Goal: Task Accomplishment & Management: Complete application form

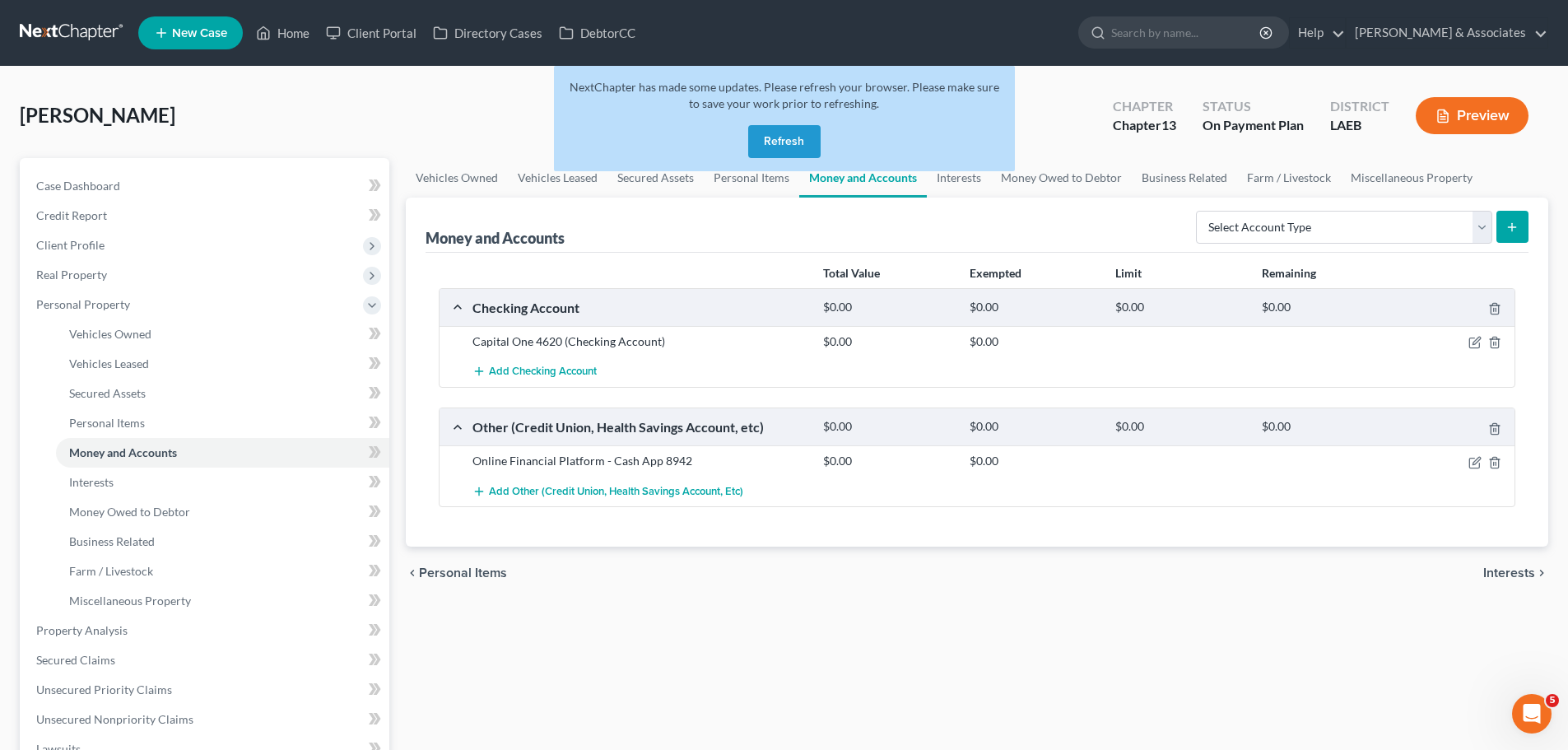
click at [845, 689] on div "Vehicles Owned Vehicles Leased Secured Assets Personal Items Money and Accounts…" at bounding box center [977, 627] width 1159 height 938
click at [104, 31] on link at bounding box center [72, 33] width 105 height 30
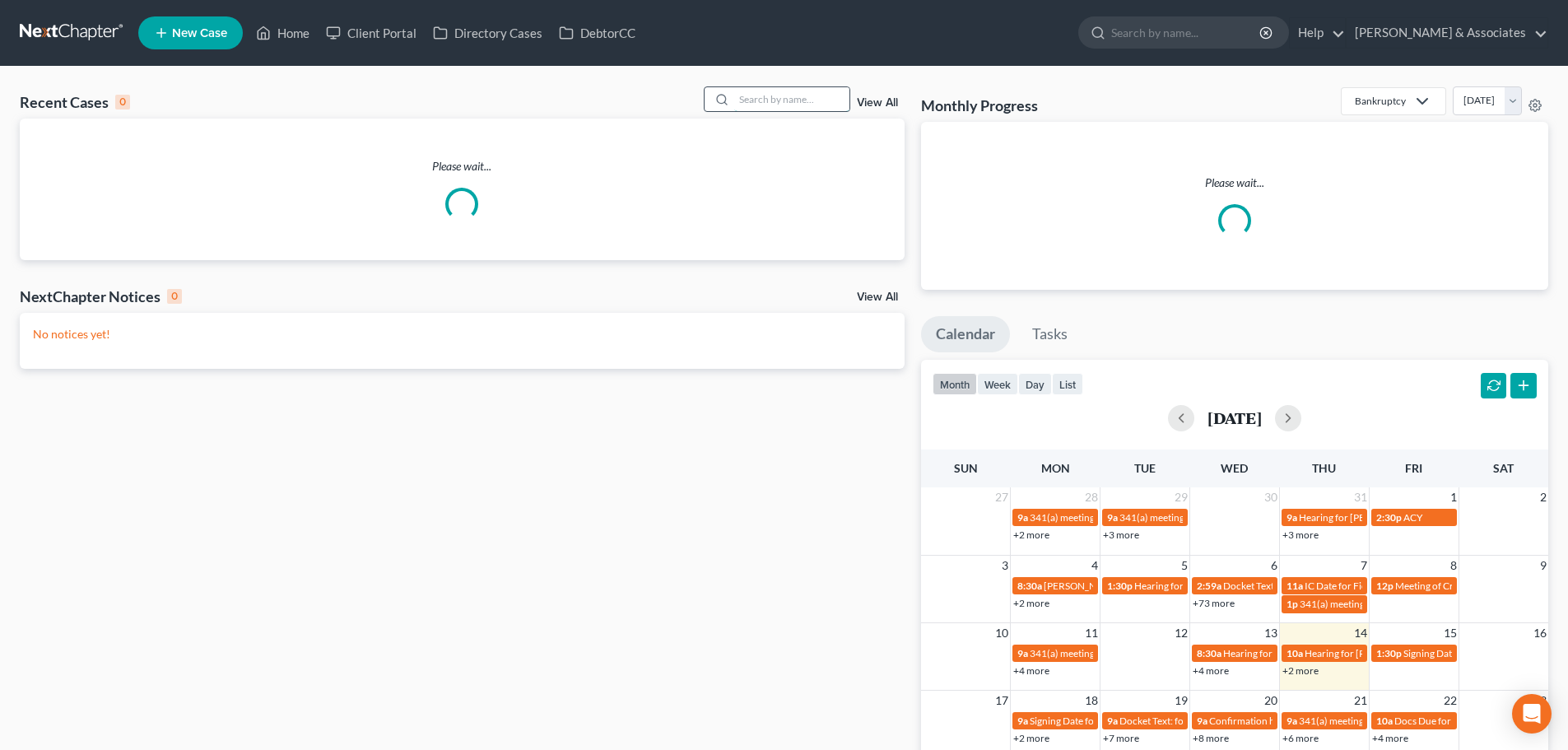
click at [826, 98] on input "search" at bounding box center [791, 99] width 115 height 24
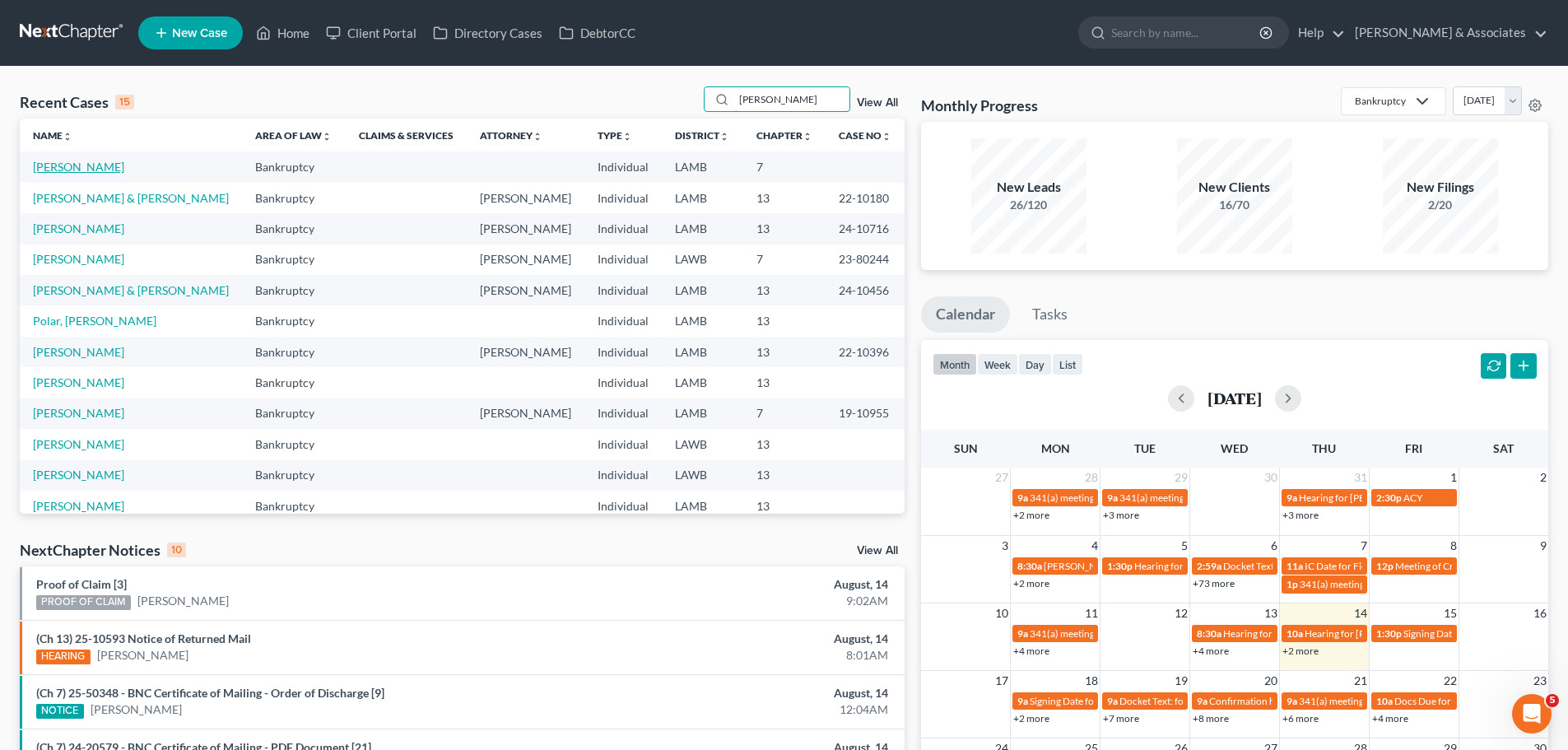
type input "russell"
click at [74, 172] on link "Russell, Darryl" at bounding box center [79, 166] width 91 height 14
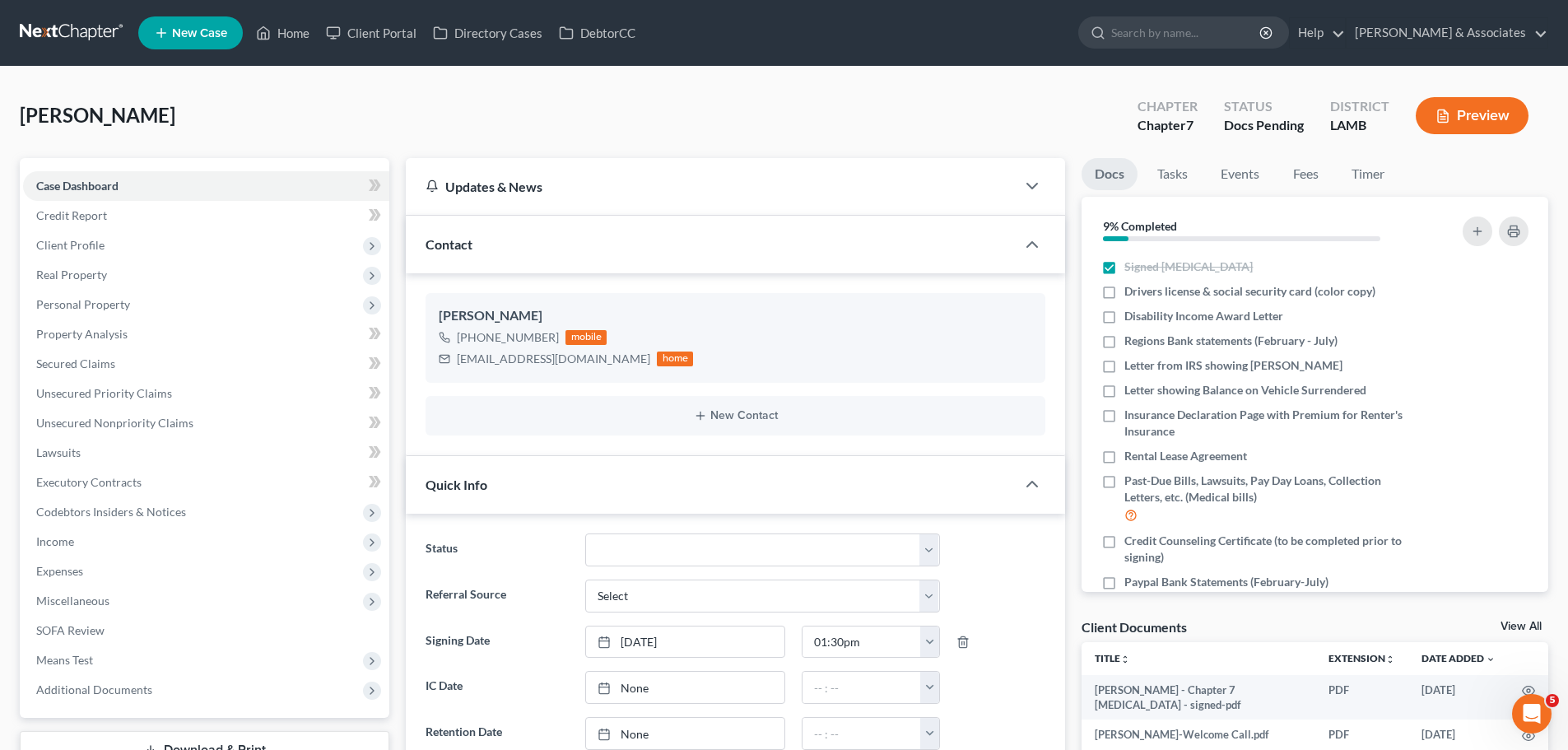
scroll to position [822, 0]
click at [128, 247] on span "Client Profile" at bounding box center [206, 246] width 367 height 30
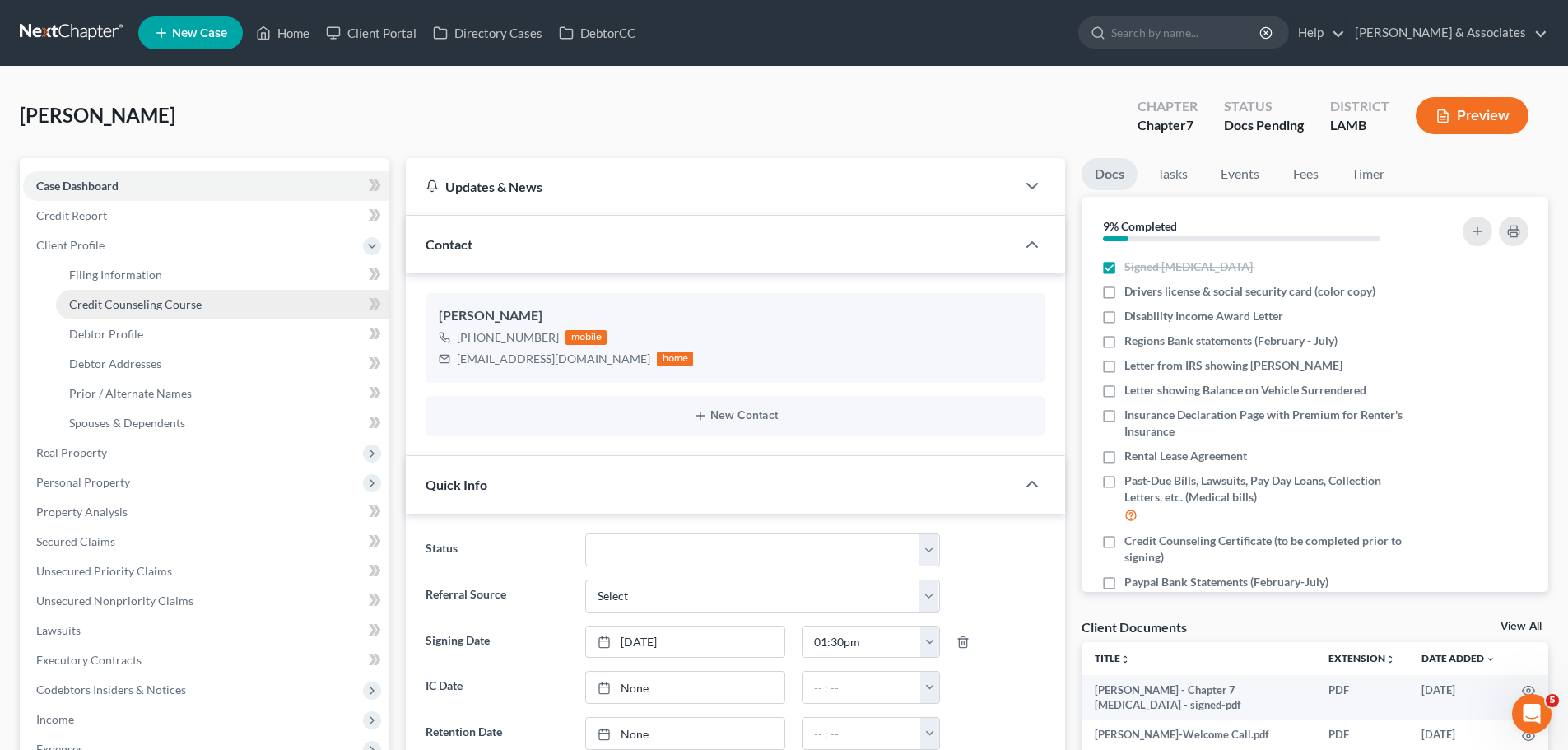
click at [137, 314] on link "Credit Counseling Course" at bounding box center [223, 305] width 333 height 30
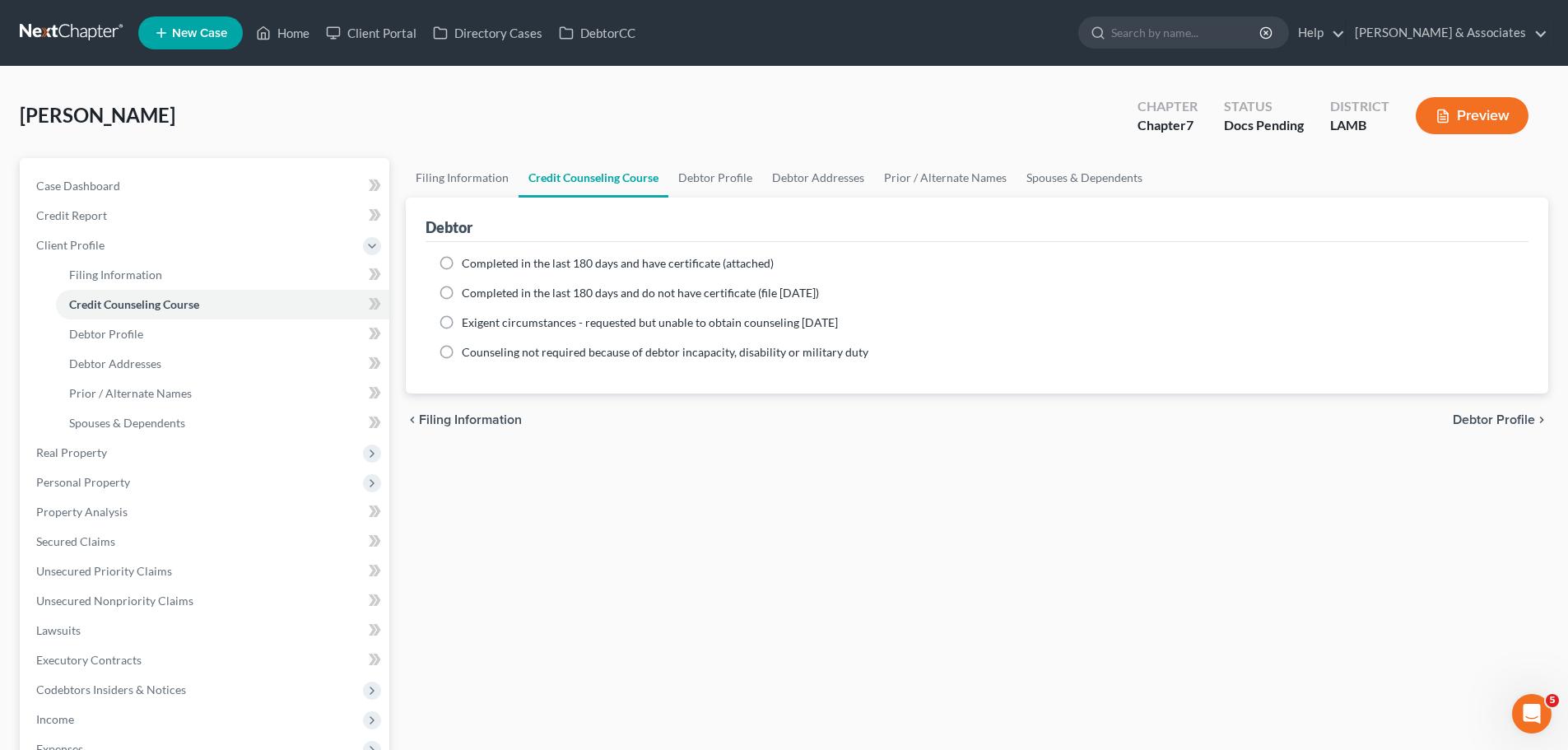
click at [578, 268] on span "Completed in the last 180 days and have certificate (attached)" at bounding box center [617, 262] width 312 height 14
click at [479, 266] on input "Completed in the last 180 days and have certificate (attached)" at bounding box center [473, 260] width 11 height 11
radio input "true"
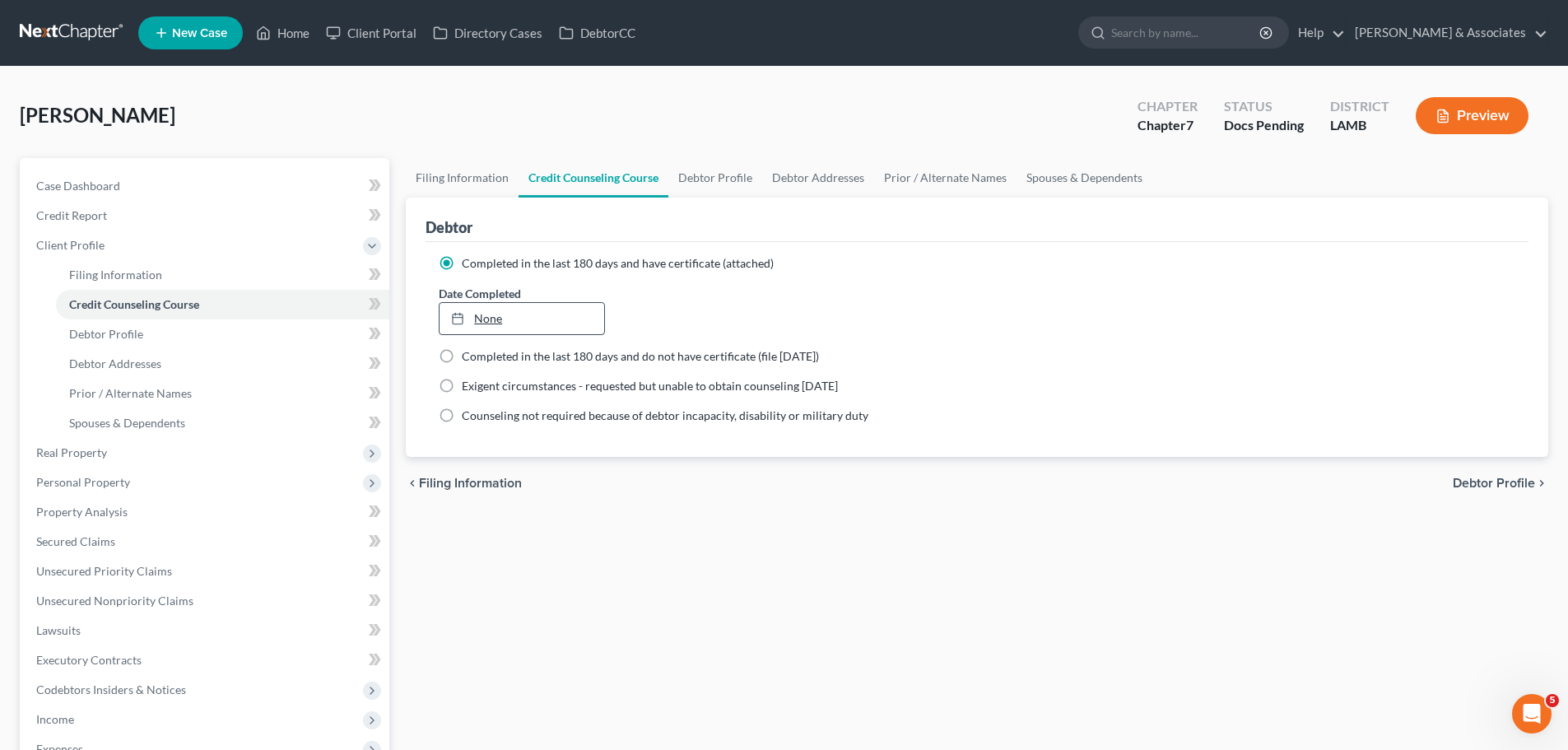
type input "8/14/2025"
click at [547, 315] on link "None" at bounding box center [521, 319] width 164 height 31
click at [136, 181] on link "Case Dashboard" at bounding box center [206, 186] width 367 height 30
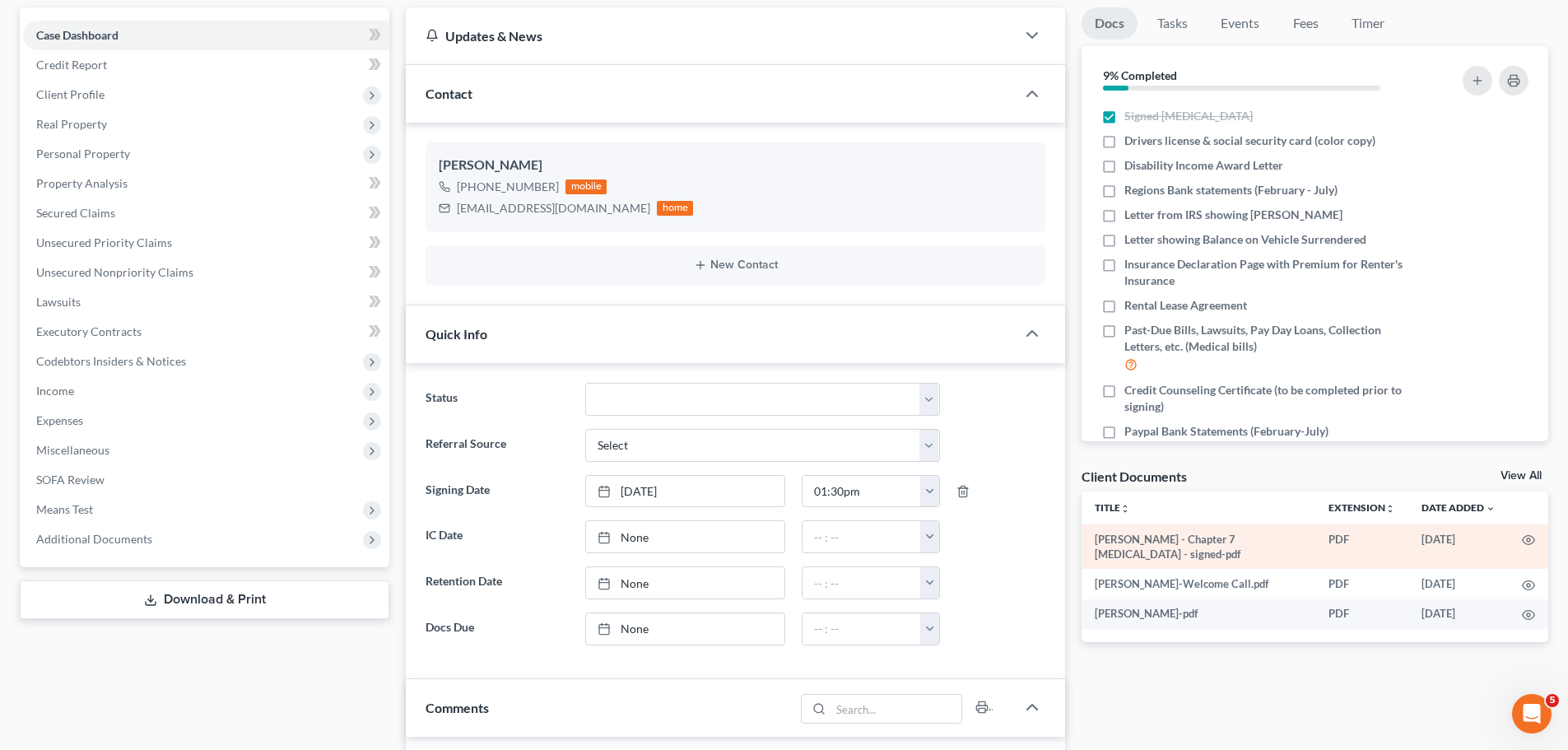
scroll to position [165, 0]
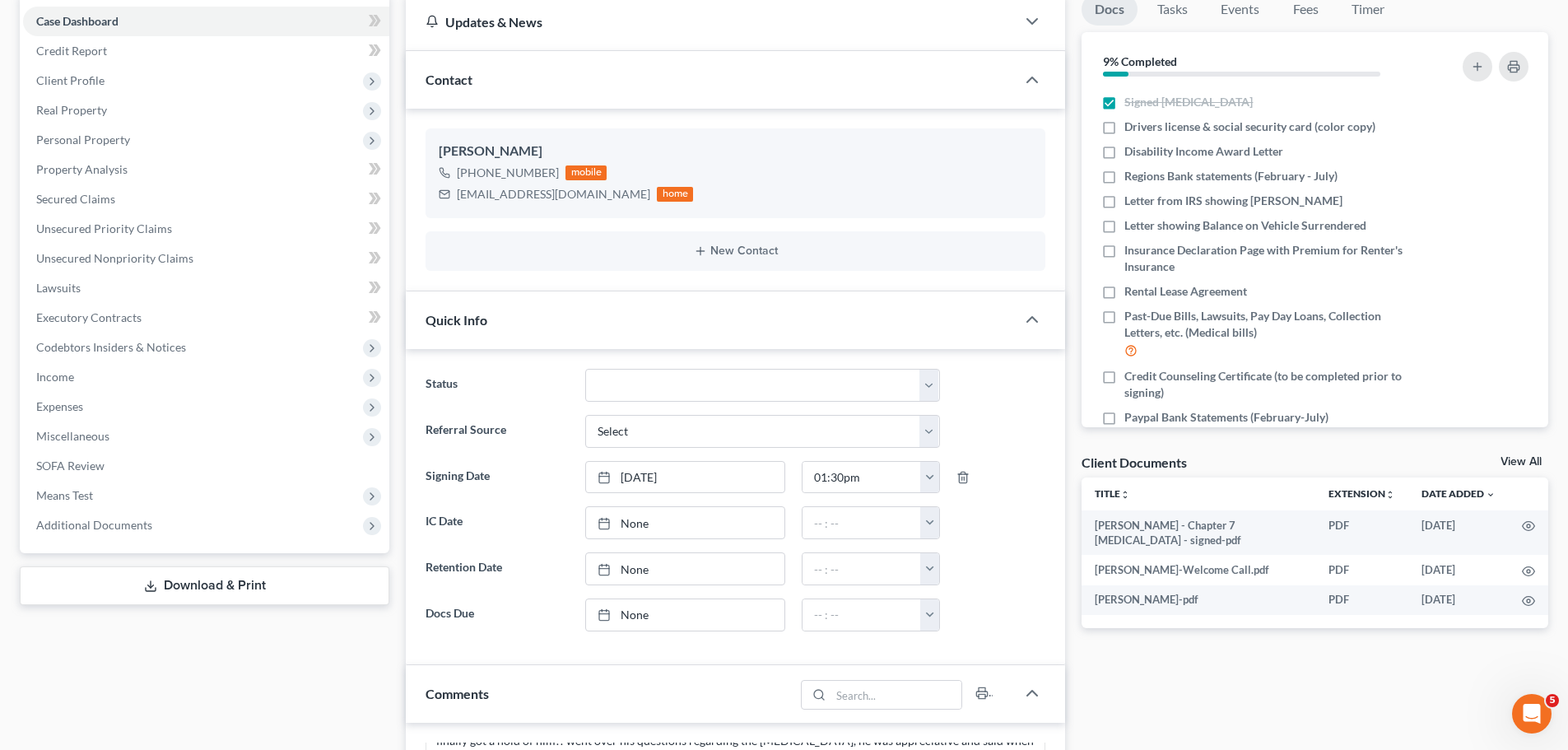
click at [1518, 461] on link "View All" at bounding box center [1522, 462] width 41 height 12
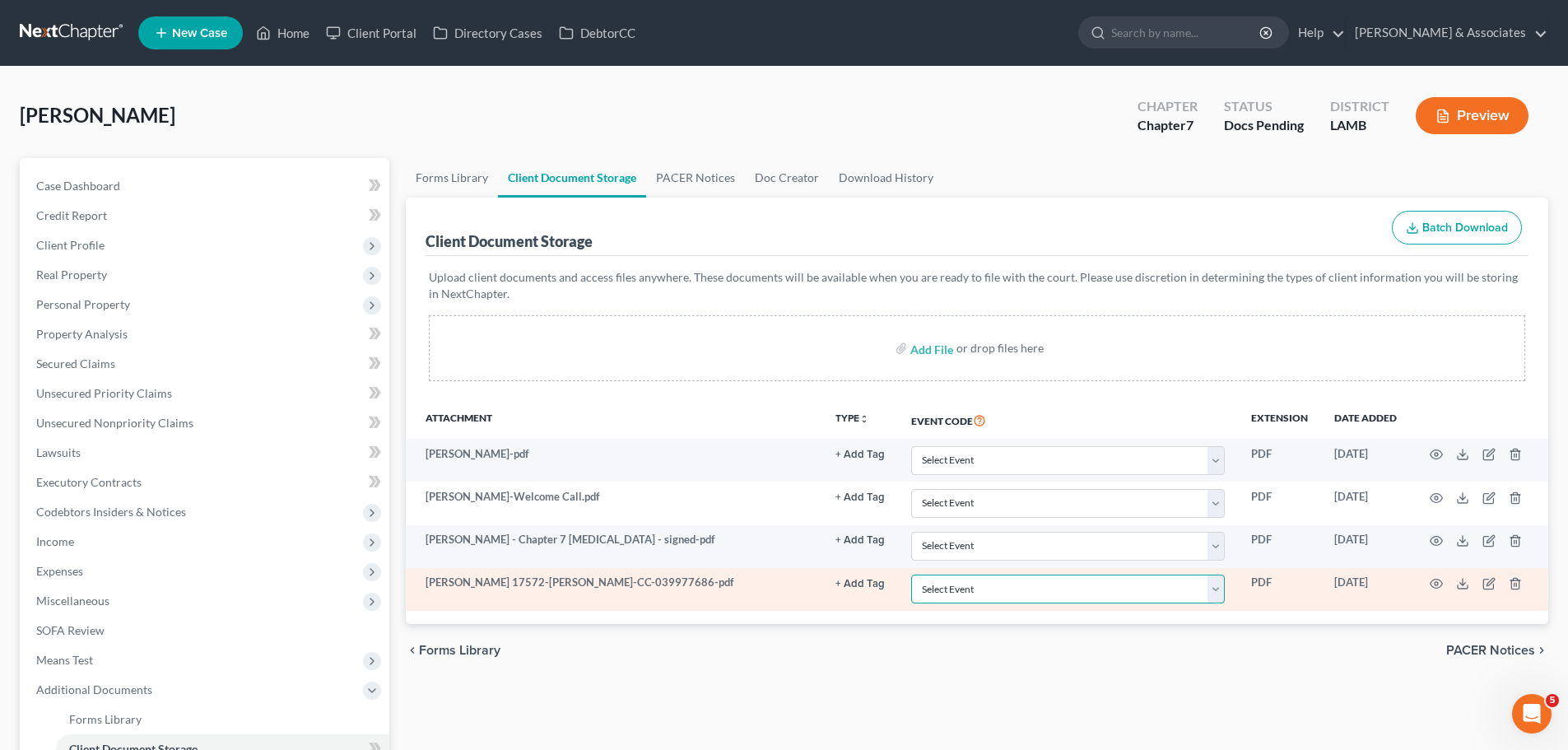
click at [951, 603] on select "Select Event 20 Largest Unsecured Creditors Amended List of Creditors Amended L…" at bounding box center [1067, 589] width 314 height 29
select select "13"
click at [911, 575] on select "Select Event 20 Largest Unsecured Creditors Amended List of Creditors Amended L…" at bounding box center [1067, 589] width 314 height 29
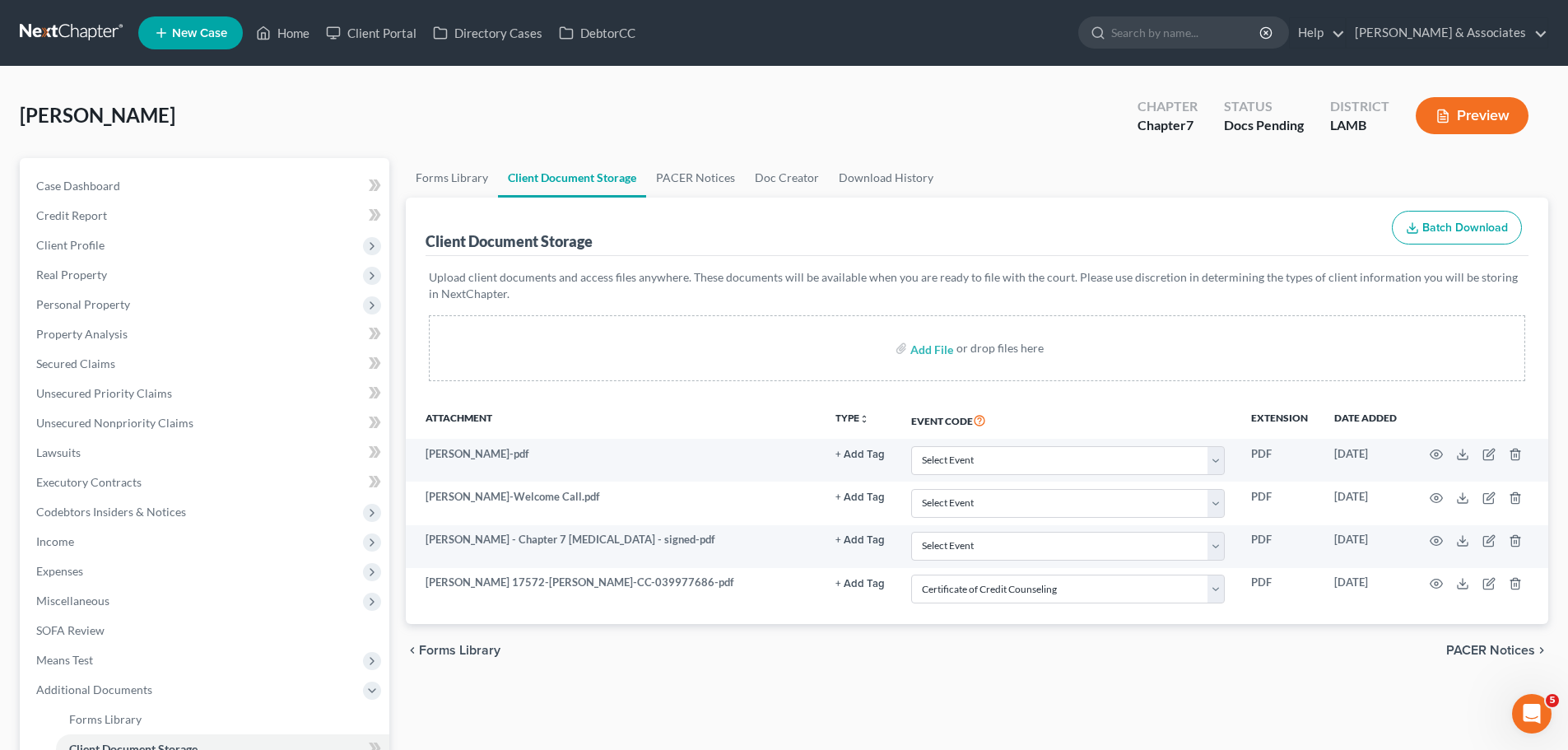
click at [978, 662] on div "chevron_left Forms Library PACER Notices chevron_right" at bounding box center [977, 651] width 1143 height 53
click at [74, 41] on link at bounding box center [72, 33] width 105 height 30
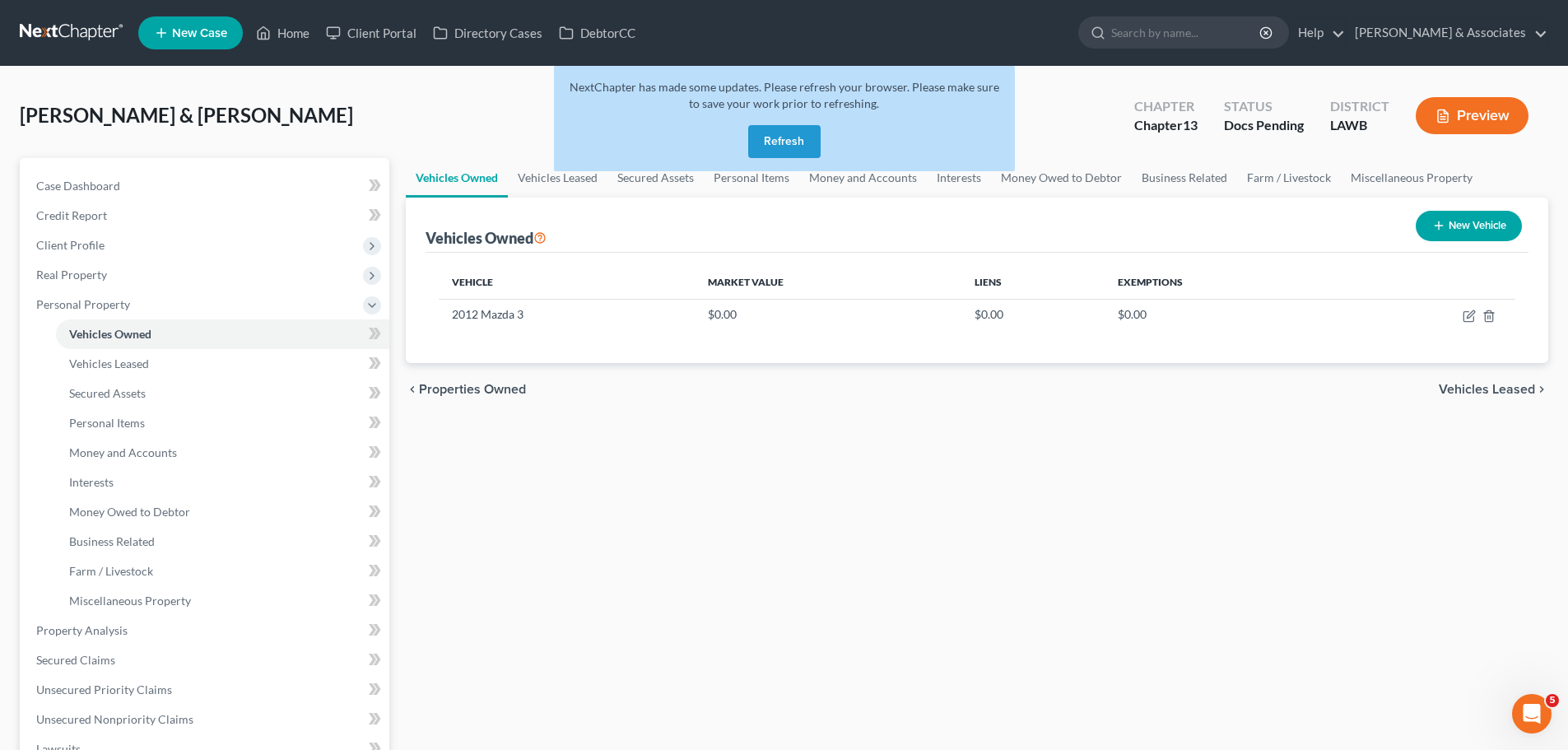
click at [1049, 534] on div "Vehicles Owned Vehicles Leased Secured Assets Personal Items Money and Accounts…" at bounding box center [977, 627] width 1159 height 938
click at [784, 133] on button "Refresh" at bounding box center [784, 142] width 73 height 33
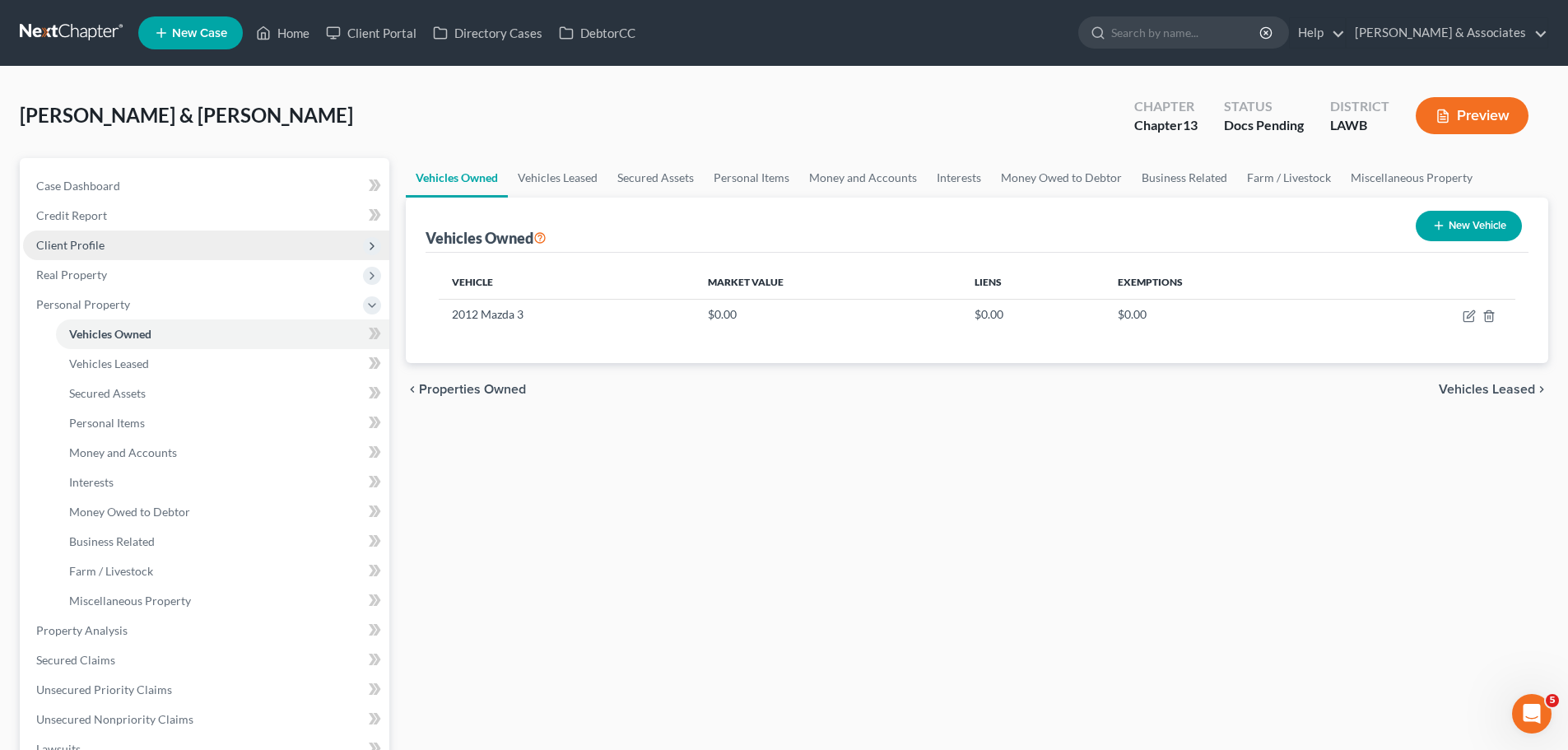
click at [69, 234] on span "Client Profile" at bounding box center [206, 246] width 367 height 30
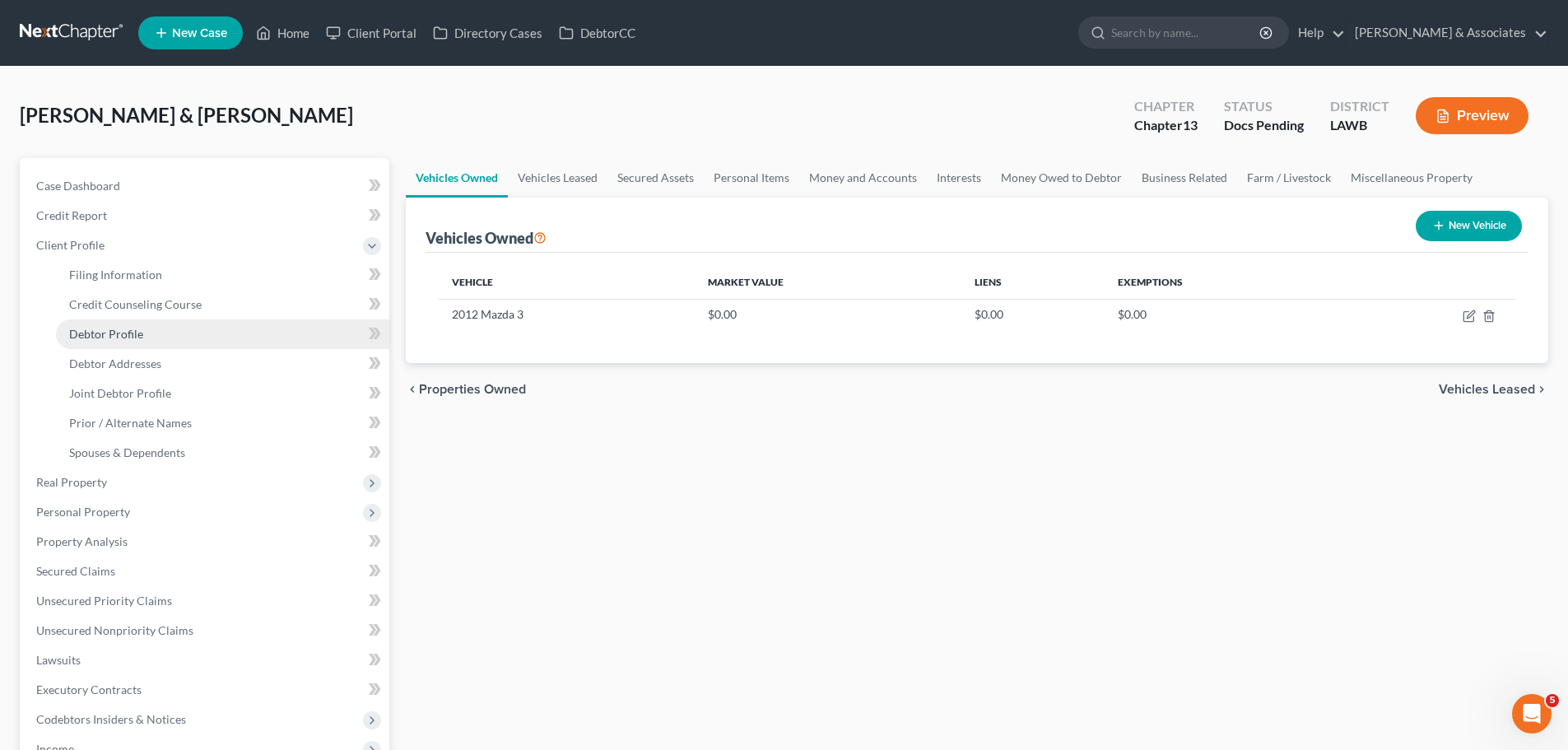
click at [153, 331] on link "Debtor Profile" at bounding box center [223, 334] width 333 height 30
select select "1"
select select "0"
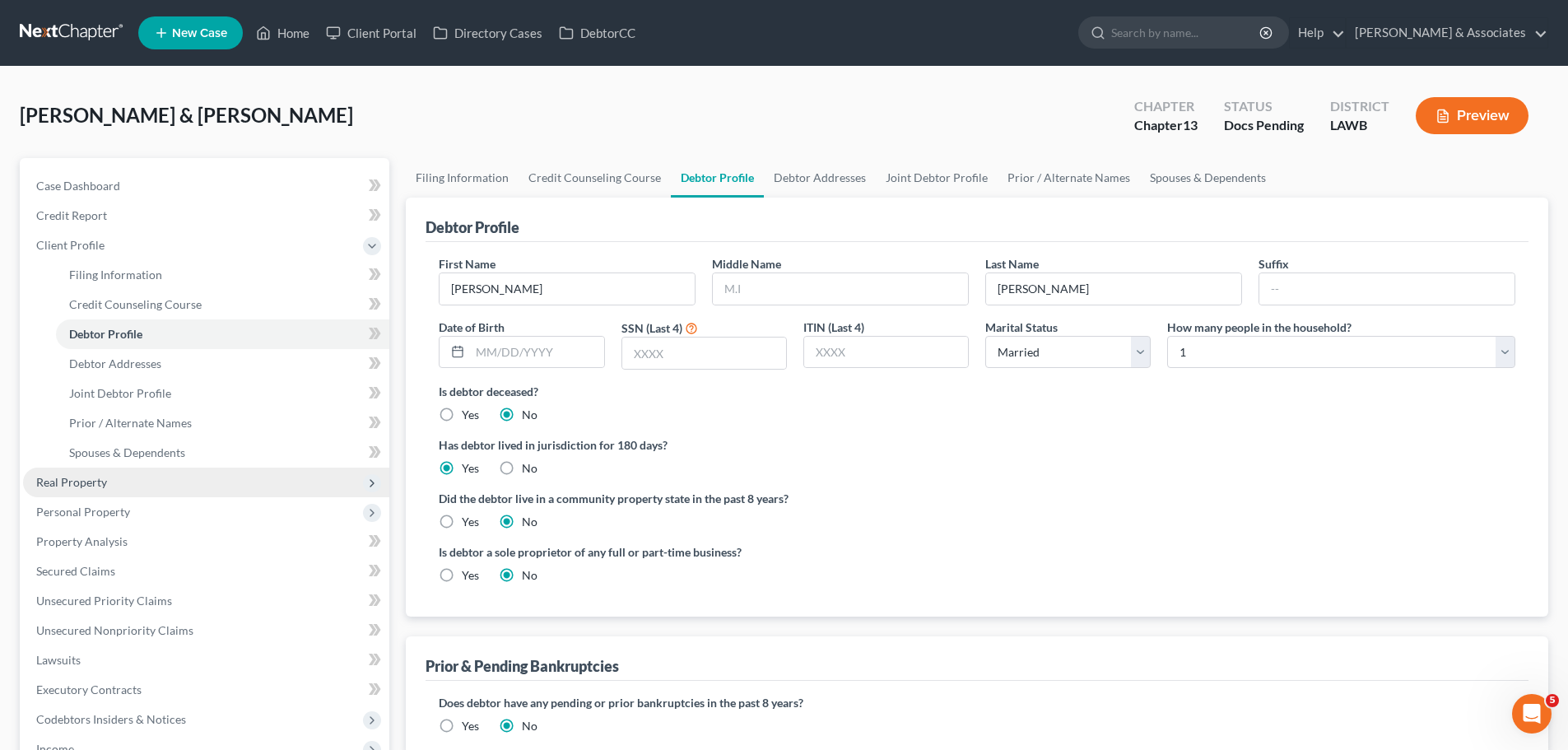
click at [64, 486] on span "Real Property" at bounding box center [72, 482] width 71 height 14
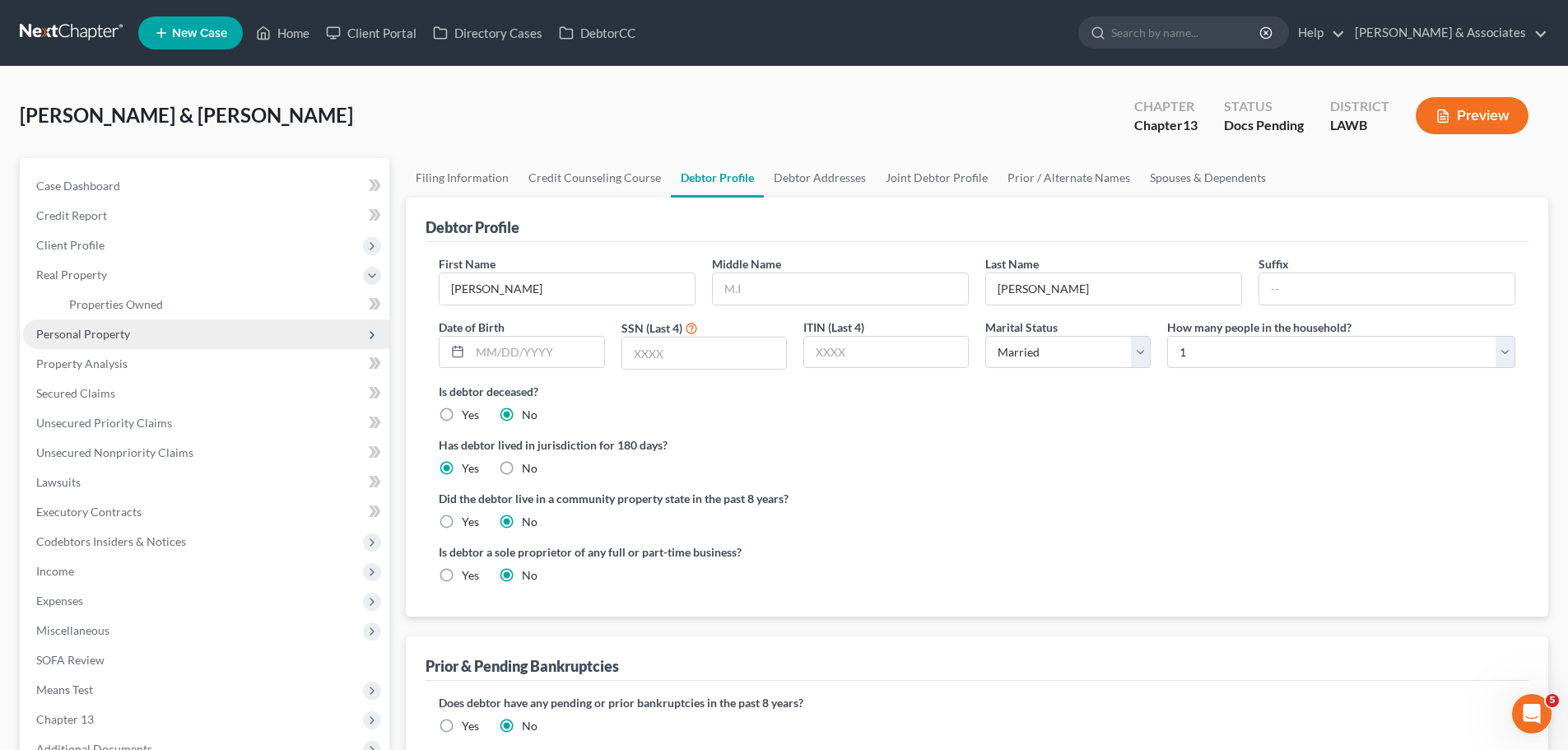
click at [74, 334] on span "Personal Property" at bounding box center [83, 334] width 94 height 14
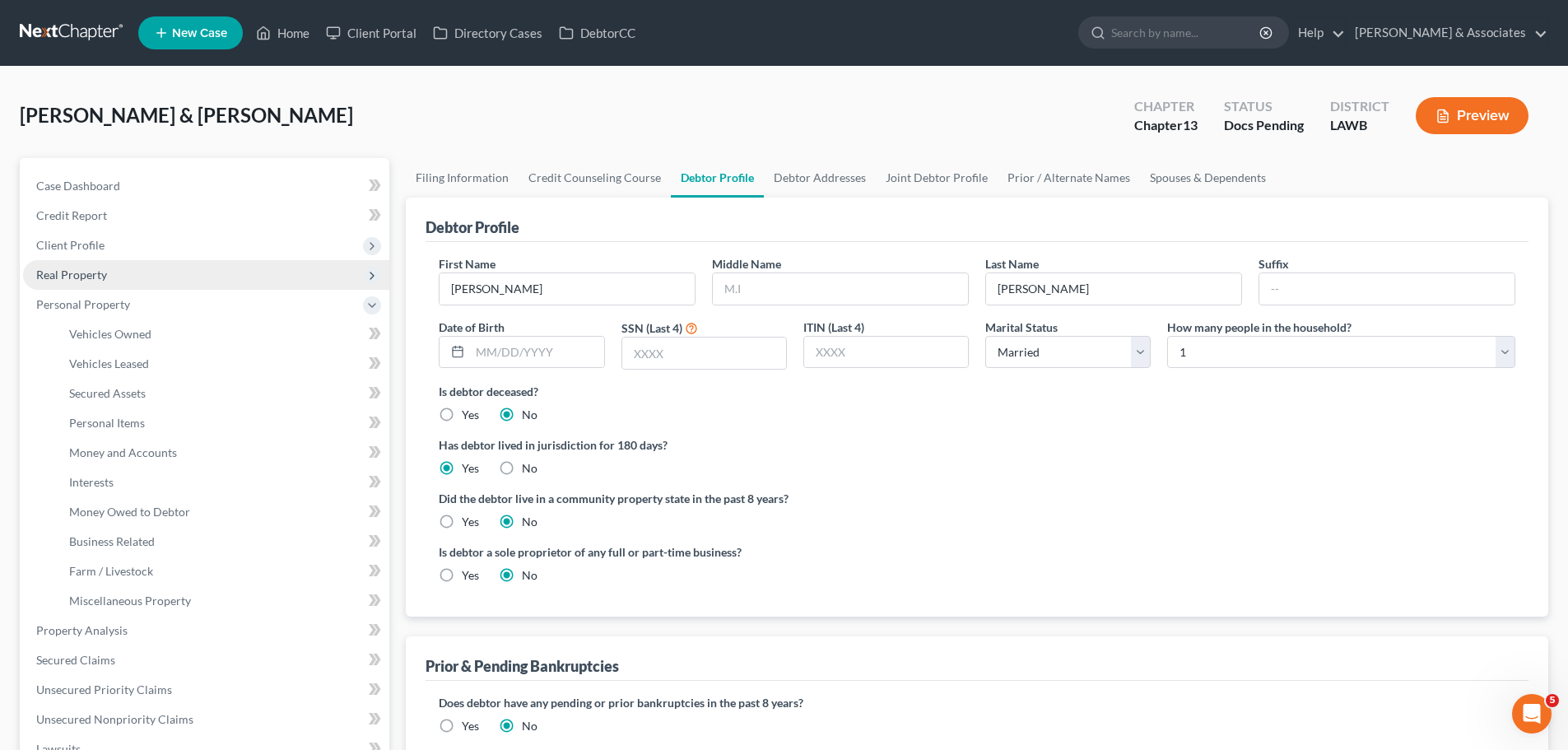
click at [96, 262] on span "Real Property" at bounding box center [206, 275] width 367 height 30
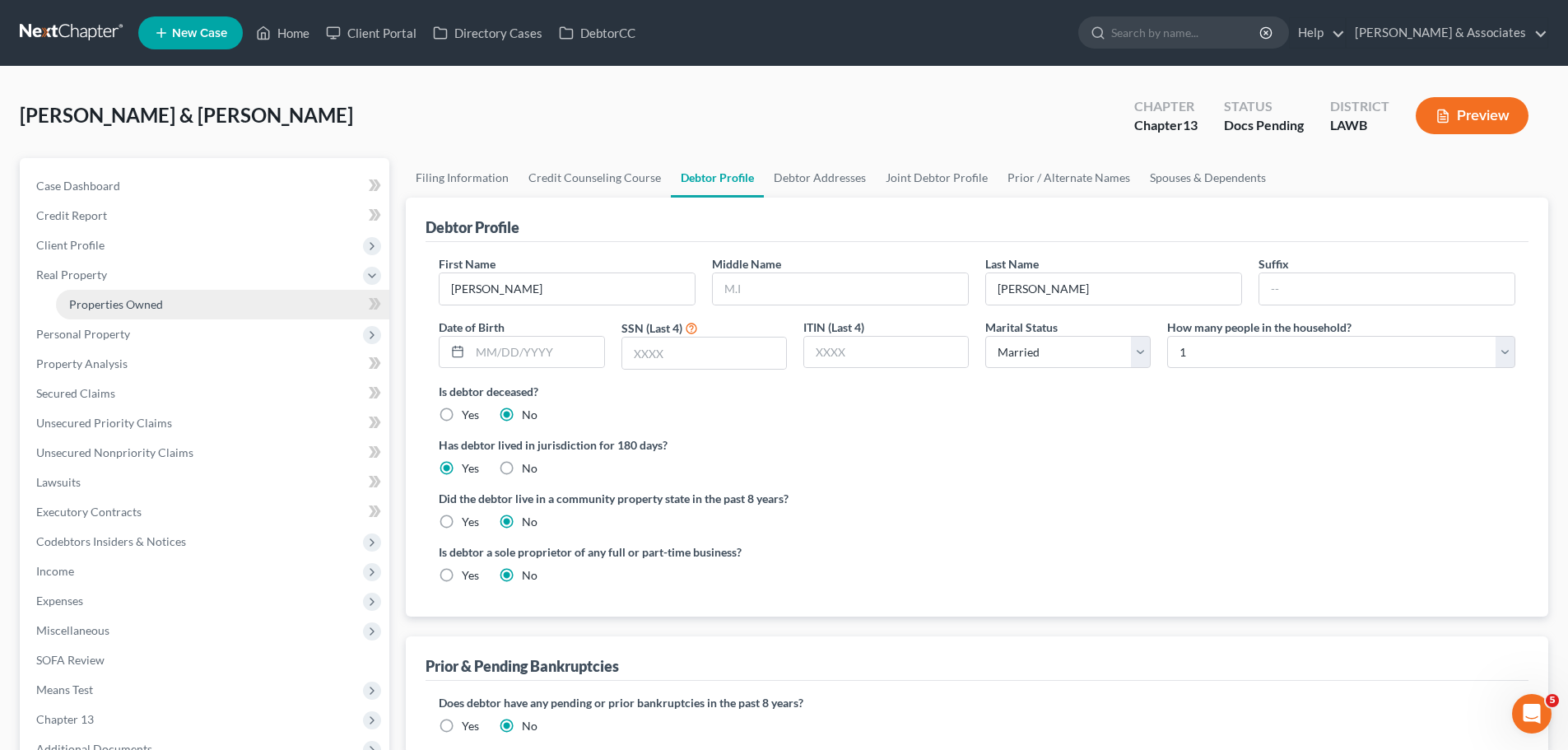
drag, startPoint x: 106, startPoint y: 304, endPoint x: 297, endPoint y: 304, distance: 191.0
click at [107, 304] on span "Properties Owned" at bounding box center [116, 304] width 94 height 14
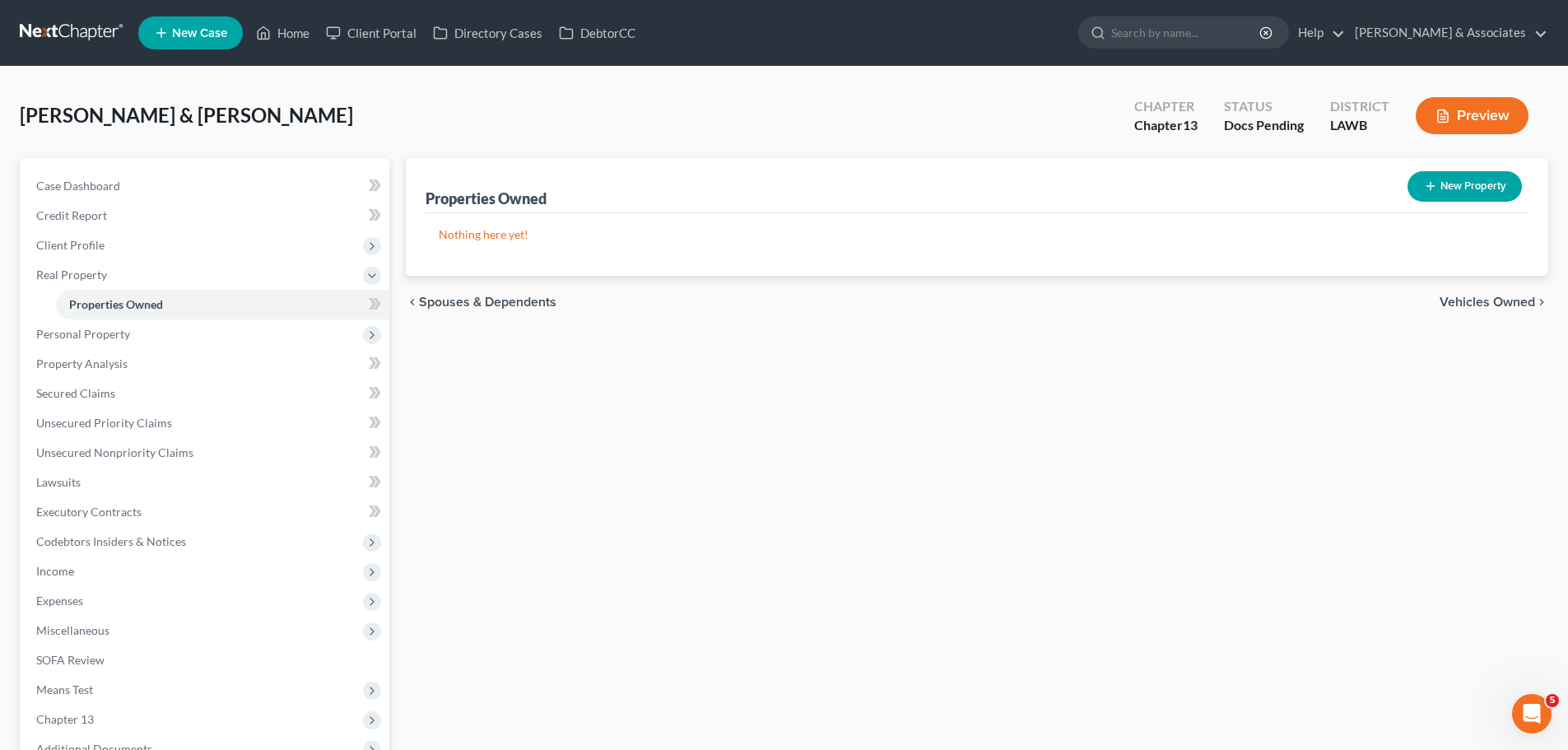
click at [1460, 181] on button "New Property" at bounding box center [1465, 186] width 114 height 31
select select "2"
select select "0"
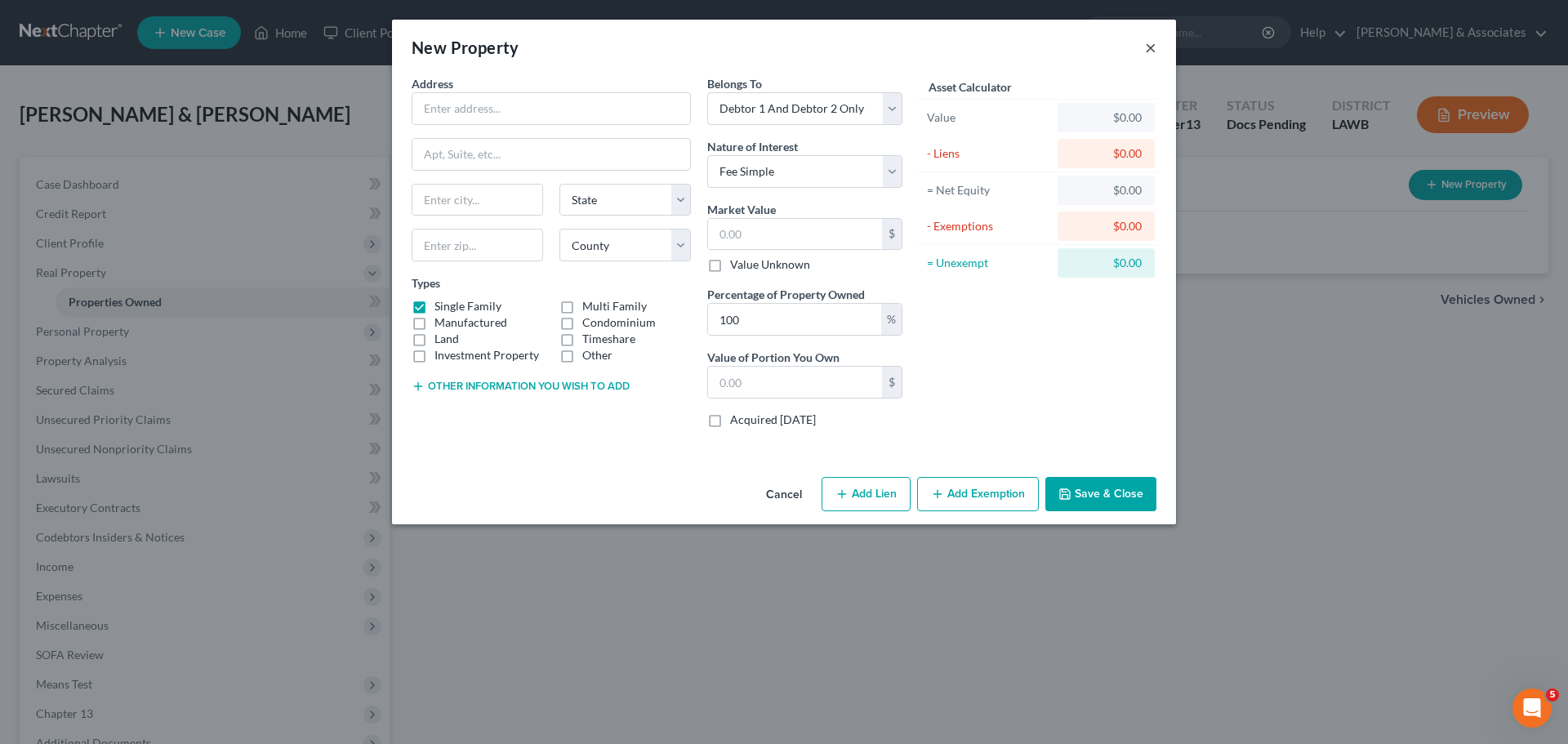
click at [1153, 52] on button "×" at bounding box center [1151, 48] width 11 height 20
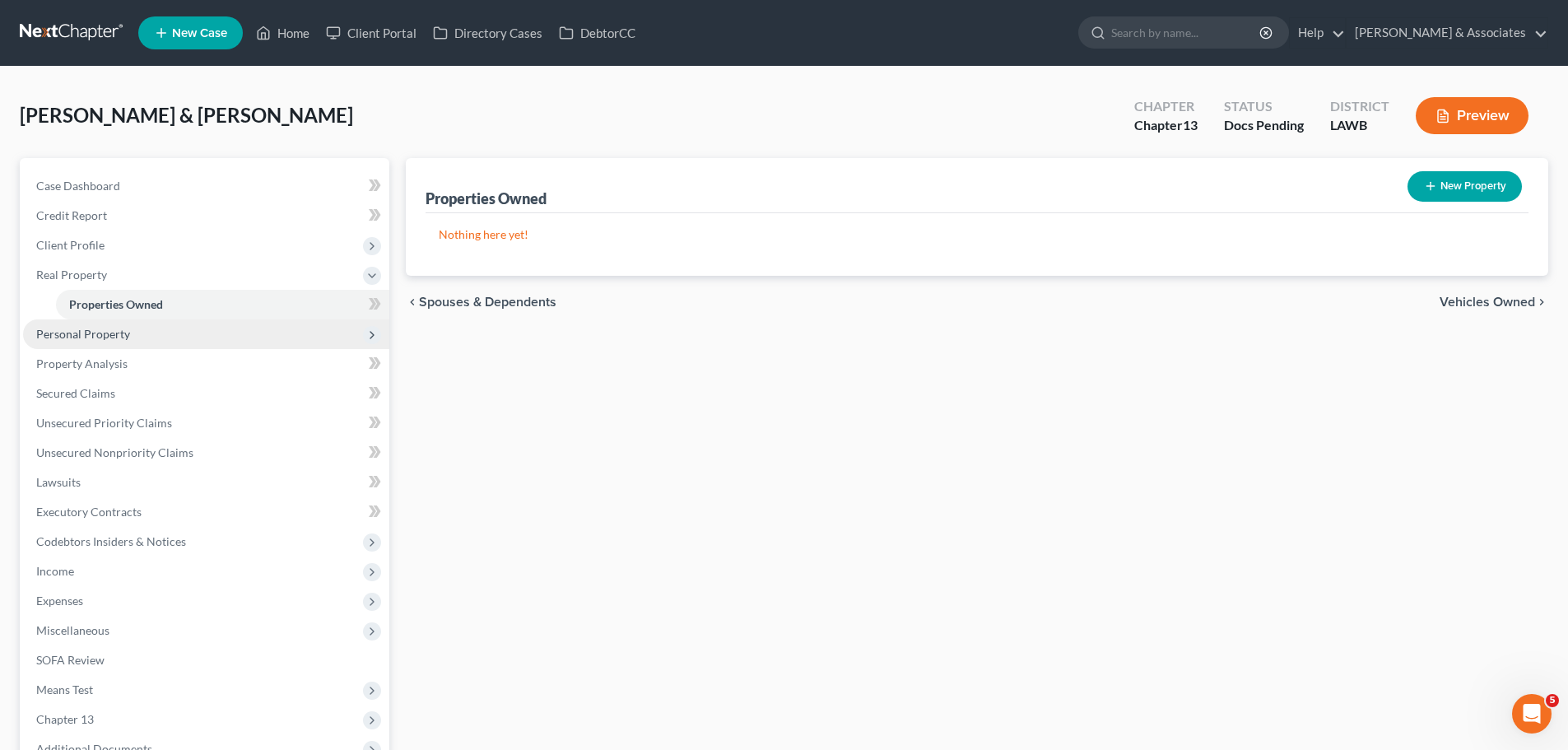
click at [126, 338] on span "Personal Property" at bounding box center [83, 334] width 94 height 14
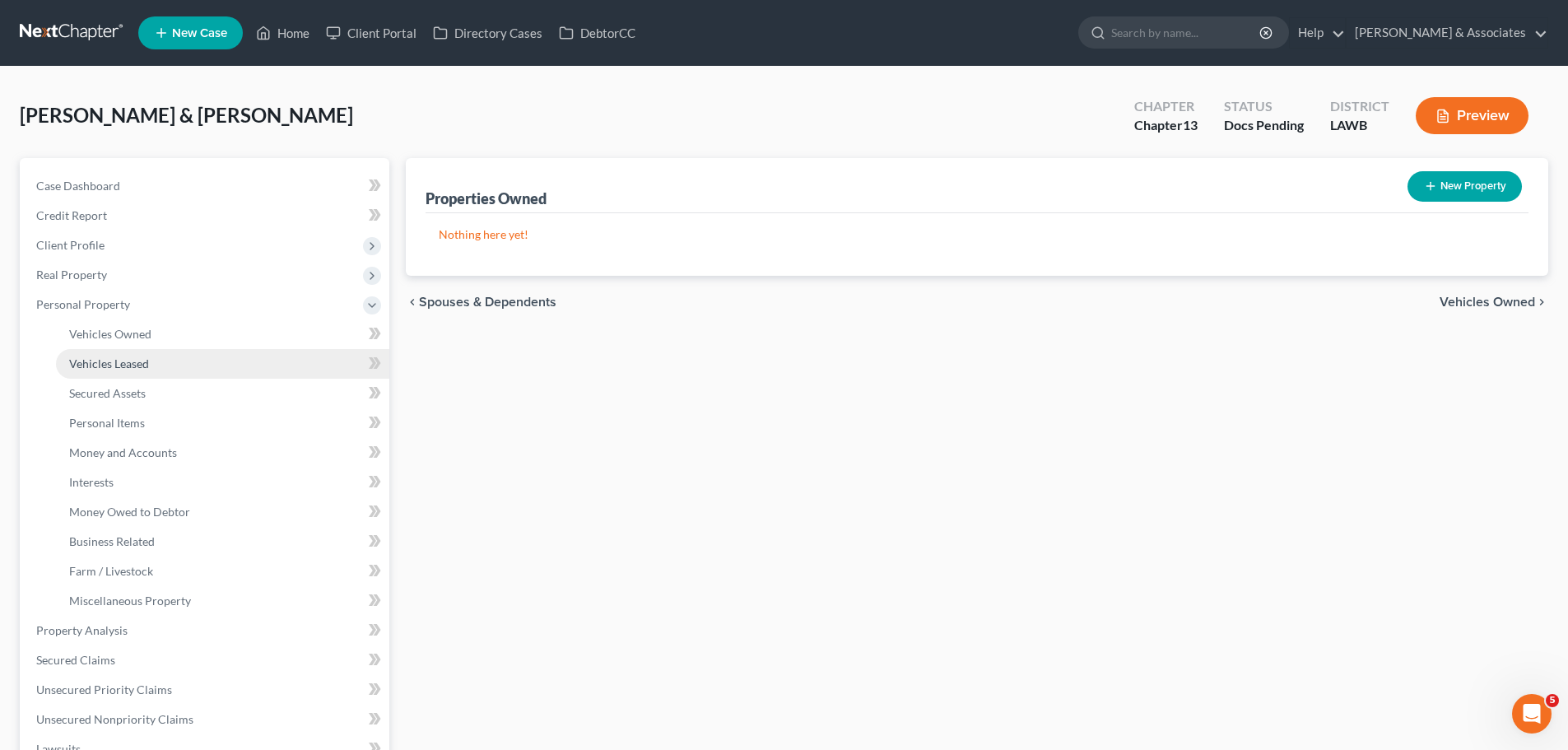
click at [127, 351] on link "Vehicles Leased" at bounding box center [223, 364] width 333 height 30
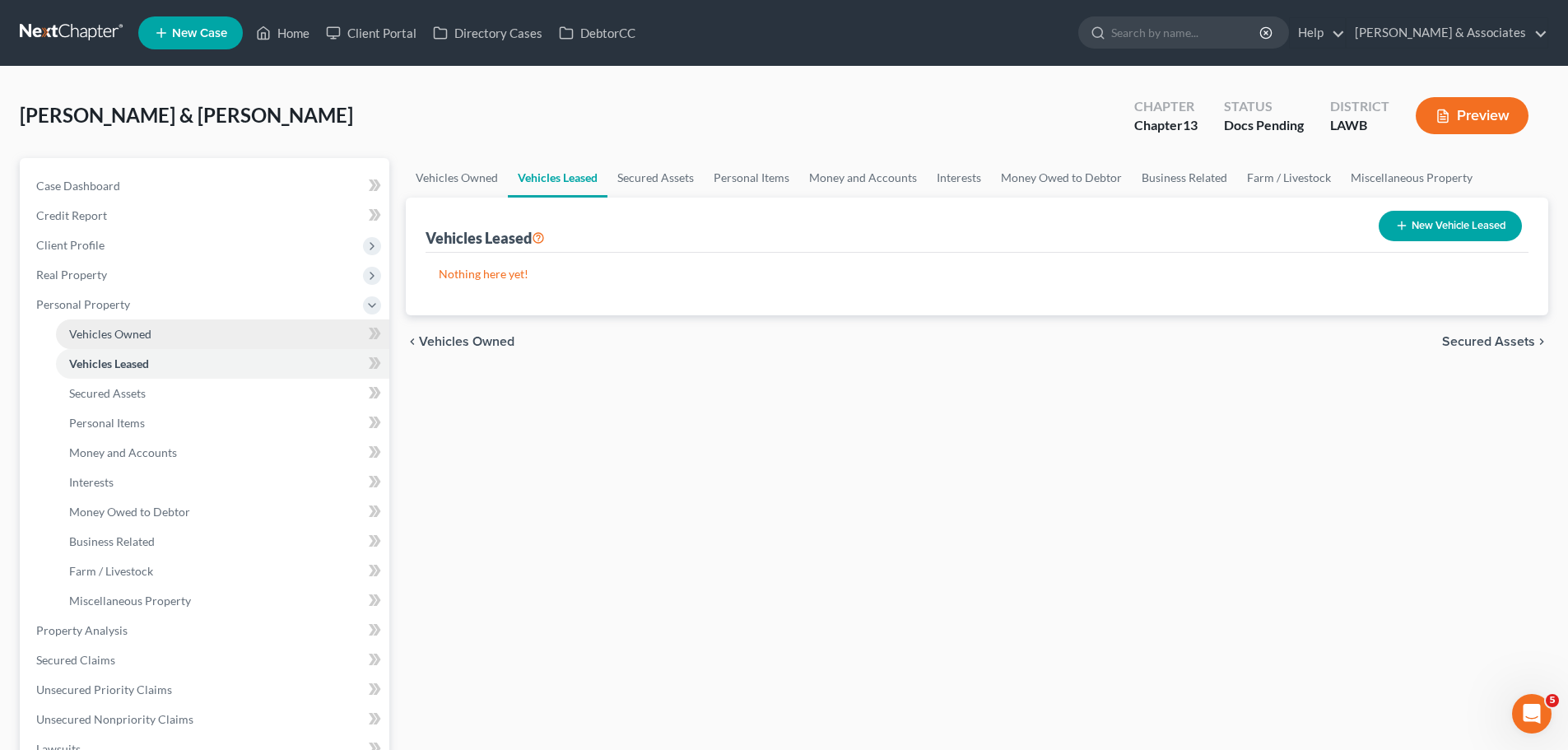
click at [132, 334] on span "Vehicles Owned" at bounding box center [110, 334] width 82 height 14
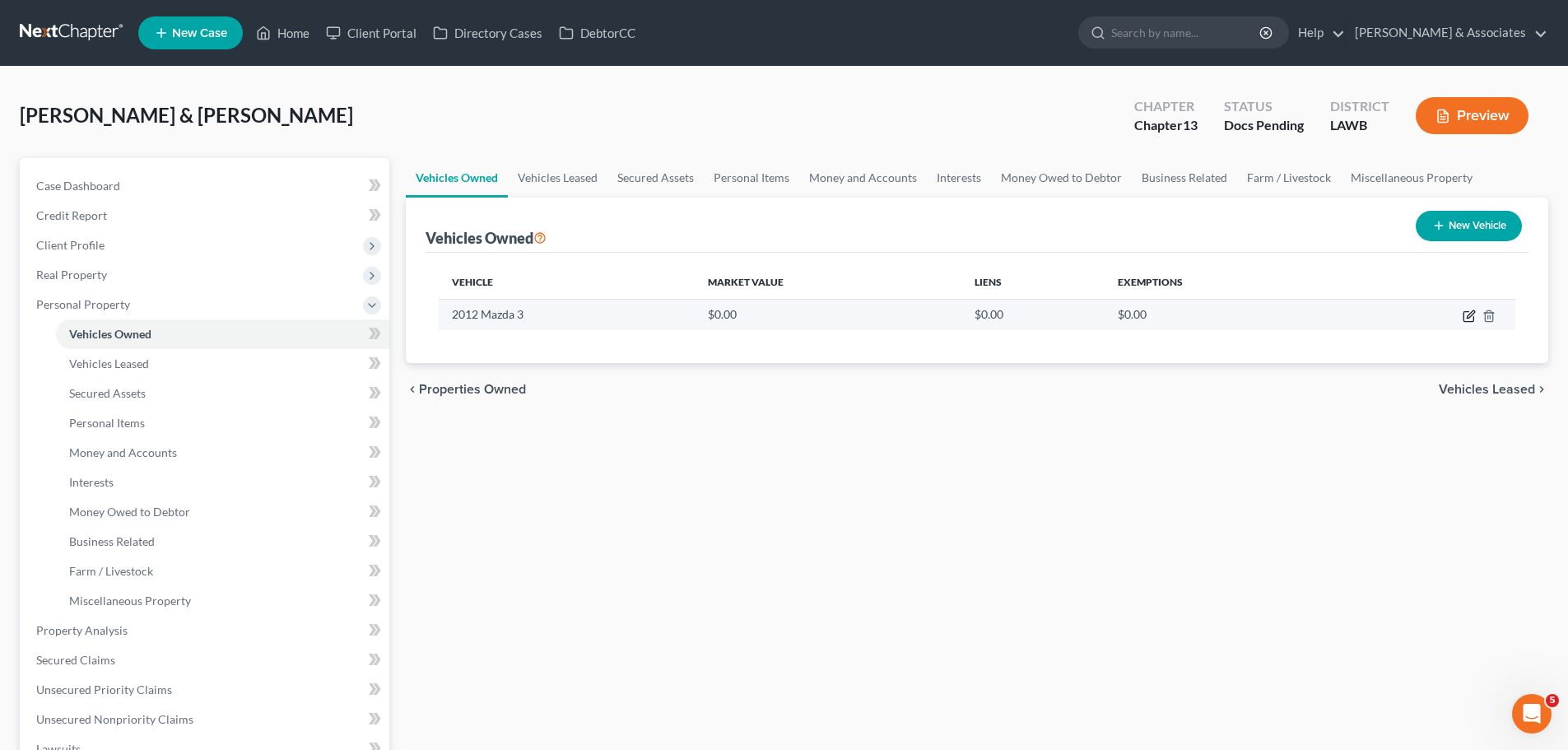
click at [1463, 319] on icon "button" at bounding box center [1470, 316] width 13 height 13
select select "0"
select select "14"
select select "2"
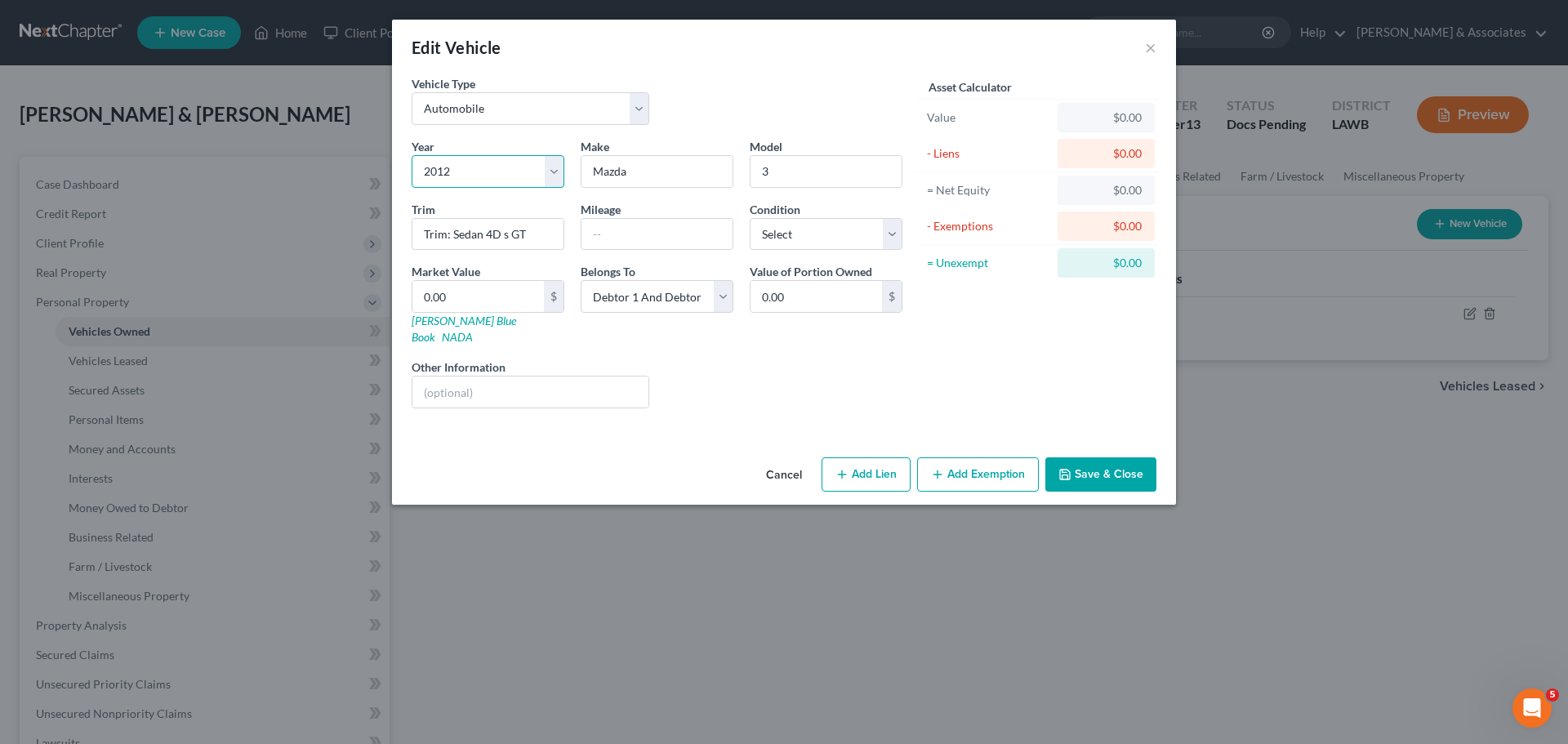
click at [506, 165] on select "Select 2026 2025 2024 2023 2022 2021 2020 2019 2018 2017 2016 2015 2014 2013 20…" at bounding box center [488, 172] width 153 height 33
click at [498, 117] on select "Select Automobile Truck Trailer Watercraft Aircraft Motor Home Atv Other Vehicle" at bounding box center [530, 108] width 238 height 33
click at [429, 106] on select "Select Automobile Truck Trailer Watercraft Aircraft Motor Home Atv Other Vehicle" at bounding box center [530, 108] width 238 height 33
click at [1149, 45] on button "×" at bounding box center [1151, 48] width 11 height 20
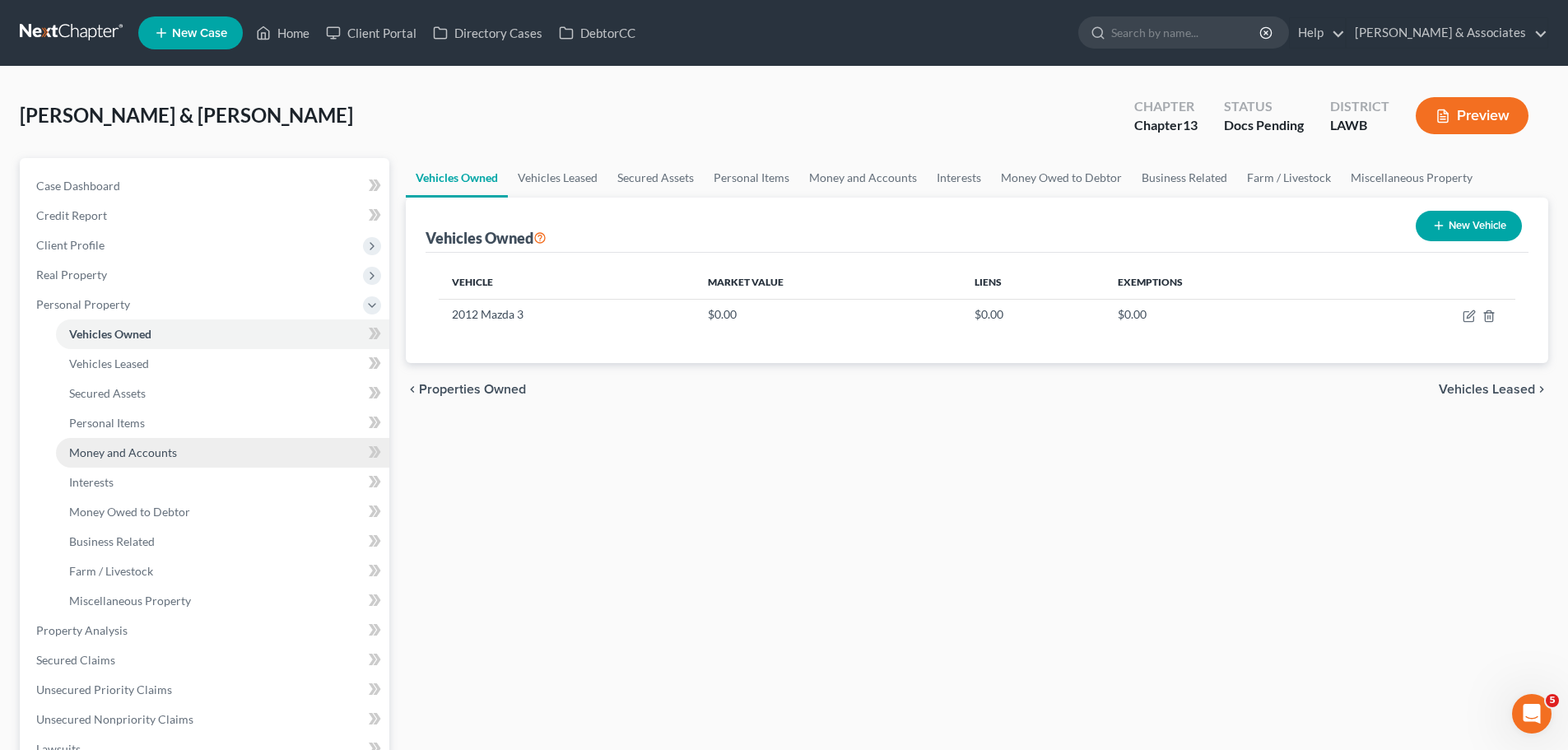
click at [203, 457] on link "Money and Accounts" at bounding box center [223, 453] width 333 height 30
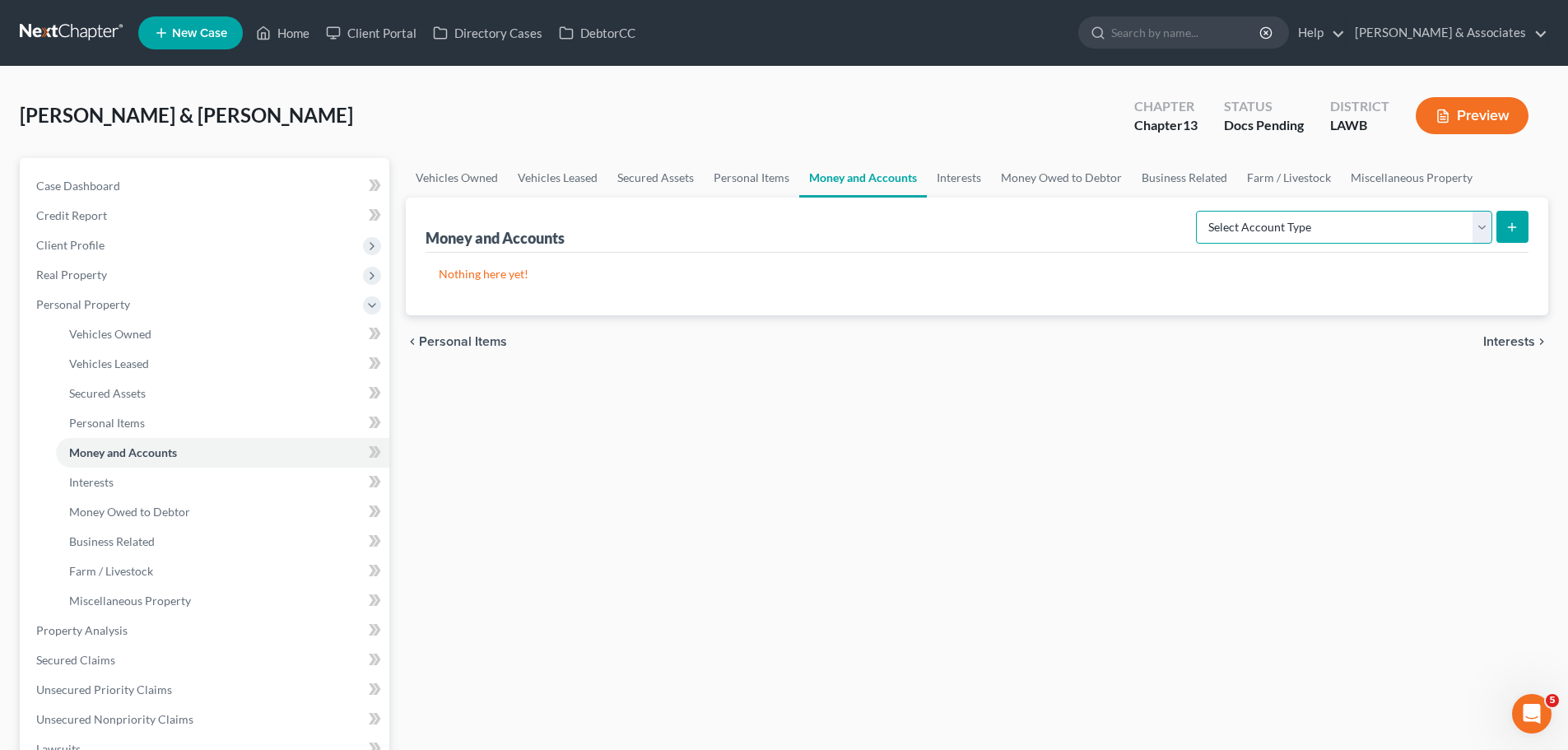
click at [1266, 217] on select "Select Account Type Brokerage Cash on Hand Certificates of Deposit Checking Acc…" at bounding box center [1345, 228] width 296 height 33
click at [1243, 233] on select "Select Account Type Brokerage Cash on Hand Certificates of Deposit Checking Acc…" at bounding box center [1345, 228] width 296 height 33
click at [1385, 205] on div "Select Account Type Brokerage Cash on Hand Certificates of Deposit Checking Acc…" at bounding box center [1359, 226] width 339 height 44
click at [1383, 213] on select "Select Account Type Brokerage Cash on Hand Certificates of Deposit Checking Acc…" at bounding box center [1345, 228] width 296 height 33
click at [1320, 219] on select "Select Account Type Brokerage Cash on Hand Certificates of Deposit Checking Acc…" at bounding box center [1345, 228] width 296 height 33
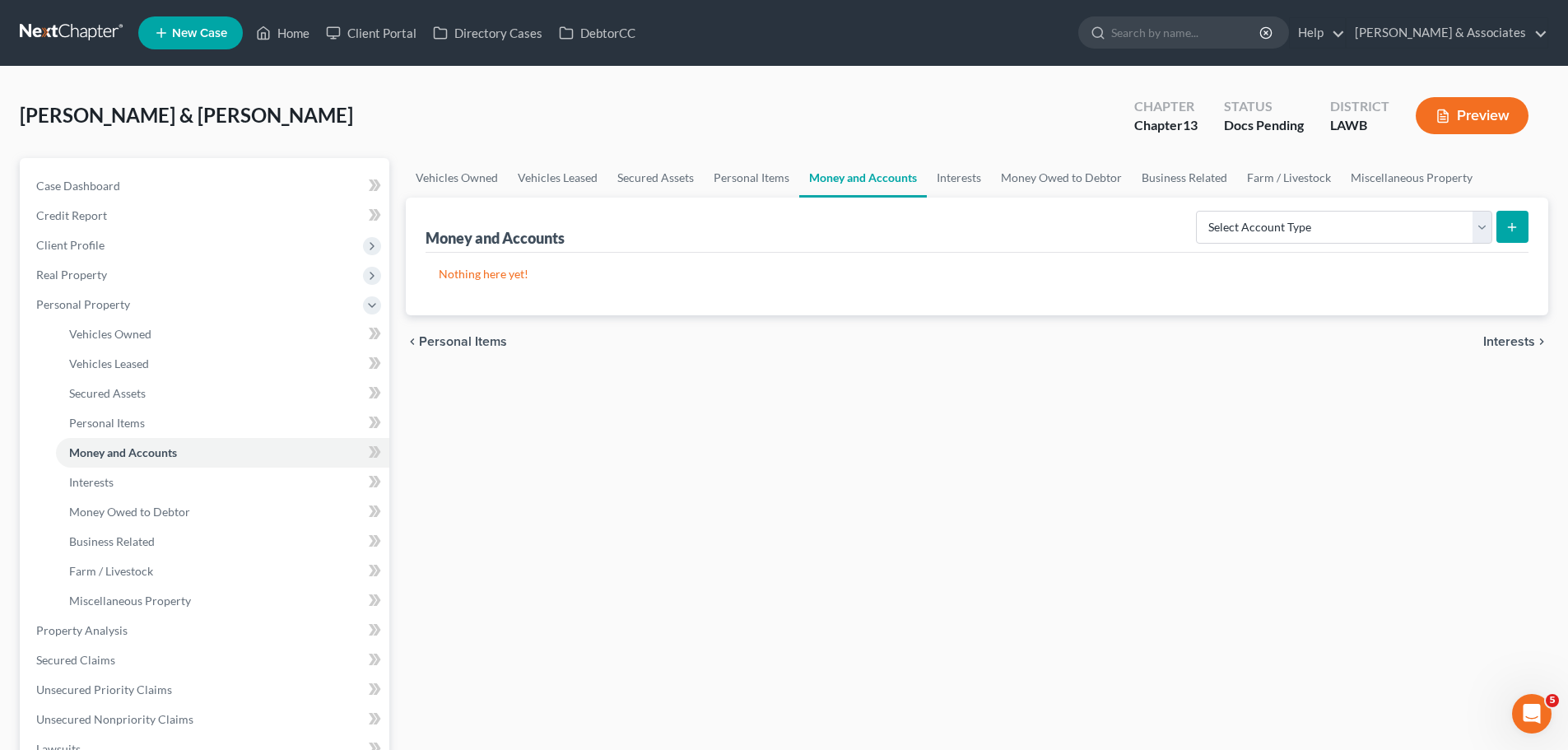
click at [1484, 554] on div "Vehicles Owned Vehicles Leased Secured Assets Personal Items Money and Accounts…" at bounding box center [977, 627] width 1159 height 938
click at [1260, 218] on select "Select Account Type Brokerage Cash on Hand Certificates of Deposit Checking Acc…" at bounding box center [1345, 228] width 296 height 33
click at [1200, 211] on select "Select Account Type Brokerage Cash on Hand Certificates of Deposit Checking Acc…" at bounding box center [1345, 228] width 296 height 33
select select "other"
click at [1506, 216] on button "submit" at bounding box center [1513, 227] width 32 height 32
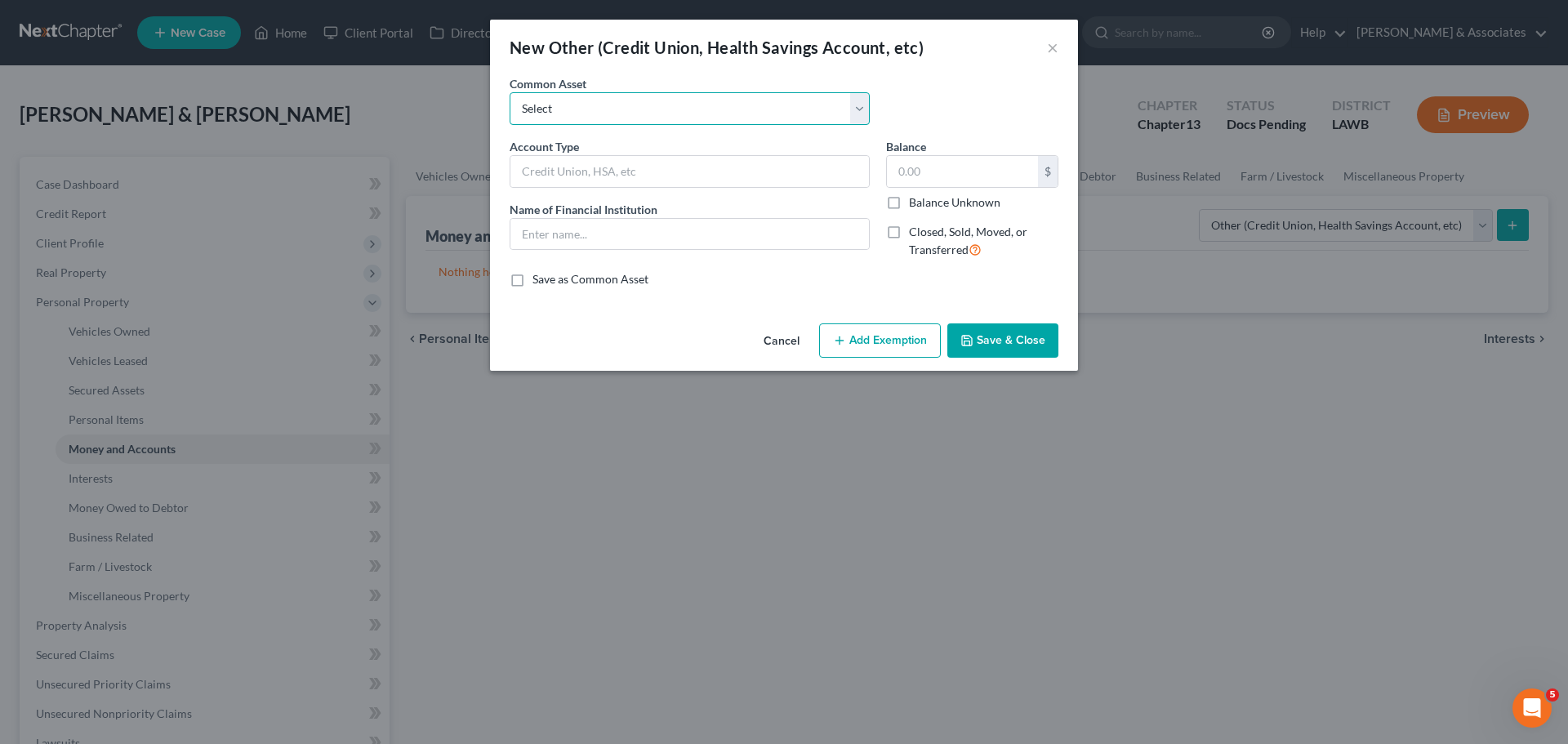
click at [668, 99] on select "Select Online Financial Platform Online Financial Platform Online Financial Pla…" at bounding box center [690, 108] width 360 height 33
click at [972, 81] on div "Common Asset Select Online Financial Platform Online Financial Platform Online …" at bounding box center [784, 107] width 566 height 63
drag, startPoint x: 787, startPoint y: 114, endPoint x: 773, endPoint y: 122, distance: 16.1
click at [787, 114] on select "Select Online Financial Platform Online Financial Platform Online Financial Pla…" at bounding box center [690, 108] width 360 height 33
click at [1052, 51] on button "×" at bounding box center [1053, 48] width 11 height 20
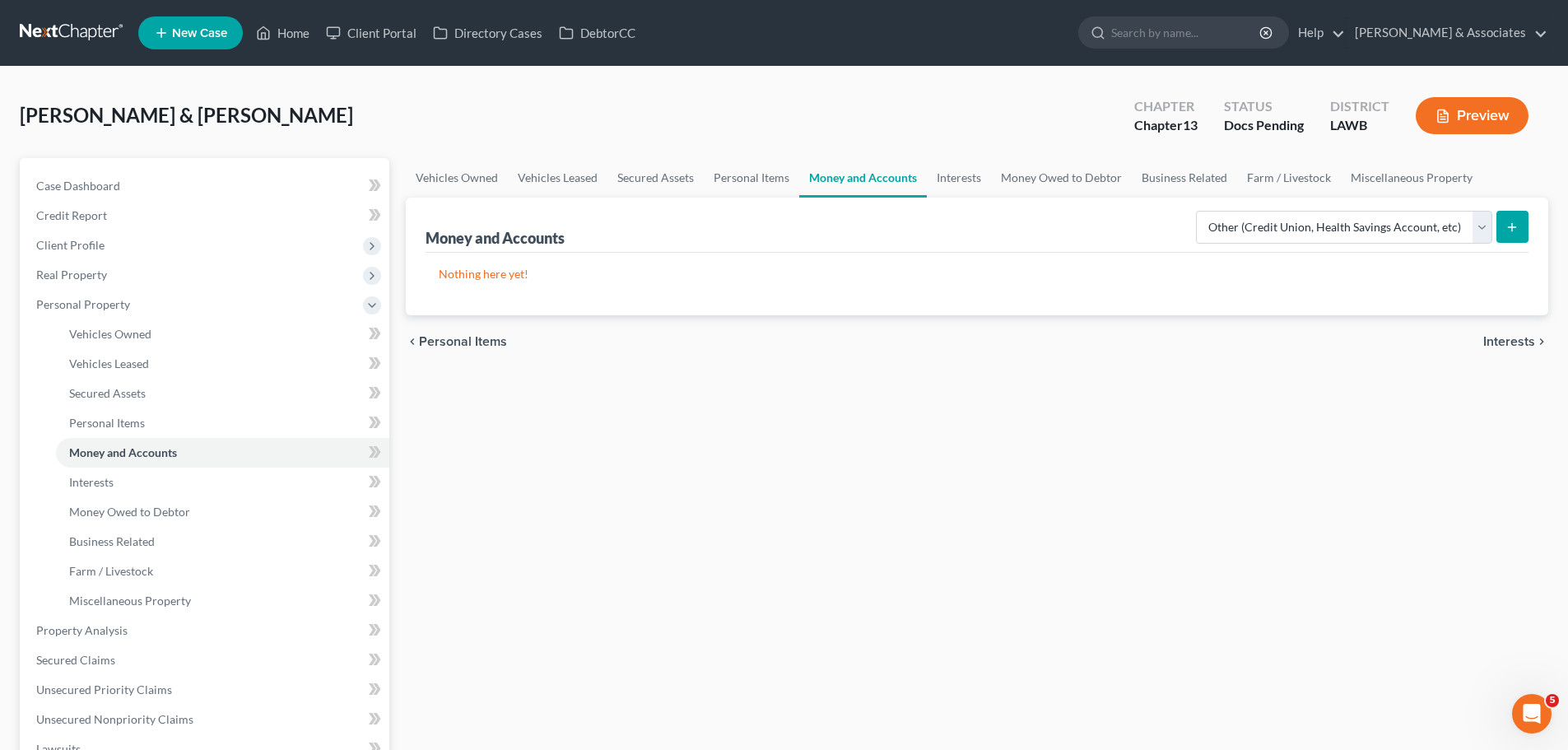
click at [963, 567] on div "Vehicles Owned Vehicles Leased Secured Assets Personal Items Money and Accounts…" at bounding box center [977, 627] width 1159 height 938
click at [623, 552] on div "Vehicles Owned Vehicles Leased Secured Assets Personal Items Money and Accounts…" at bounding box center [977, 627] width 1159 height 938
drag, startPoint x: 1381, startPoint y: 239, endPoint x: 1374, endPoint y: 230, distance: 11.4
click at [1381, 239] on select "Select Account Type Brokerage Cash on Hand Certificates of Deposit Checking Acc…" at bounding box center [1345, 228] width 296 height 33
click at [244, 474] on link "Interests" at bounding box center [223, 483] width 333 height 30
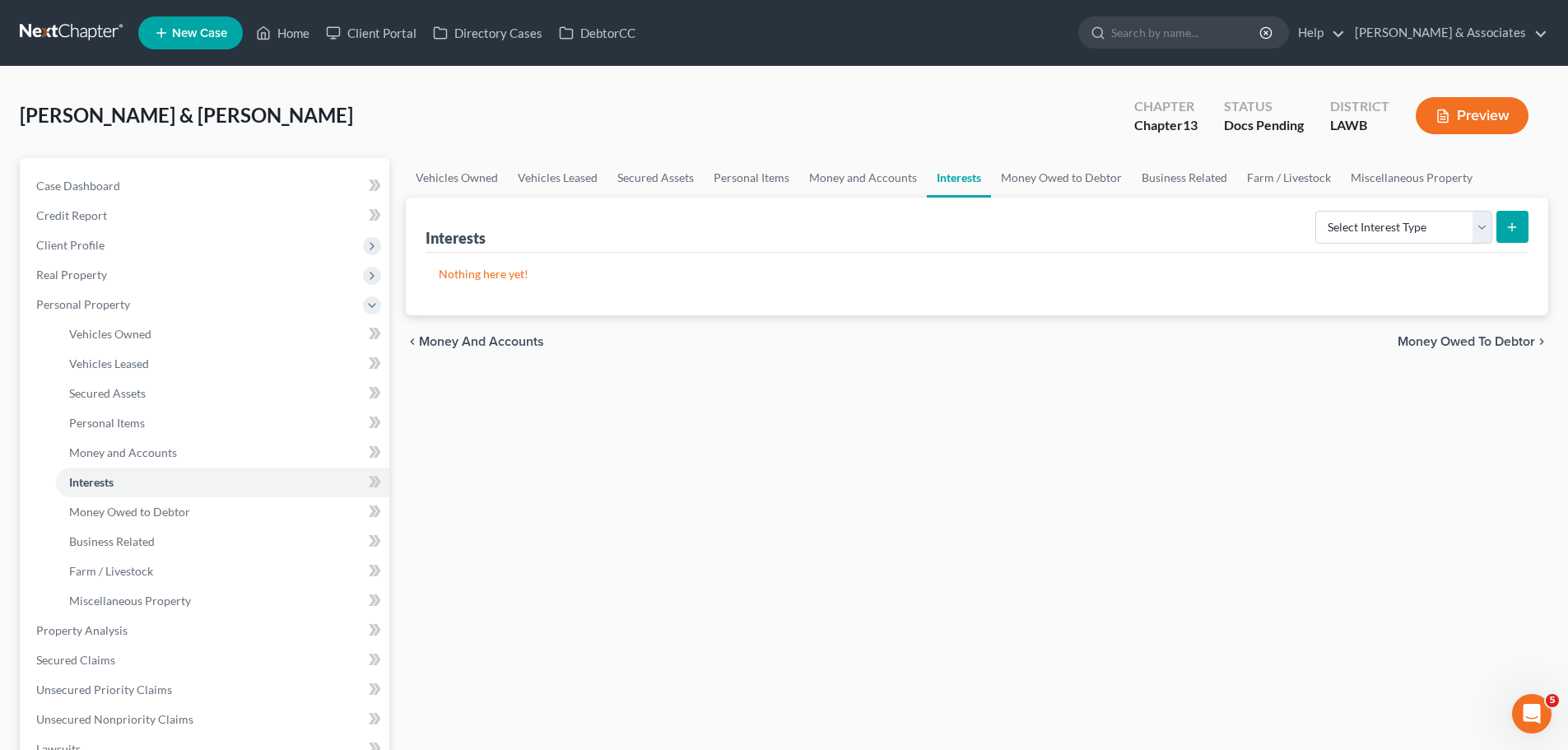
click at [1379, 207] on div "Select Interest Type 401K Annuity Bond Education IRA Government Bond Government…" at bounding box center [1419, 226] width 220 height 44
click at [1379, 217] on select "Select Interest Type 401K Annuity Bond Education IRA Government Bond Government…" at bounding box center [1404, 228] width 177 height 33
click at [1201, 663] on div "Vehicles Owned Vehicles Leased Secured Assets Personal Items Money and Accounts…" at bounding box center [977, 627] width 1159 height 938
click at [60, 31] on link at bounding box center [72, 33] width 105 height 30
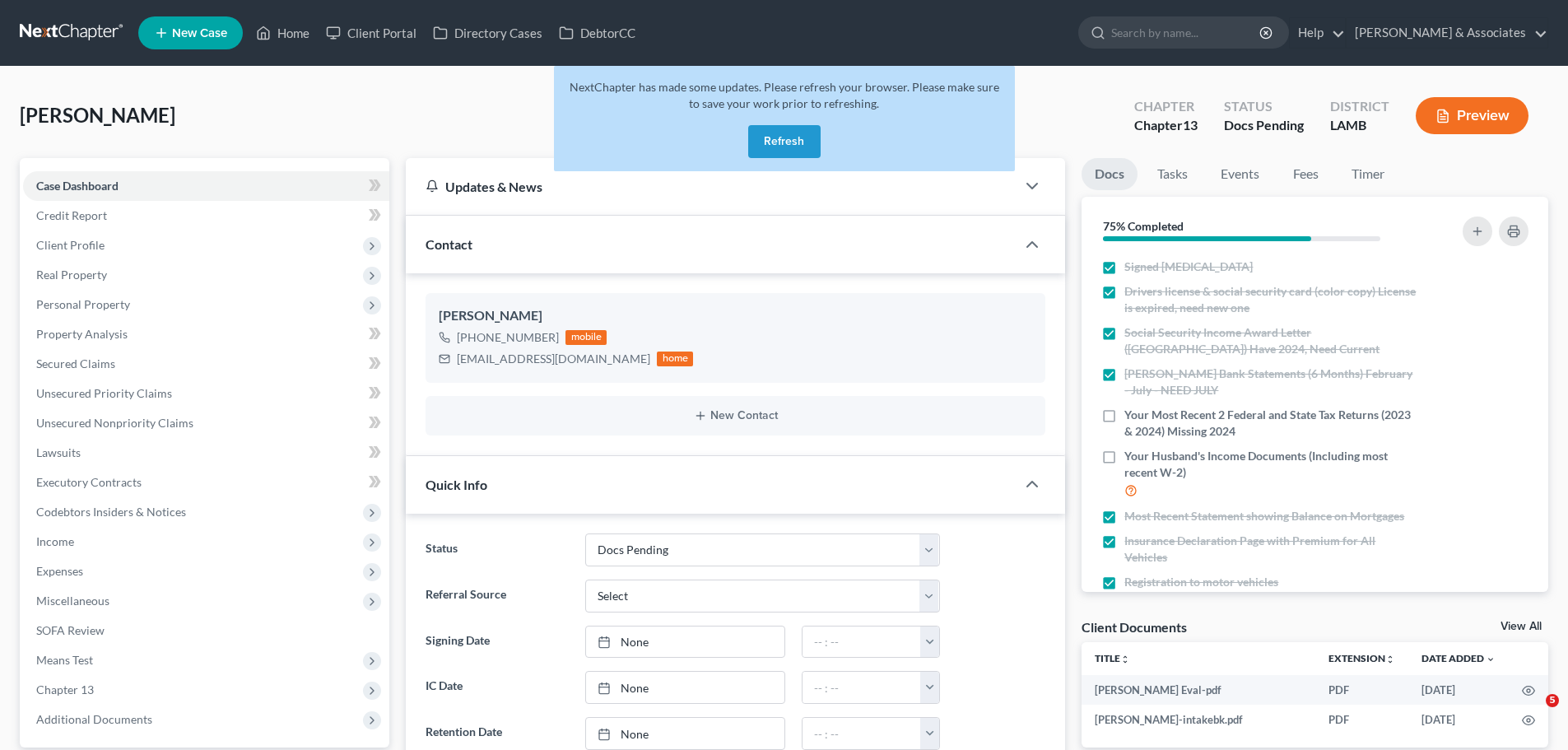
select select "6"
select select "0"
click at [779, 144] on button "Refresh" at bounding box center [784, 142] width 73 height 33
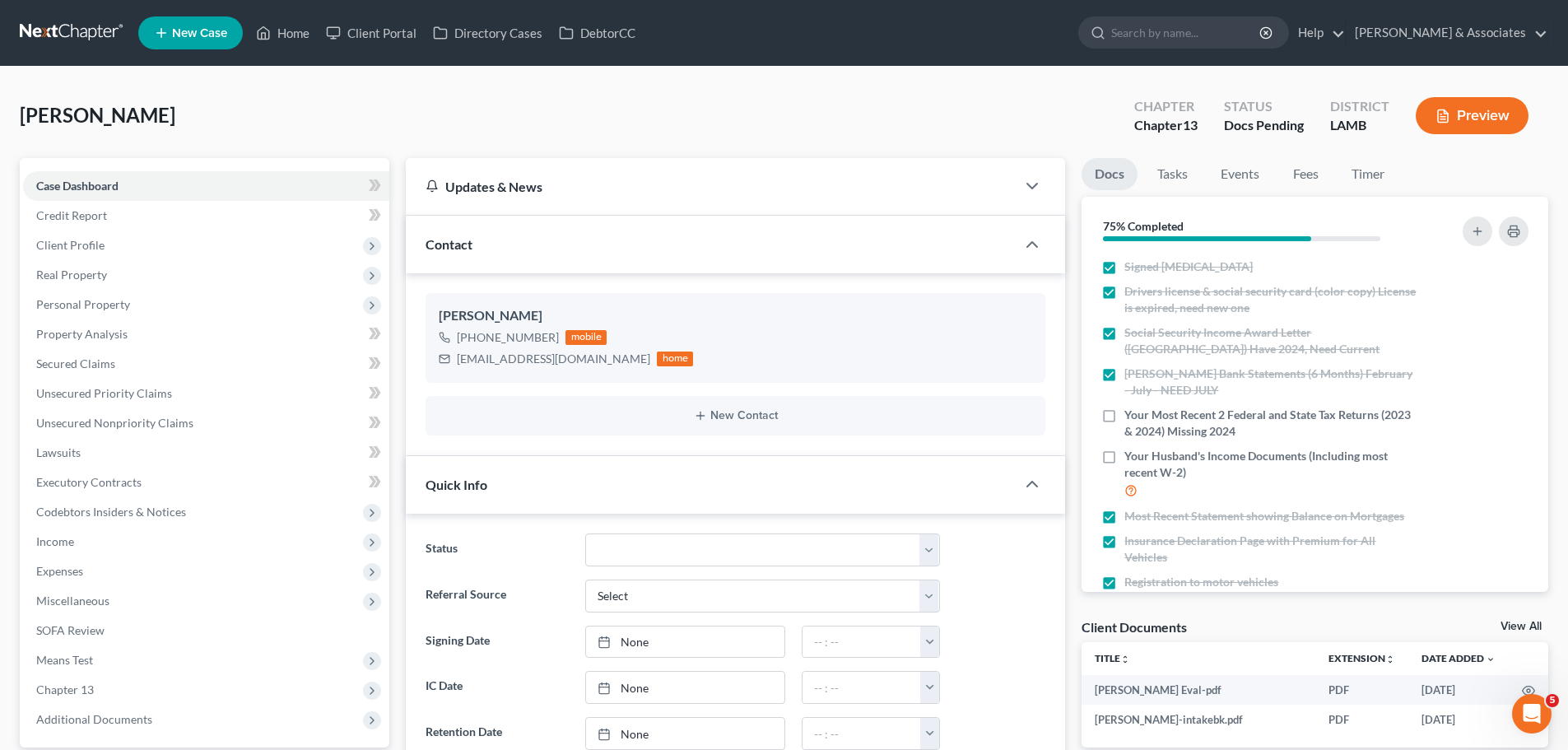
click at [1244, 640] on div "Client Documents View All" at bounding box center [1315, 630] width 467 height 24
drag, startPoint x: 1235, startPoint y: 629, endPoint x: 1078, endPoint y: 623, distance: 157.1
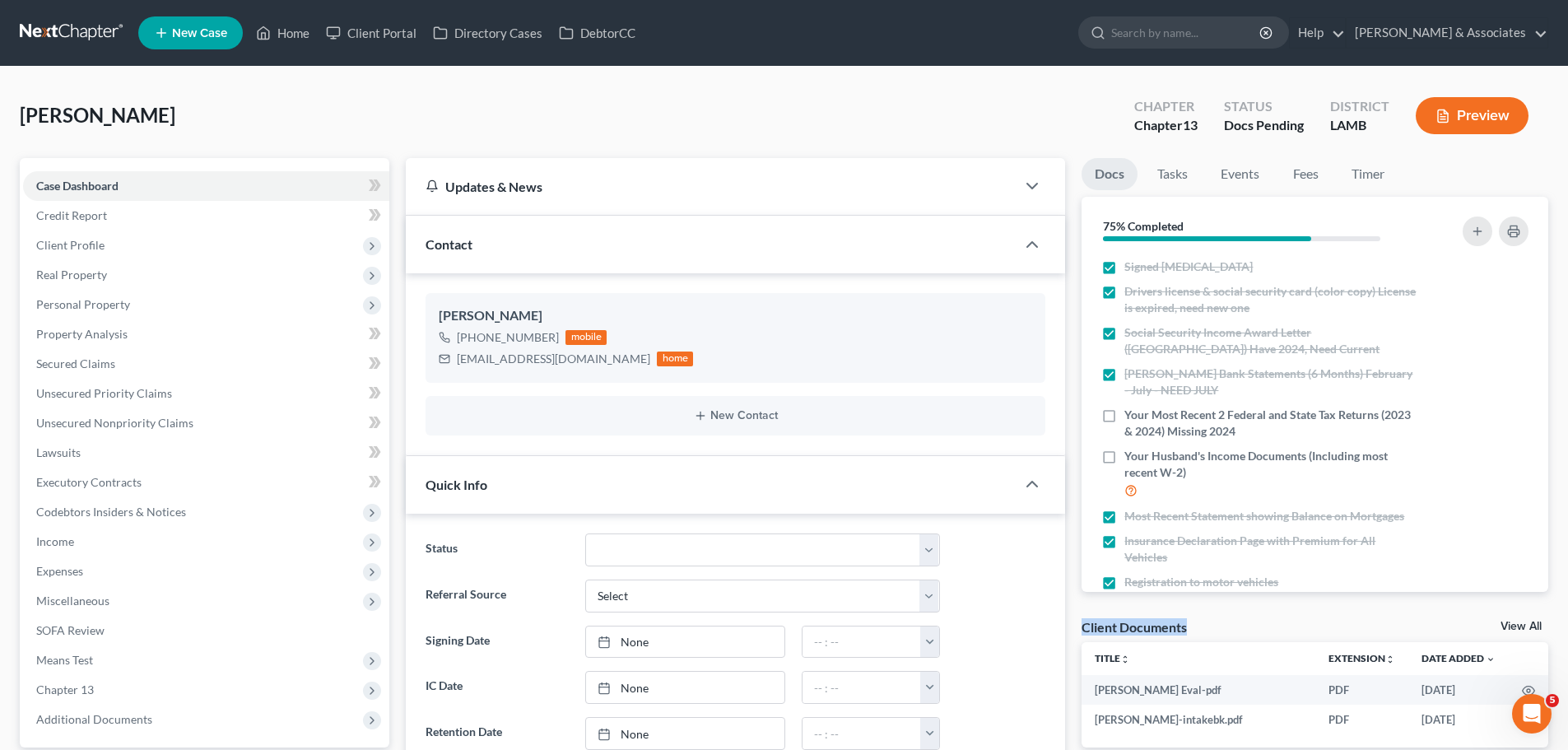
drag, startPoint x: 1084, startPoint y: 625, endPoint x: 1254, endPoint y: 631, distance: 170.1
click at [1254, 631] on div "Client Documents View All" at bounding box center [1315, 630] width 467 height 24
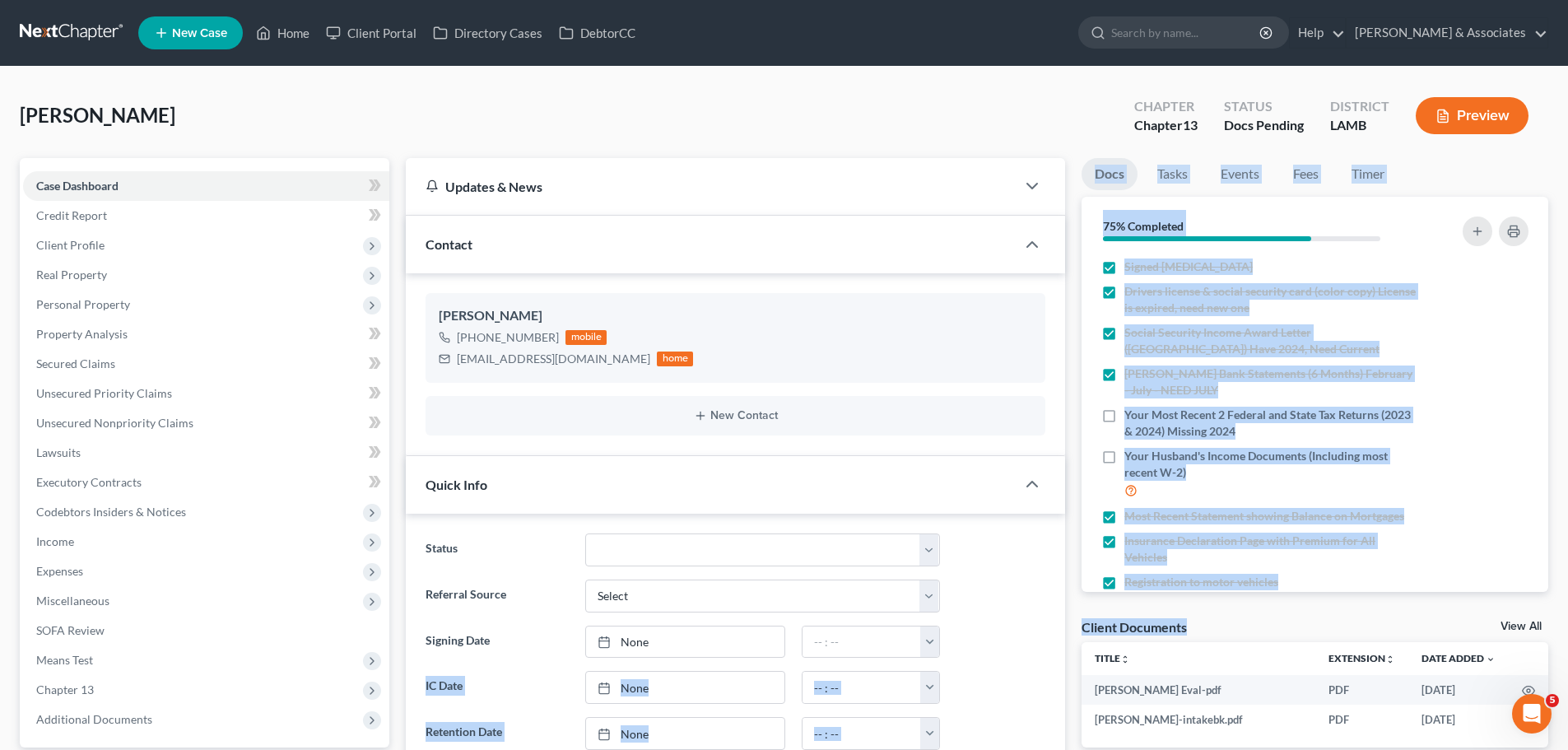
drag, startPoint x: 1267, startPoint y: 625, endPoint x: 1070, endPoint y: 629, distance: 197.0
click at [1086, 624] on div "Client Documents" at bounding box center [1134, 627] width 105 height 17
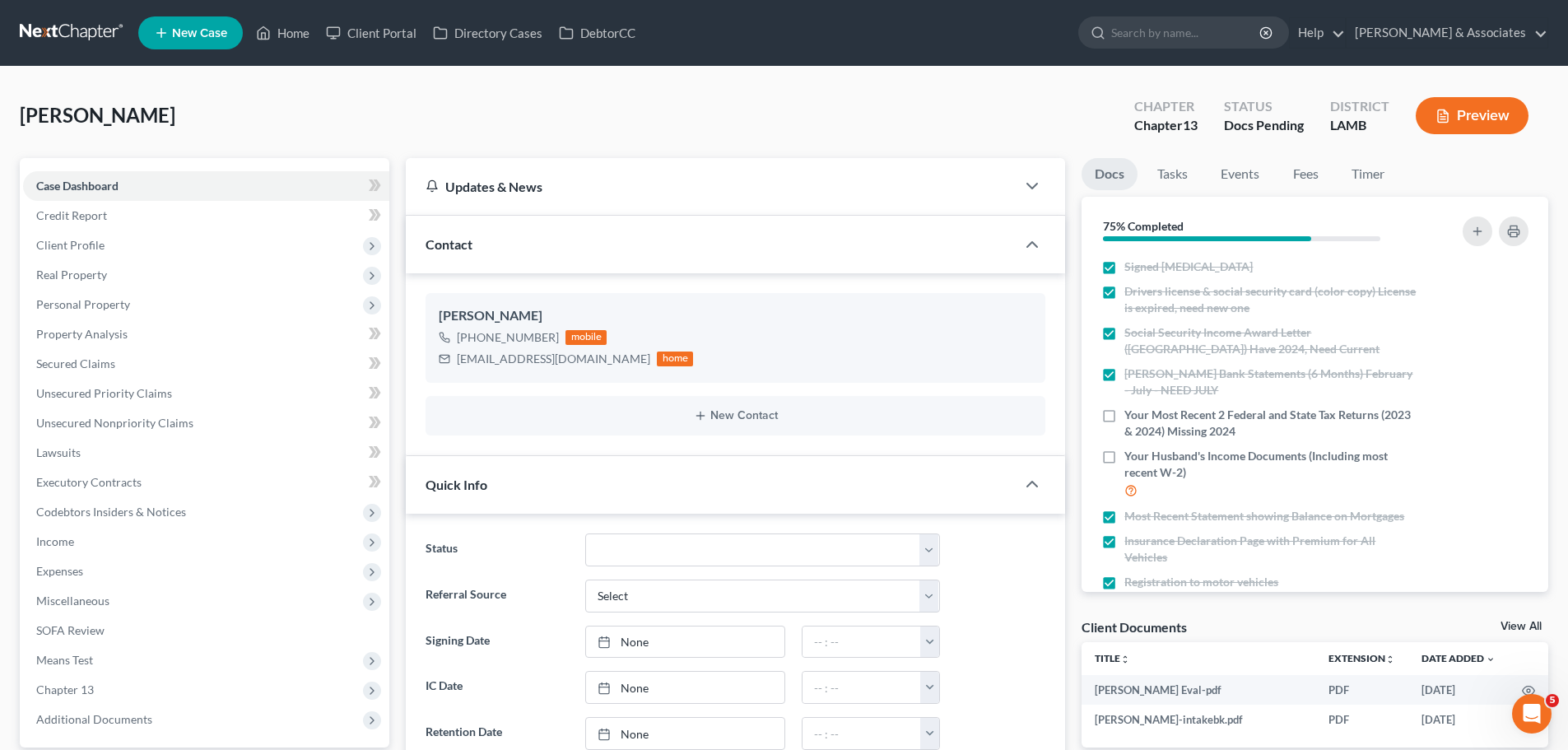
click at [1097, 624] on div "Client Documents" at bounding box center [1134, 627] width 105 height 17
click at [1098, 624] on div "Client Documents" at bounding box center [1134, 627] width 105 height 17
click at [795, 116] on div "Giaccone, Cherie Upgraded Chapter Chapter 13 Status Docs Pending District LAMB …" at bounding box center [784, 122] width 1529 height 72
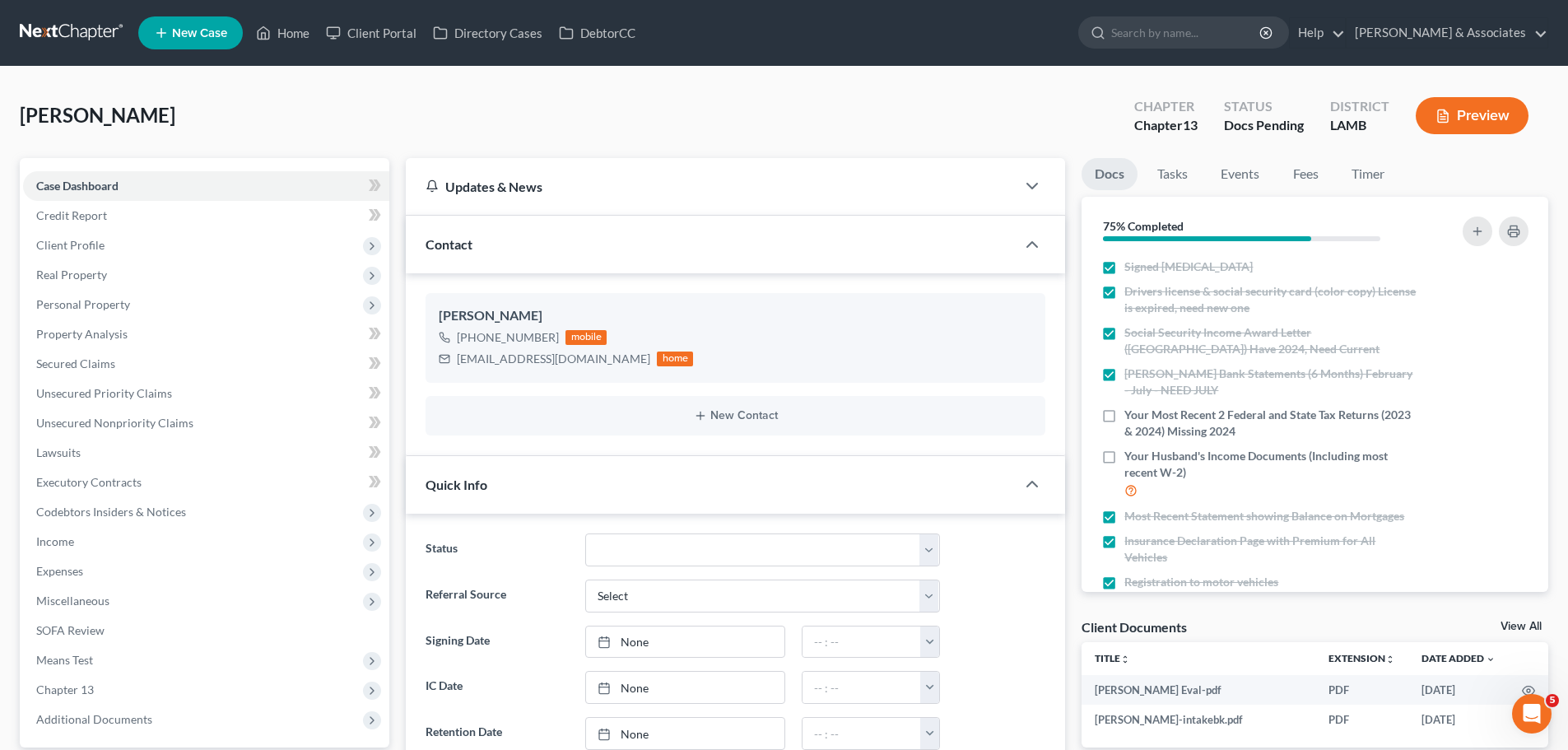
click at [484, 112] on div "Giaccone, Cherie Upgraded Chapter Chapter 13 Status Docs Pending District LAMB …" at bounding box center [784, 122] width 1529 height 72
click at [728, 121] on div "Giaccone, Cherie Upgraded Chapter Chapter 13 Status Docs Pending District LAMB …" at bounding box center [784, 122] width 1529 height 72
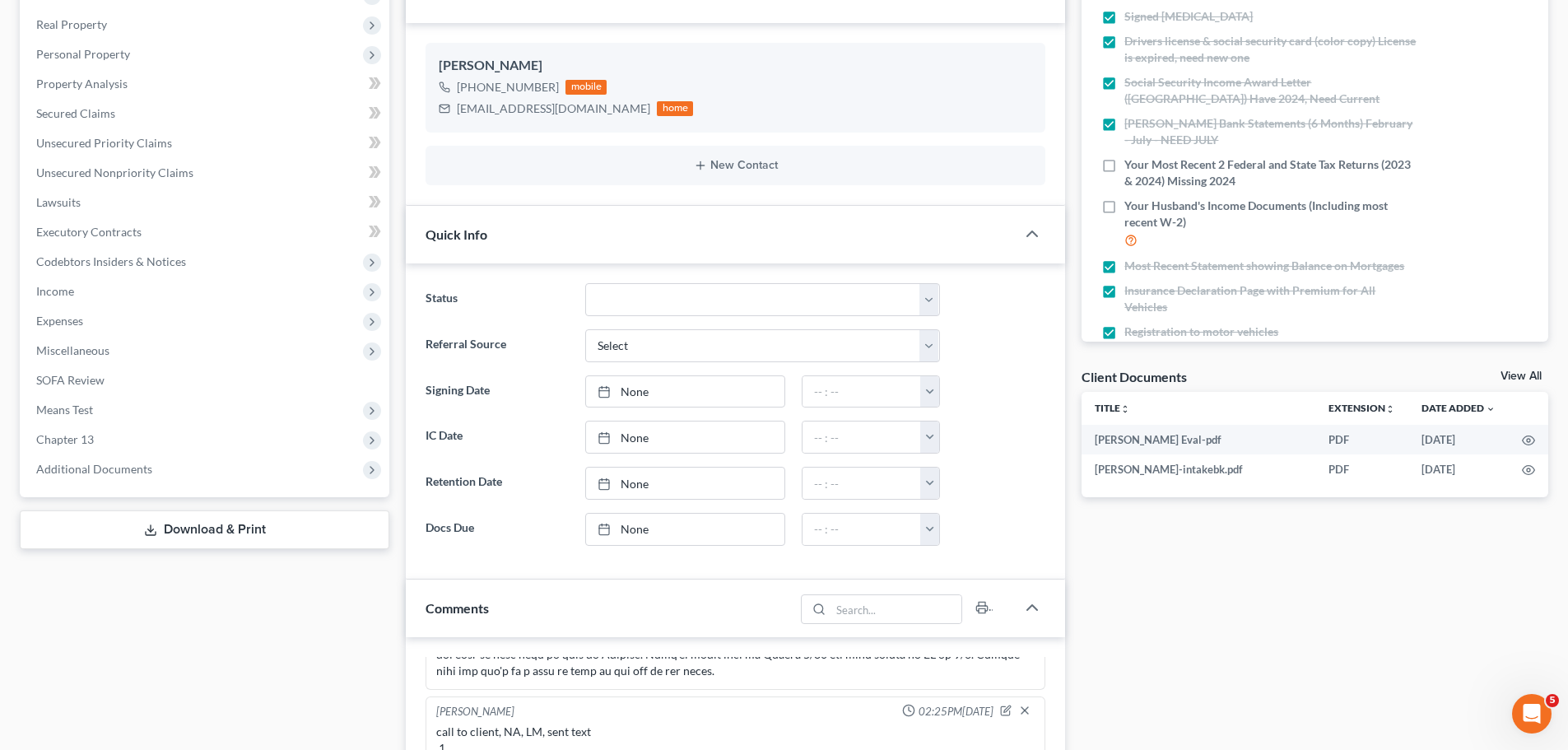
scroll to position [659, 0]
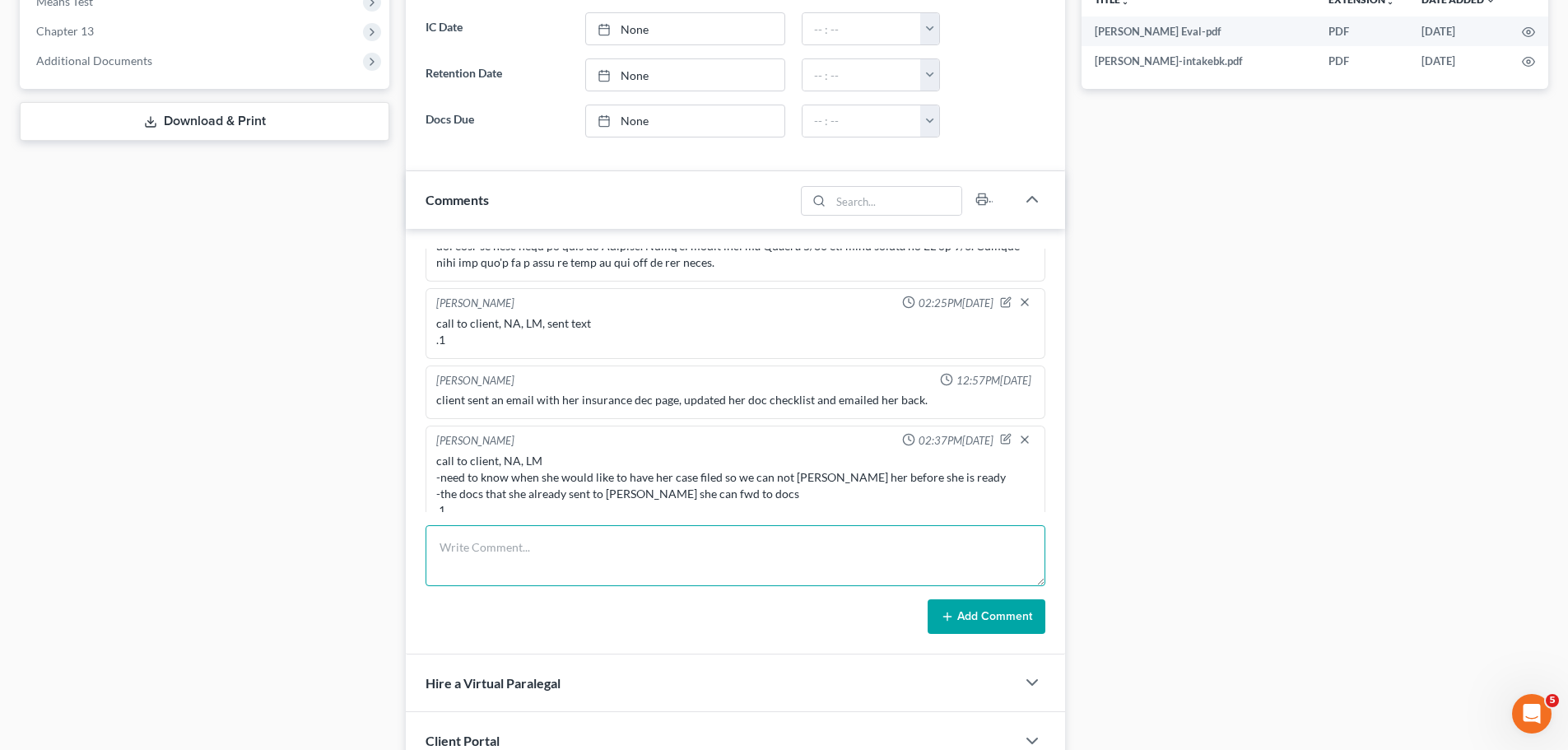
click at [648, 535] on textarea at bounding box center [735, 556] width 620 height 61
click at [679, 571] on textarea "call from client - 15min -still no taxes, worried about" at bounding box center [735, 556] width 620 height 61
click at [710, 562] on textarea "call from client - 15min -still no taxes, worried about what she could ow" at bounding box center [735, 556] width 620 height 61
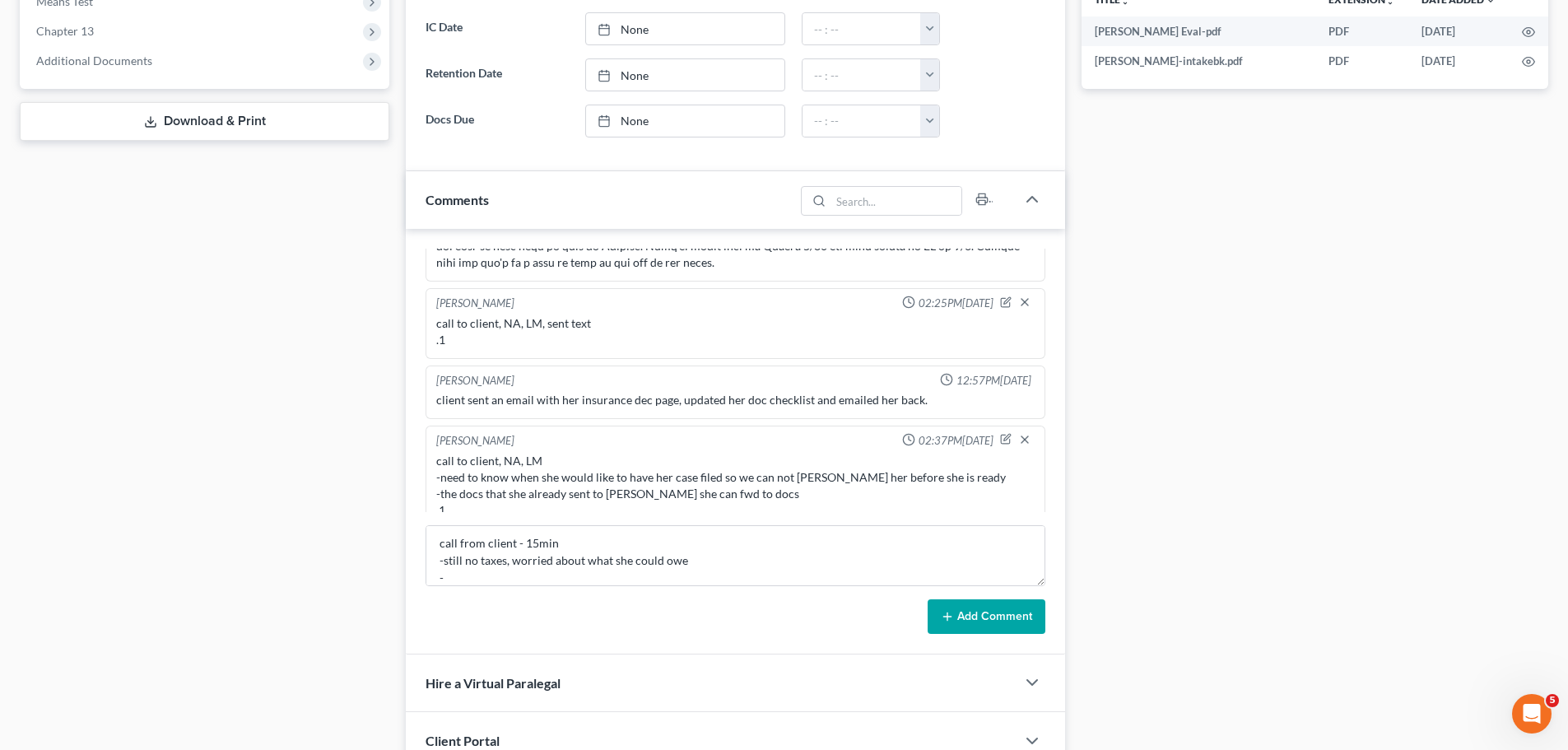
click at [288, 656] on div "Case Dashboard Payments Invoices Payments Payments Credit Report Client Profile" at bounding box center [204, 377] width 386 height 1756
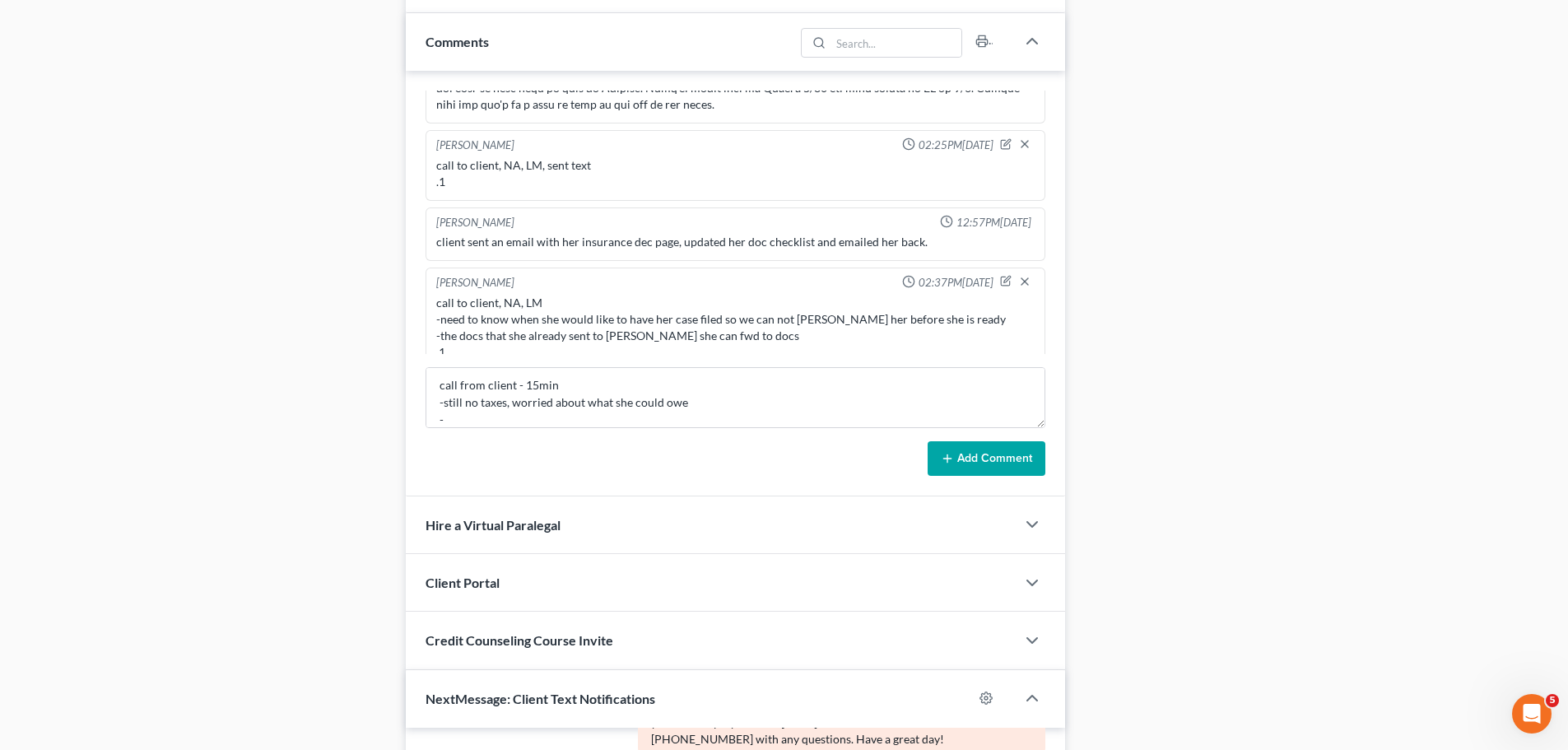
scroll to position [824, 0]
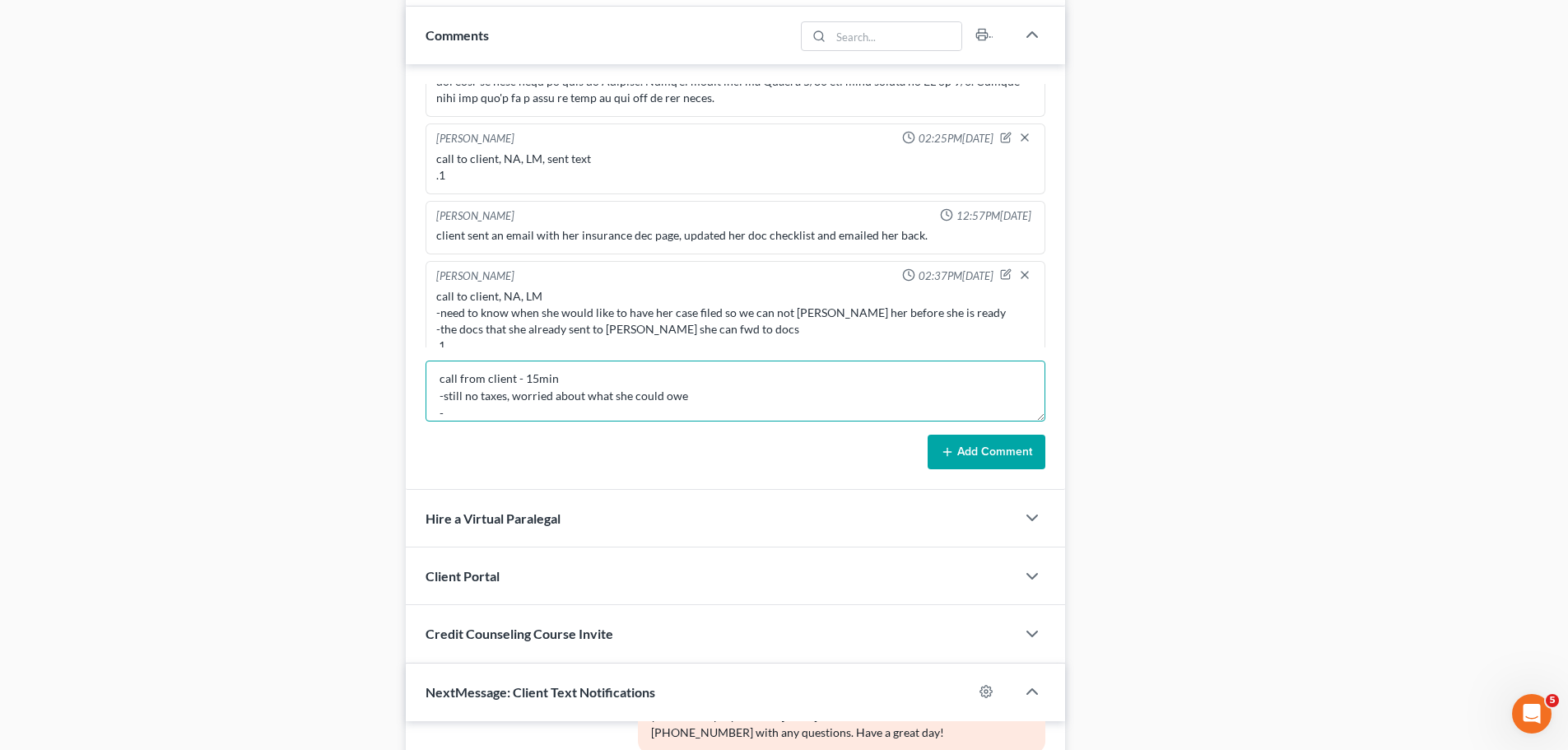
click at [674, 412] on textarea "call from client - 15min -still no taxes, worried about what she could owe -" at bounding box center [735, 392] width 620 height 61
type textarea "call from client - 15min -still no taxes, worried about what she could owe and …"
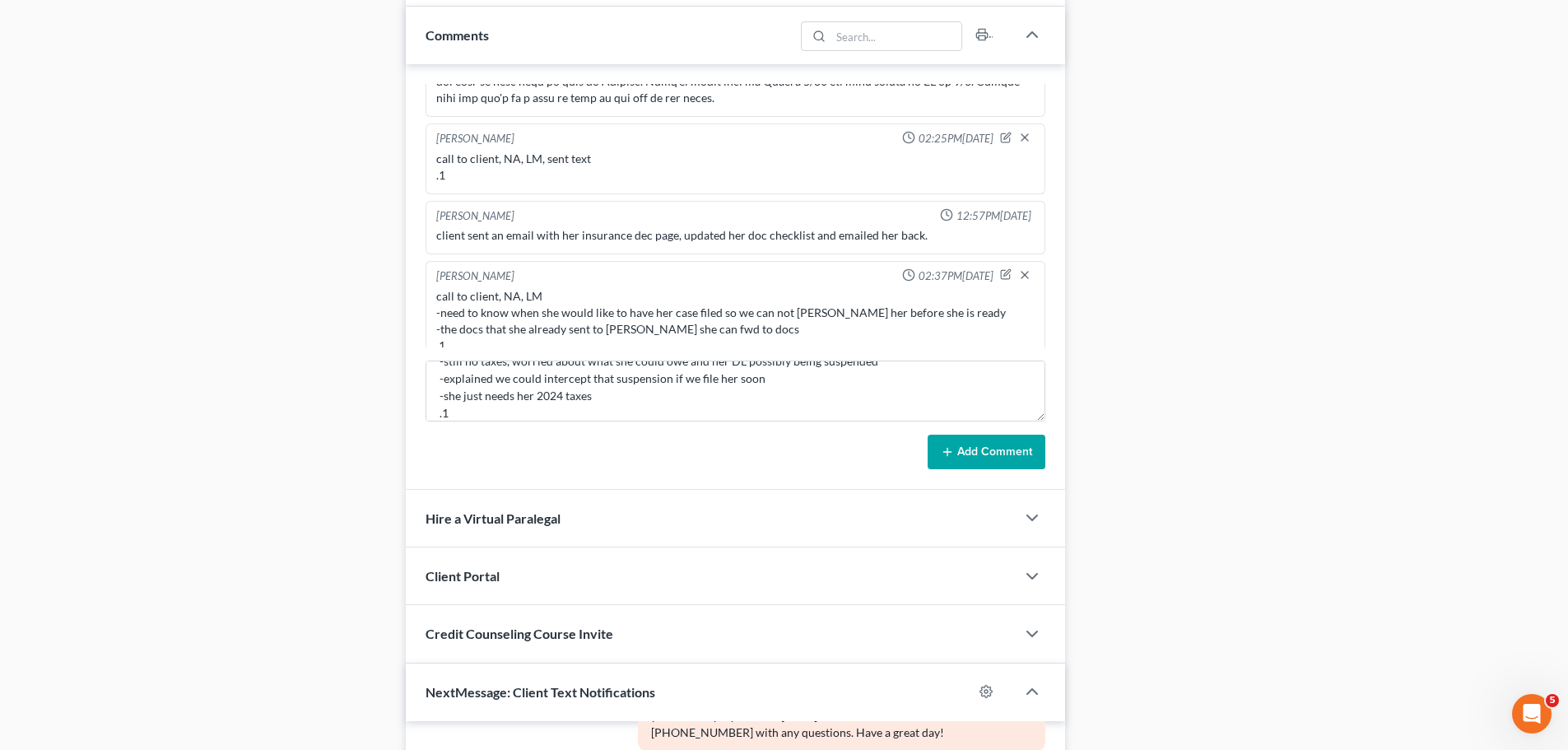
click at [954, 445] on icon at bounding box center [947, 452] width 13 height 13
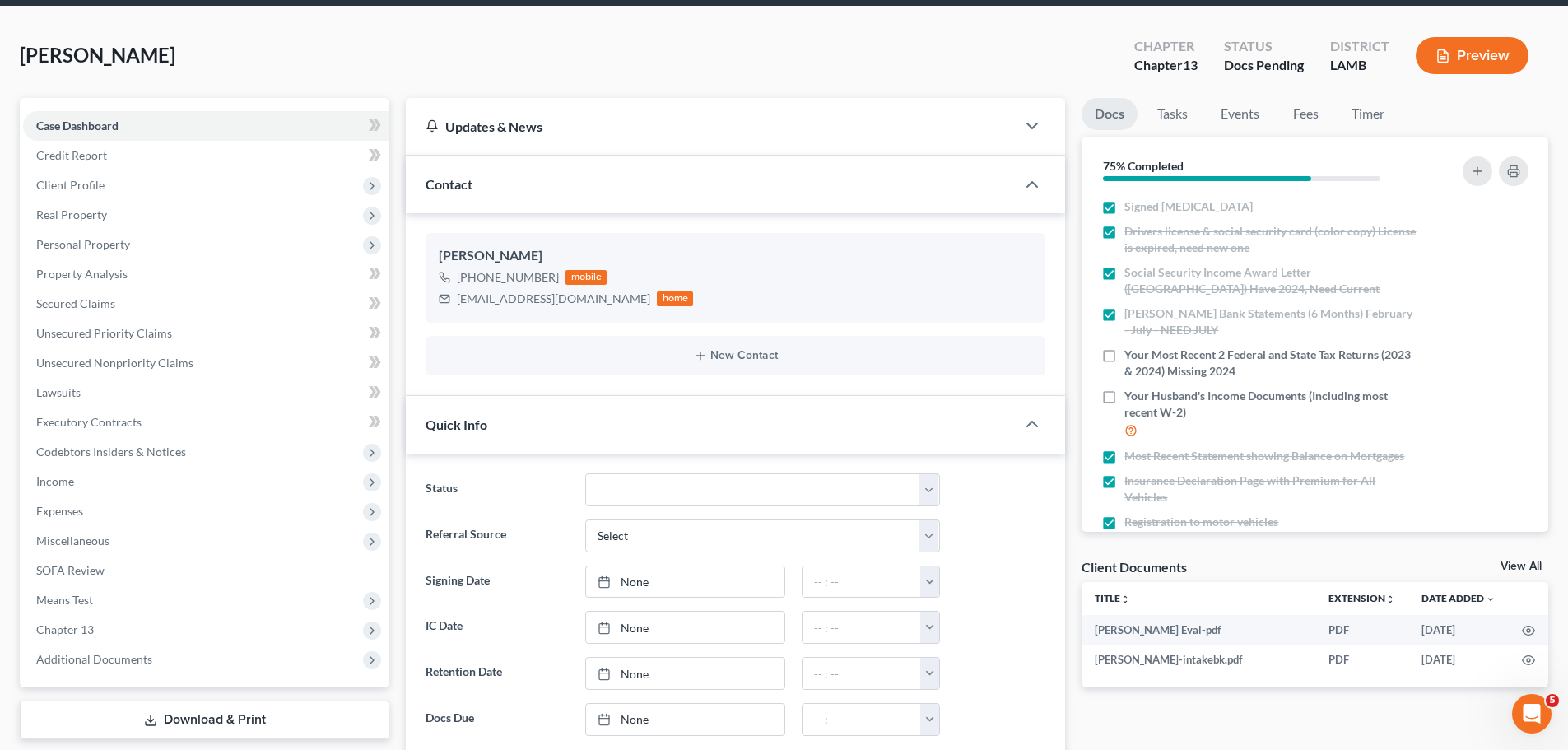
scroll to position [0, 0]
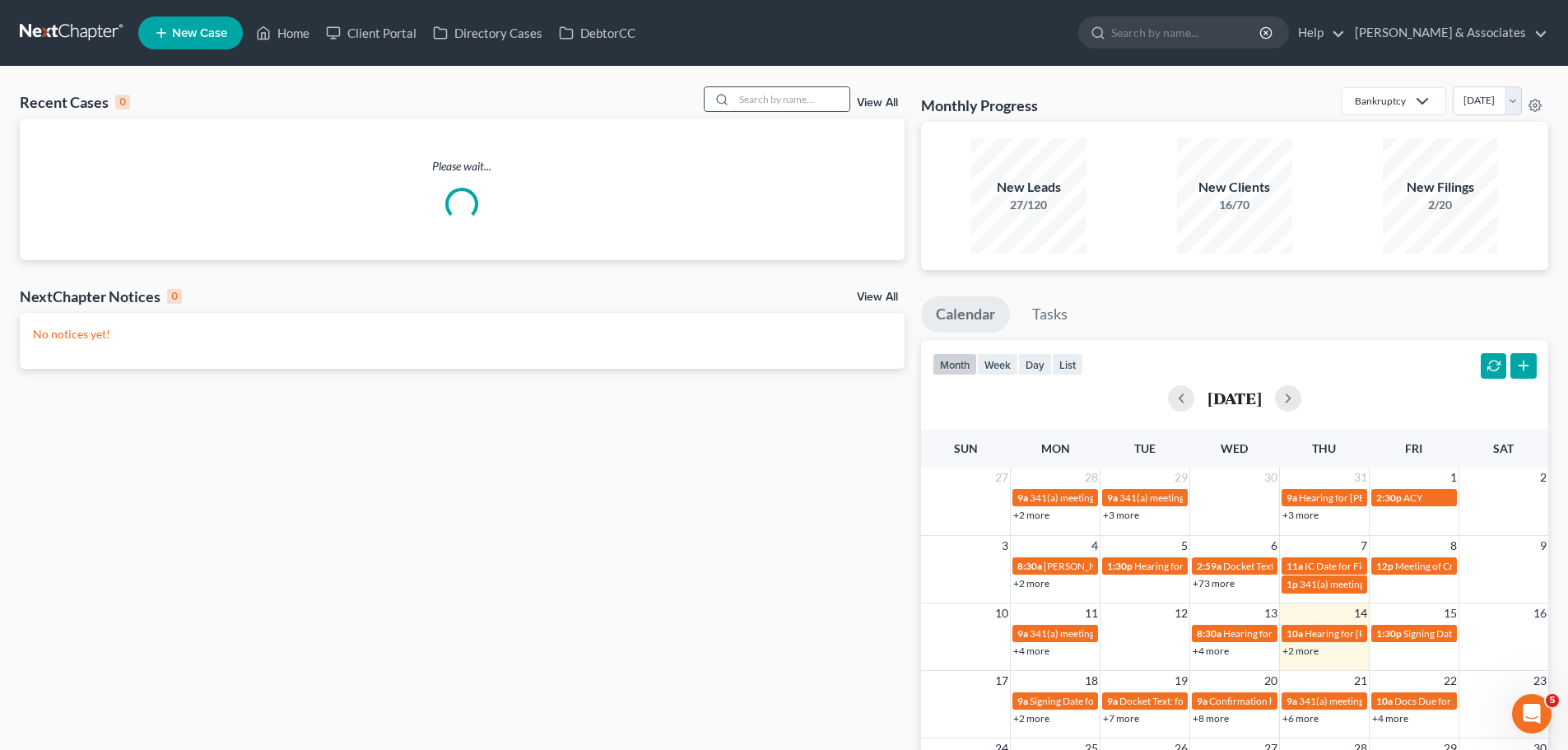
click at [775, 99] on input "search" at bounding box center [791, 99] width 115 height 24
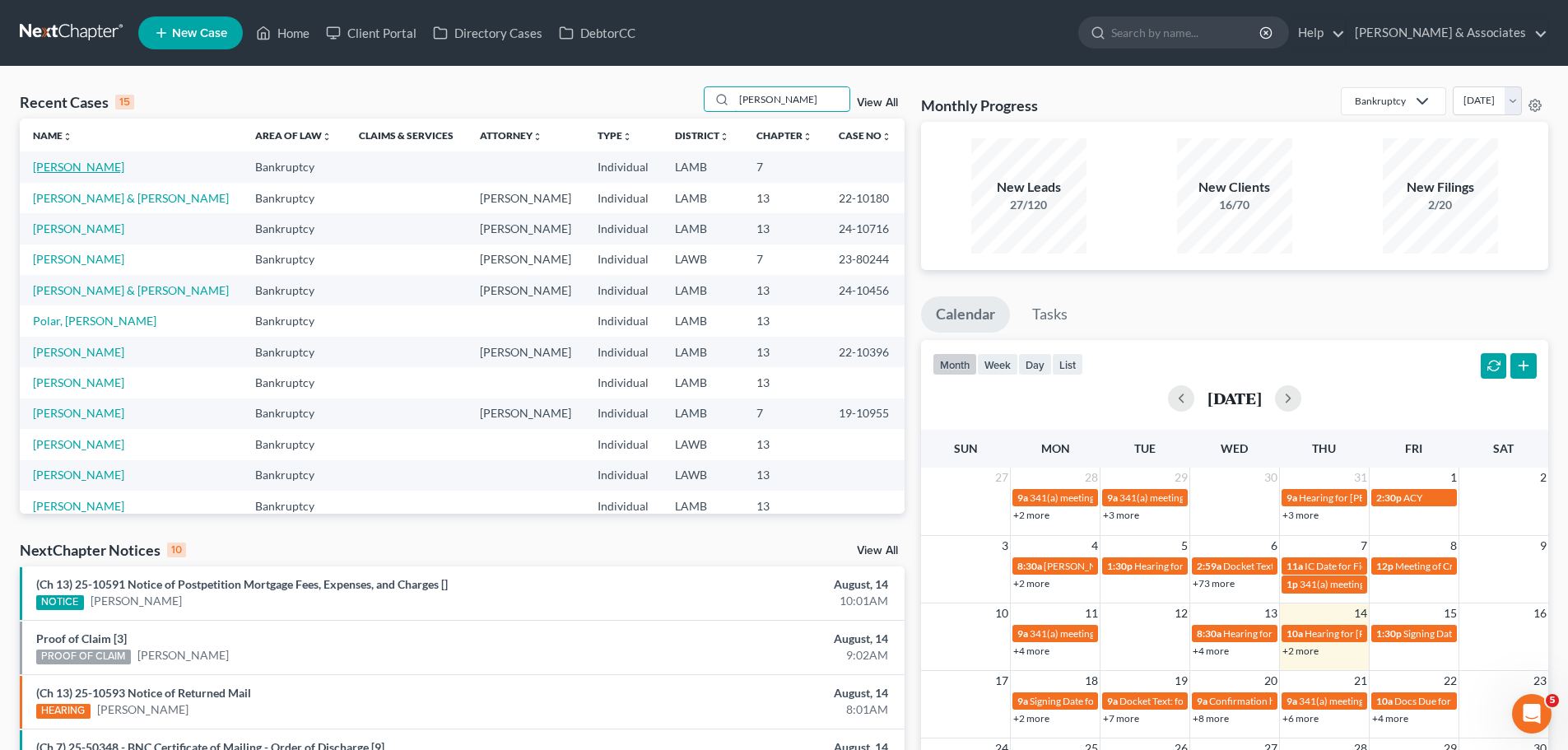
type input "russell"
click at [70, 173] on link "[PERSON_NAME]" at bounding box center [79, 166] width 91 height 14
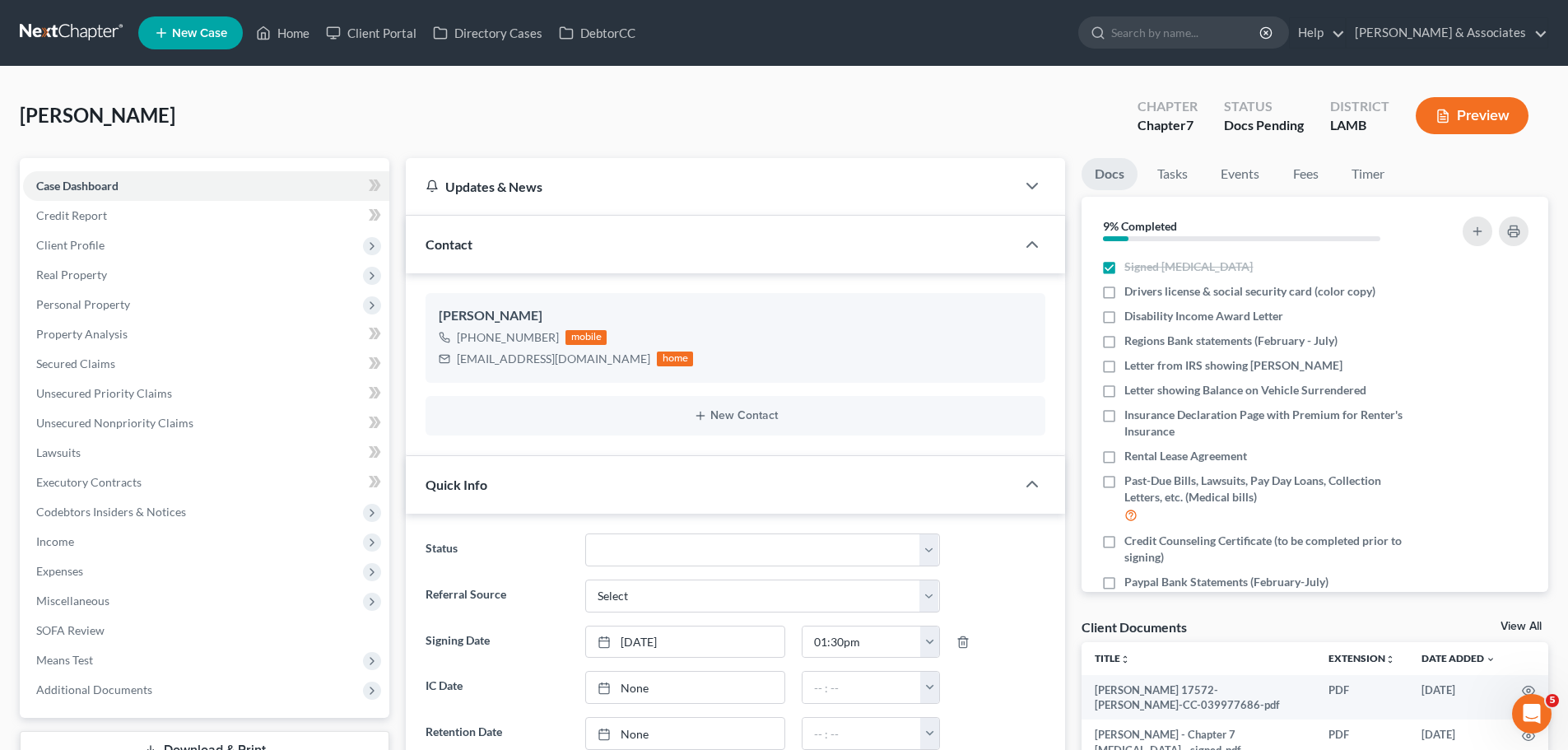
scroll to position [822, 0]
click at [115, 242] on span "Client Profile" at bounding box center [206, 246] width 367 height 30
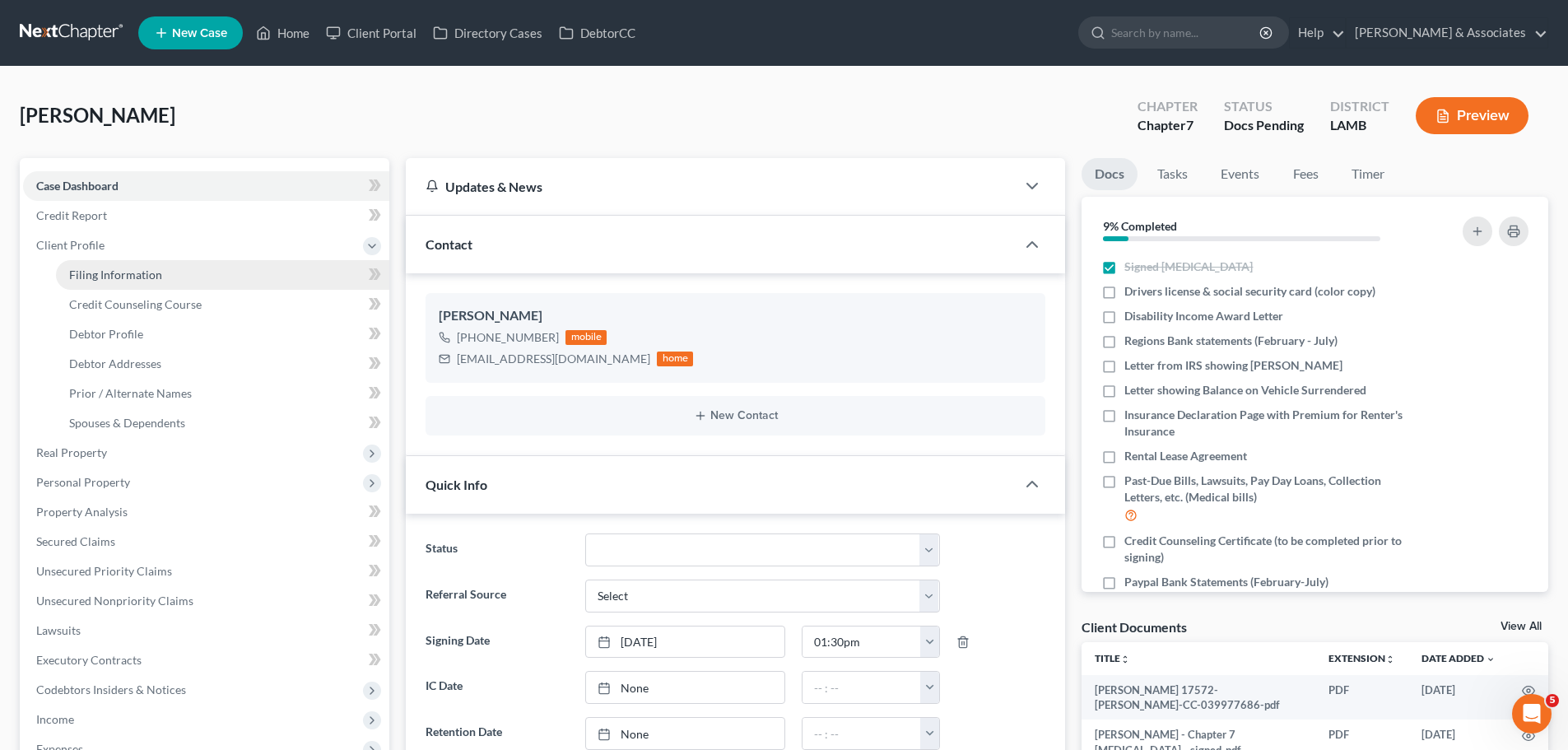
click at [117, 279] on span "Filing Information" at bounding box center [116, 274] width 93 height 14
select select "1"
select select "0"
select select "19"
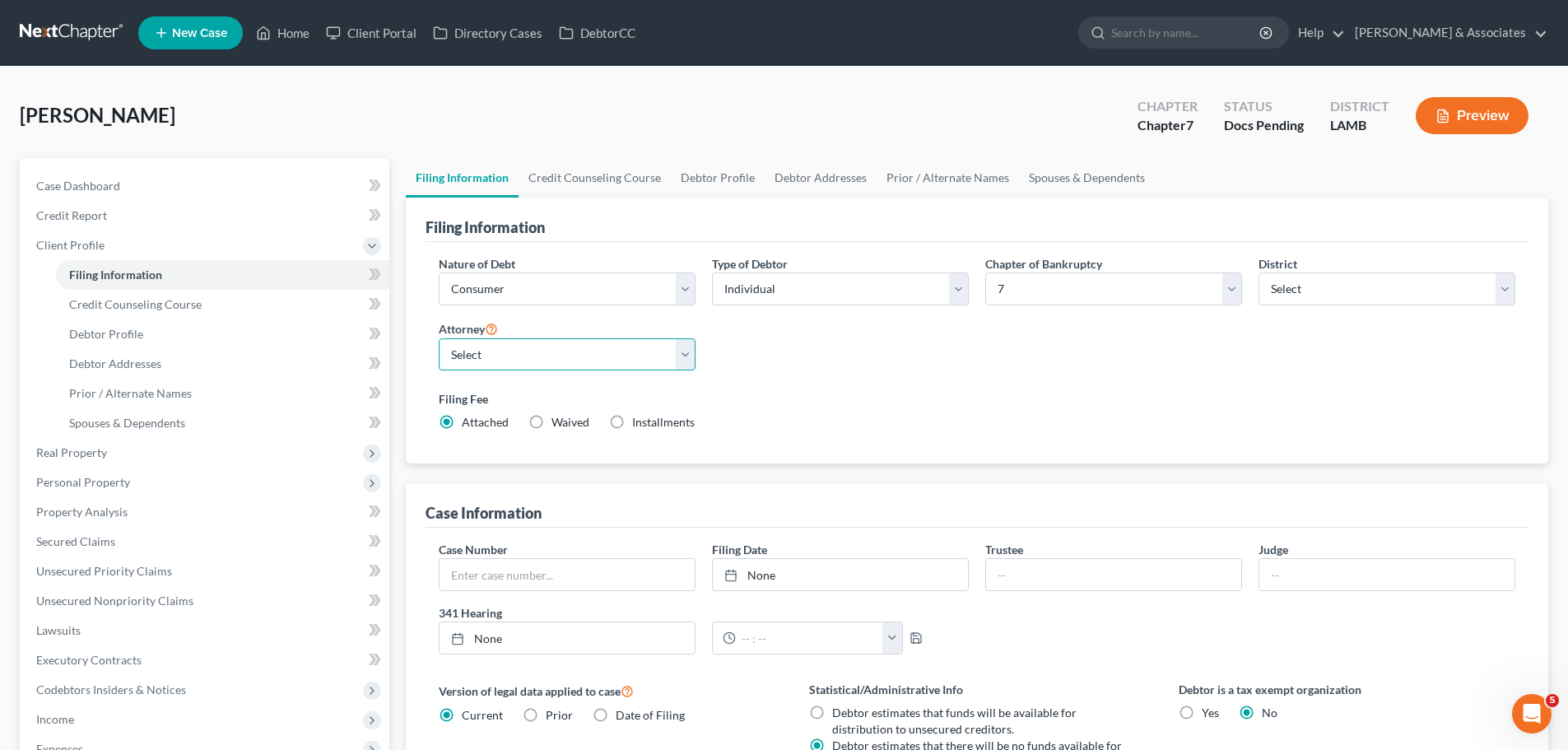
click at [598, 370] on select "Select Morley Diment - LAMB Morley Diment - LAEB Morley Diment - LAWB Paul Shou…" at bounding box center [567, 355] width 257 height 33
select select "0"
click at [439, 339] on select "Select Morley Diment - LAMB Morley Diment - LAEB Morley Diment - LAWB Paul Shou…" at bounding box center [567, 355] width 257 height 33
click at [138, 330] on span "Debtor Profile" at bounding box center [107, 334] width 74 height 14
select select "0"
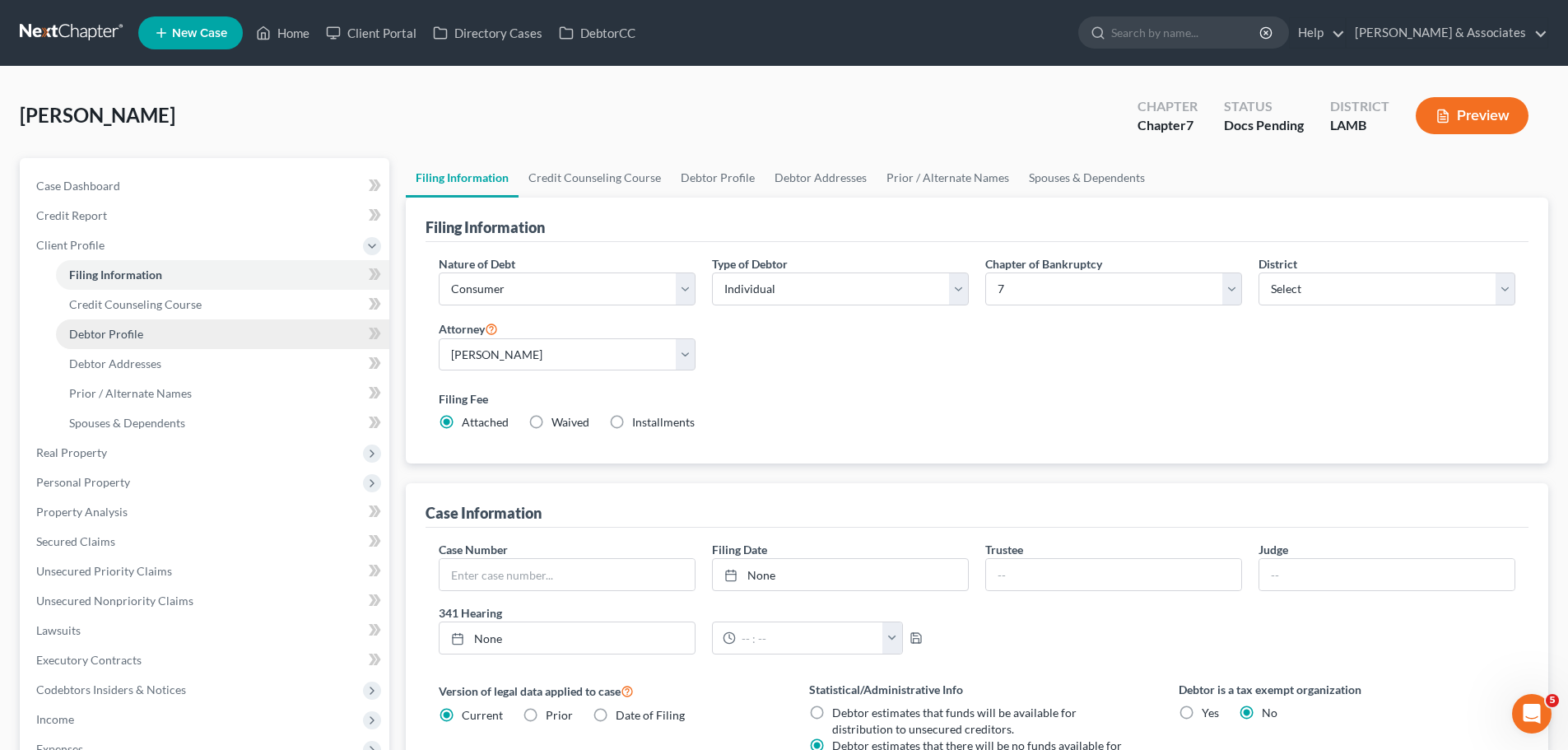
select select "0"
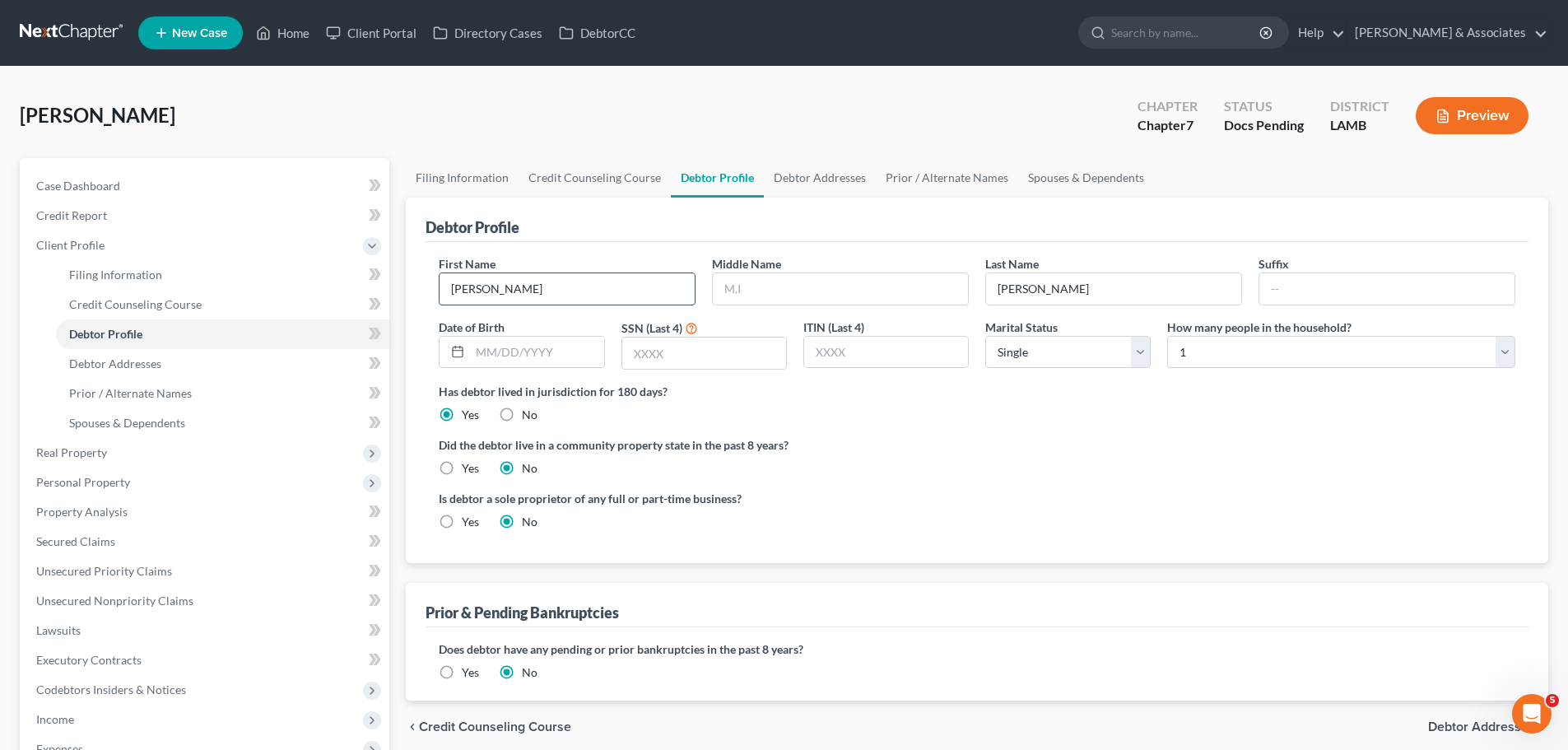
click at [578, 290] on input "Darryl" at bounding box center [567, 289] width 255 height 31
click at [808, 289] on input "text" at bounding box center [841, 289] width 255 height 31
click at [521, 365] on input "text" at bounding box center [536, 353] width 133 height 31
type input "07/07/1964"
type input "5790"
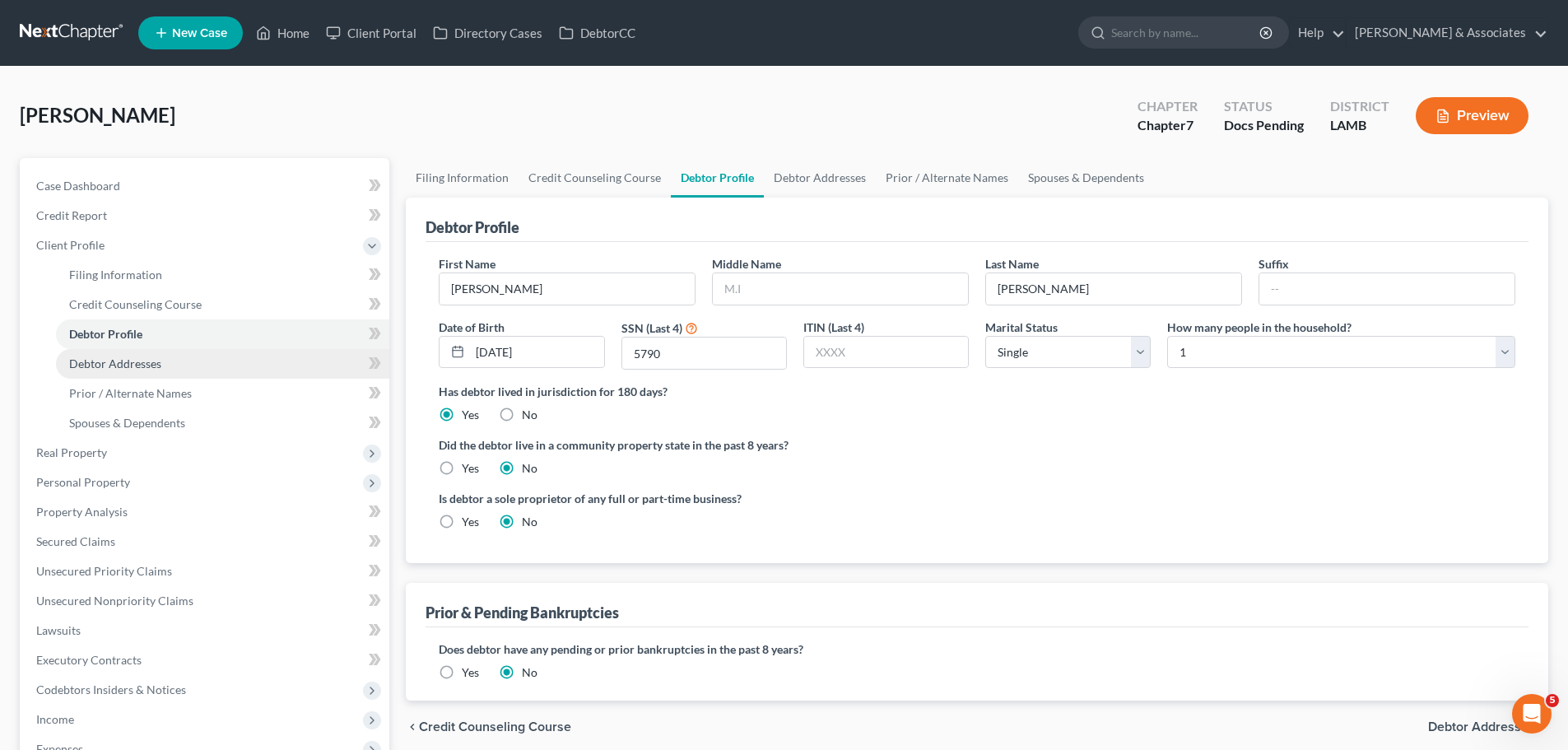
click at [186, 352] on link "Debtor Addresses" at bounding box center [223, 364] width 333 height 30
select select "0"
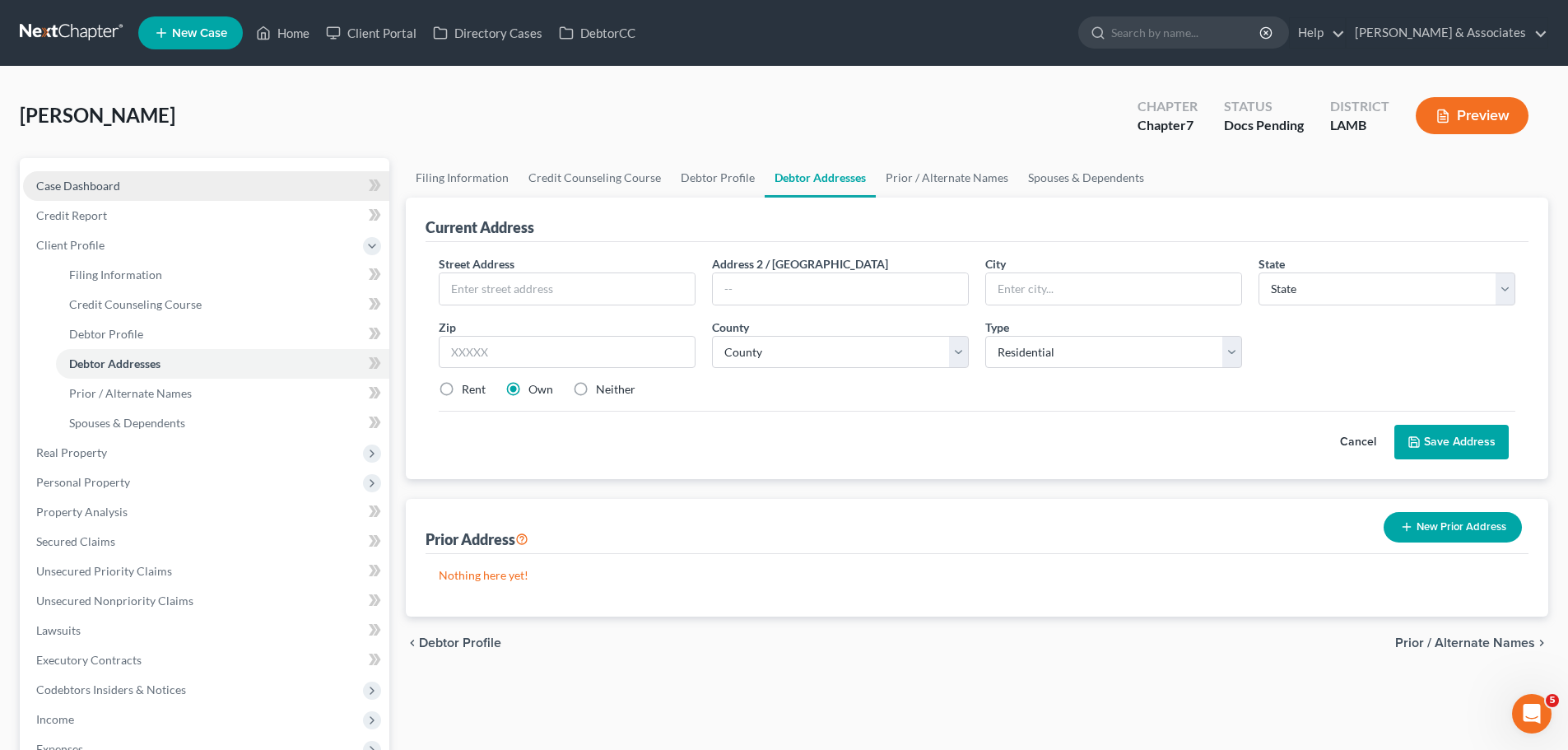
drag, startPoint x: 89, startPoint y: 176, endPoint x: 98, endPoint y: 178, distance: 9.2
click at [89, 176] on link "Case Dashboard" at bounding box center [206, 186] width 367 height 30
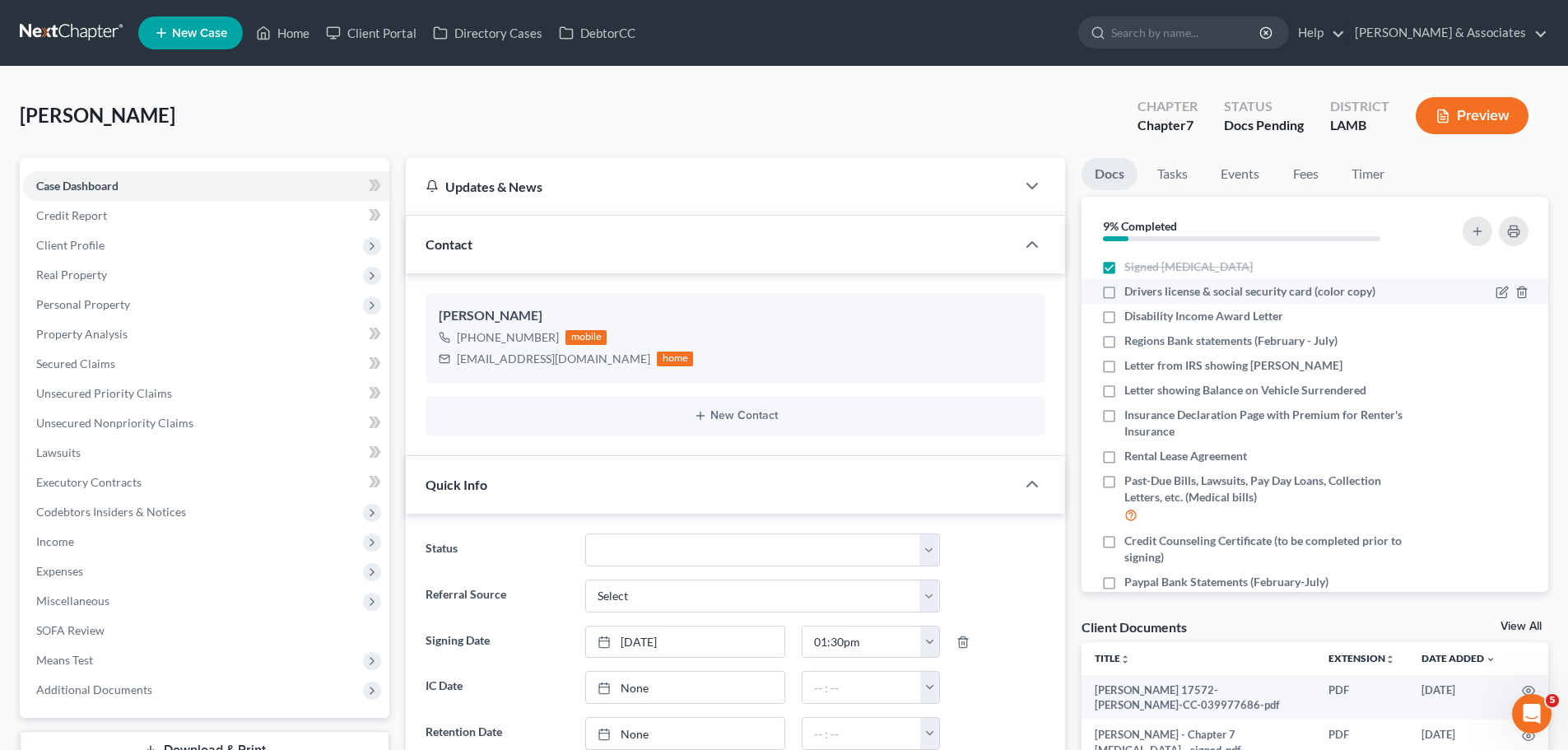
scroll to position [822, 0]
click at [1273, 290] on span "Drivers license & social security card (color copy)" at bounding box center [1249, 291] width 251 height 17
click at [1142, 290] on input "Drivers license & social security card (color copy)" at bounding box center [1136, 288] width 11 height 11
checkbox input "true"
click at [1261, 322] on span "Disability Income Award Letter" at bounding box center [1204, 316] width 159 height 17
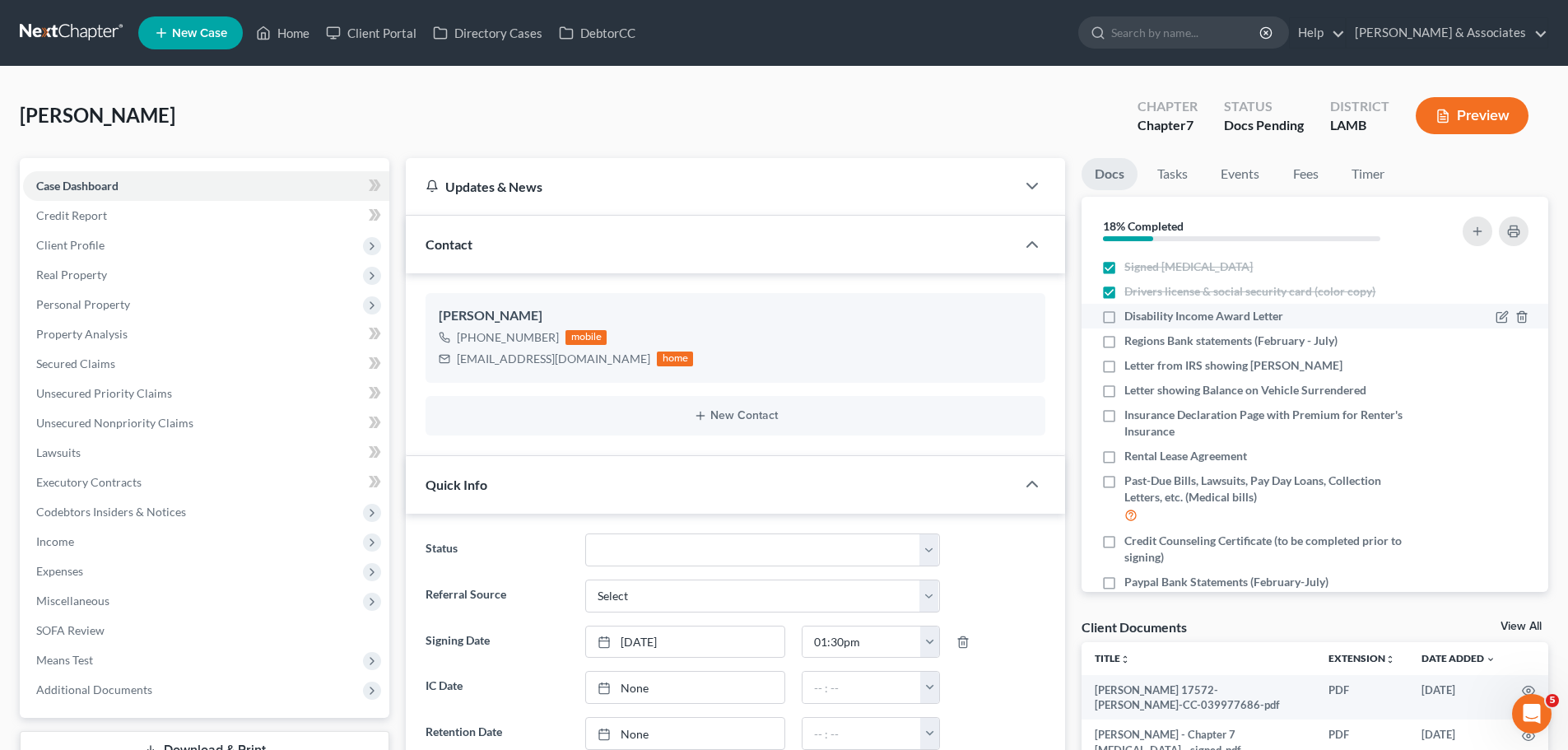
click at [1142, 319] on input "Disability Income Award Letter" at bounding box center [1136, 313] width 11 height 11
checkbox input "true"
click at [1263, 333] on span "Regions Bank statements (February - July)" at bounding box center [1231, 341] width 213 height 17
click at [1142, 333] on input "Regions Bank statements (February - July)" at bounding box center [1136, 338] width 11 height 11
checkbox input "true"
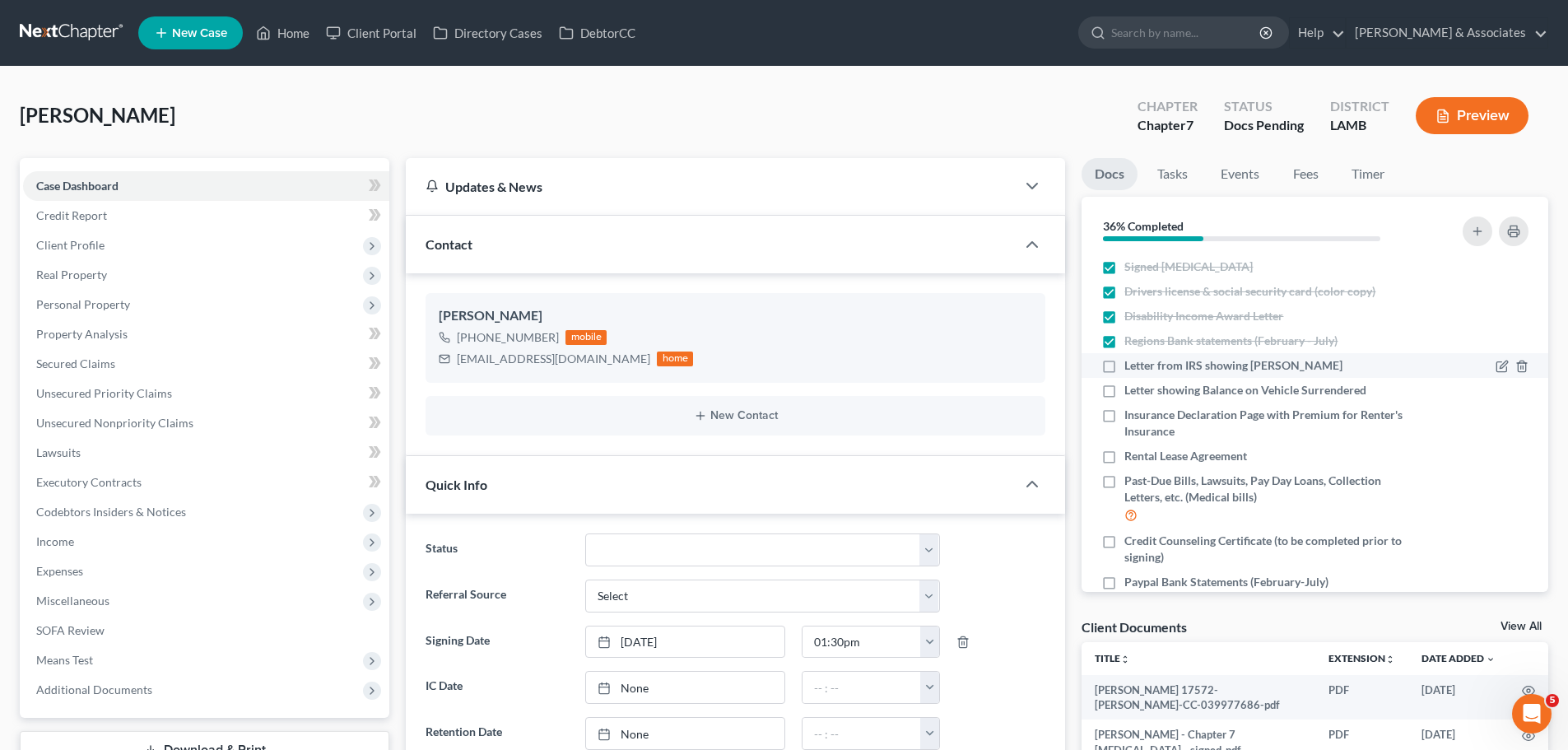
click at [1261, 360] on span "Letter from IRS showing Amount Owed" at bounding box center [1234, 366] width 218 height 17
click at [1142, 360] on input "Letter from IRS showing Amount Owed" at bounding box center [1136, 363] width 11 height 11
checkbox input "true"
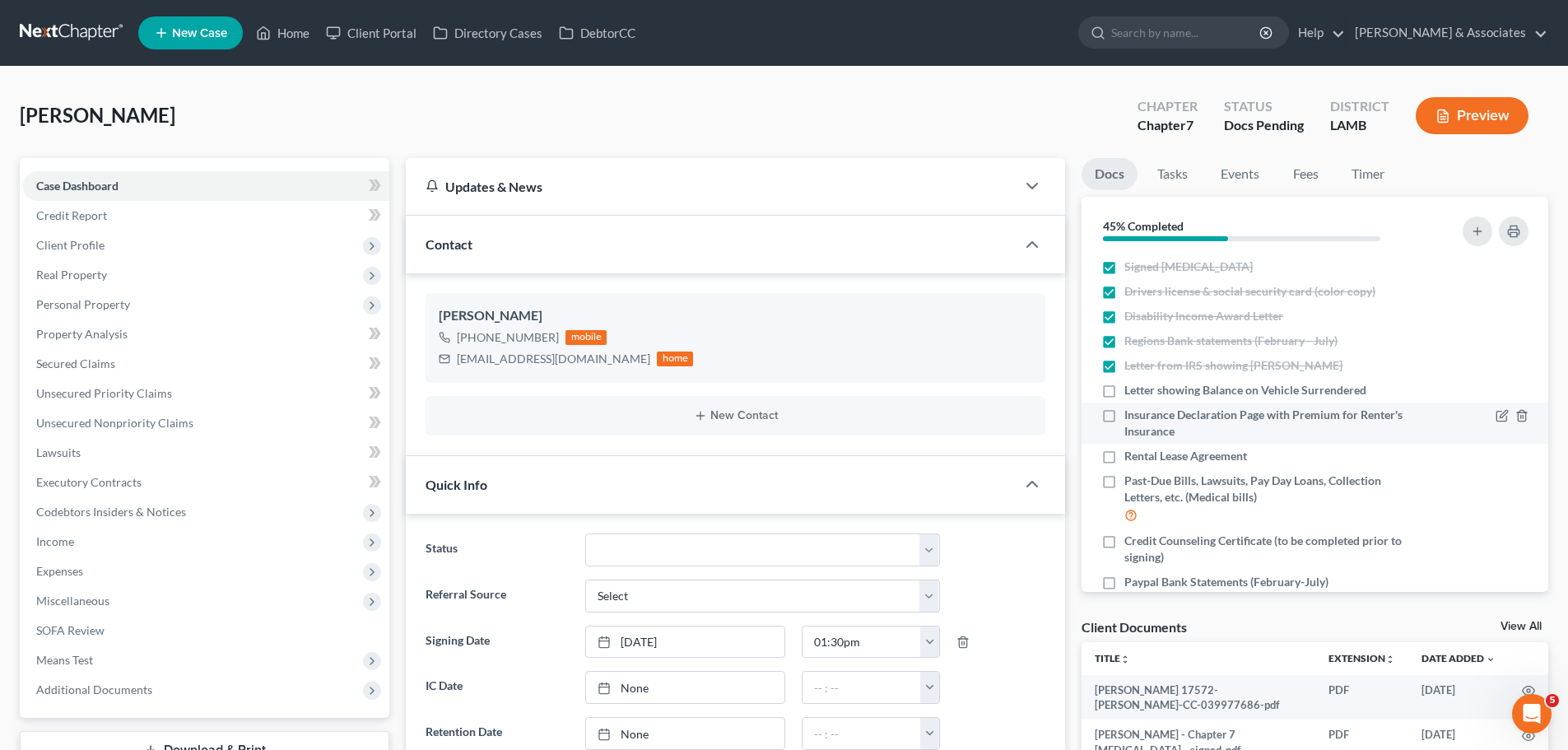
click at [1283, 432] on span "Insurance Declaration Page with Premium for Renter's Insurance" at bounding box center [1271, 424] width 293 height 33
click at [1142, 417] on input "Insurance Declaration Page with Premium for Renter's Insurance" at bounding box center [1136, 412] width 11 height 11
checkbox input "true"
click at [1222, 463] on span "Rental Lease Agreement" at bounding box center [1186, 456] width 122 height 17
click at [1142, 459] on input "Rental Lease Agreement" at bounding box center [1136, 453] width 11 height 11
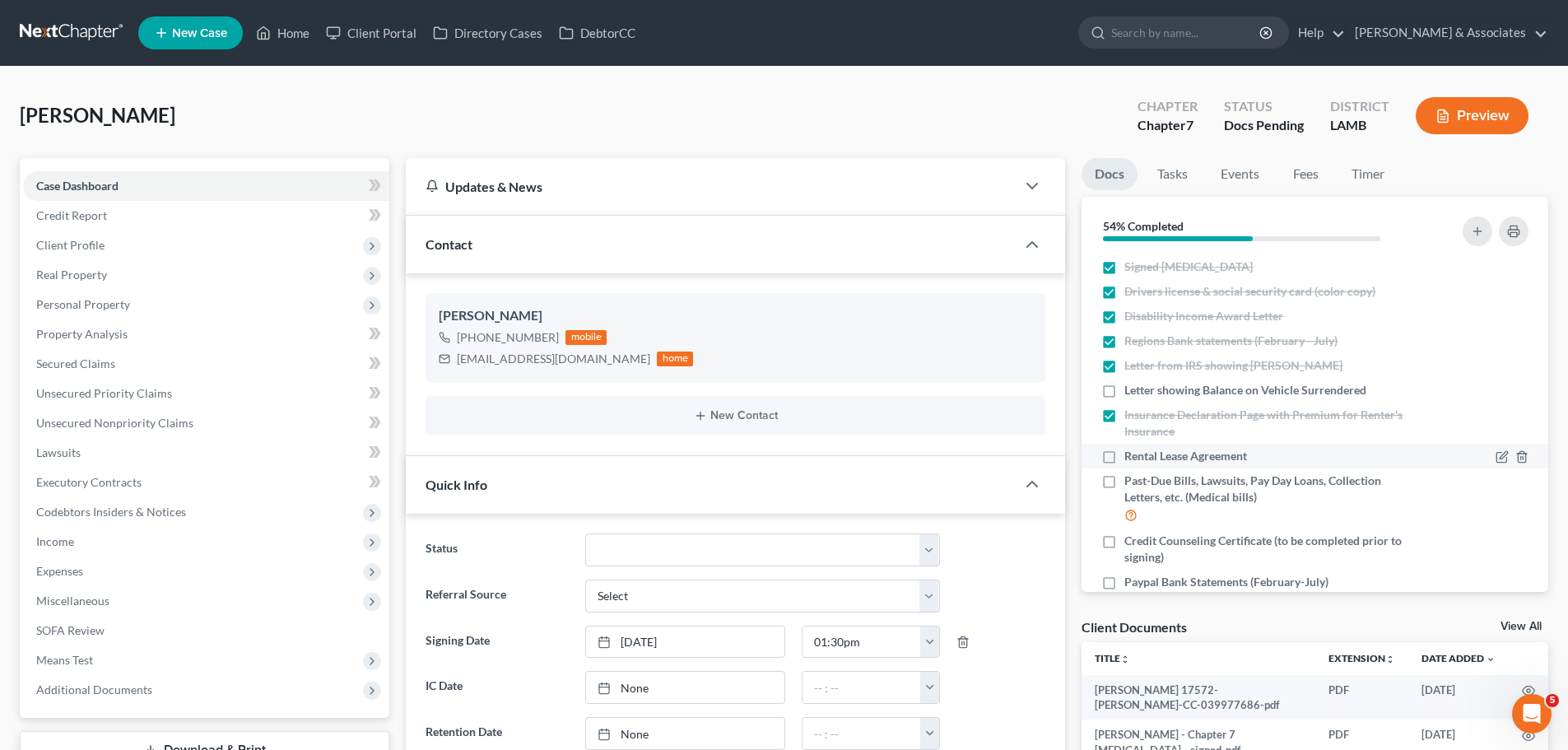
checkbox input "true"
click at [1307, 542] on span "Credit Counseling Certificate (to be completed prior to signing)" at bounding box center [1271, 550] width 293 height 33
click at [1142, 542] on input "Credit Counseling Certificate (to be completed prior to signing)" at bounding box center [1136, 538] width 11 height 11
checkbox input "true"
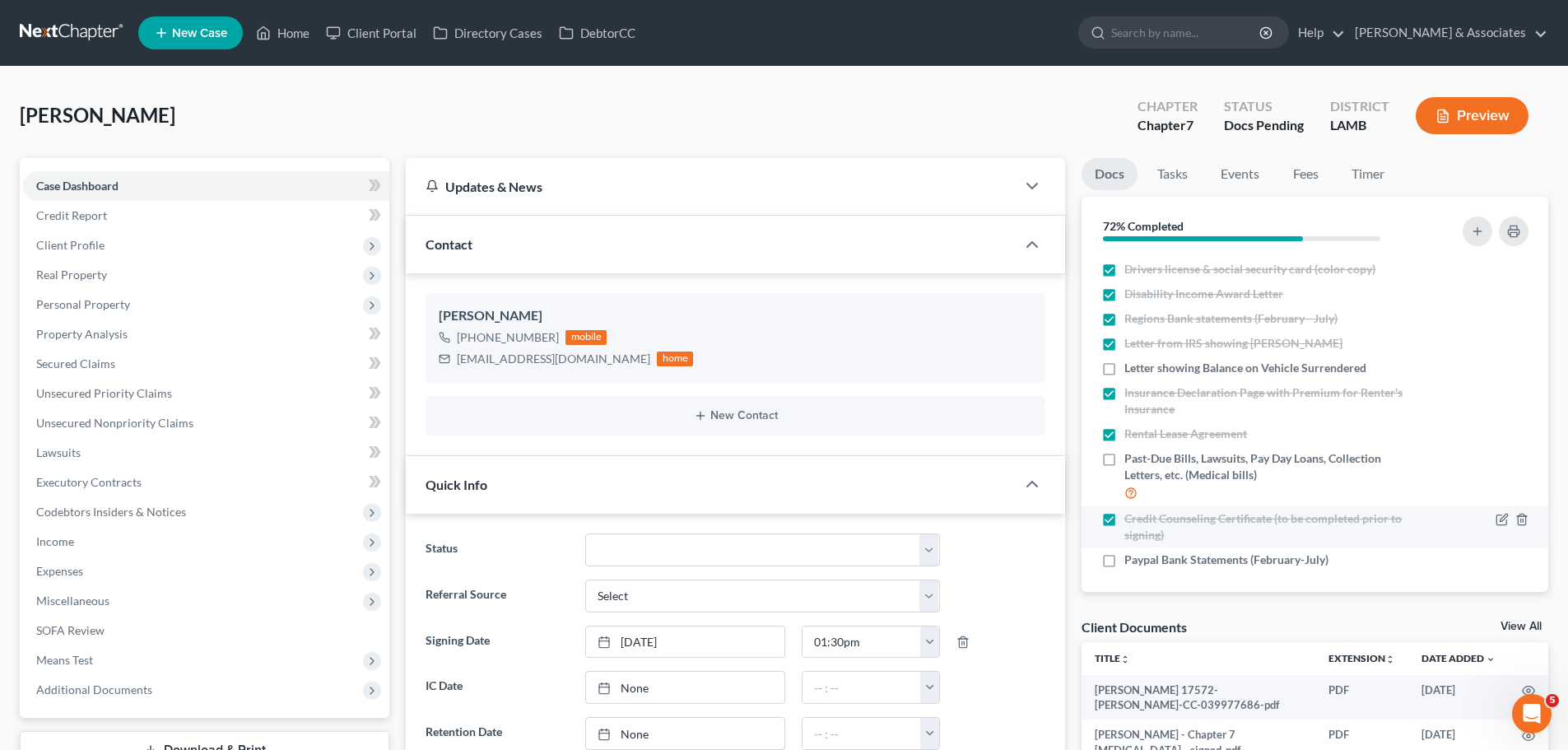
scroll to position [29, 0]
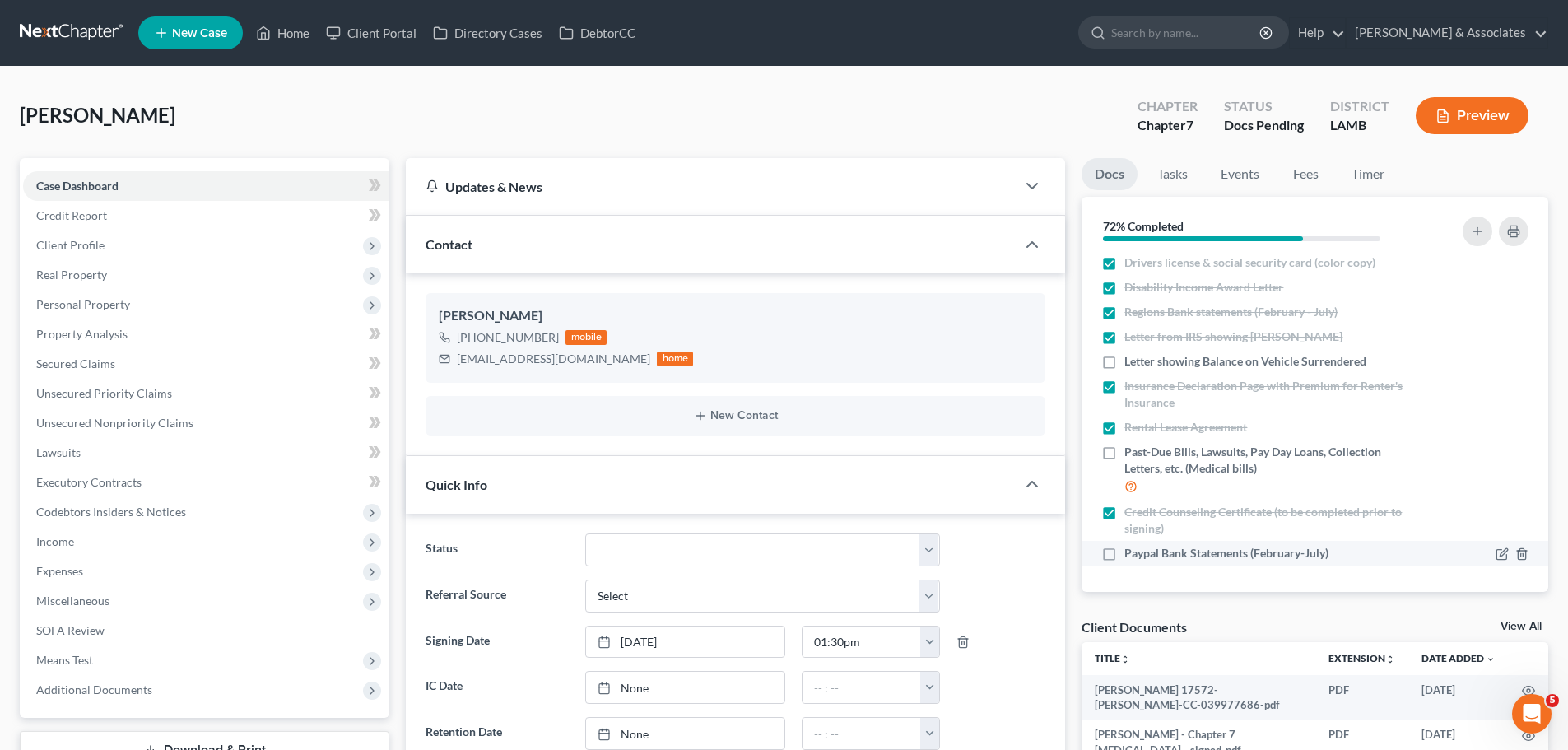
click at [1302, 553] on span "Paypal Bank Statements (February-July)" at bounding box center [1226, 554] width 204 height 17
click at [1142, 553] on input "Paypal Bank Statements (February-July)" at bounding box center [1136, 550] width 11 height 11
checkbox input "true"
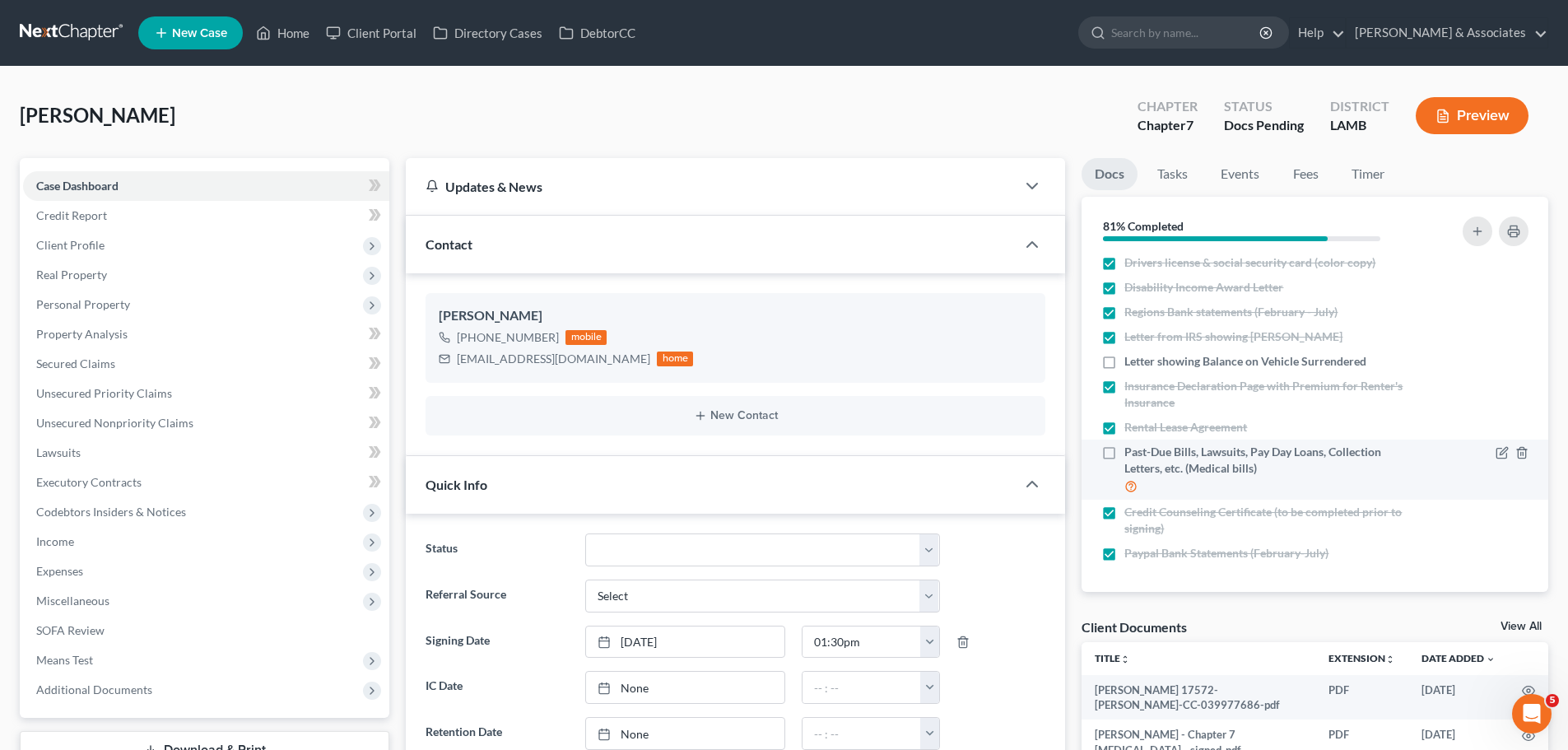
click at [1260, 473] on span "Past-Due Bills, Lawsuits, Pay Day Loans, Collection Letters, etc. (Medical bill…" at bounding box center [1271, 460] width 293 height 33
click at [1142, 454] on input "Past-Due Bills, Lawsuits, Pay Day Loans, Collection Letters, etc. (Medical bill…" at bounding box center [1136, 449] width 11 height 11
checkbox input "true"
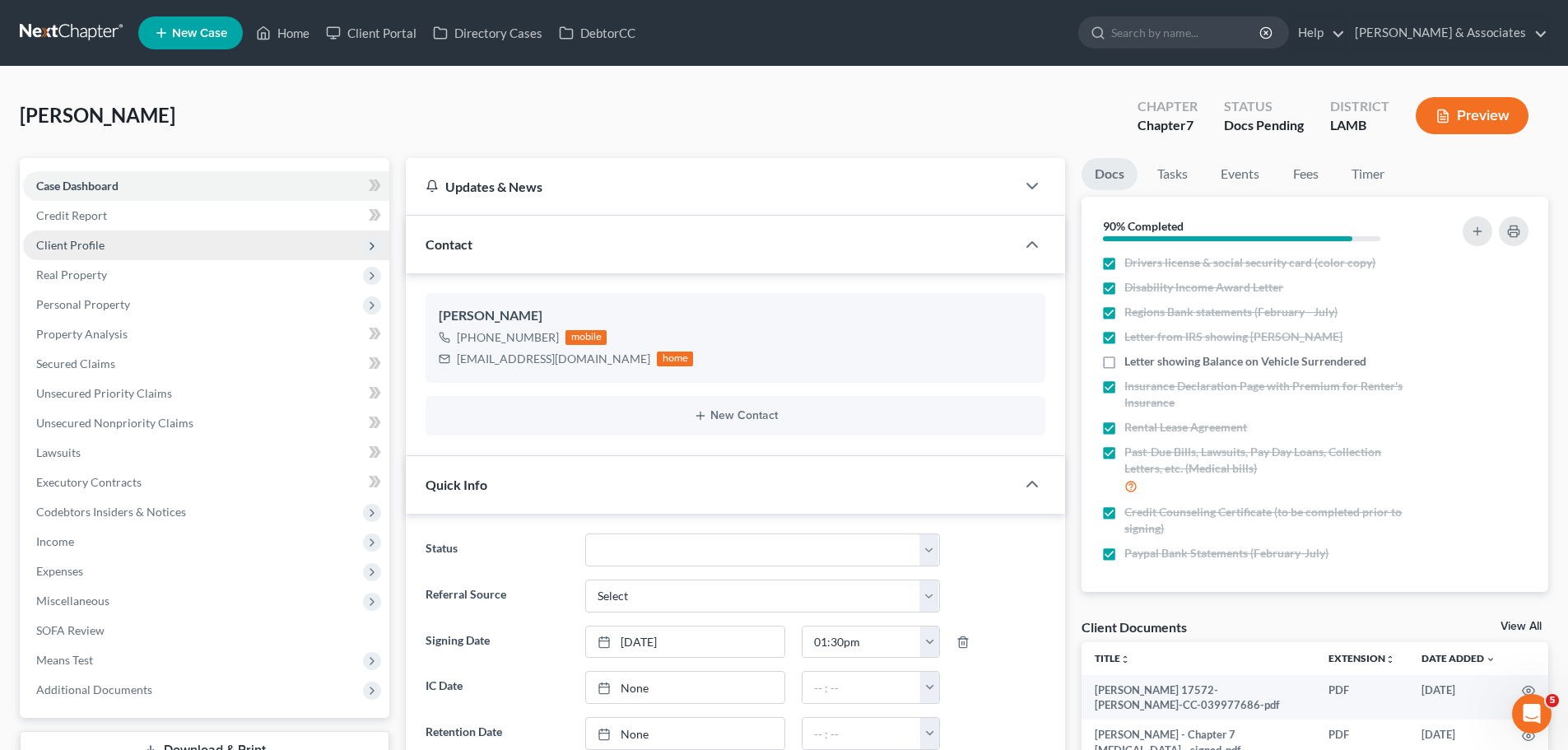
click at [96, 241] on span "Client Profile" at bounding box center [70, 245] width 69 height 14
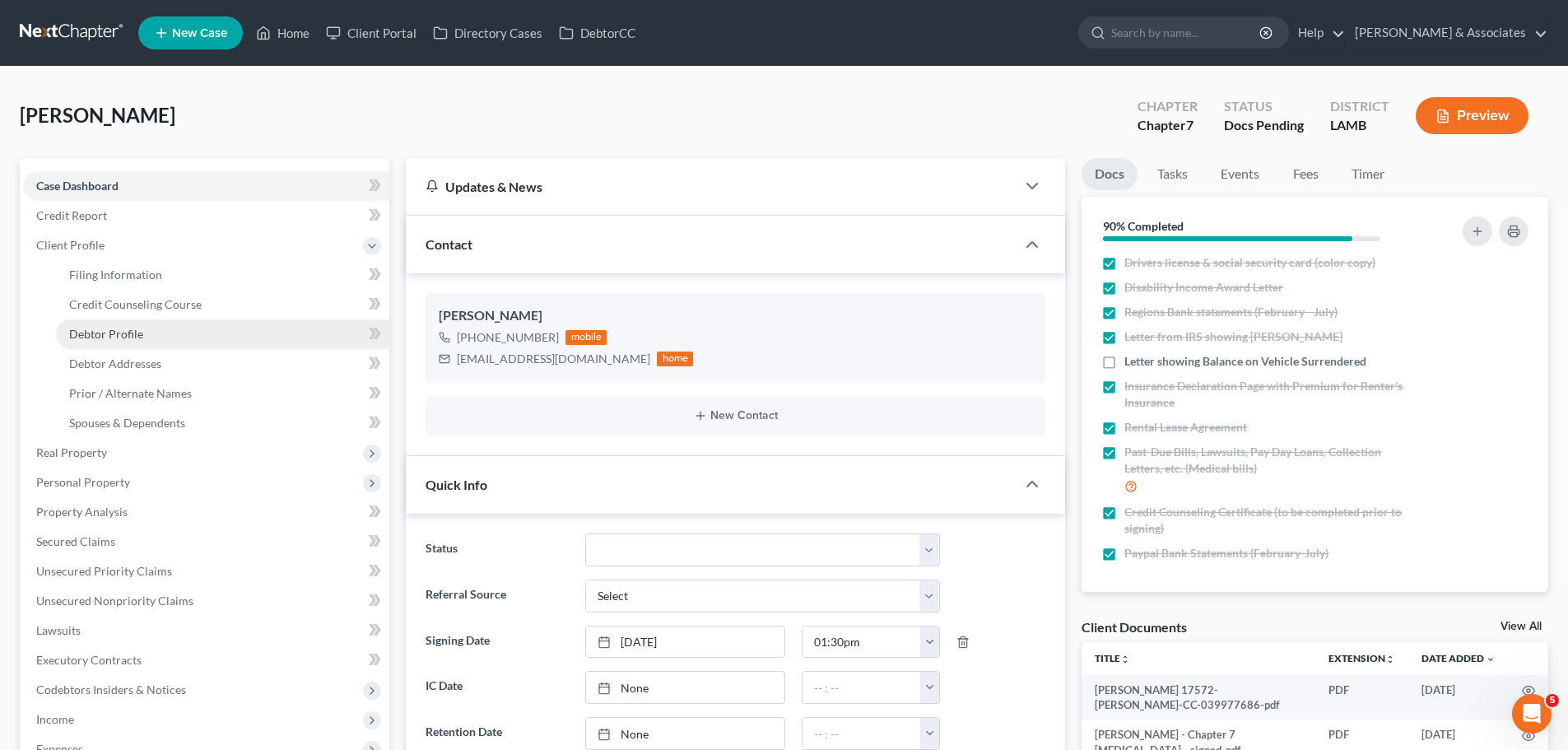
click at [106, 334] on span "Debtor Profile" at bounding box center [107, 334] width 74 height 14
select select "0"
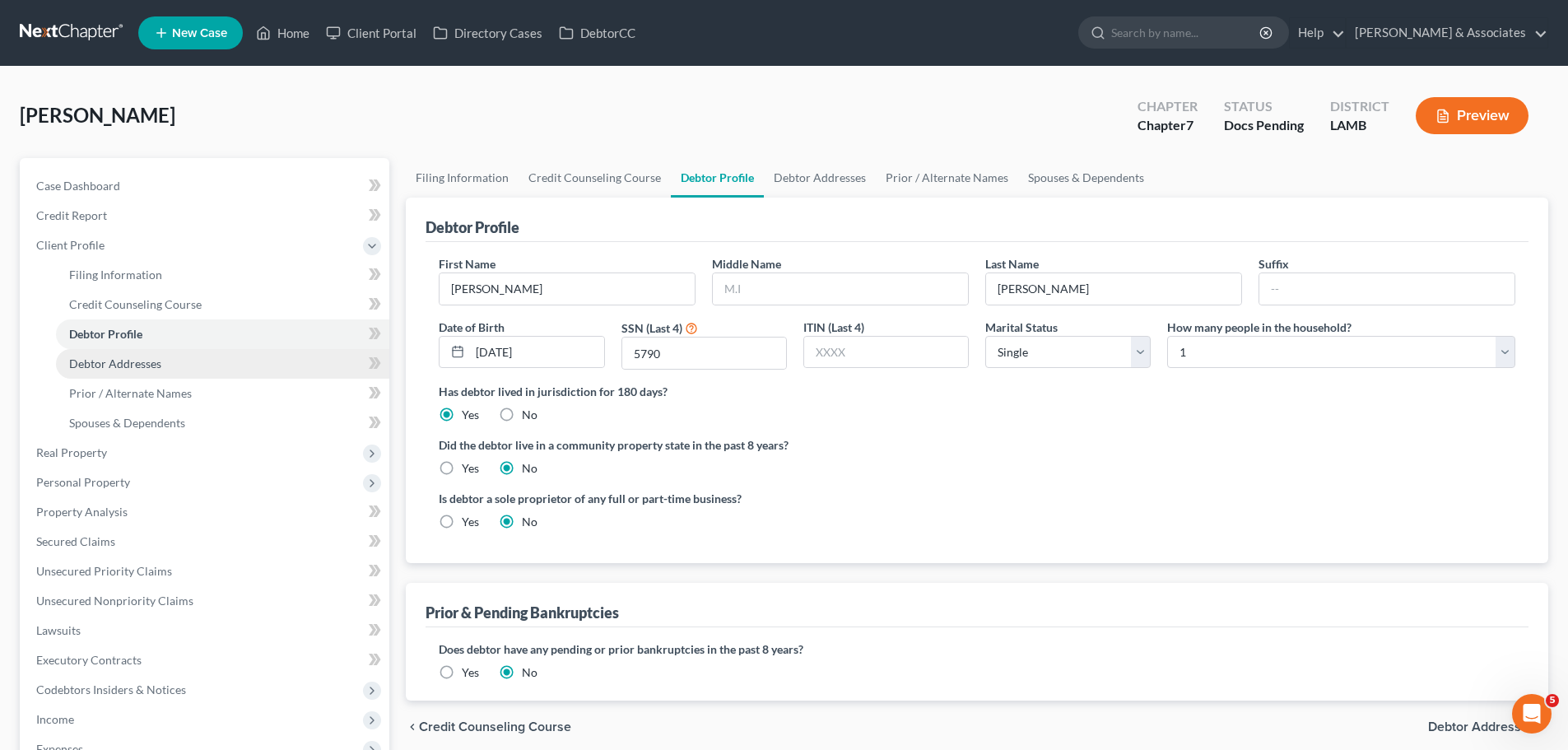
click at [197, 359] on link "Debtor Addresses" at bounding box center [223, 364] width 333 height 30
select select "0"
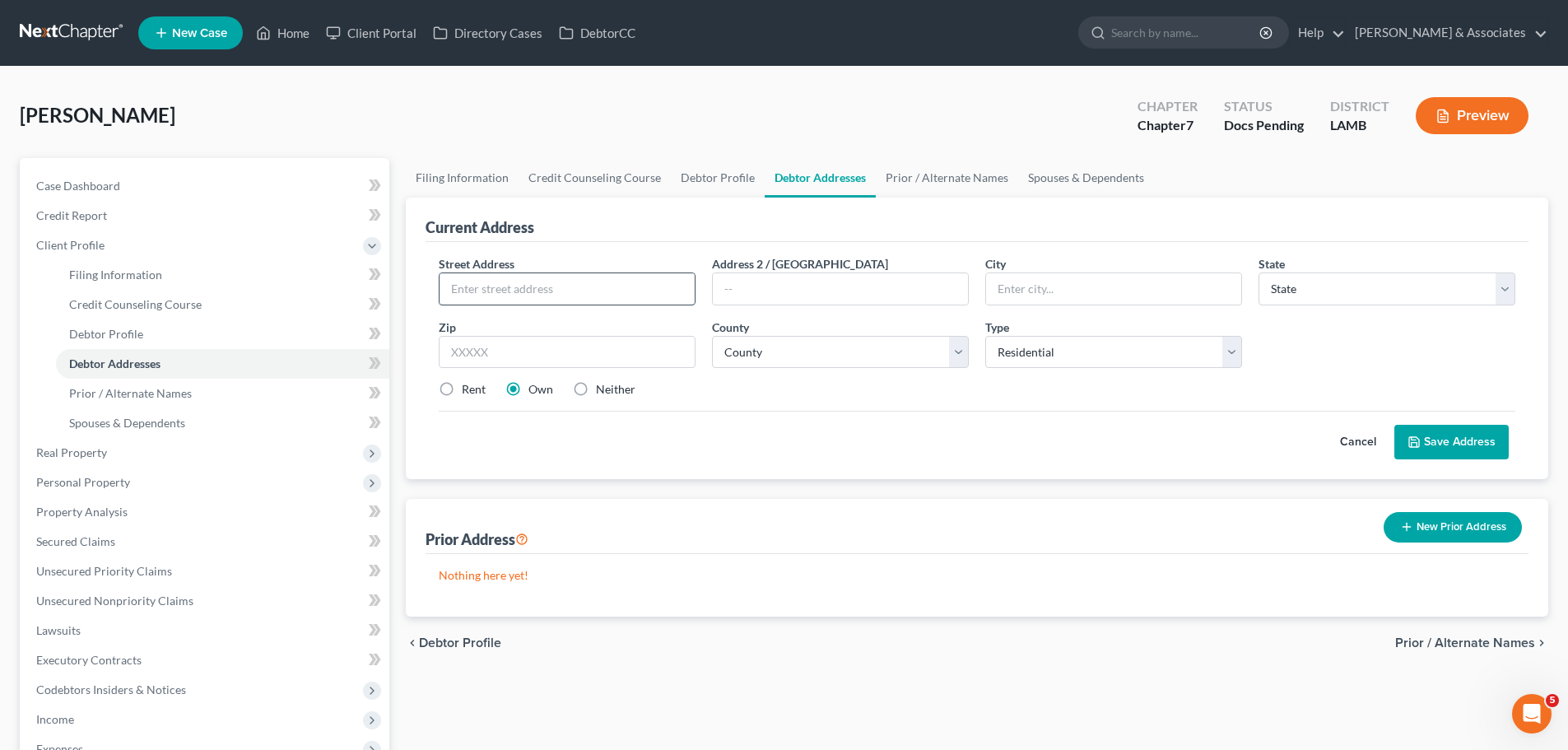
click at [603, 288] on input "text" at bounding box center [567, 289] width 255 height 31
type input "12757 Coursey Blvd"
type input "70816"
type input "Baton Rouge"
select select "19"
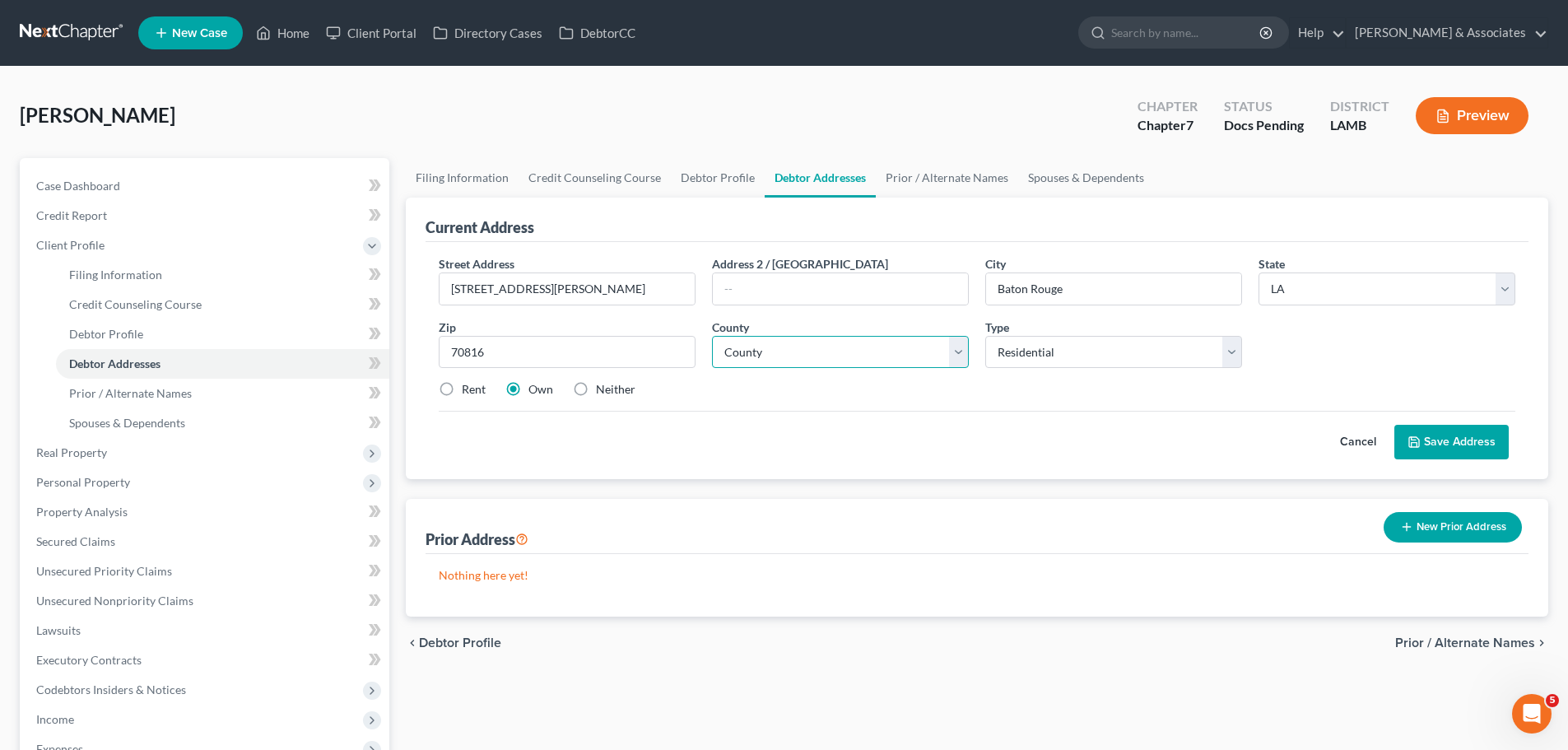
click at [803, 345] on select "County Acadia Allen Ascension Assumption Avoyelles Beauregard Bienville Bossier…" at bounding box center [841, 353] width 257 height 33
select select "16"
click at [712, 336] on select "County Acadia Allen Ascension Assumption Avoyelles Beauregard Bienville Bossier…" at bounding box center [841, 353] width 257 height 33
click at [843, 430] on div "Cancel Save Address" at bounding box center [976, 435] width 1077 height 49
click at [477, 390] on label "Rent" at bounding box center [473, 390] width 24 height 17
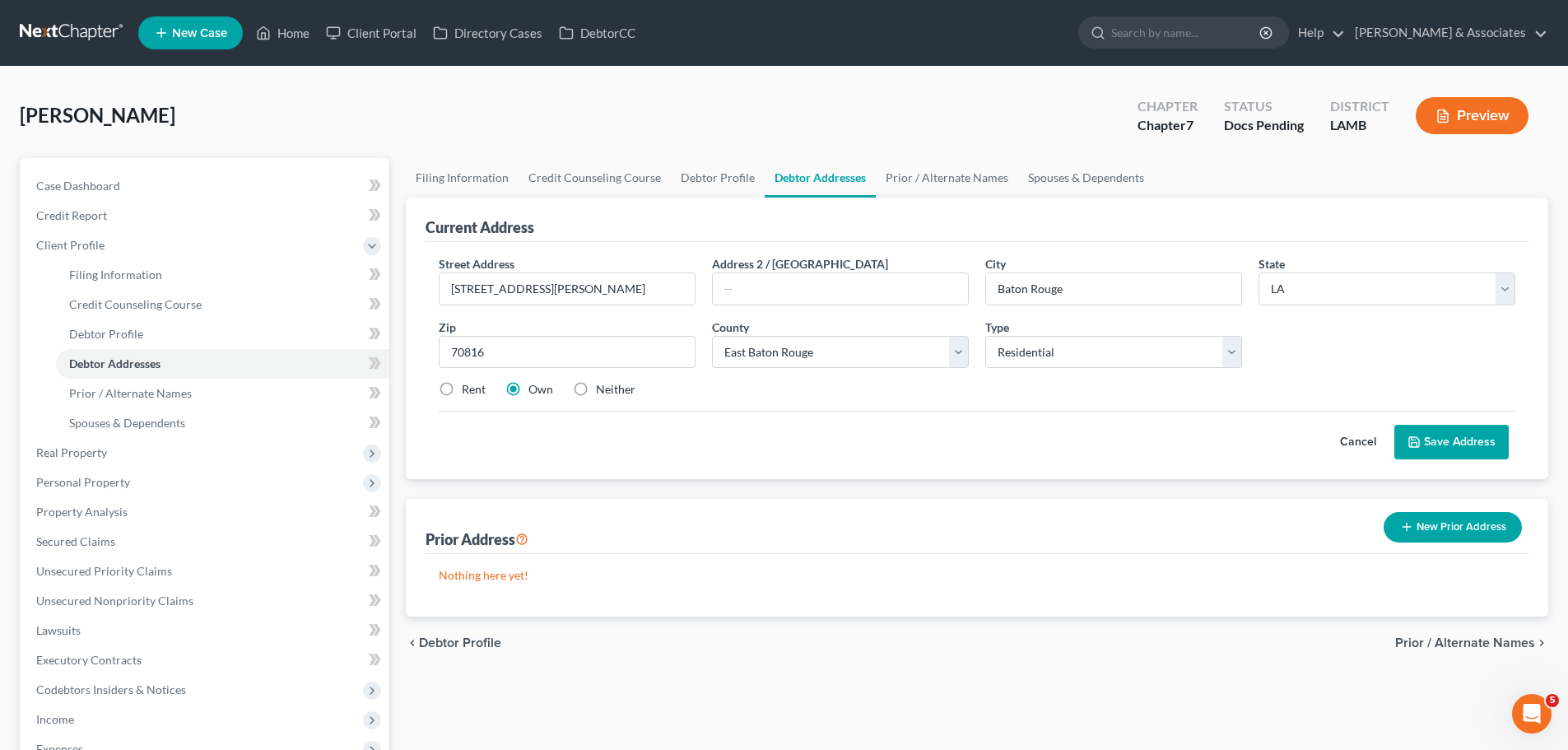
click at [477, 390] on input "Rent" at bounding box center [473, 387] width 11 height 11
radio input "true"
click at [818, 442] on div "Cancel Save Address" at bounding box center [976, 435] width 1077 height 49
click at [161, 284] on link "Filing Information" at bounding box center [223, 275] width 333 height 30
select select "1"
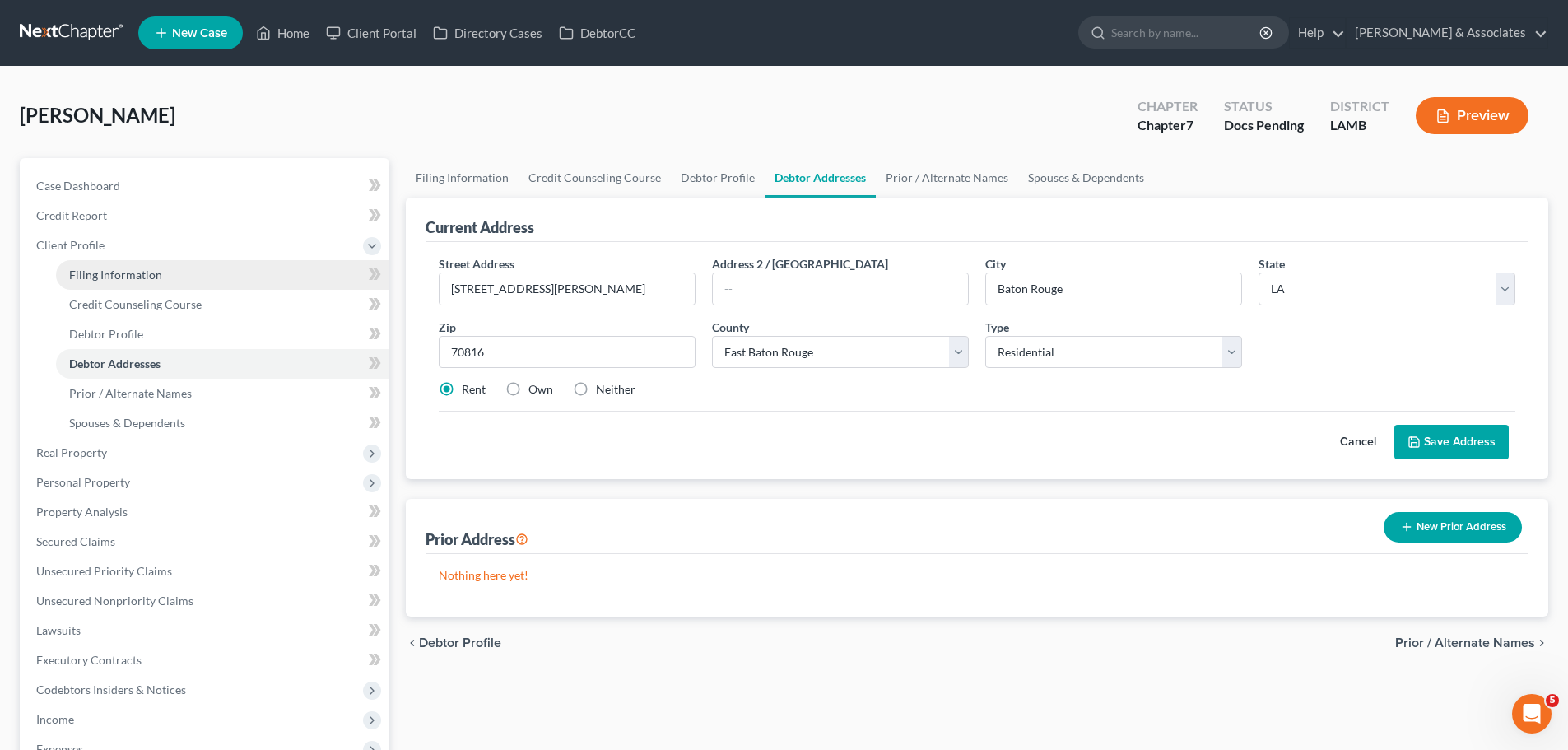
select select "0"
select select "35"
select select "0"
select select "19"
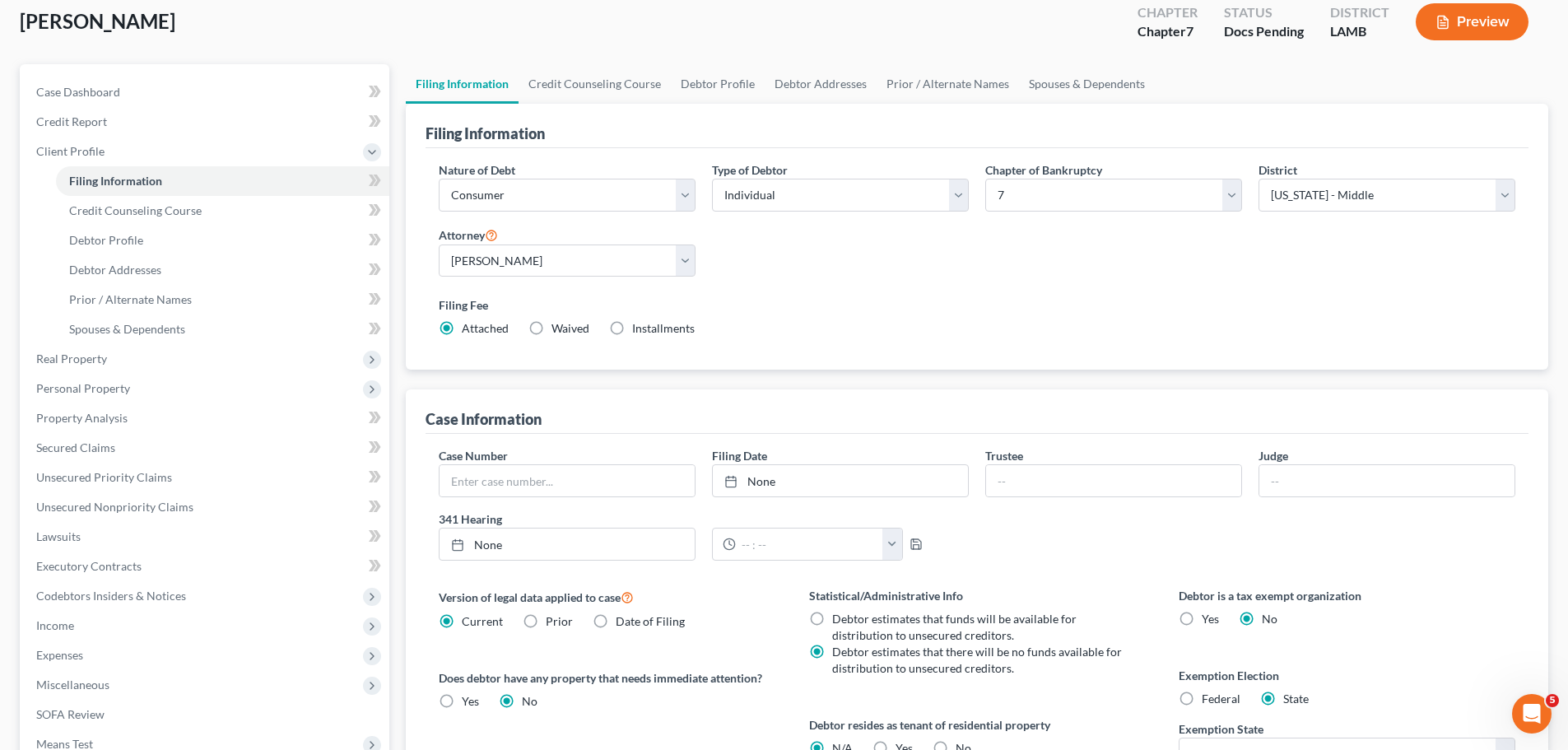
scroll to position [329, 0]
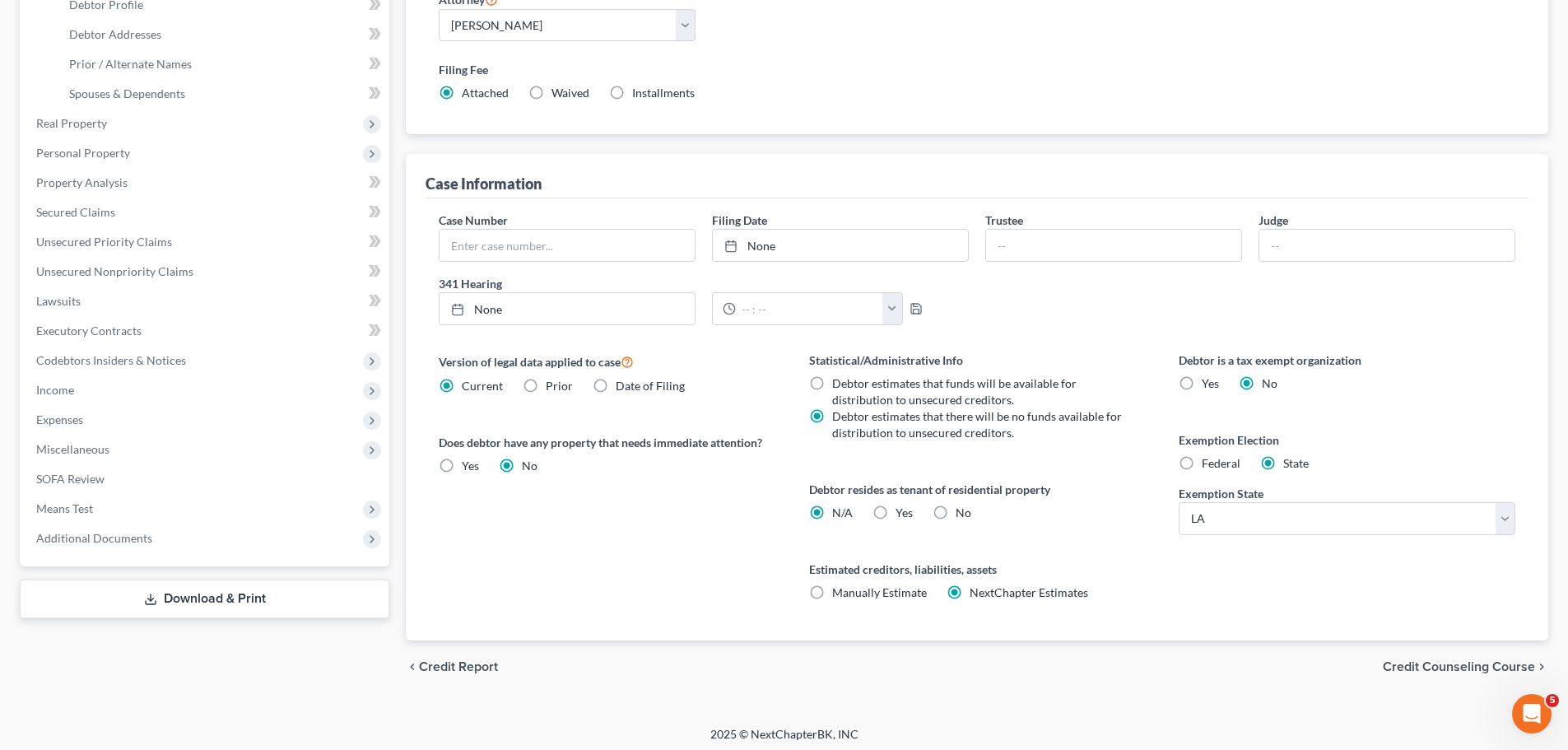
click at [896, 513] on span "Yes" at bounding box center [904, 512] width 17 height 14
click at [902, 513] on input "Yes Yes" at bounding box center [907, 510] width 11 height 11
radio input "true"
radio input "false"
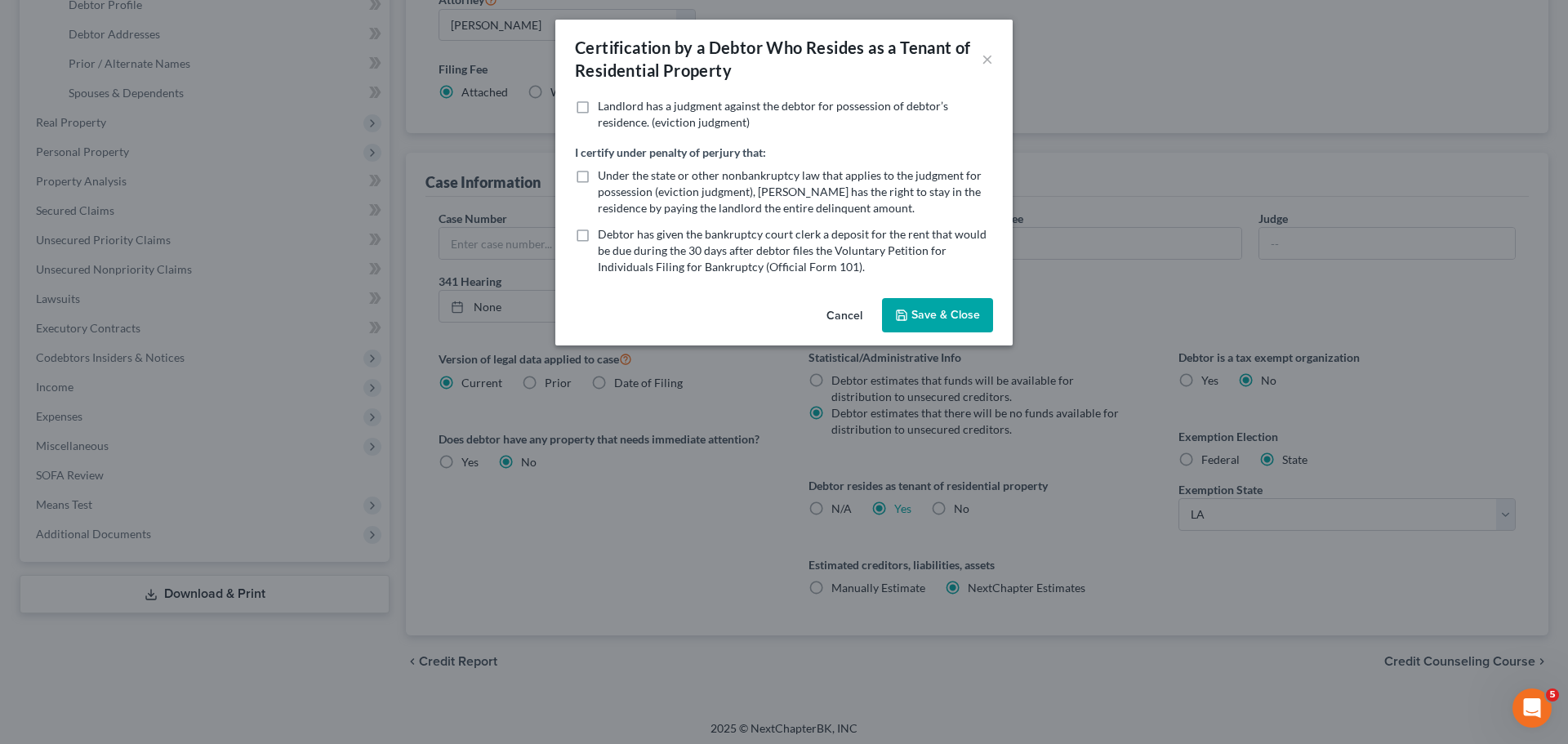
click at [1214, 563] on div "Certification by a Debtor Who Resides as a Tenant of Residential Property × Lan…" at bounding box center [784, 372] width 1568 height 744
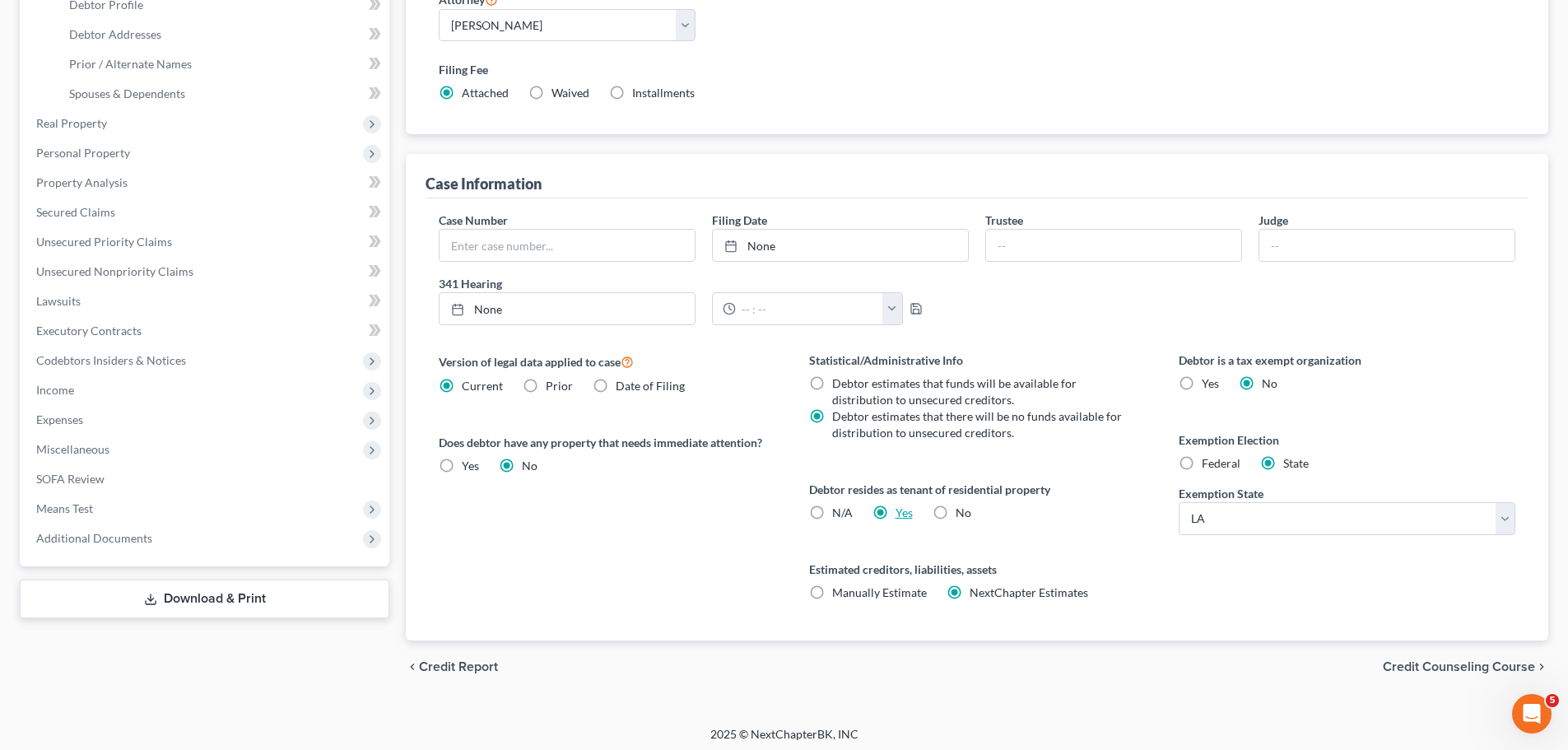
click at [898, 518] on link "Yes" at bounding box center [904, 512] width 17 height 14
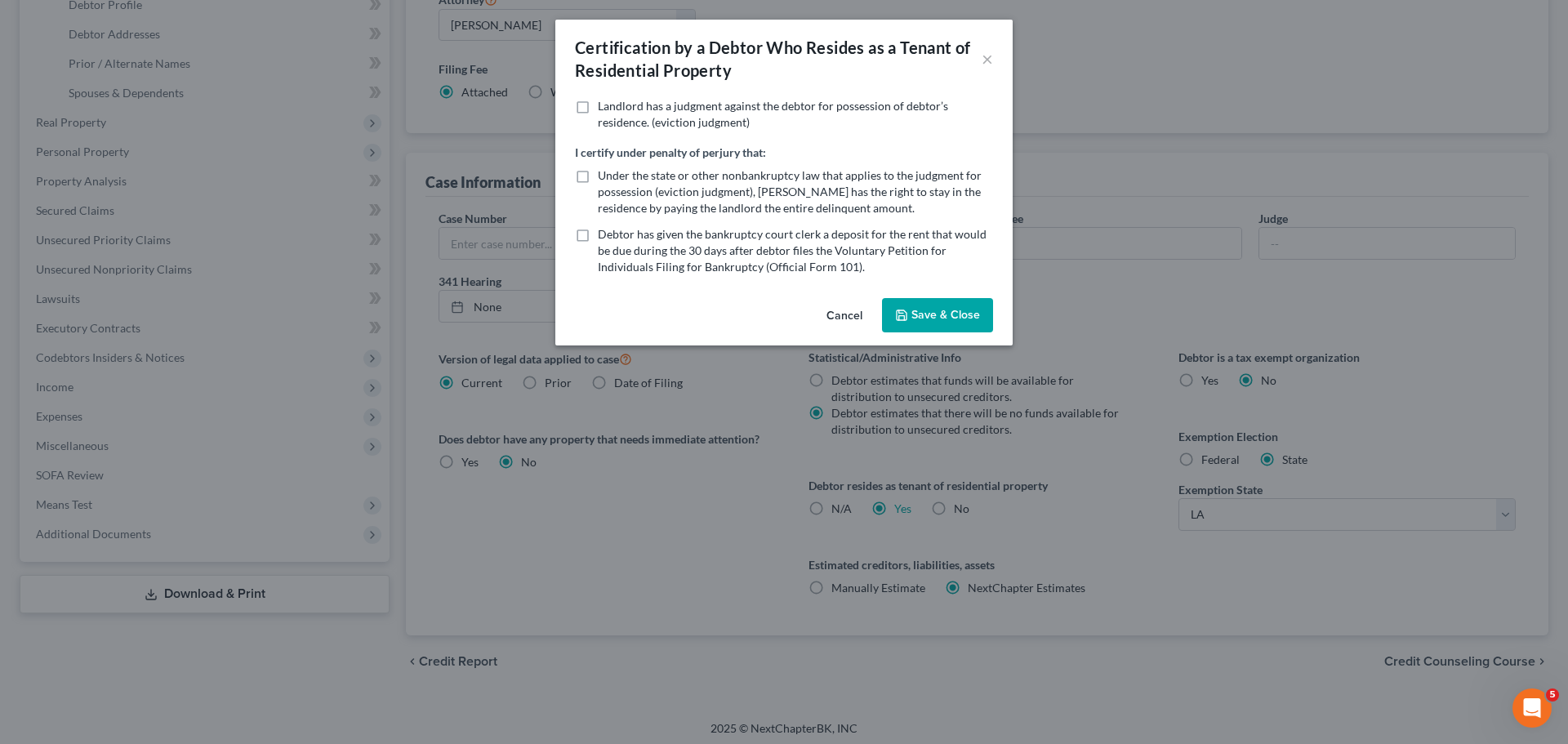
click at [913, 319] on button "Save & Close" at bounding box center [938, 315] width 111 height 34
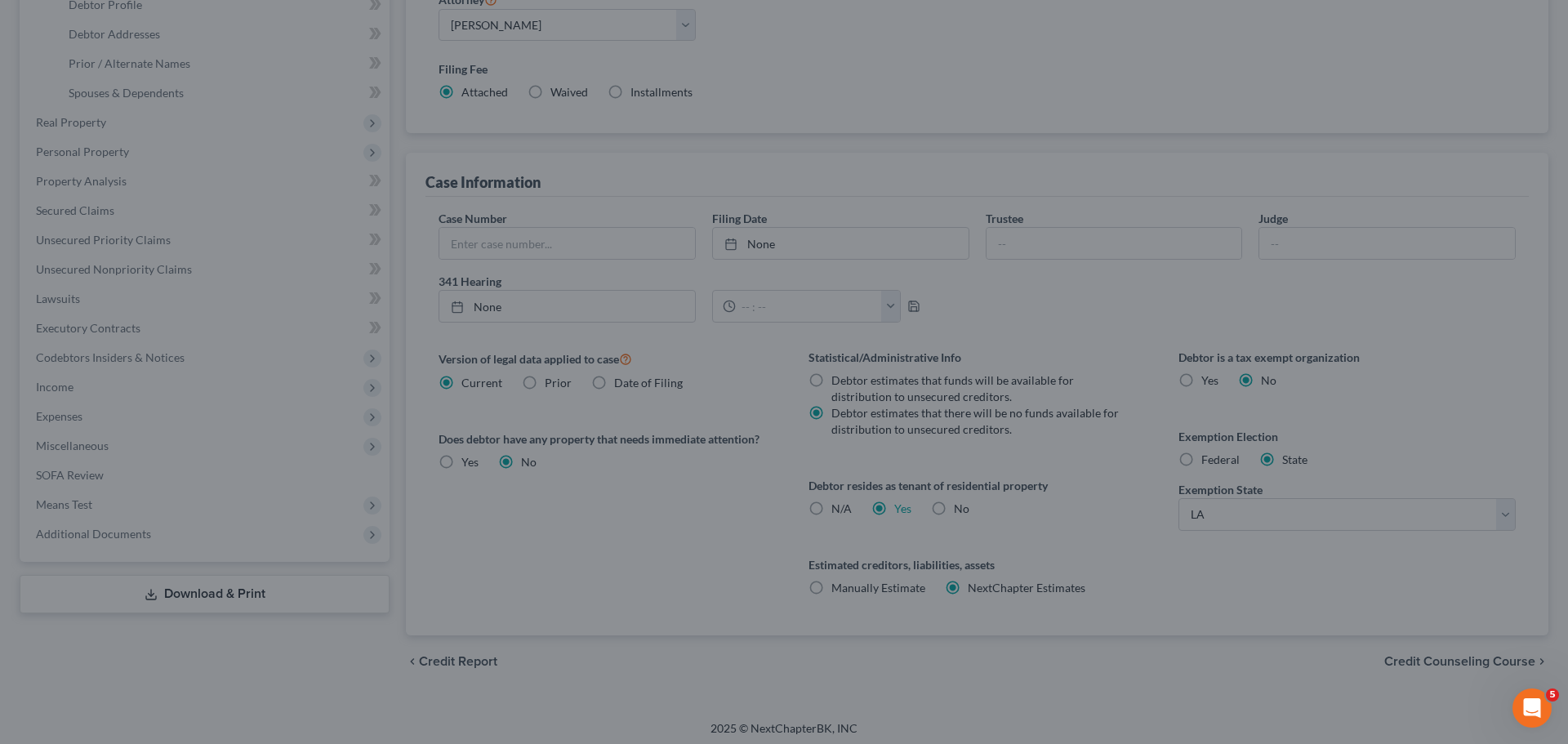
drag, startPoint x: 719, startPoint y: 502, endPoint x: 624, endPoint y: 500, distance: 95.0
click at [712, 502] on div at bounding box center [784, 372] width 1568 height 744
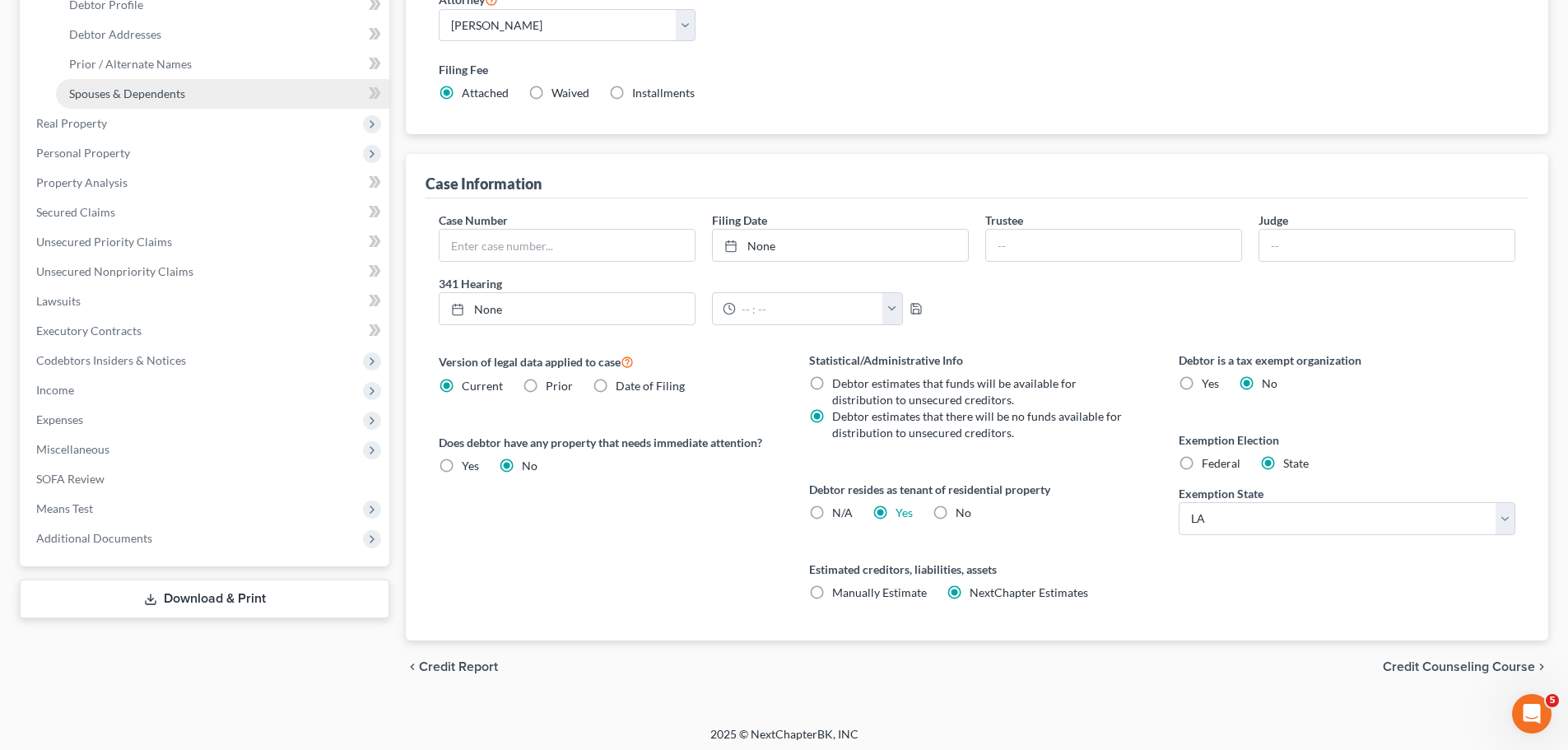
scroll to position [0, 0]
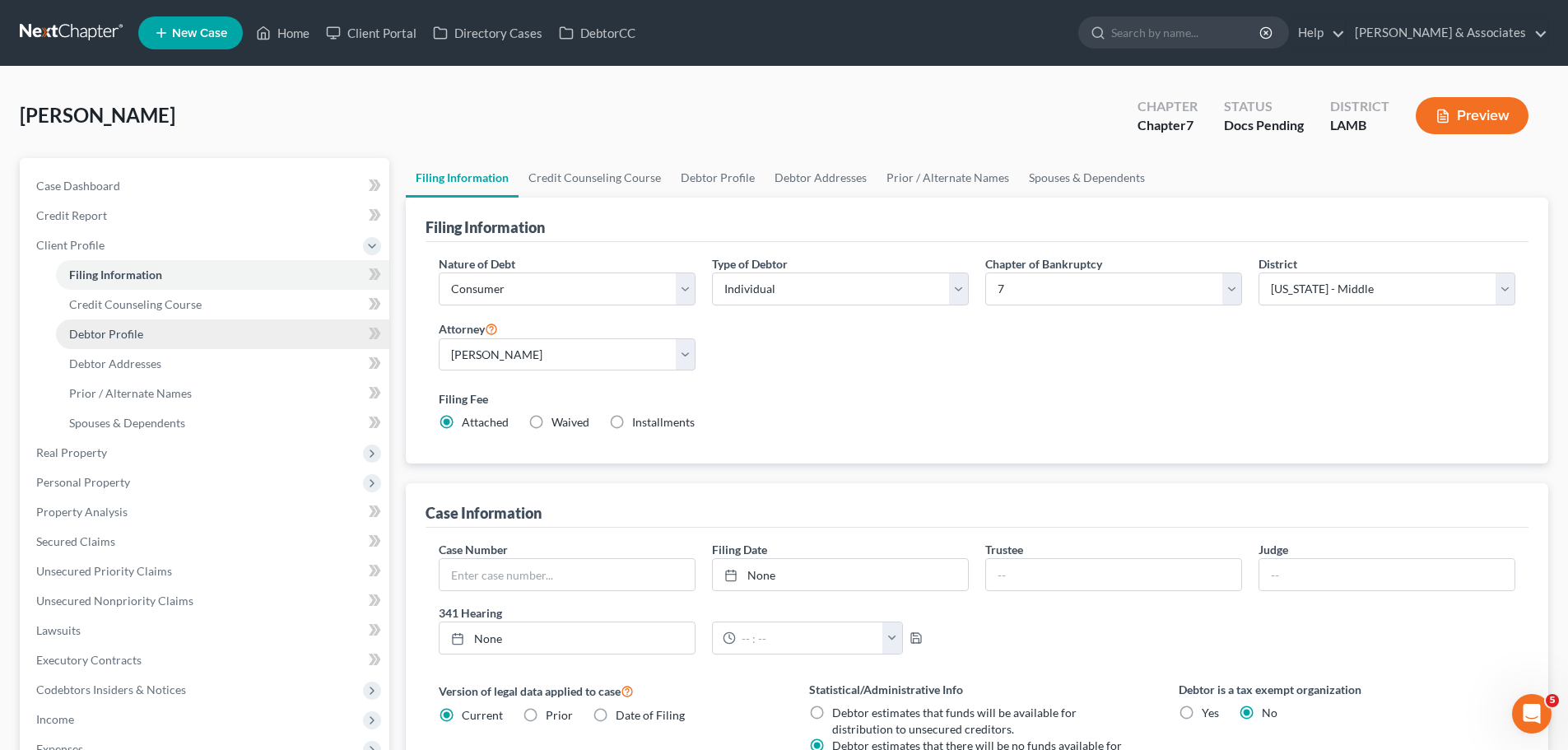
click at [103, 335] on span "Debtor Profile" at bounding box center [107, 334] width 74 height 14
select select "0"
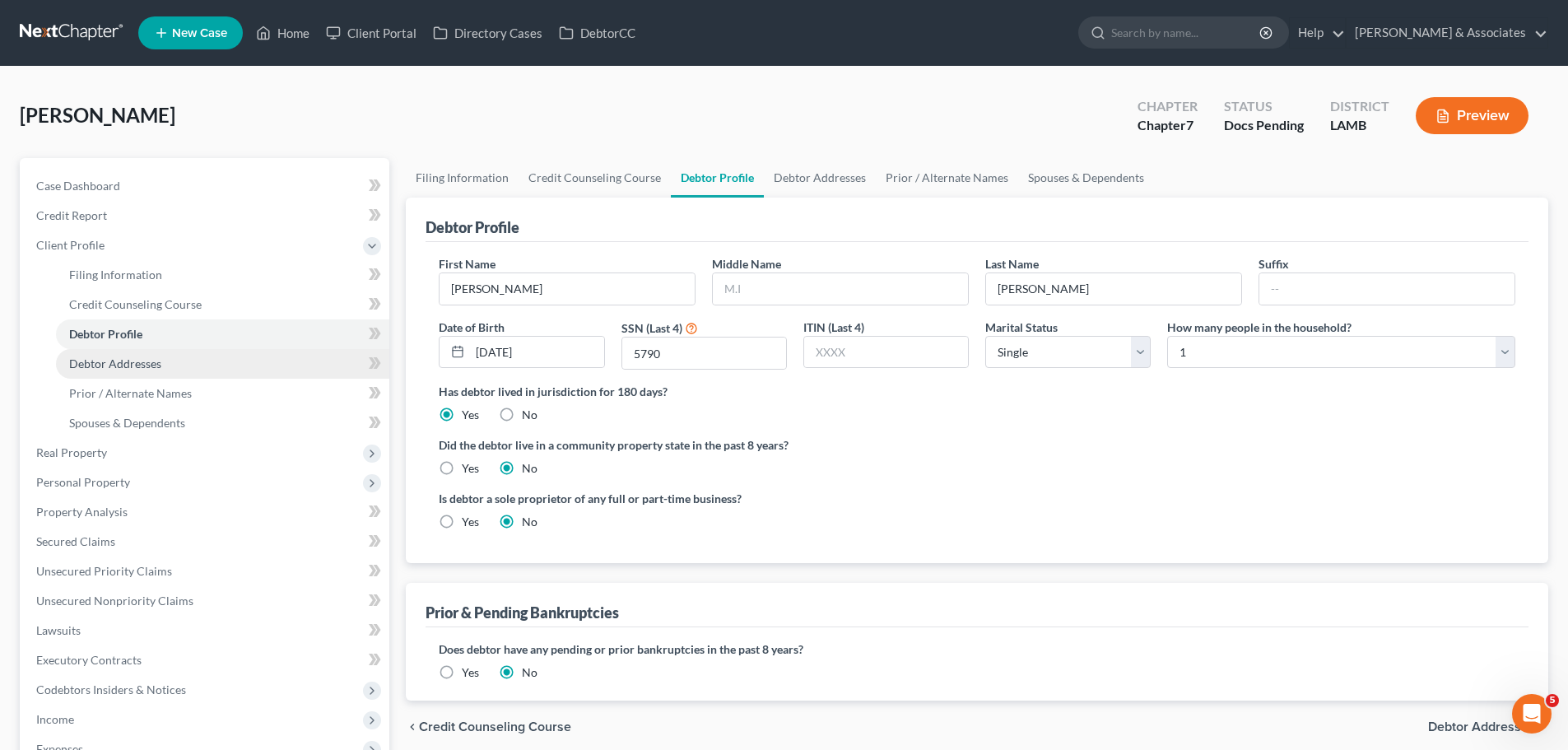
click at [103, 363] on span "Debtor Addresses" at bounding box center [115, 363] width 92 height 14
select select "0"
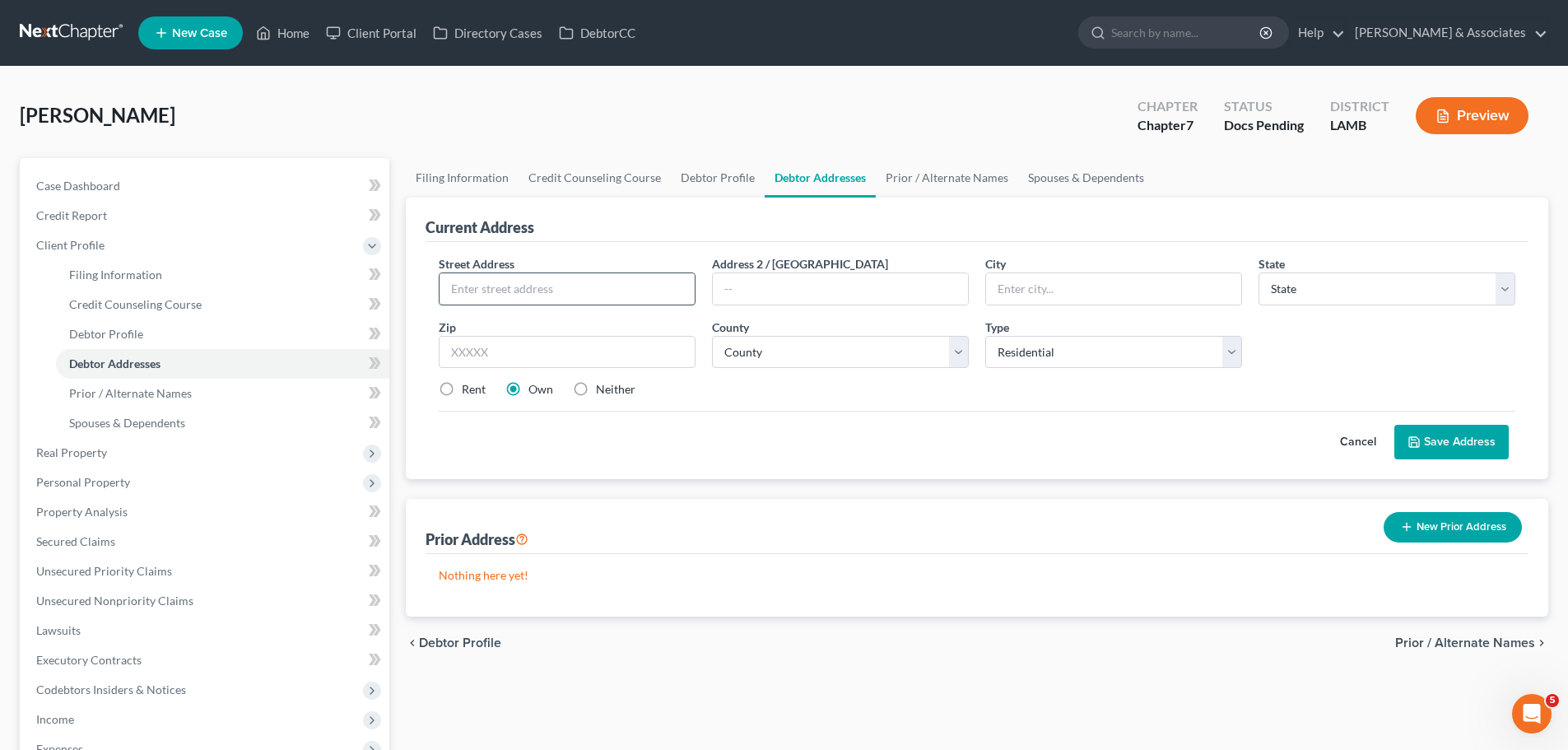
click at [607, 298] on input "text" at bounding box center [567, 289] width 255 height 31
type input "12757 Coursey Blvd"
type input "70816"
type input "Baton Rouge"
select select "19"
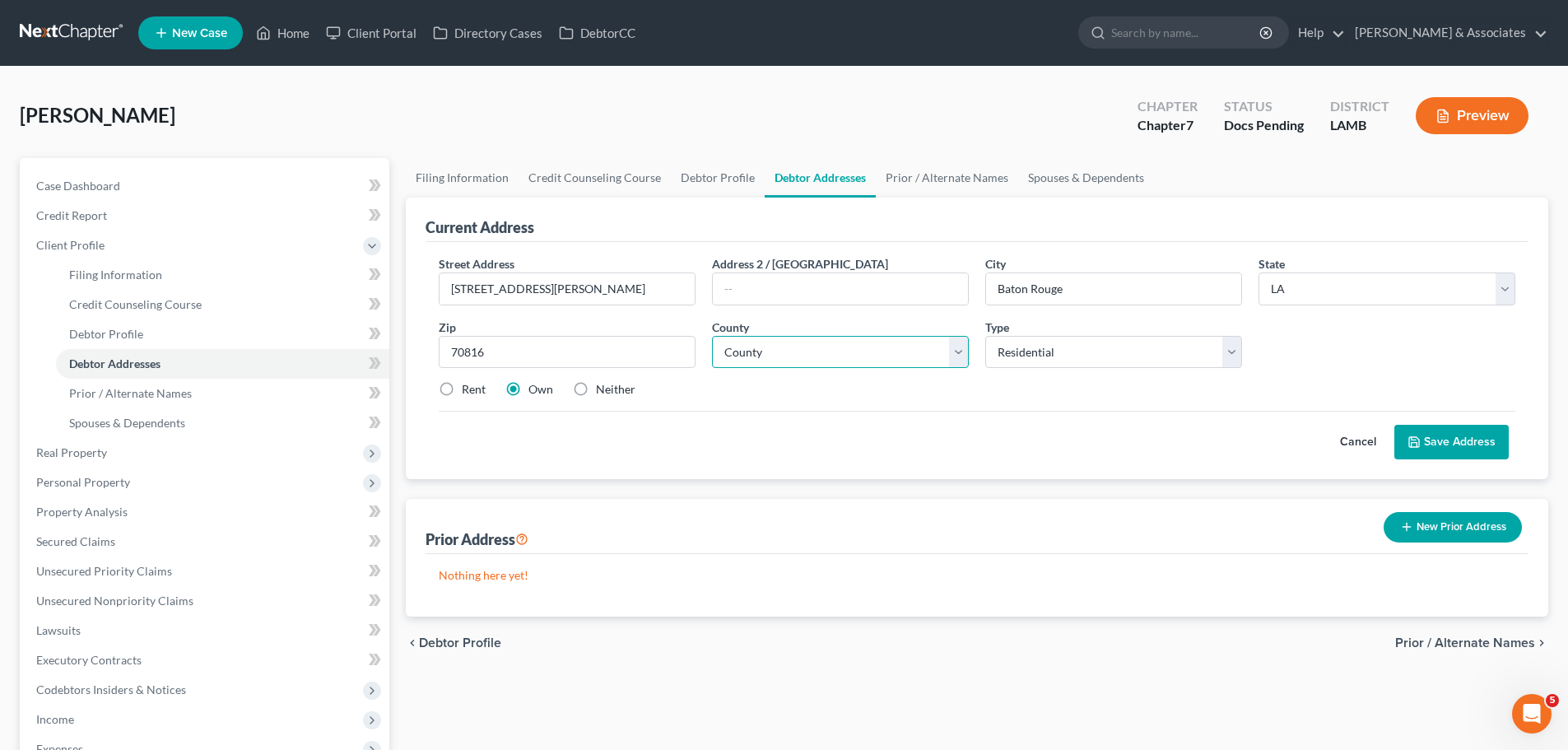
click at [841, 363] on select "County Acadia Allen Ascension Assumption Avoyelles Beauregard Bienville Bossier…" at bounding box center [841, 353] width 257 height 33
select select "16"
click at [712, 336] on select "County Acadia Allen Ascension Assumption Avoyelles Beauregard Bienville Bossier…" at bounding box center [841, 353] width 257 height 33
click at [776, 405] on div "Street Address * 12757 Coursey Blvd Address 2 / PO Box City * Baton Rouge State…" at bounding box center [976, 333] width 1093 height 156
click at [463, 397] on label "Rent" at bounding box center [473, 390] width 24 height 17
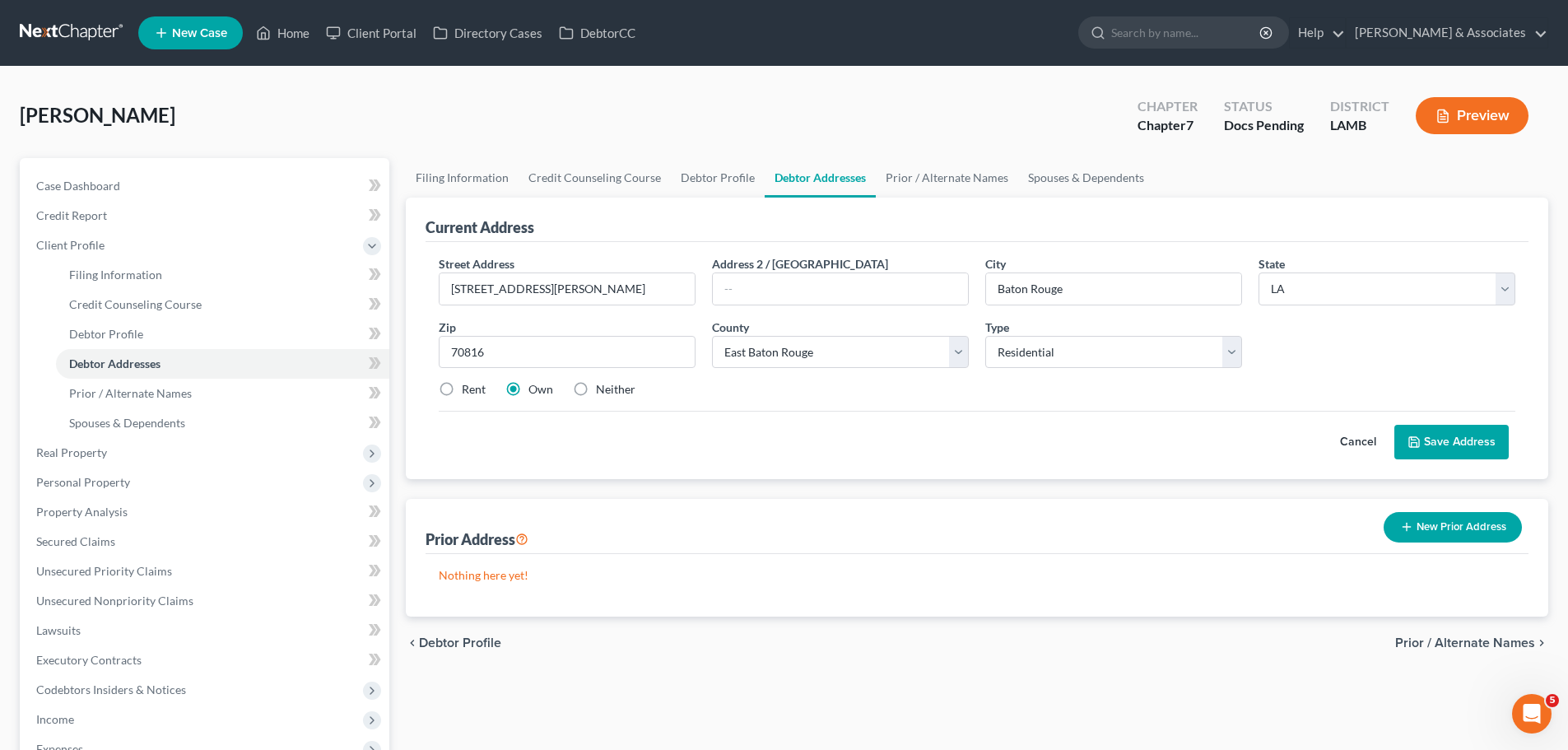
click at [468, 392] on input "Rent" at bounding box center [473, 387] width 11 height 11
radio input "true"
drag, startPoint x: 784, startPoint y: 440, endPoint x: 855, endPoint y: 437, distance: 71.1
click at [785, 440] on div "Cancel Save Address" at bounding box center [976, 435] width 1077 height 49
click at [1501, 442] on button "Save Address" at bounding box center [1451, 442] width 114 height 35
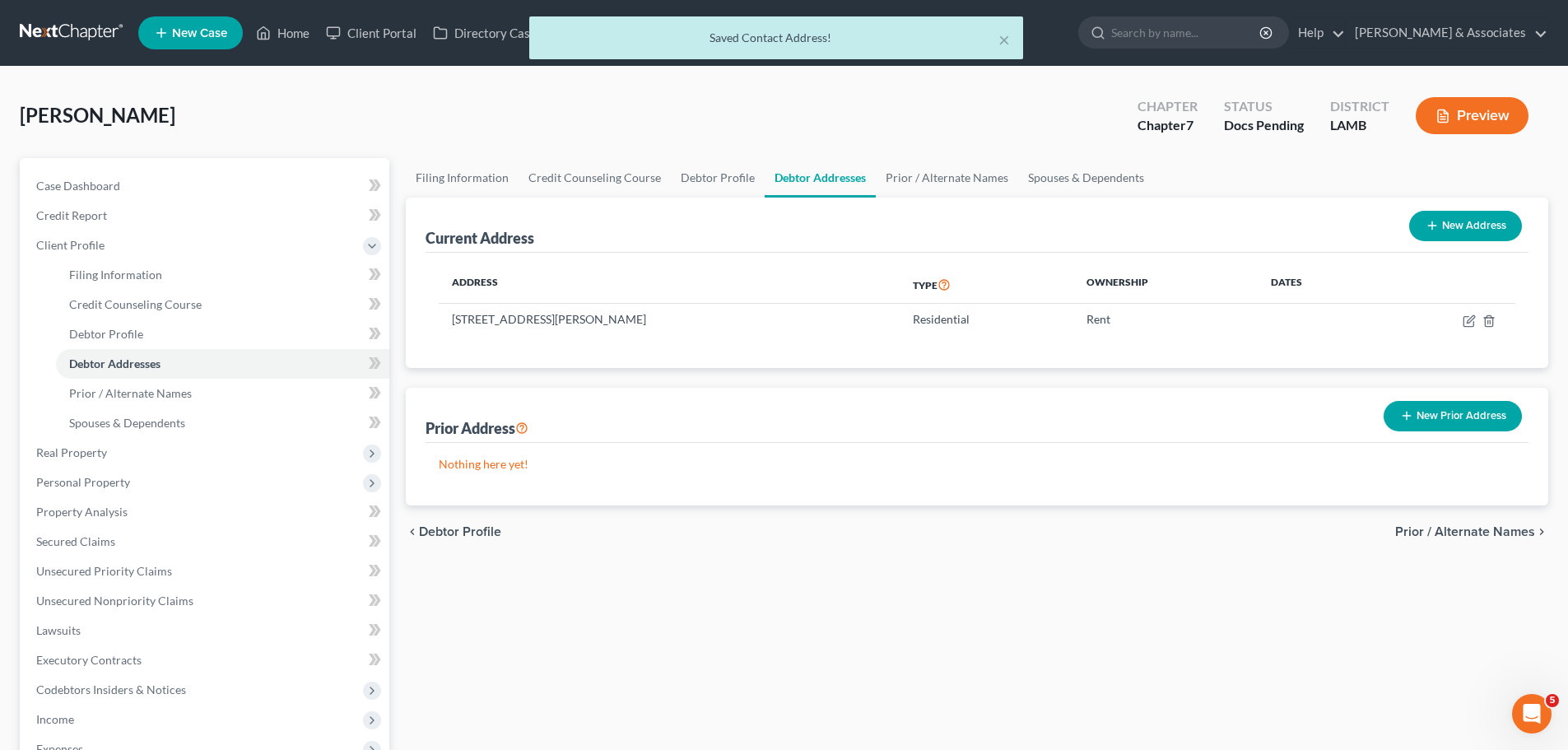
click at [945, 573] on div "Filing Information Credit Counseling Course Debtor Profile Debtor Addresses Pri…" at bounding box center [977, 553] width 1159 height 790
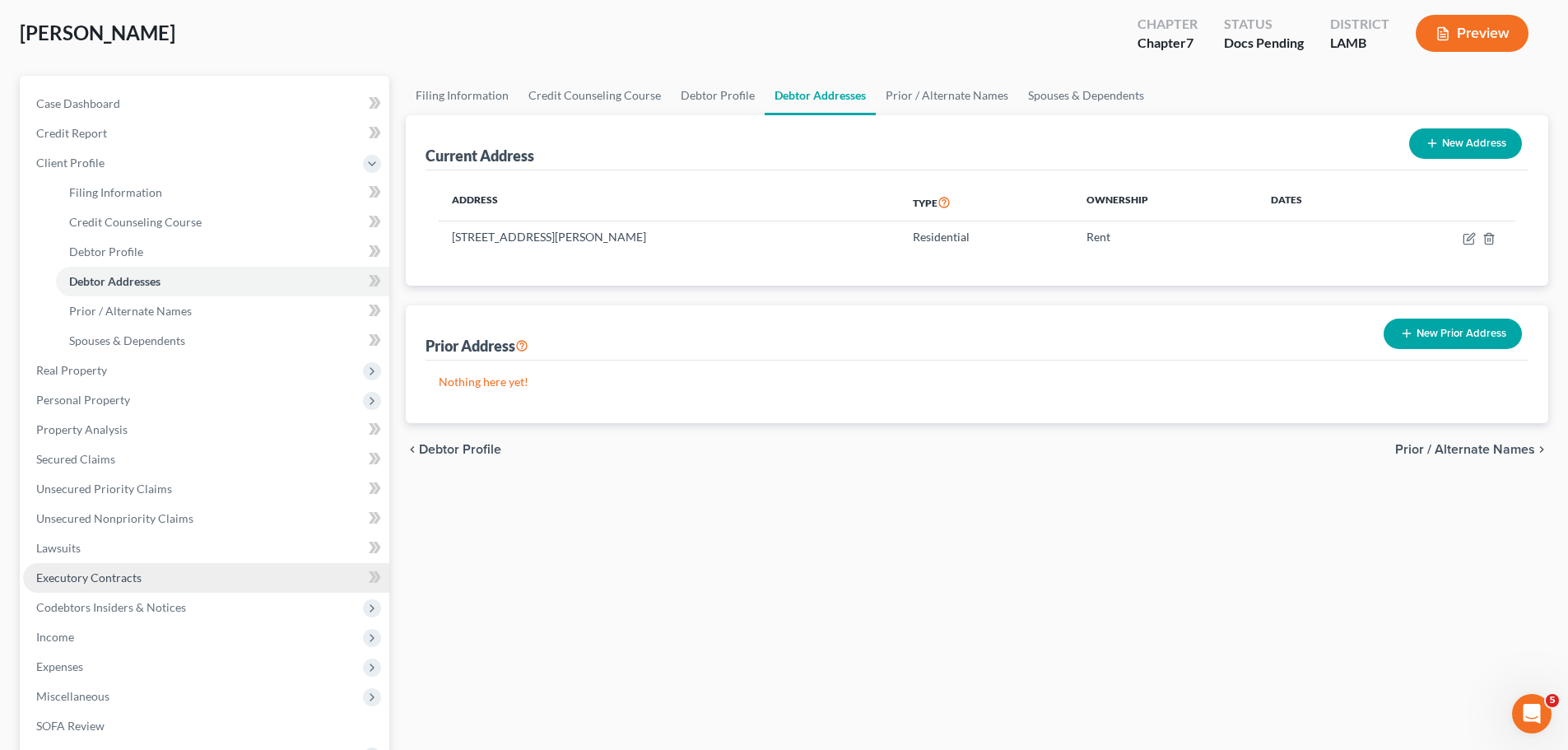
click at [102, 587] on link "Executory Contracts" at bounding box center [206, 579] width 367 height 30
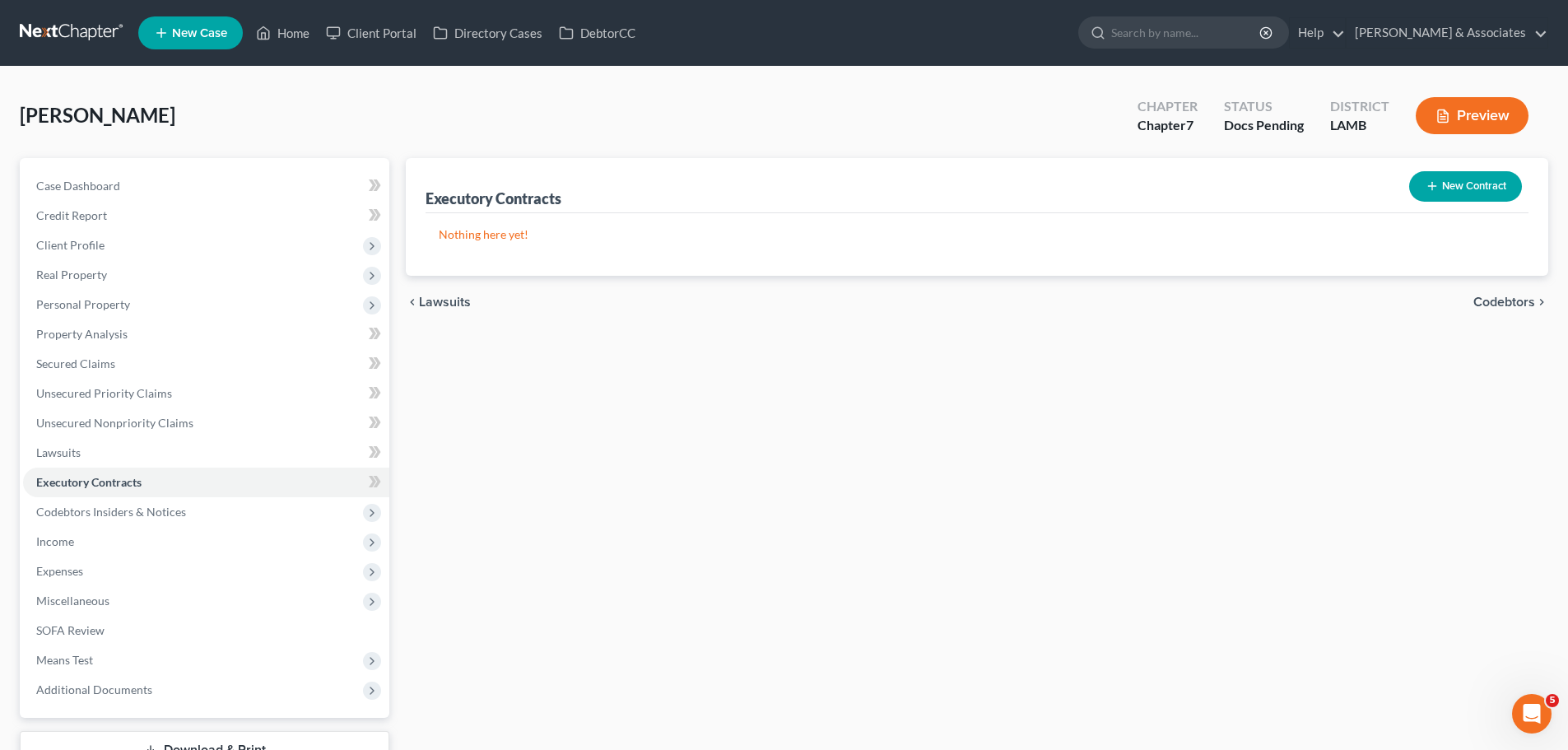
click at [1451, 197] on button "New Contract" at bounding box center [1465, 186] width 113 height 31
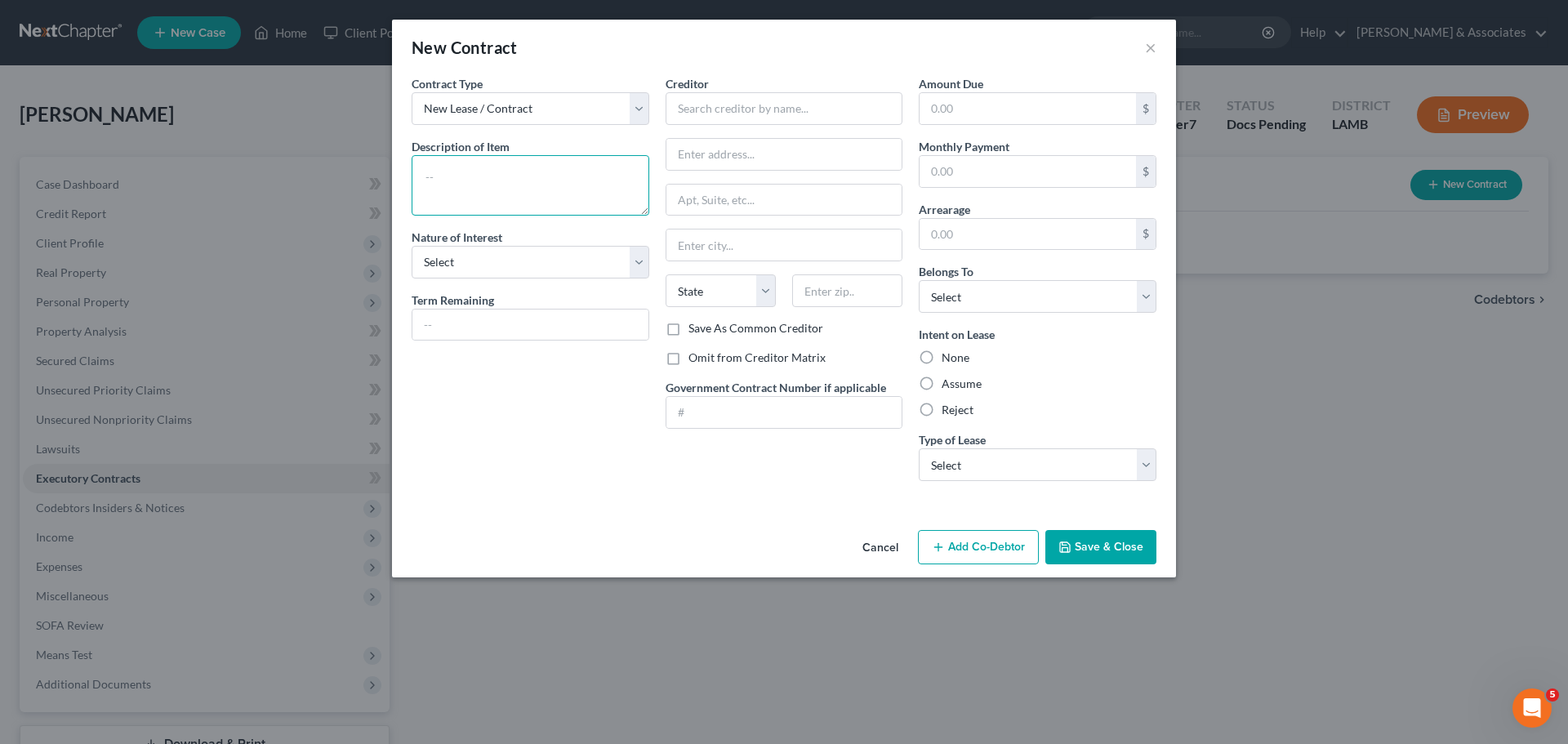
click at [518, 193] on textarea at bounding box center [530, 186] width 238 height 61
type textarea "Primary residence"
select select "3"
type input "March 1, 2026"
click at [733, 108] on input "text" at bounding box center [785, 108] width 238 height 33
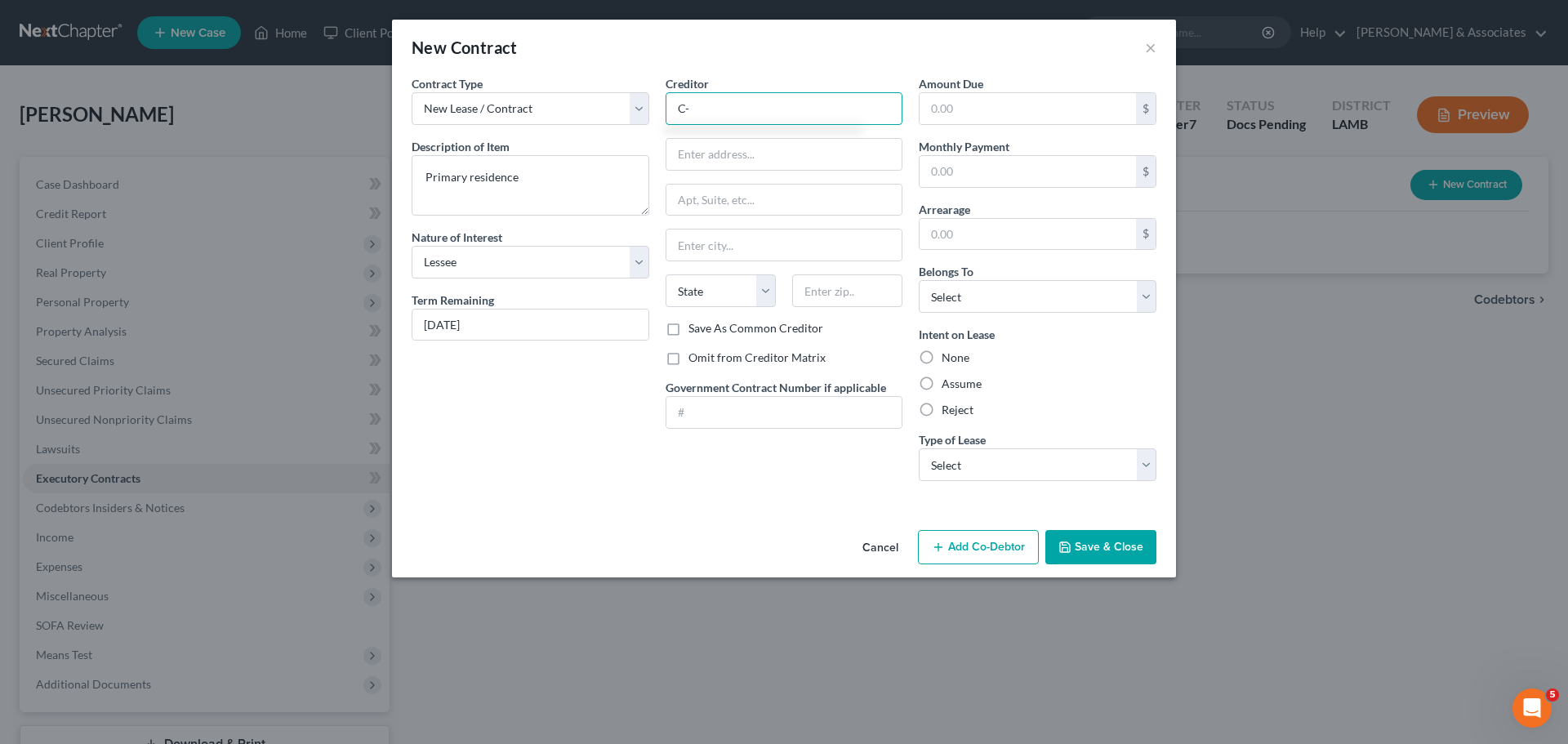
type input "C"
type input "Sherwood Acres"
type input "12757 Coursey Blvd"
type input "70816"
type input "Baton Rouge"
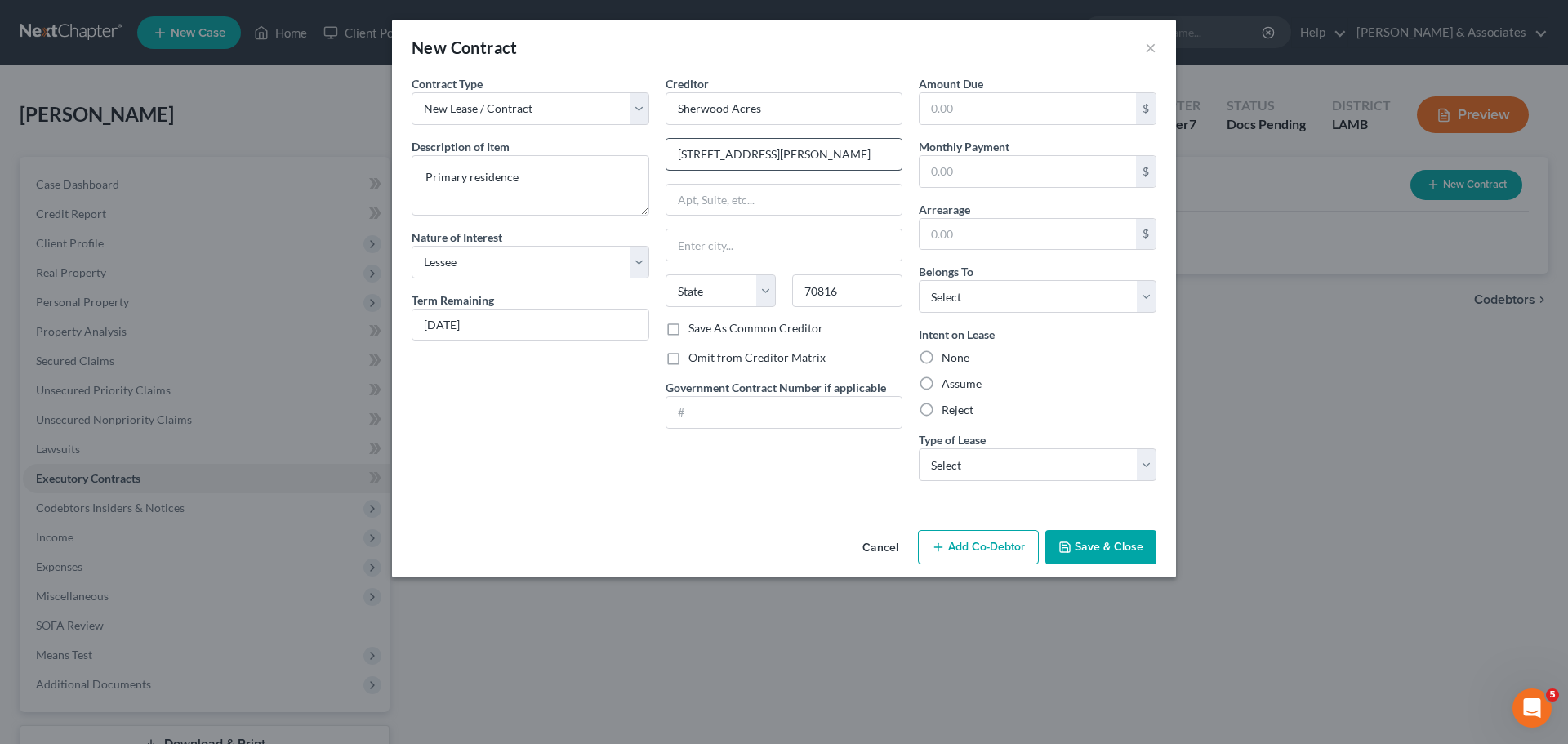
select select "19"
click at [983, 165] on input "text" at bounding box center [1028, 172] width 217 height 31
type input "746"
click at [976, 386] on label "Assume" at bounding box center [961, 384] width 40 height 16
click at [959, 386] on input "Assume" at bounding box center [953, 381] width 11 height 11
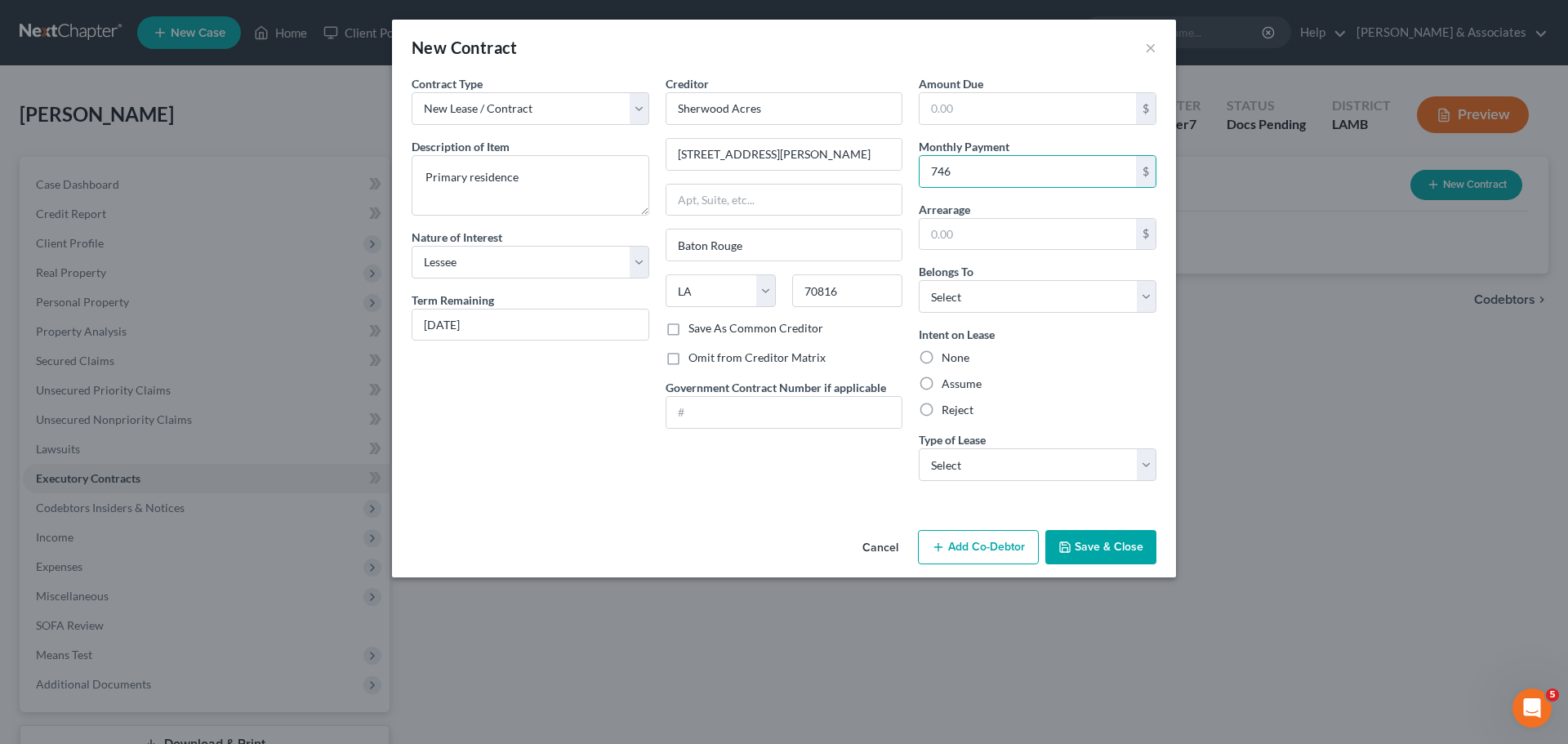
radio input "true"
click at [970, 288] on select "Select Debtor 1 Only Debtor 2 Only Debtor 1 And Debtor 2 Only At Least One Of T…" at bounding box center [1038, 296] width 238 height 33
select select "0"
click at [919, 280] on select "Select Debtor 1 Only Debtor 2 Only Debtor 1 And Debtor 2 Only At Least One Of T…" at bounding box center [1038, 296] width 238 height 33
click at [1040, 473] on select "Select Real Estate Car Other" at bounding box center [1038, 465] width 238 height 33
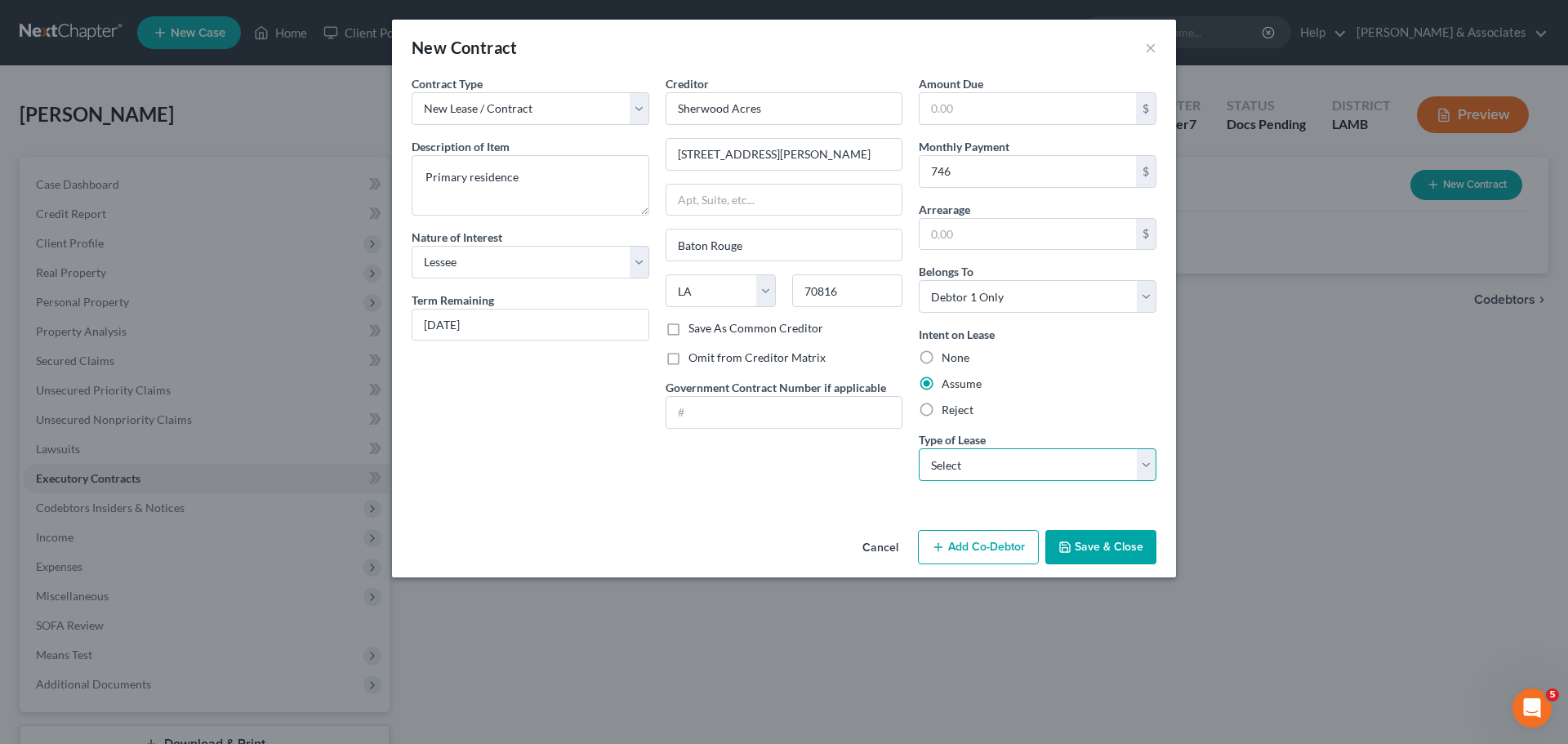
select select "0"
click at [919, 448] on select "Select Real Estate Car Other" at bounding box center [1038, 465] width 238 height 33
click at [735, 499] on div "Contract Type New Lease / Contract New Timeshare Description of non-residential…" at bounding box center [784, 300] width 784 height 448
click at [1145, 551] on button "Save & Close" at bounding box center [1101, 548] width 111 height 34
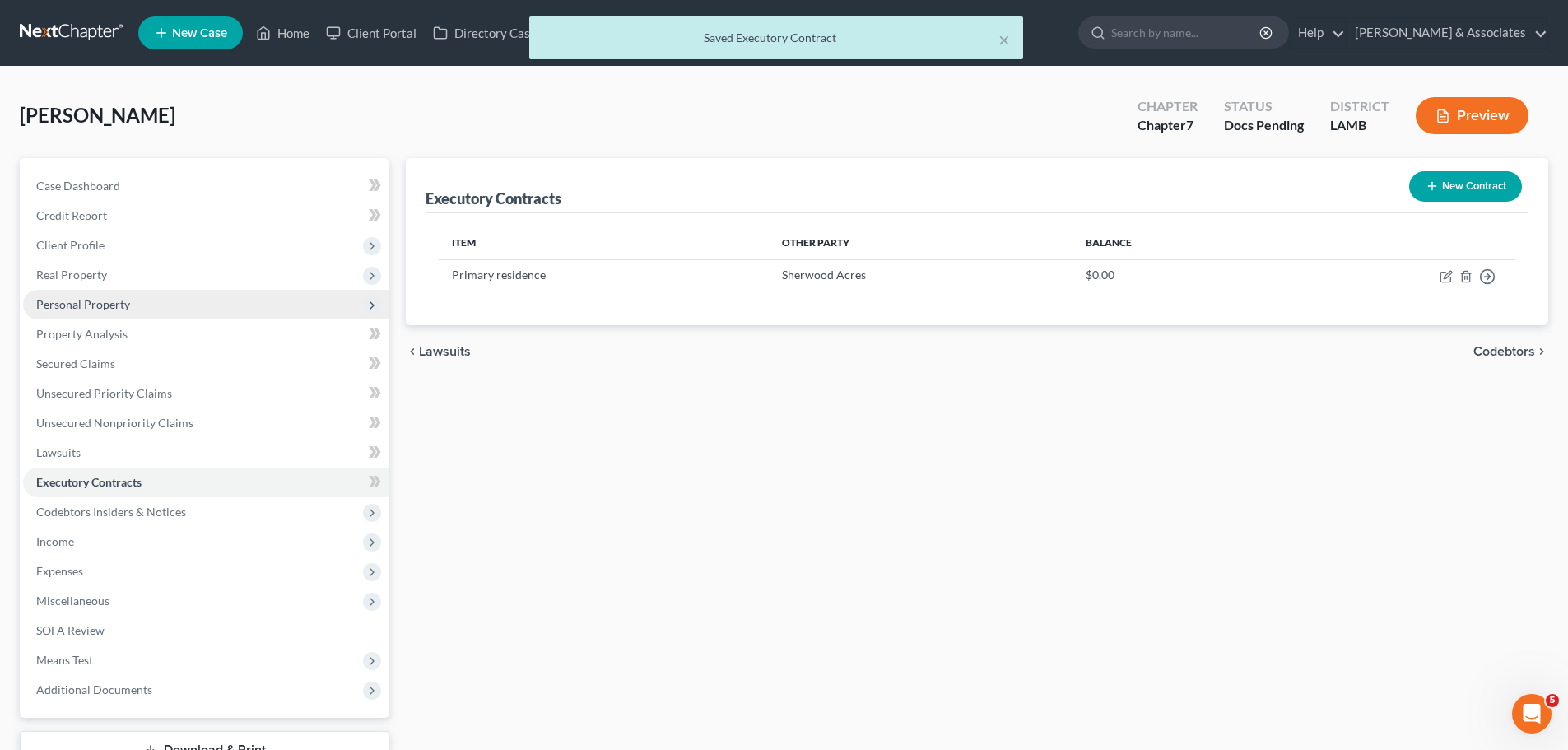
click at [92, 300] on span "Personal Property" at bounding box center [83, 304] width 94 height 14
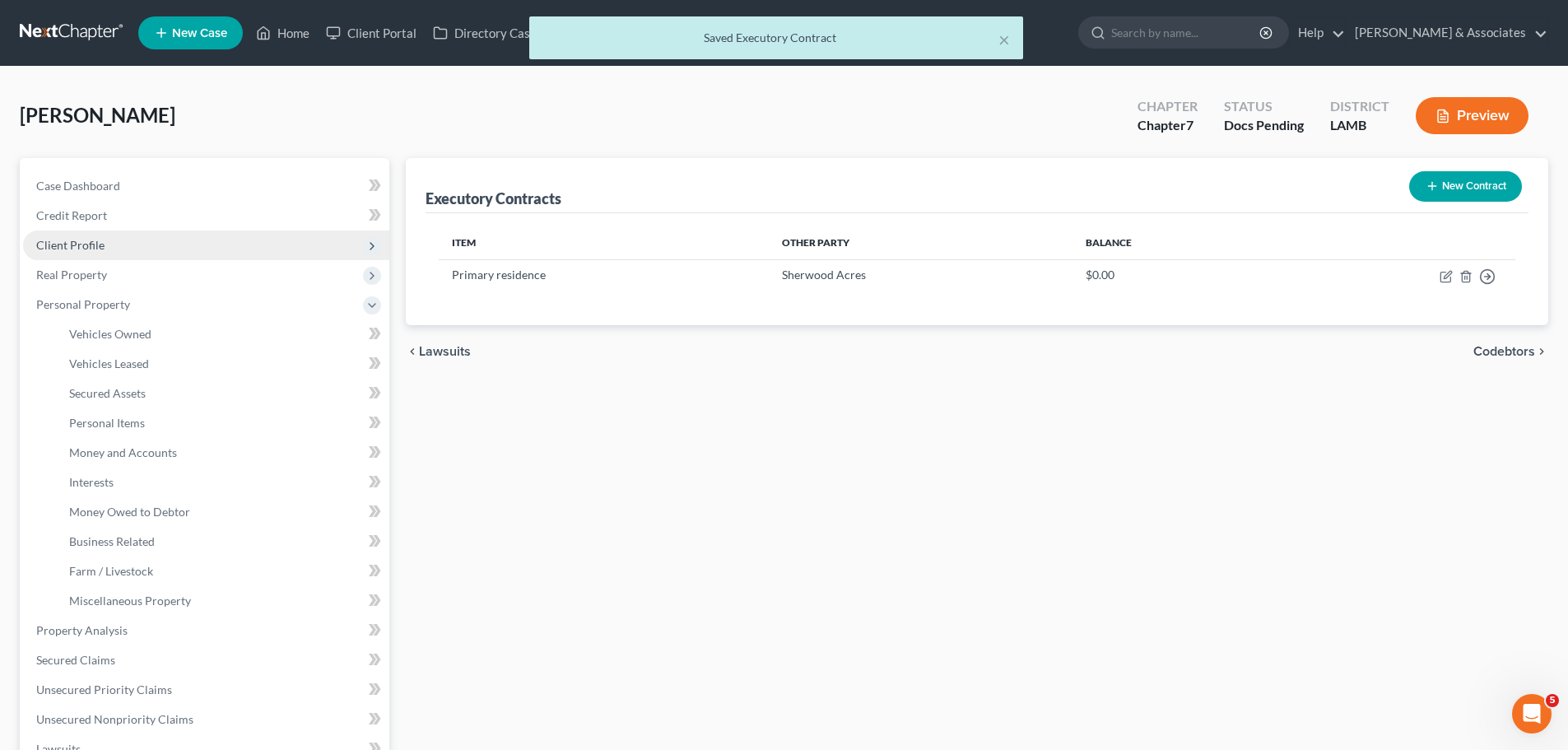
click at [79, 243] on span "Client Profile" at bounding box center [70, 245] width 69 height 14
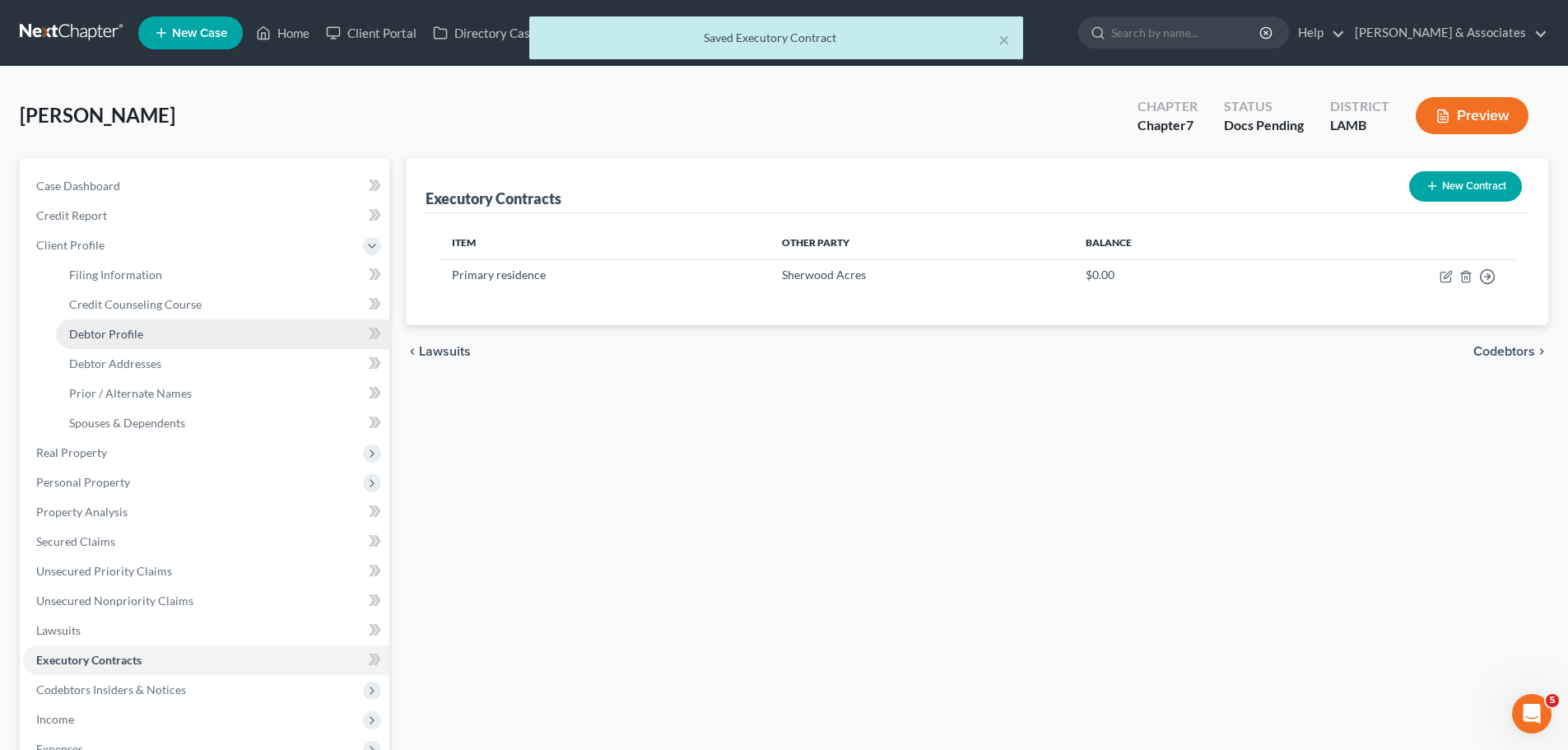
click at [79, 331] on span "Debtor Profile" at bounding box center [107, 334] width 74 height 14
select select "0"
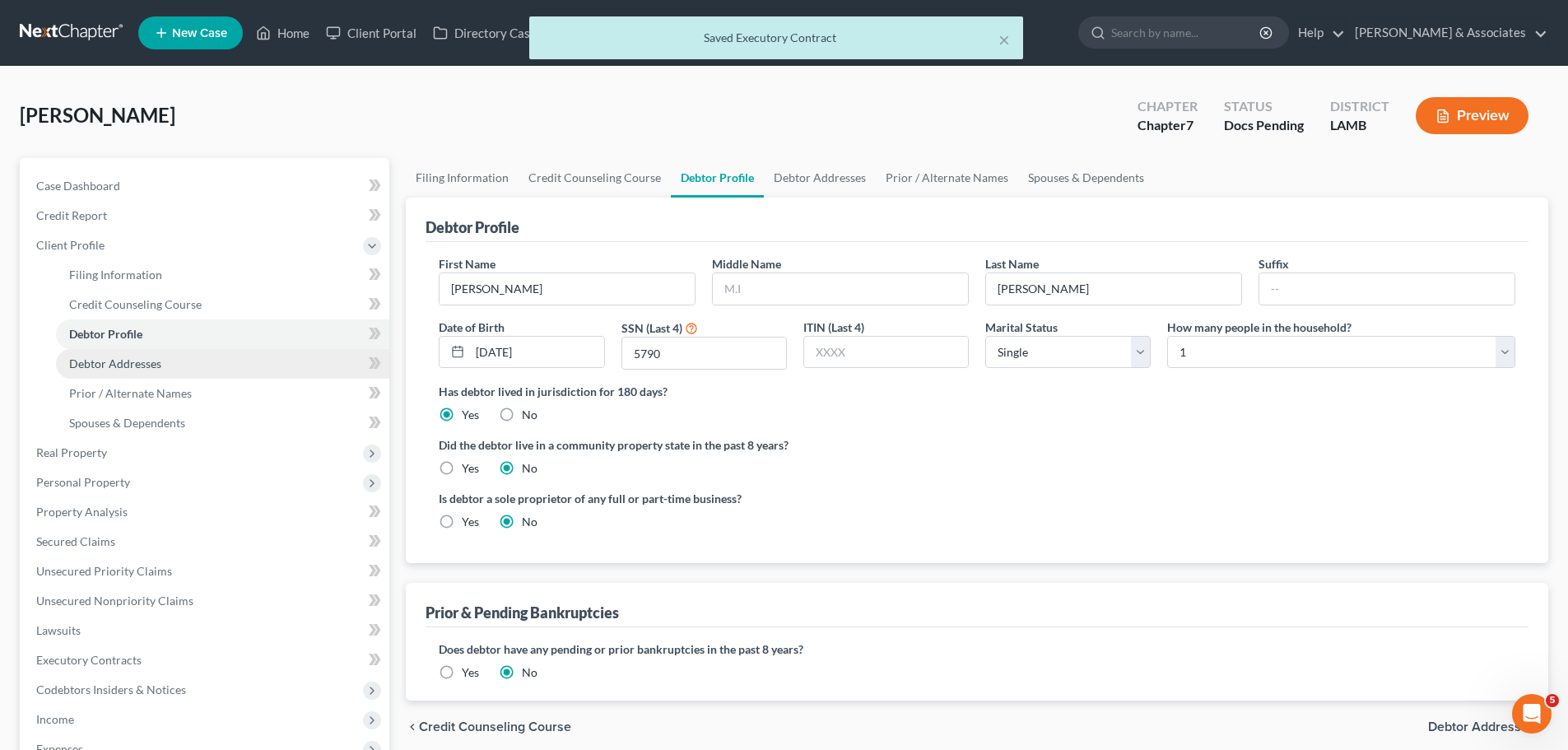
click at [92, 360] on span "Debtor Addresses" at bounding box center [115, 363] width 92 height 14
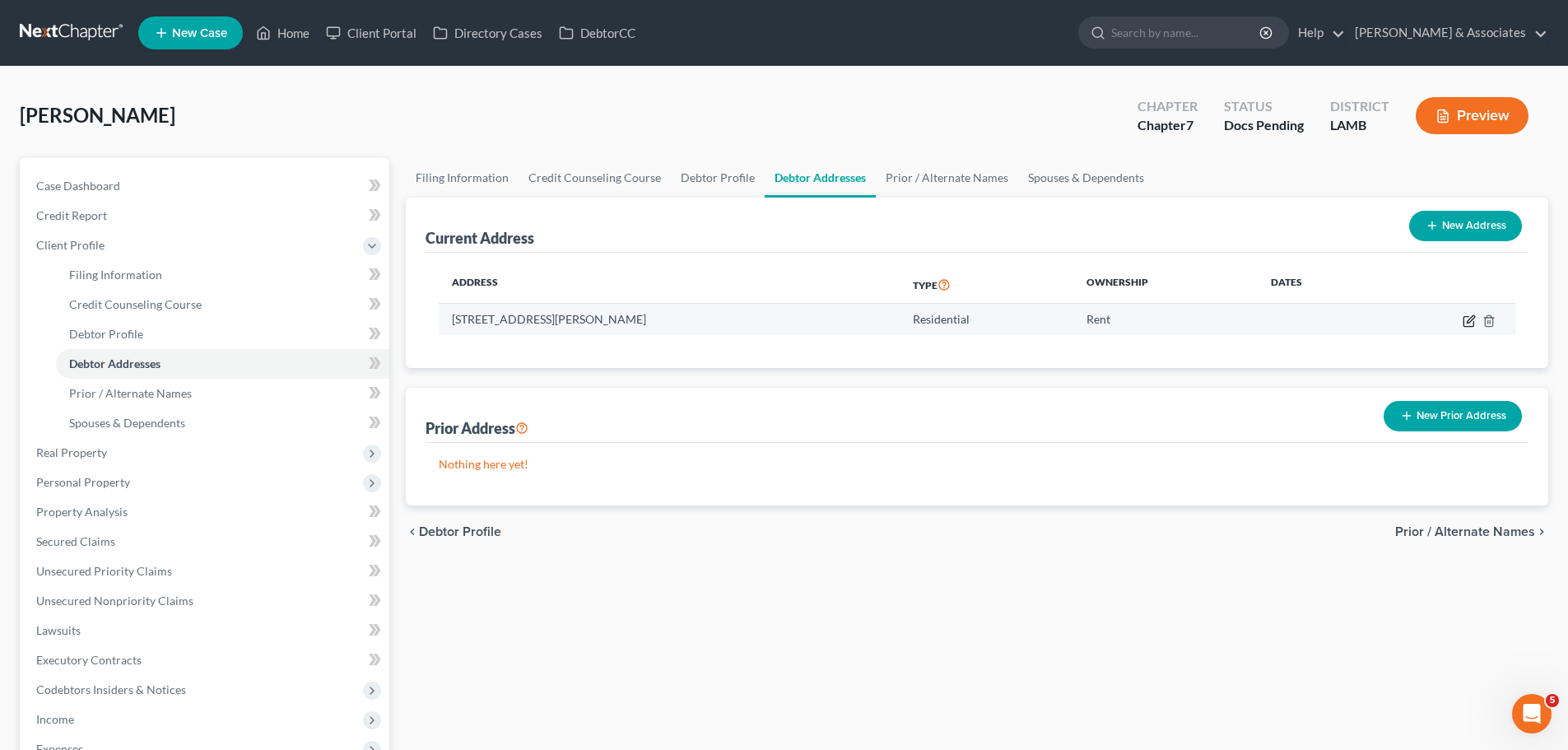
click at [1475, 320] on icon "button" at bounding box center [1470, 321] width 13 height 13
select select "19"
select select "16"
select select "0"
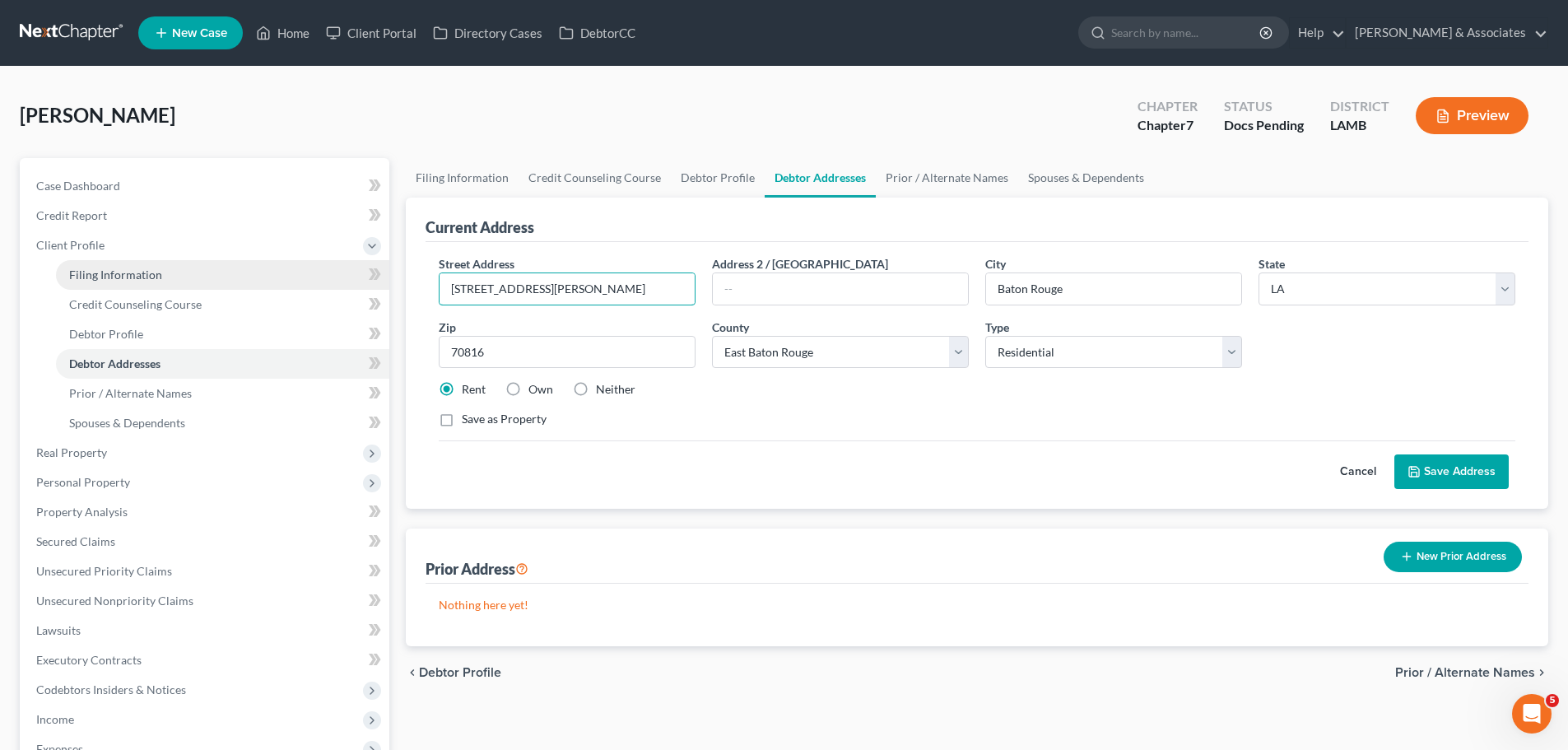
drag, startPoint x: 559, startPoint y: 292, endPoint x: 295, endPoint y: 260, distance: 265.9
click at [295, 260] on div "Petition Navigation Case Dashboard Payments Invoices Payments Payments Credit R…" at bounding box center [784, 553] width 1546 height 790
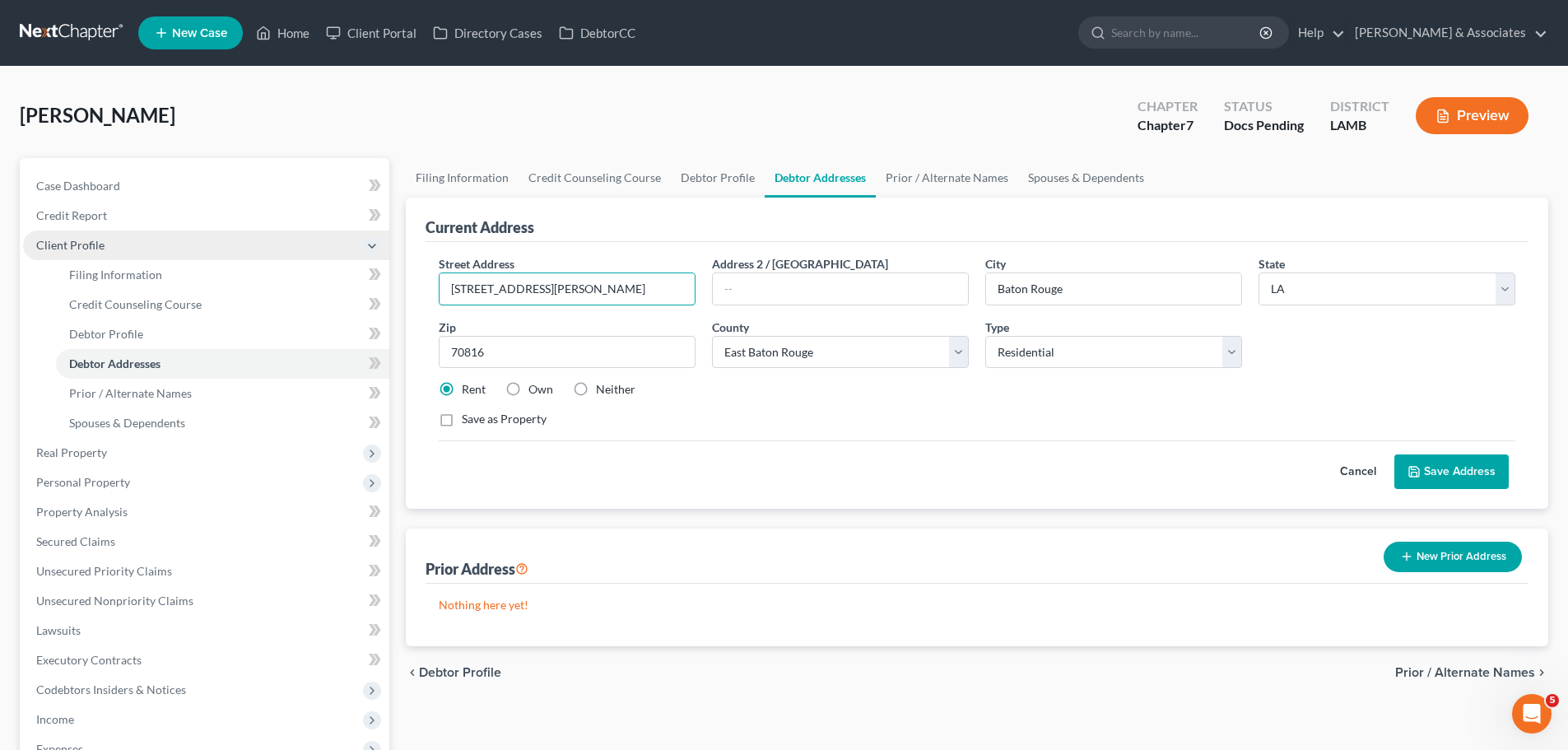
type input "12531 Coursey Blvd"
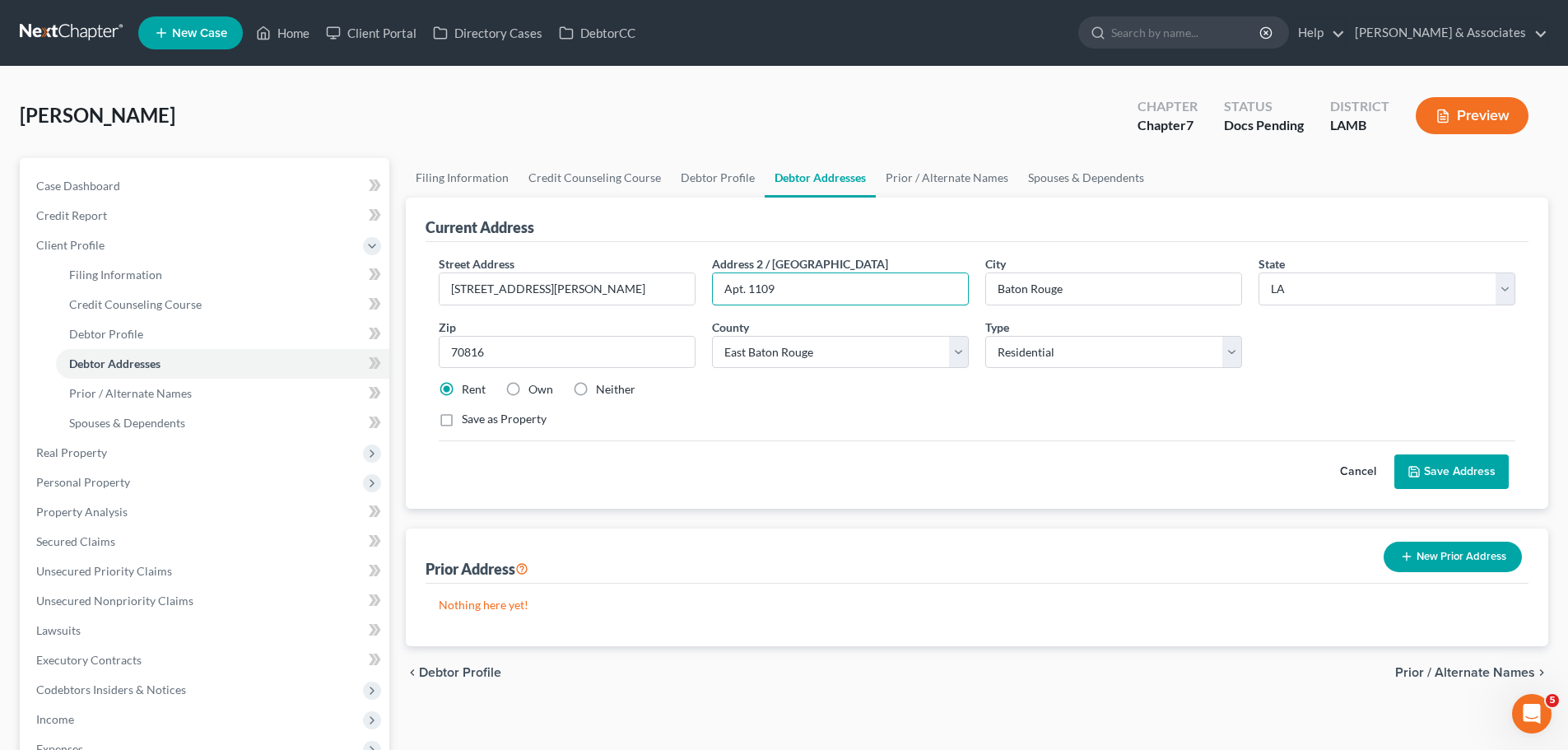
type input "Apt. 1109"
click at [1461, 474] on button "Save Address" at bounding box center [1451, 472] width 114 height 35
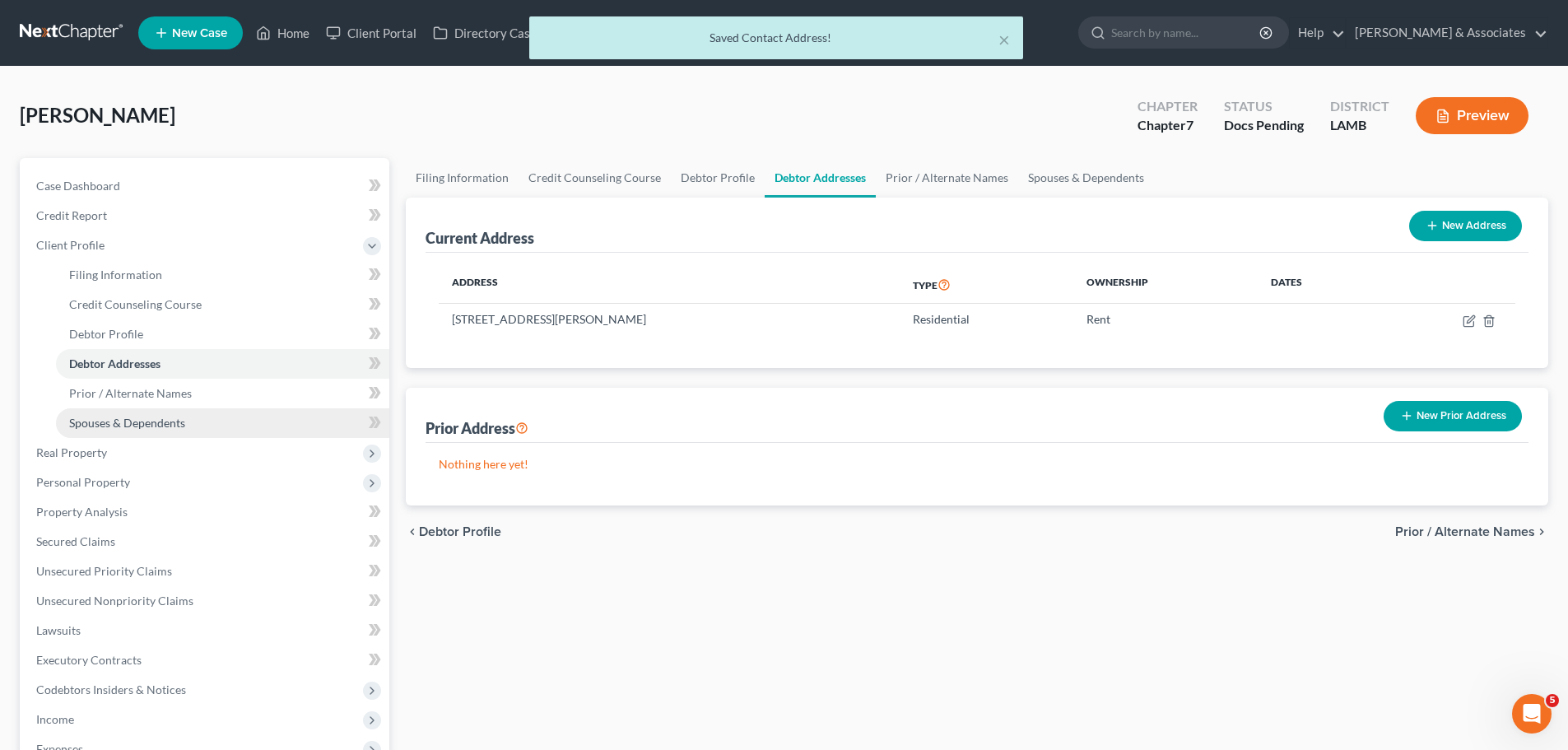
click at [154, 430] on link "Spouses & Dependents" at bounding box center [223, 423] width 333 height 30
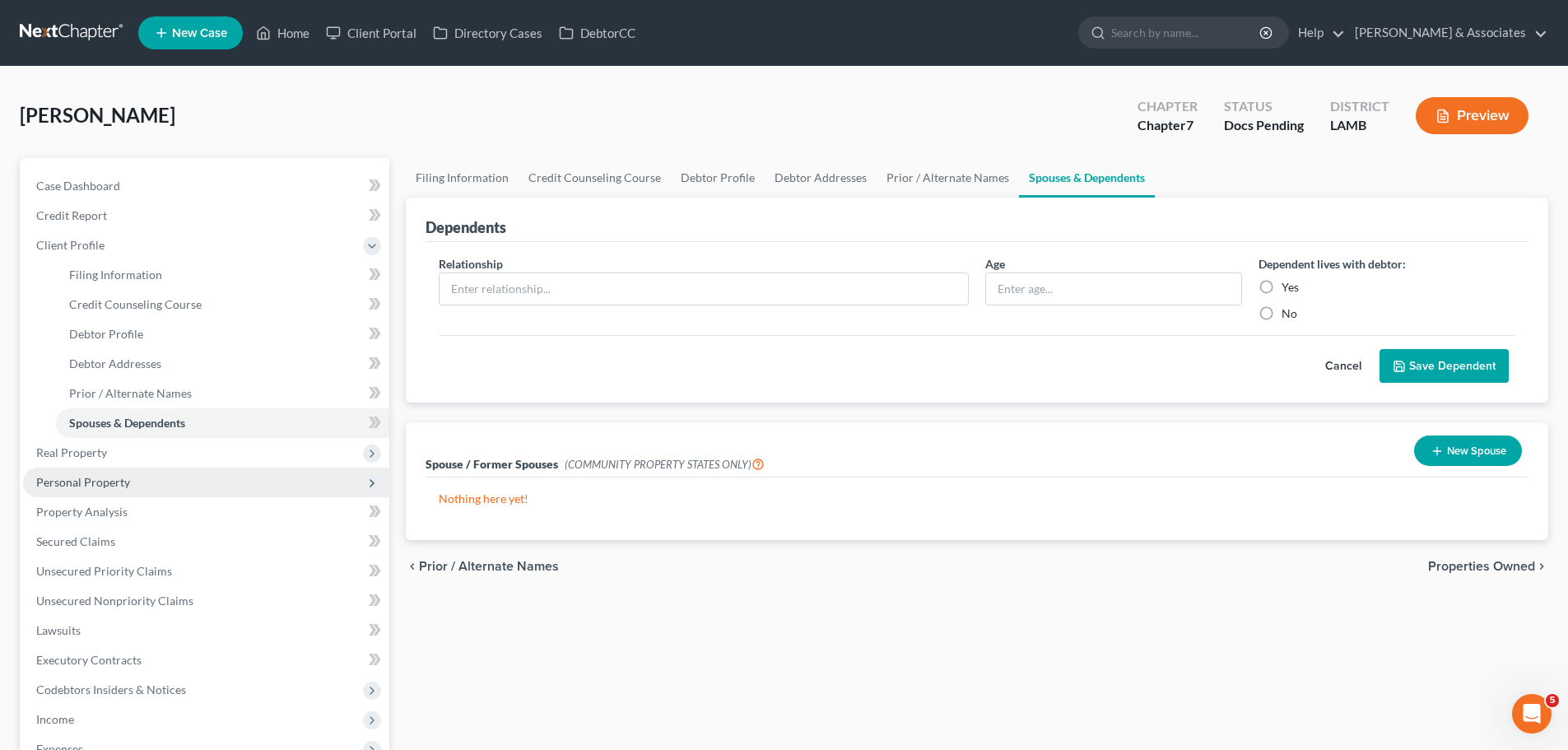
click at [76, 480] on span "Personal Property" at bounding box center [83, 482] width 94 height 14
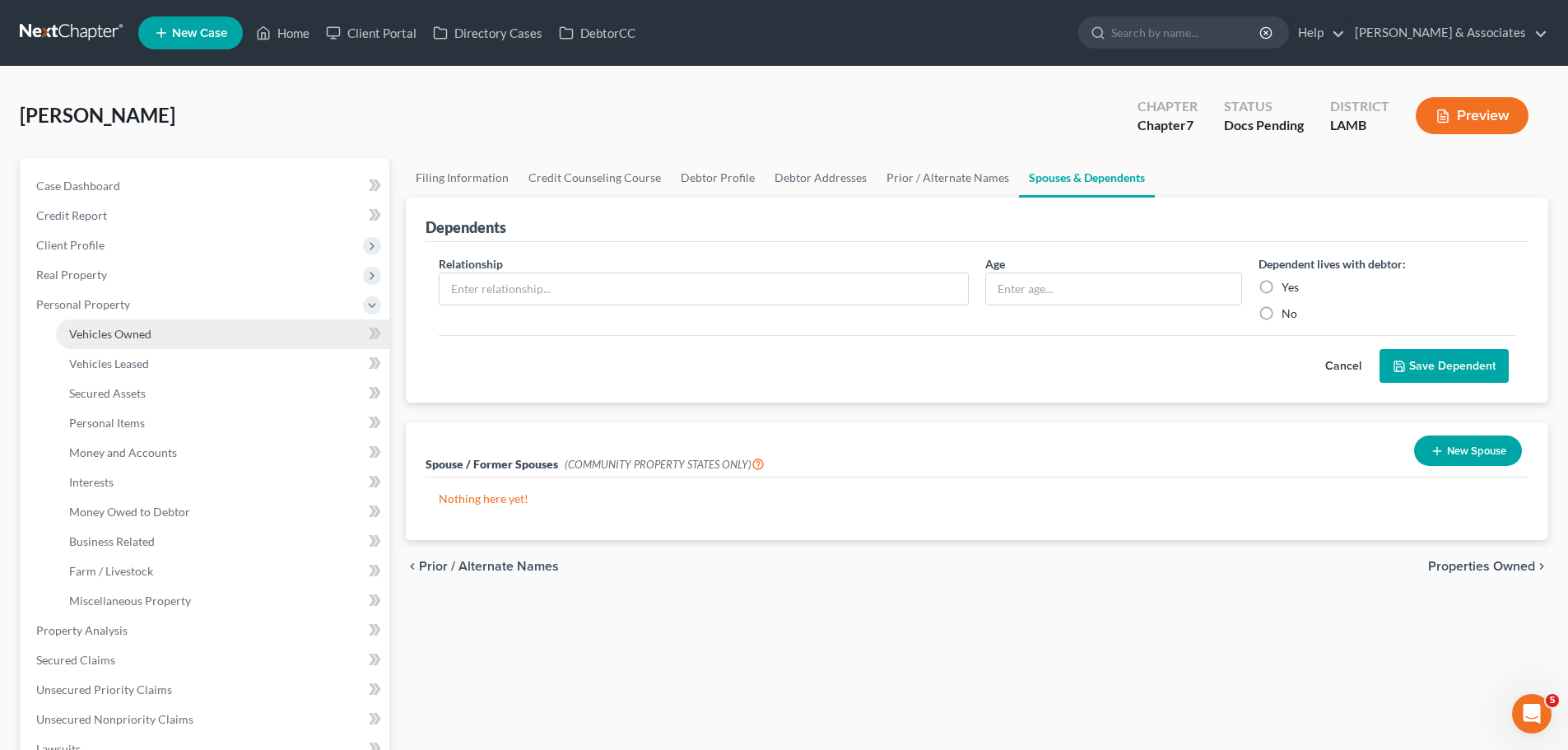
click at [150, 331] on span "Vehicles Owned" at bounding box center [110, 334] width 82 height 14
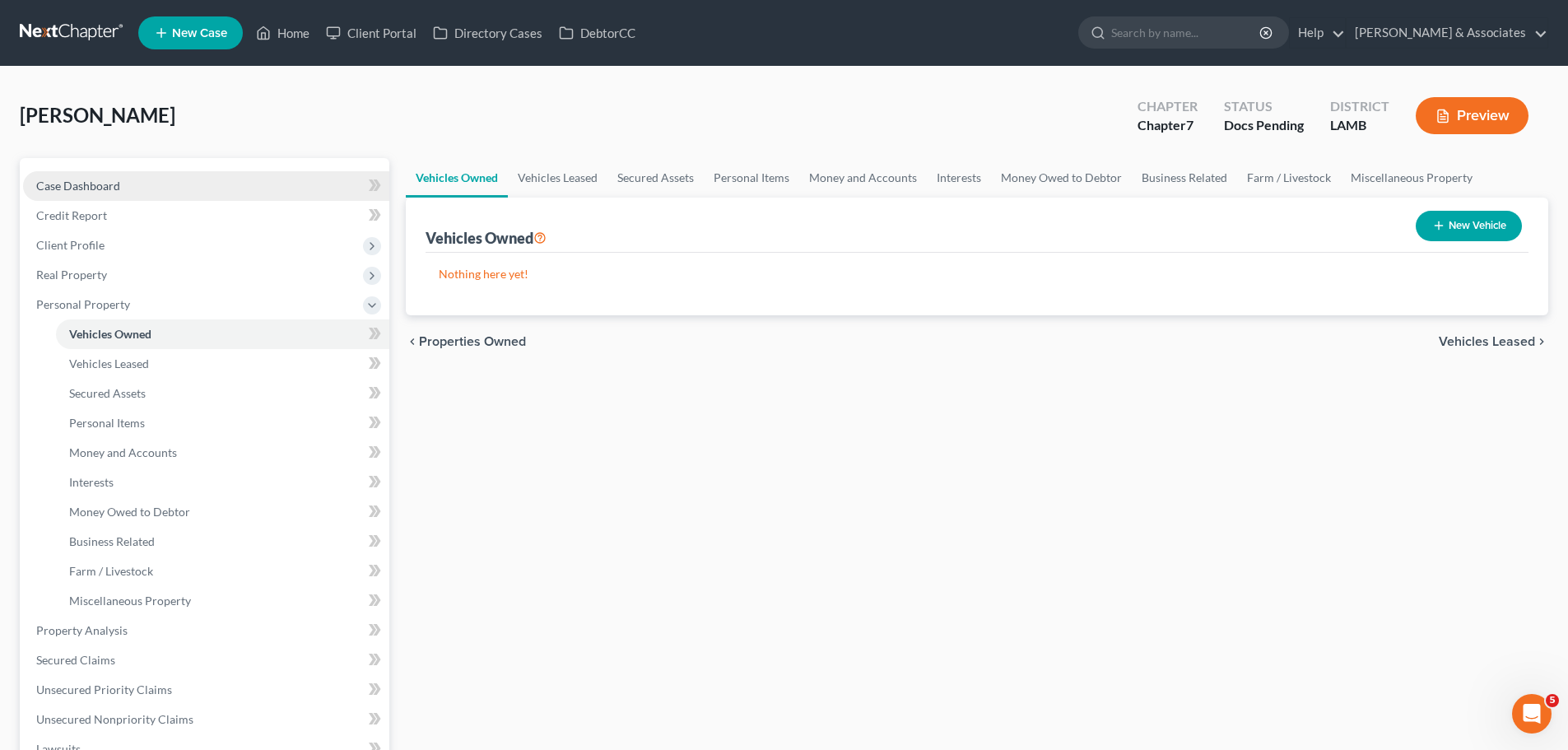
click at [79, 192] on span "Case Dashboard" at bounding box center [78, 185] width 84 height 14
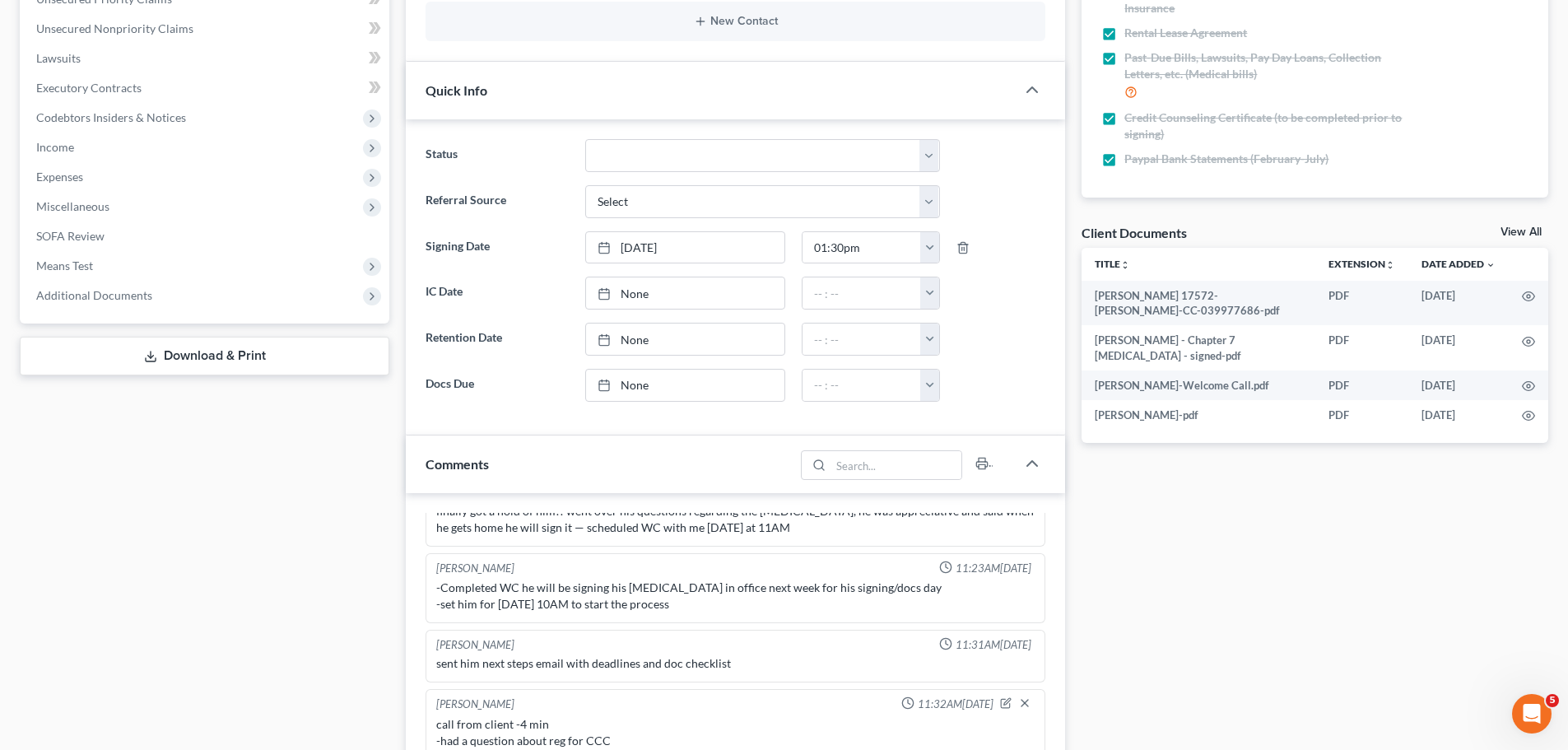
scroll to position [411, 0]
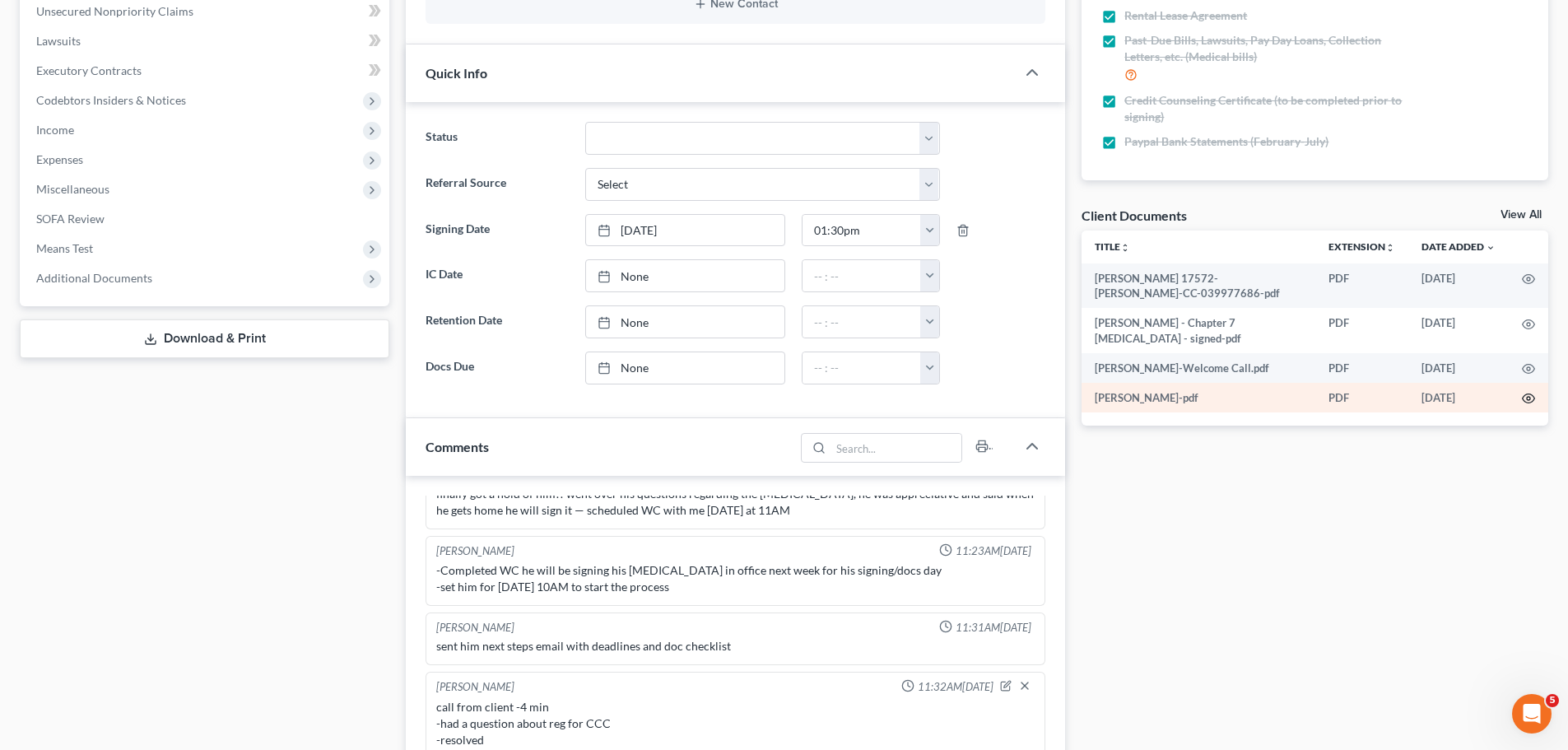
click at [1534, 401] on icon "button" at bounding box center [1529, 399] width 12 height 9
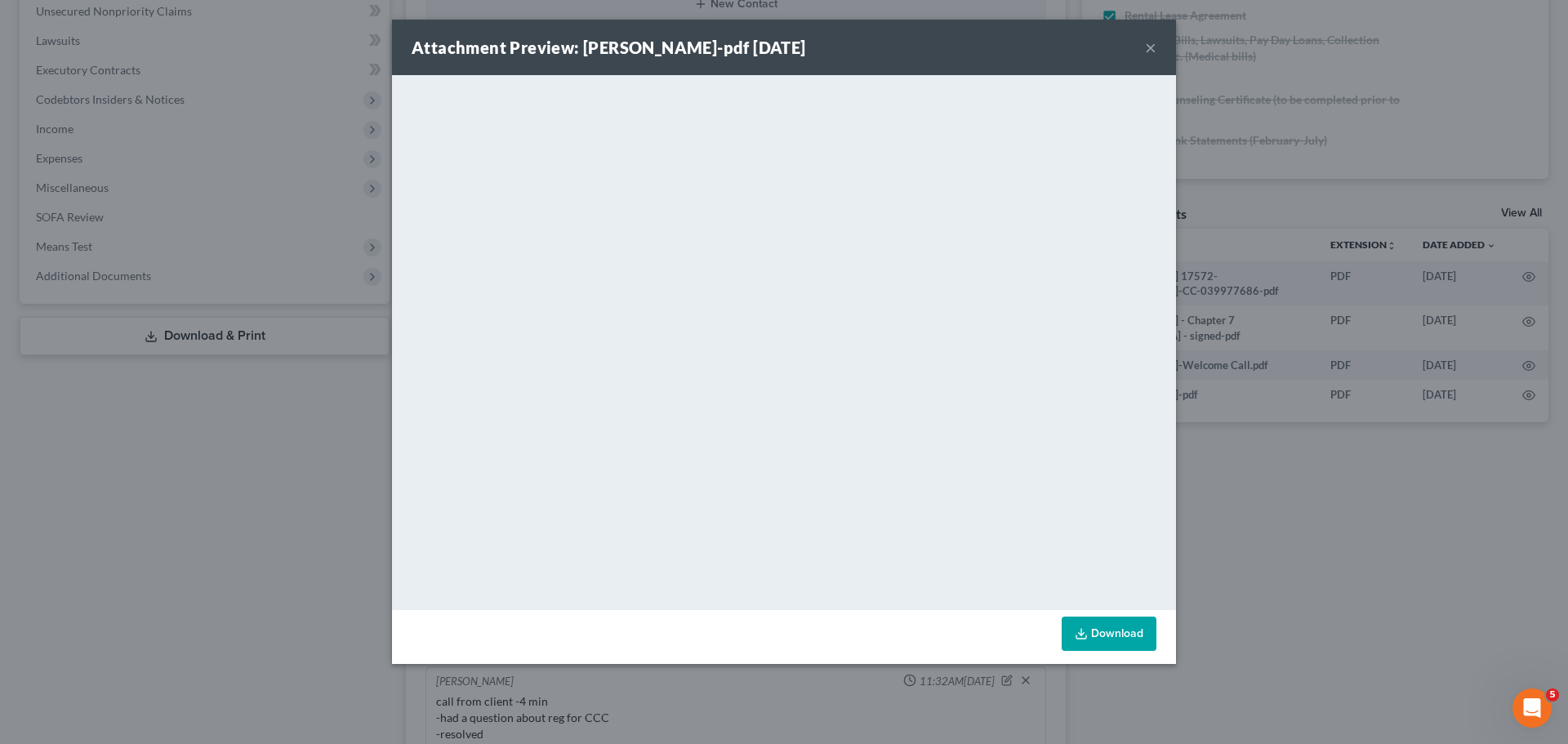
click at [1155, 46] on button "×" at bounding box center [1151, 48] width 11 height 20
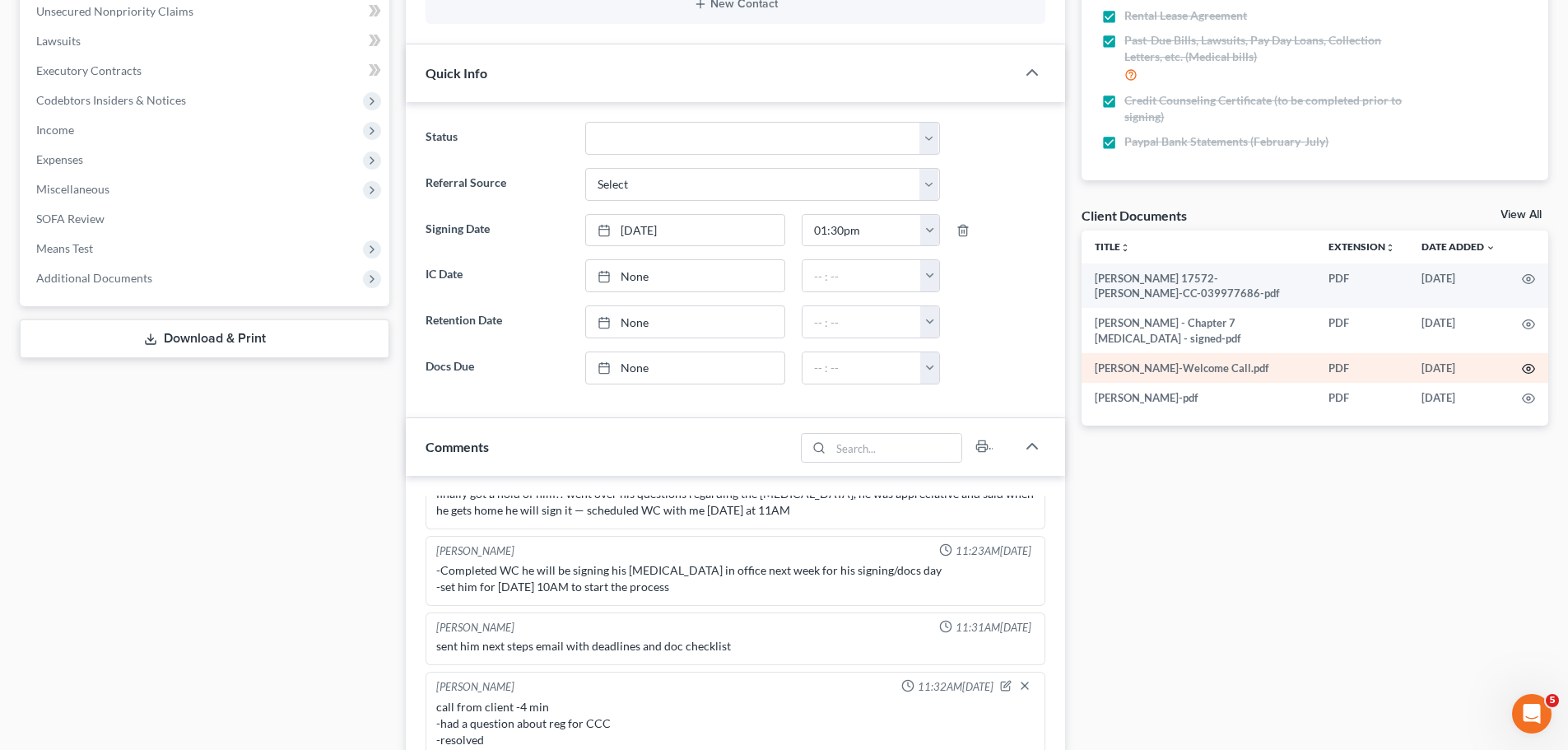
click at [1528, 371] on circle "button" at bounding box center [1529, 369] width 3 height 3
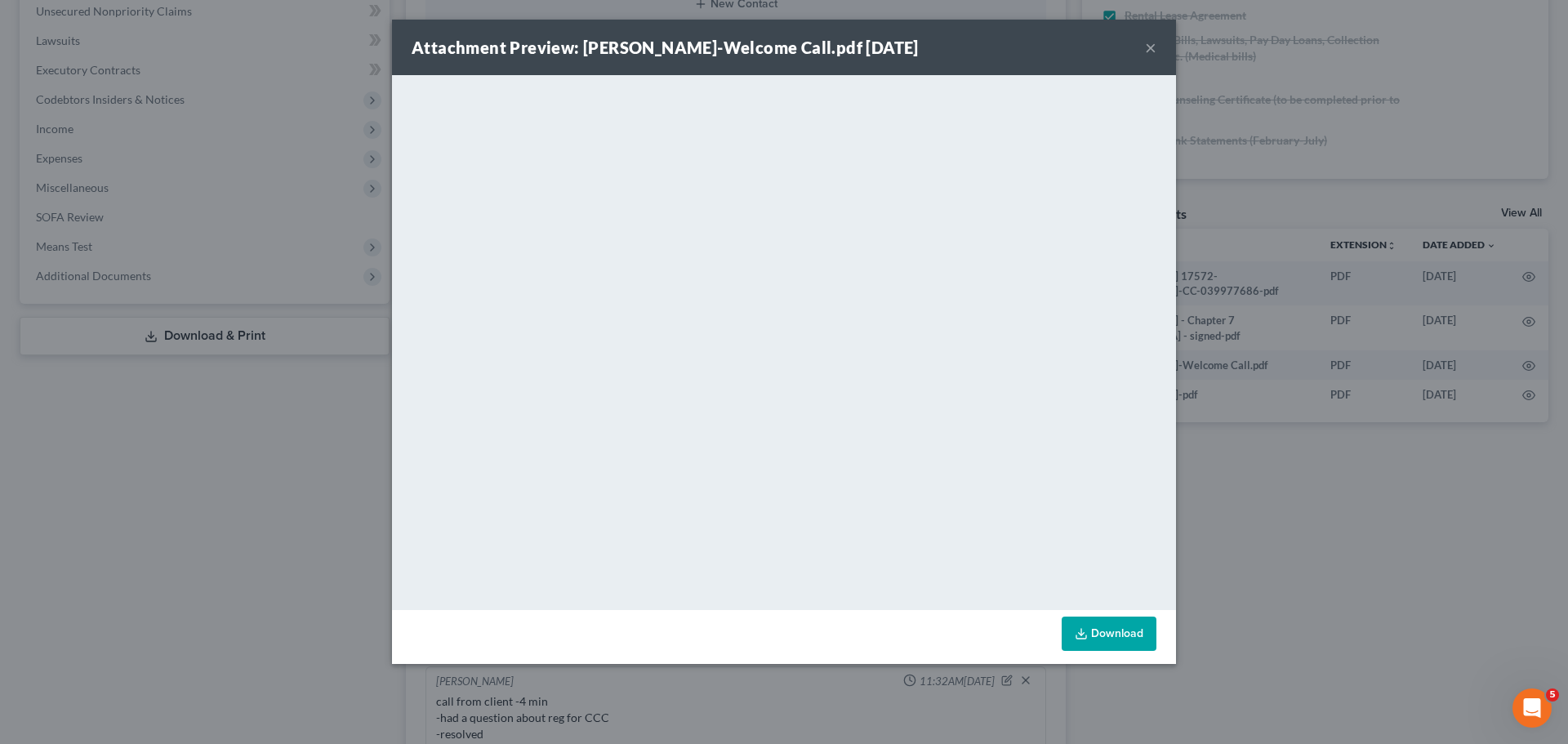
click at [1147, 49] on button "×" at bounding box center [1151, 48] width 11 height 20
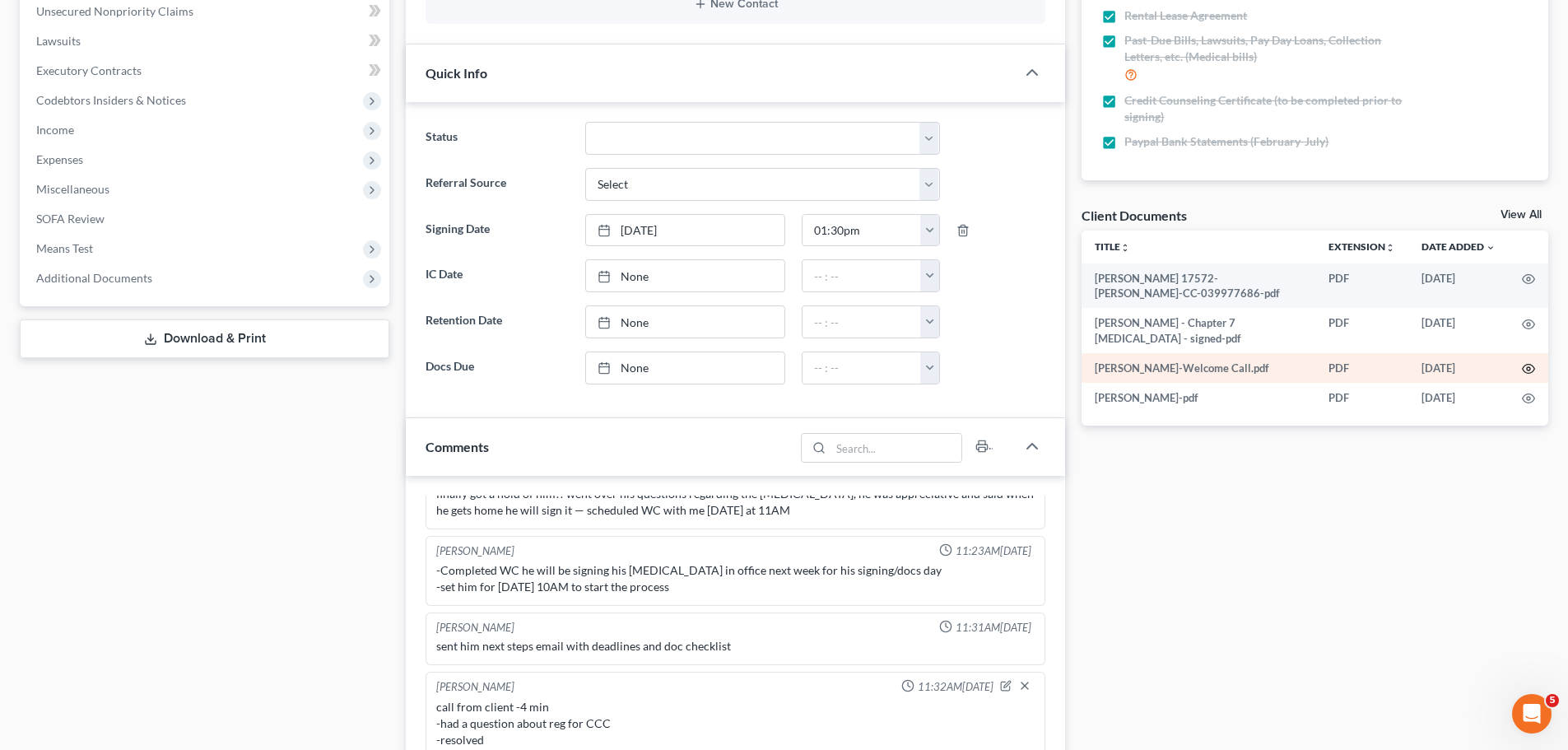
click at [1528, 366] on icon "button" at bounding box center [1529, 369] width 13 height 13
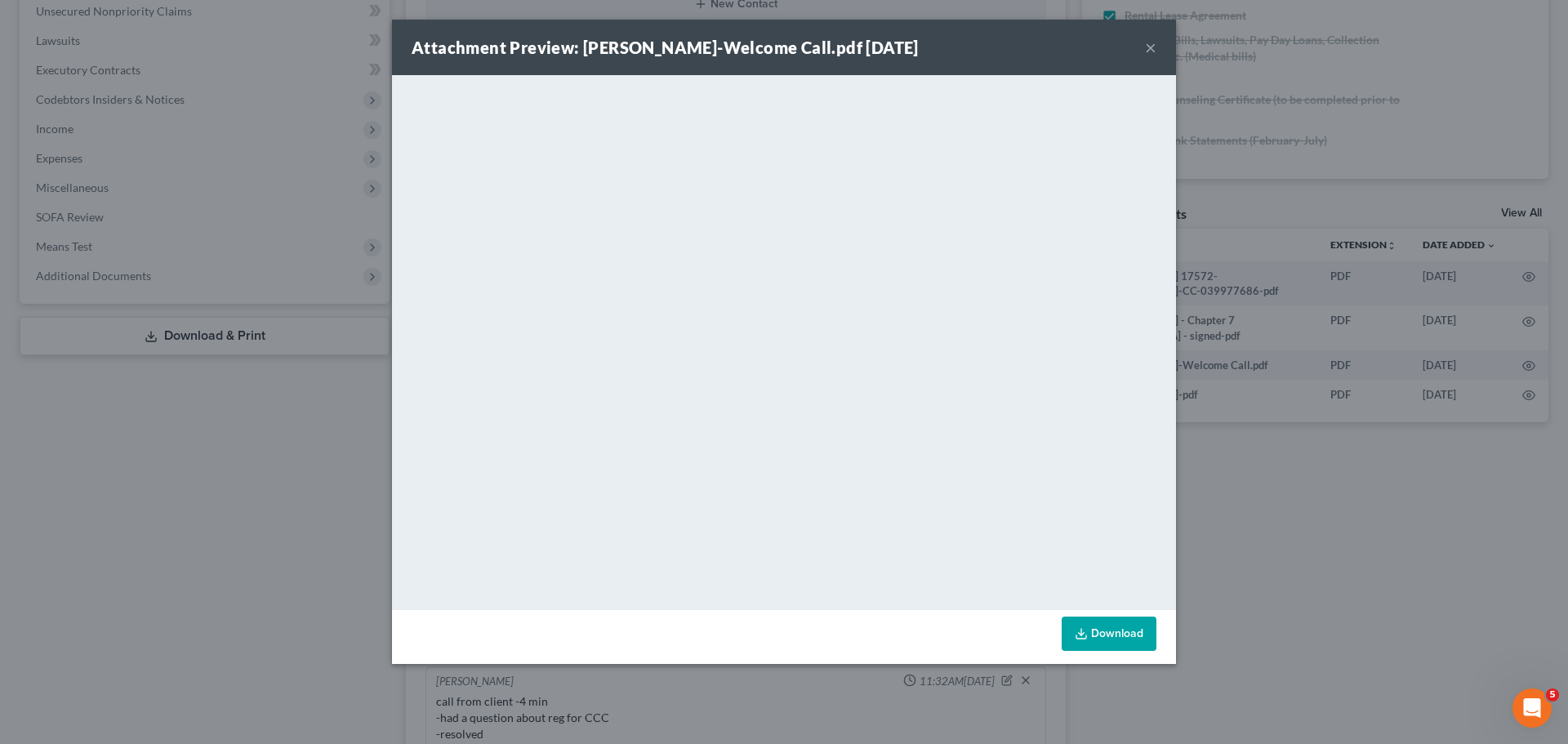
click at [1153, 45] on button "×" at bounding box center [1151, 48] width 11 height 20
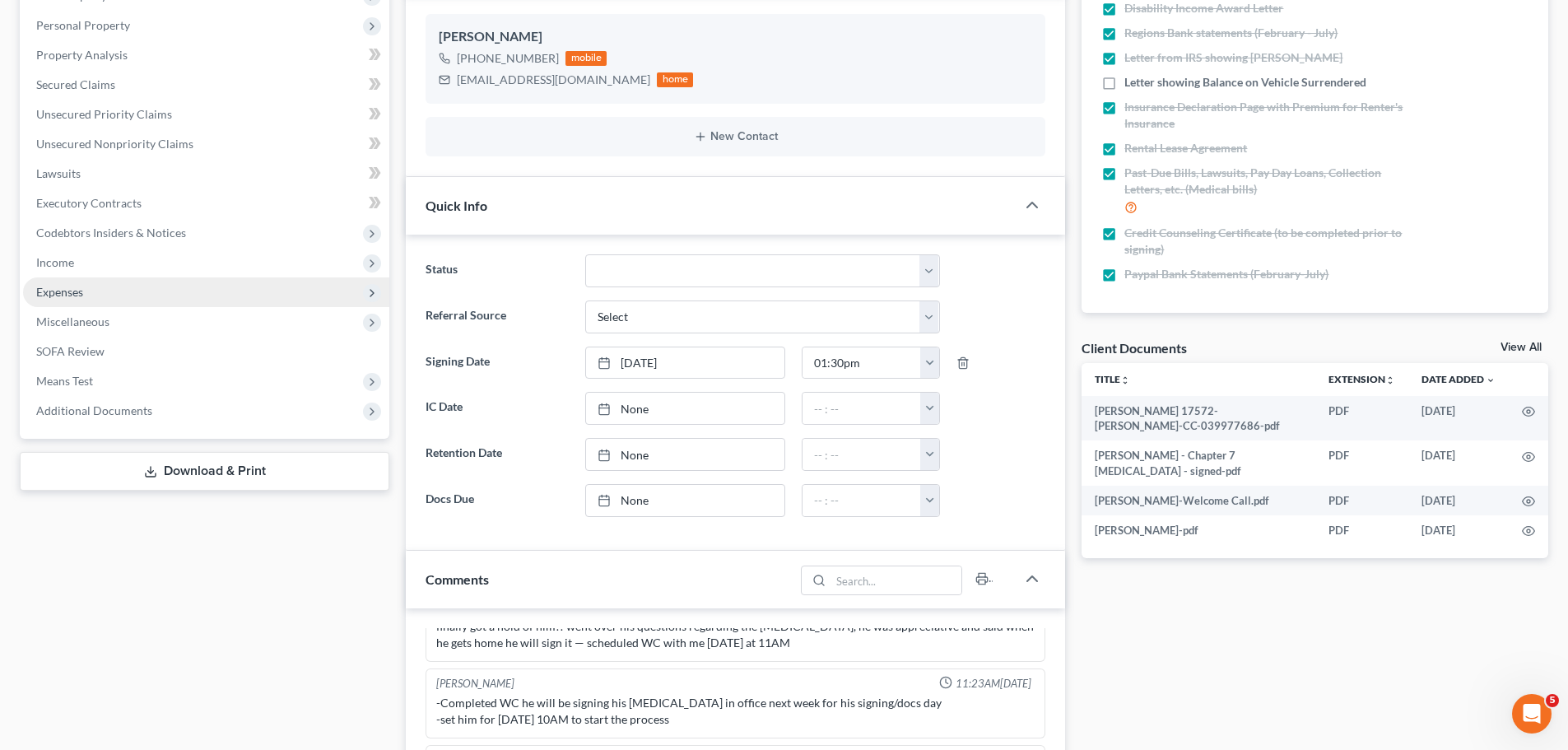
scroll to position [0, 0]
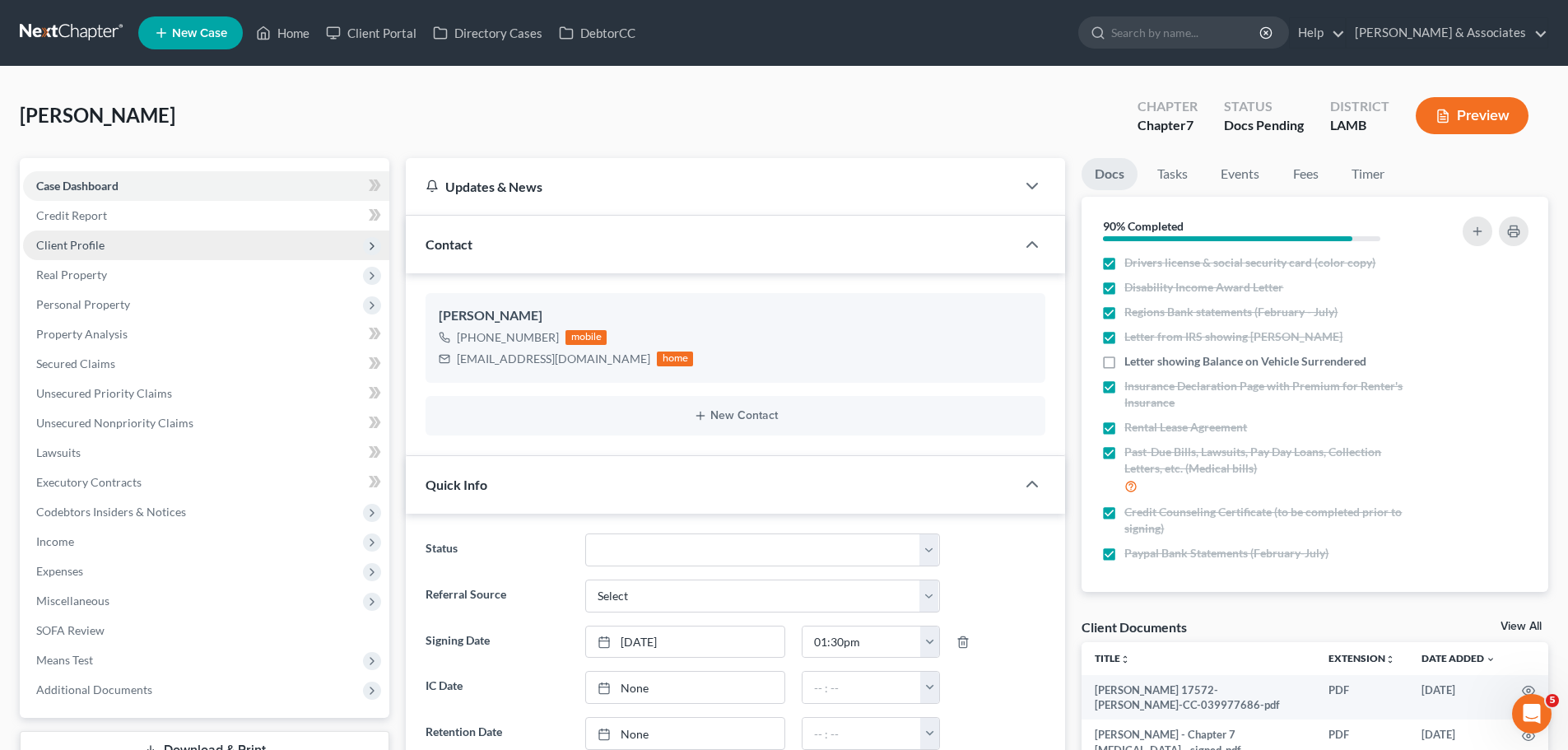
click at [75, 248] on span "Client Profile" at bounding box center [70, 245] width 69 height 14
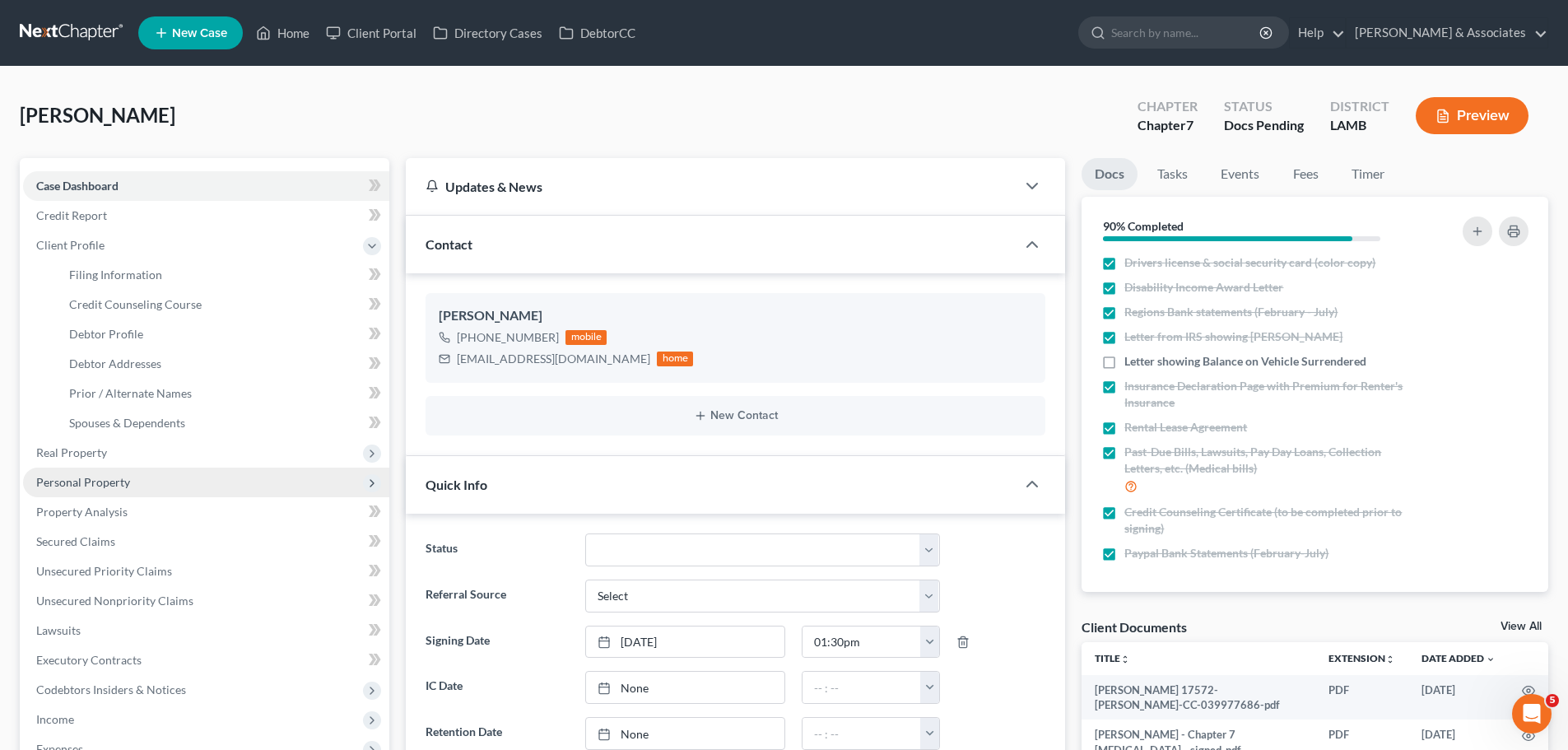
click at [123, 487] on span "Personal Property" at bounding box center [83, 482] width 94 height 14
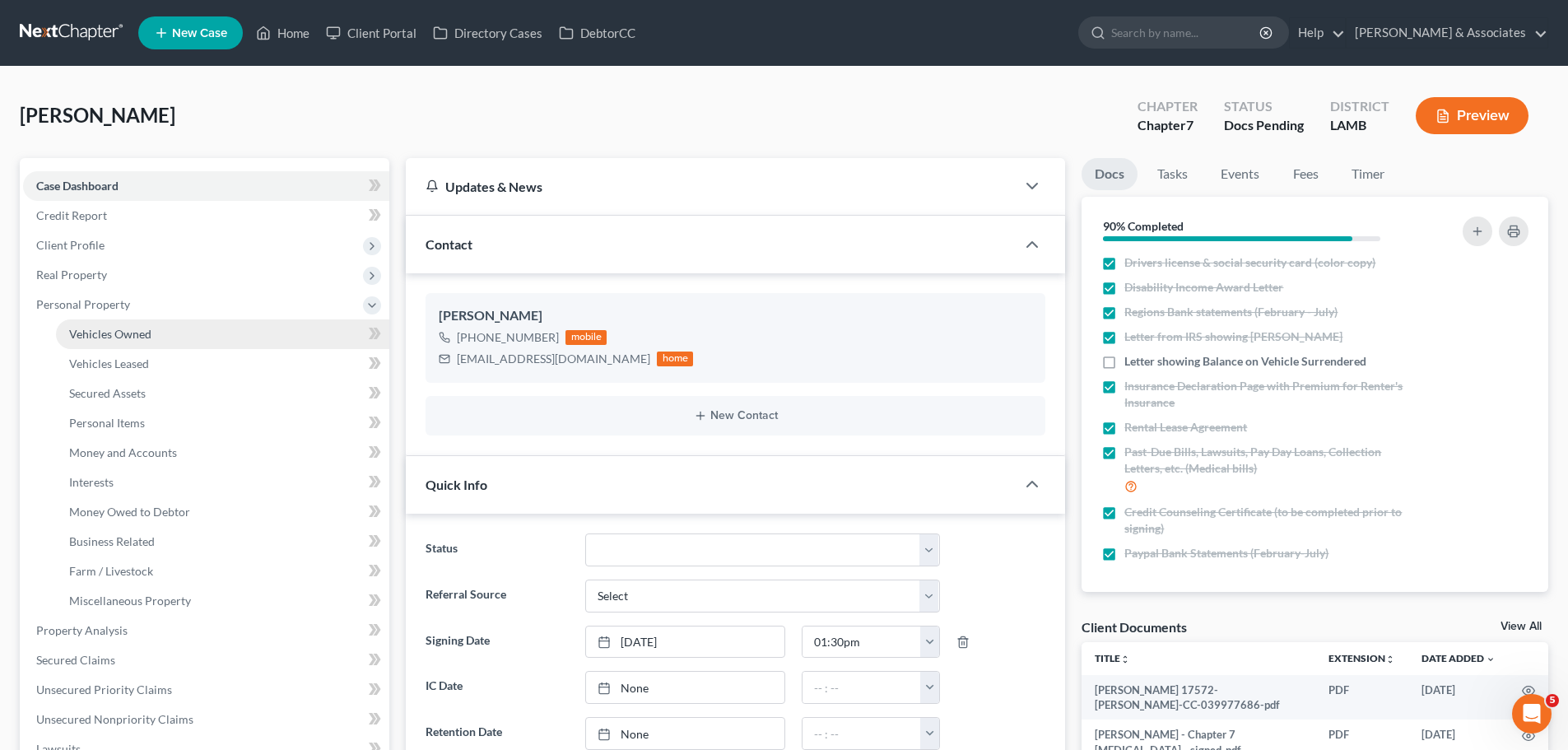
click at [154, 332] on link "Vehicles Owned" at bounding box center [223, 334] width 333 height 30
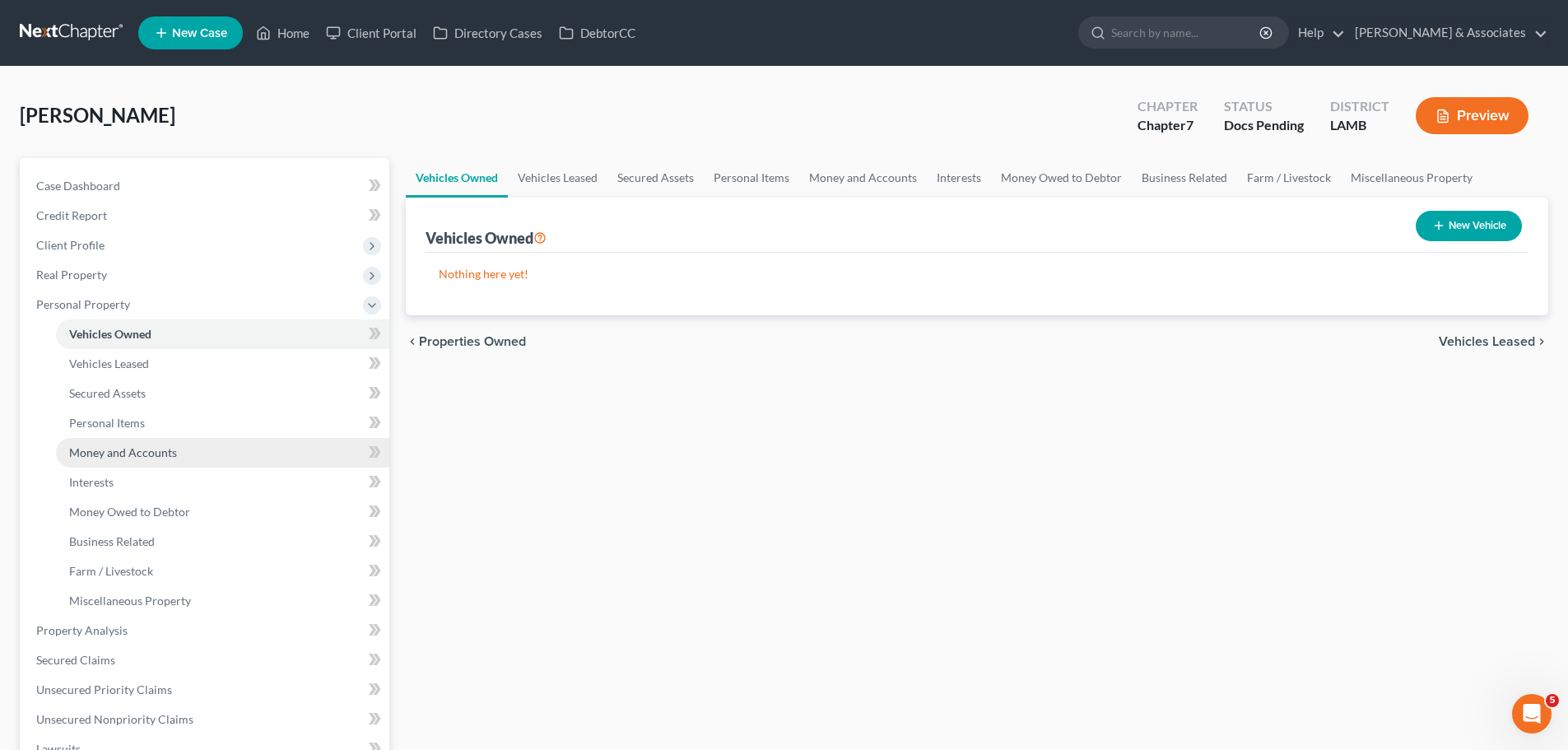
click at [185, 441] on link "Money and Accounts" at bounding box center [223, 453] width 333 height 30
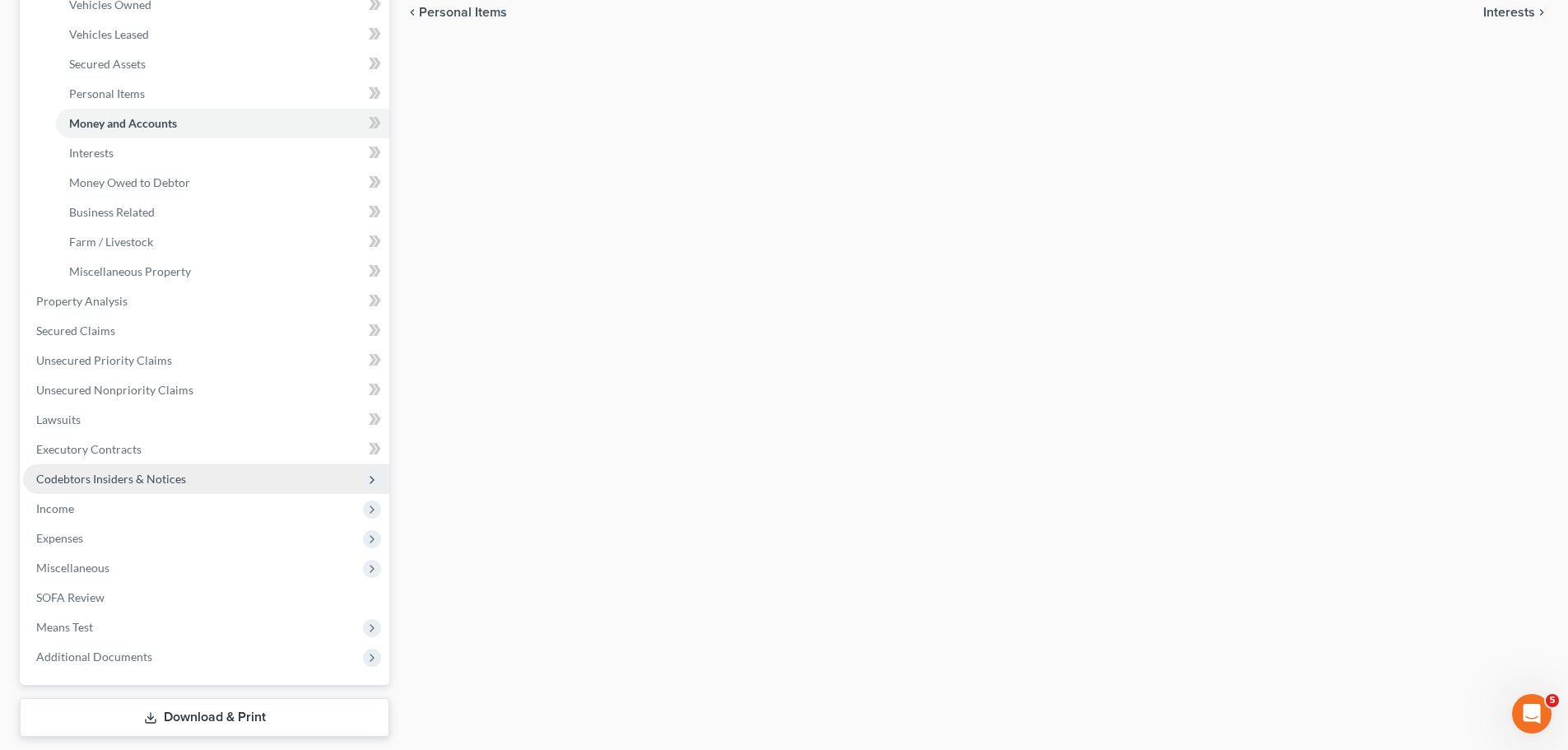
drag, startPoint x: 65, startPoint y: 498, endPoint x: 154, endPoint y: 464, distance: 95.3
click at [65, 498] on span "Income" at bounding box center [206, 509] width 367 height 30
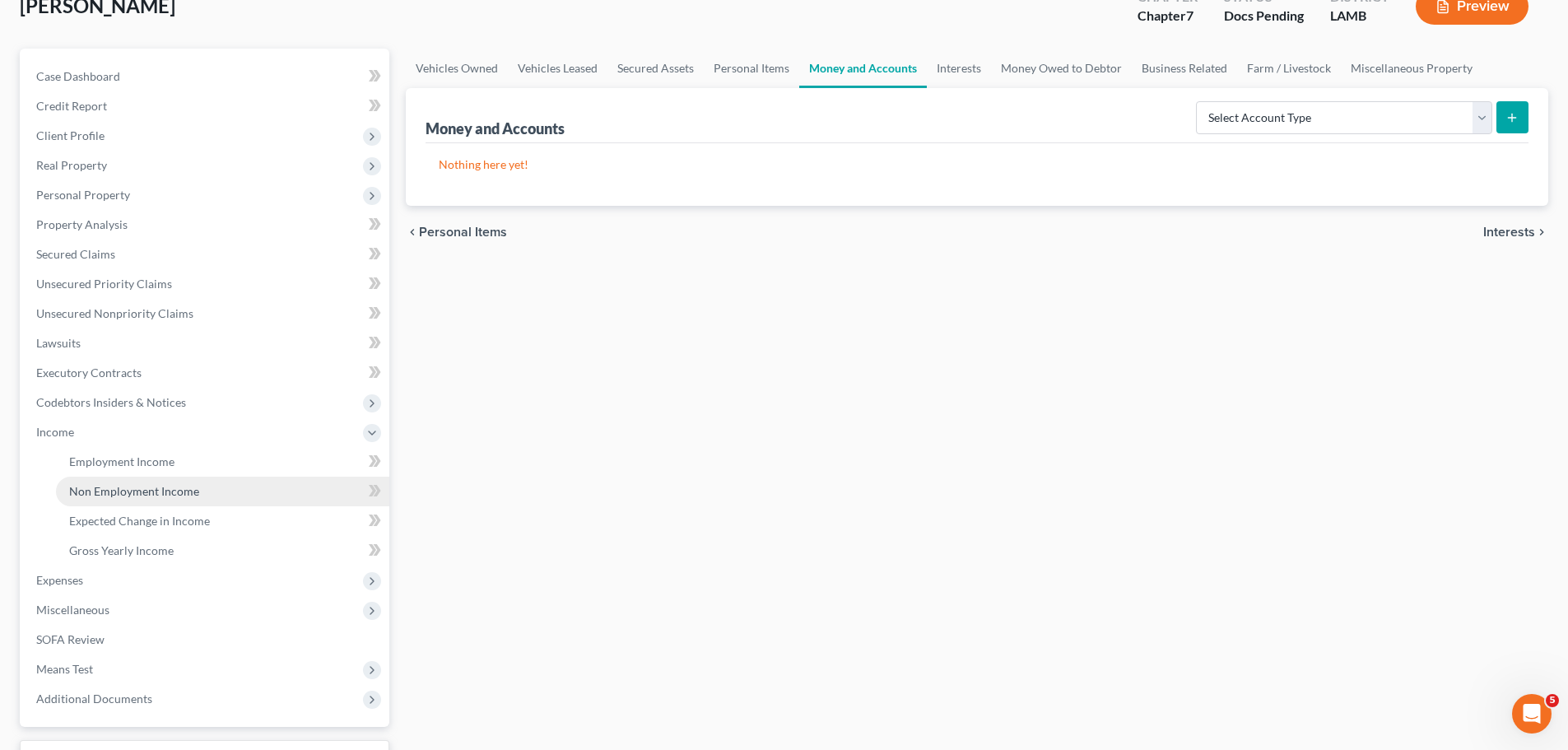
scroll to position [201, 0]
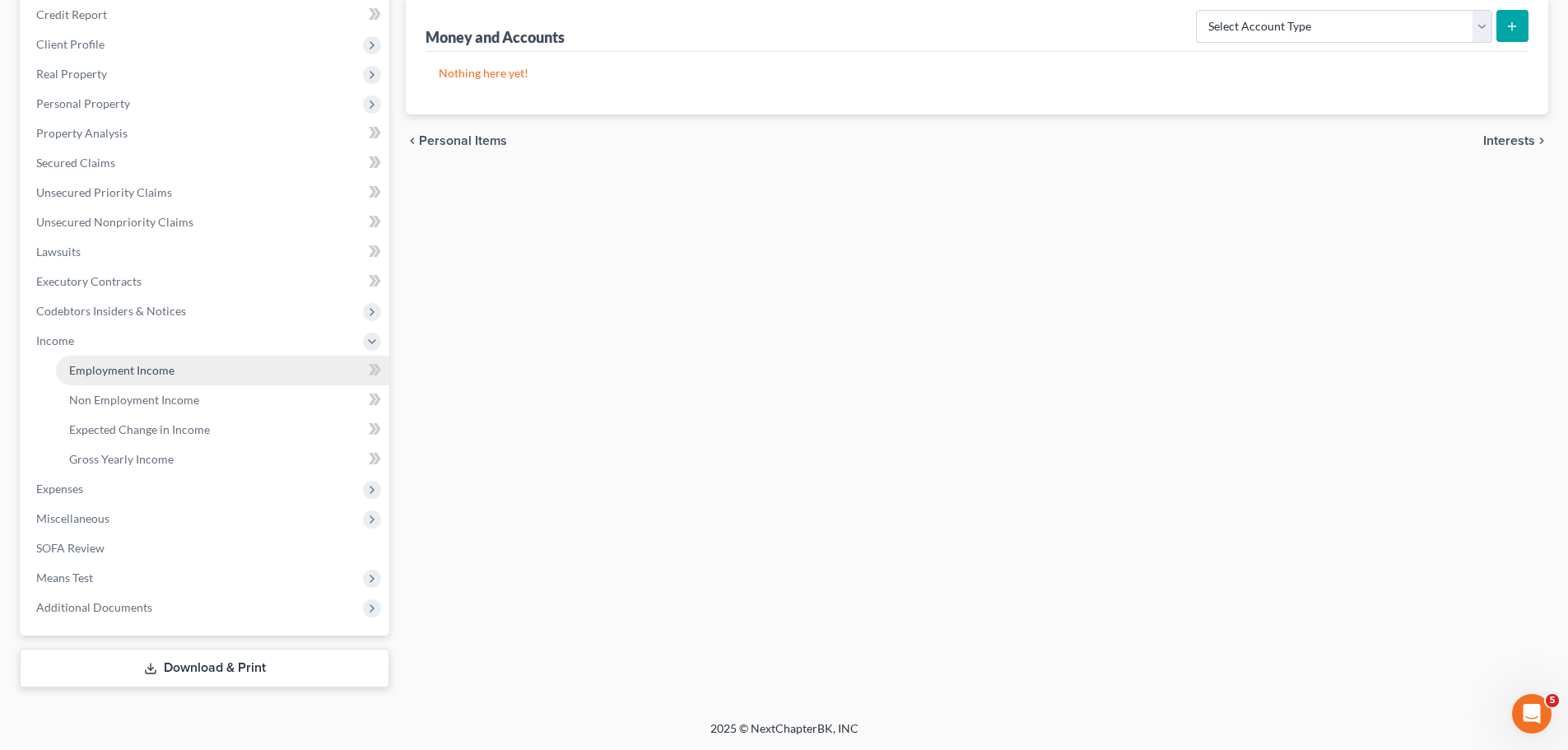
click at [96, 363] on span "Employment Income" at bounding box center [122, 370] width 105 height 14
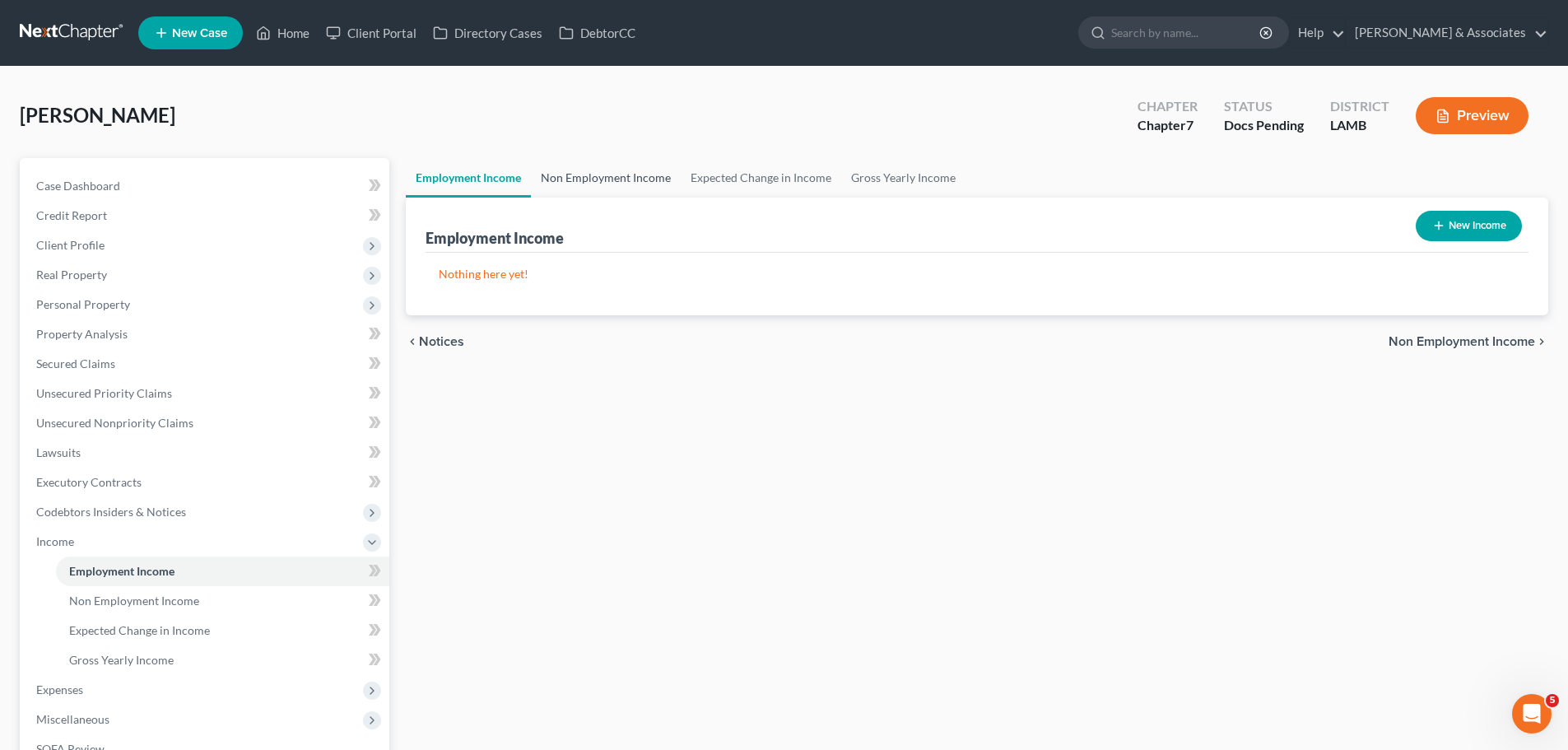
click at [629, 178] on link "Non Employment Income" at bounding box center [606, 178] width 150 height 40
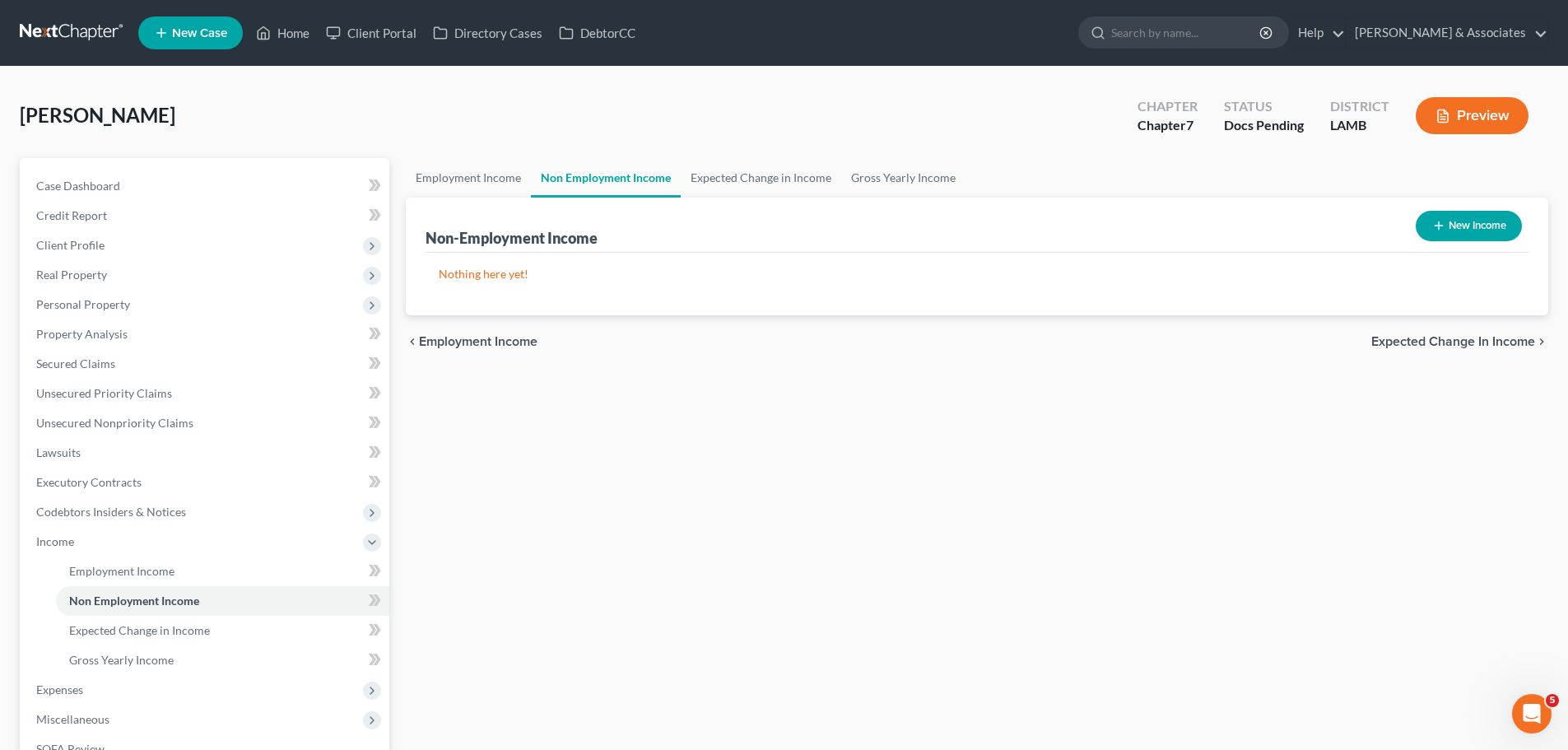
click at [1439, 228] on line "button" at bounding box center [1439, 226] width 0 height 7
select select "0"
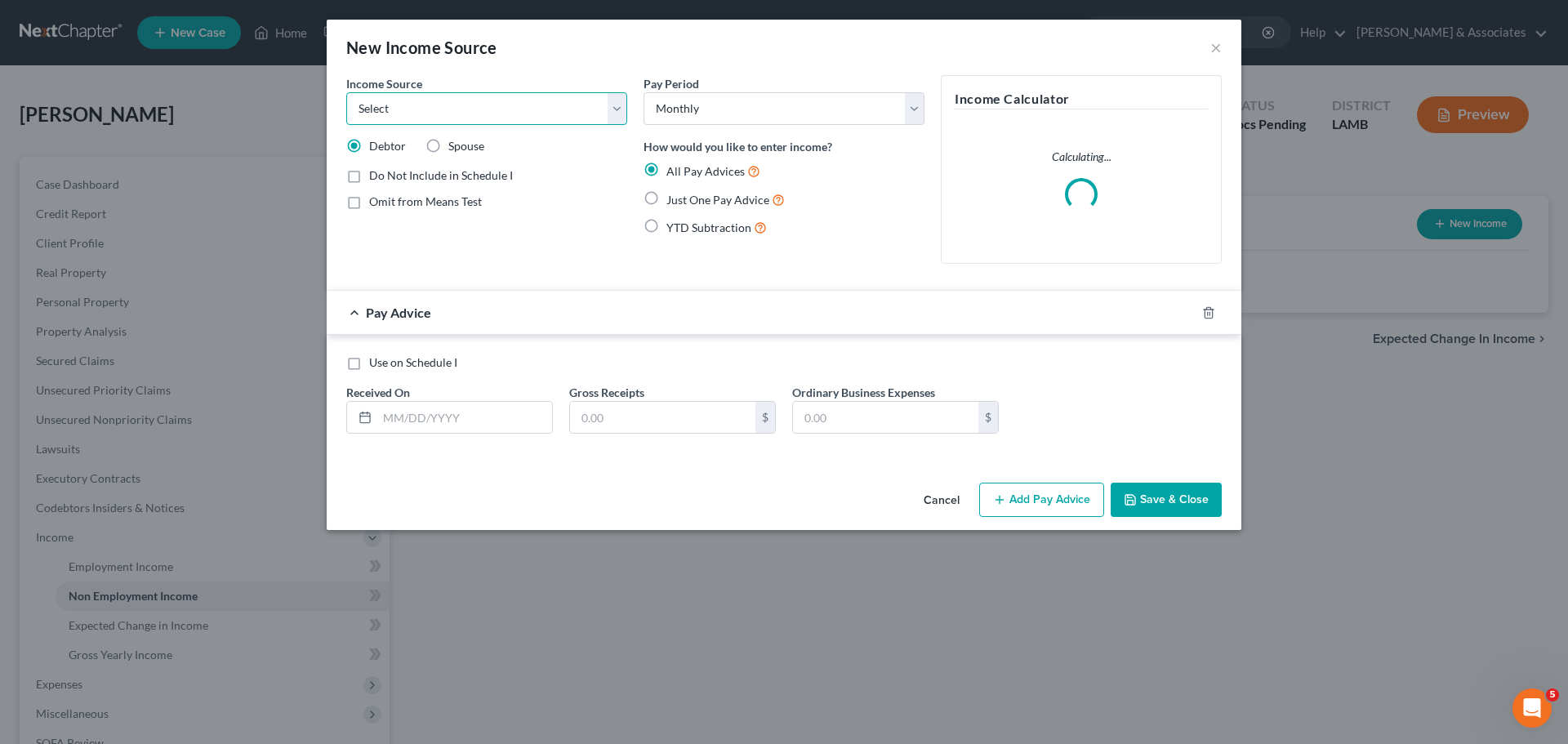
click at [400, 100] on select "Select Unemployment Disability (from employer) Pension Retirement Social Securi…" at bounding box center [487, 108] width 281 height 33
select select "4"
click at [346, 92] on select "Select Unemployment Disability (from employer) Pension Retirement Social Securi…" at bounding box center [487, 108] width 281 height 33
click at [713, 201] on span "Just One Pay Advice" at bounding box center [718, 200] width 103 height 14
click at [684, 201] on input "Just One Pay Advice" at bounding box center [678, 195] width 11 height 11
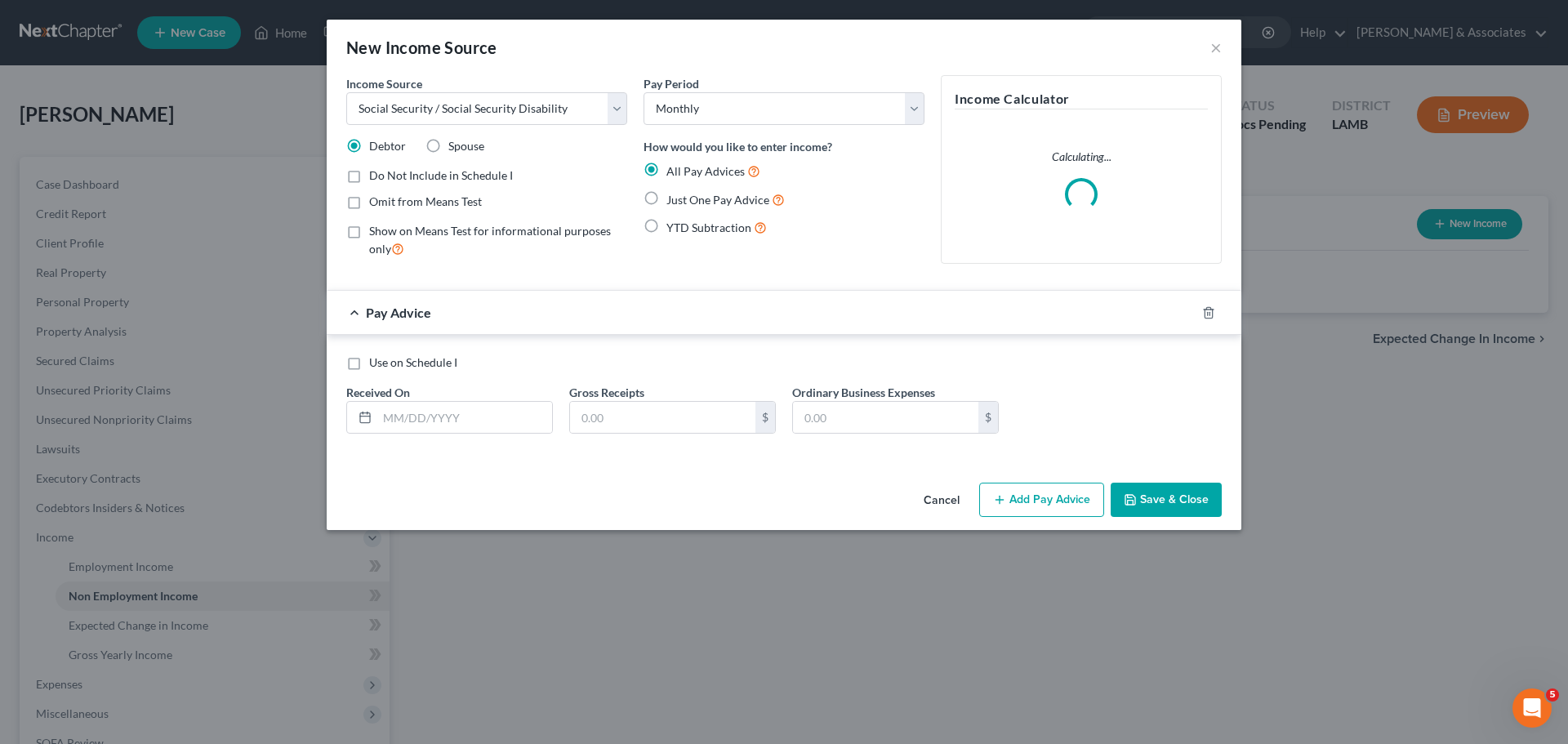
radio input "true"
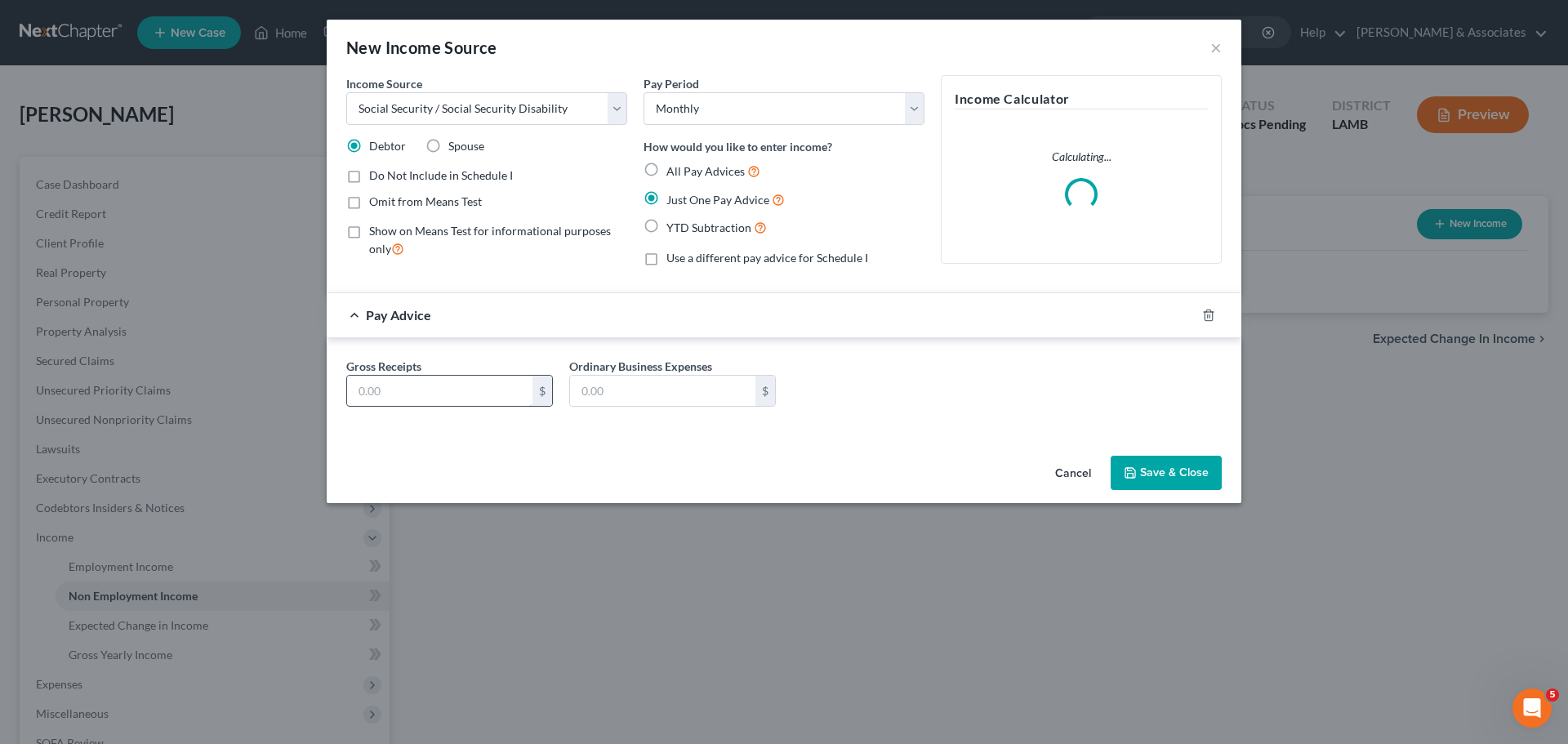
click at [433, 397] on input "text" at bounding box center [440, 392] width 186 height 31
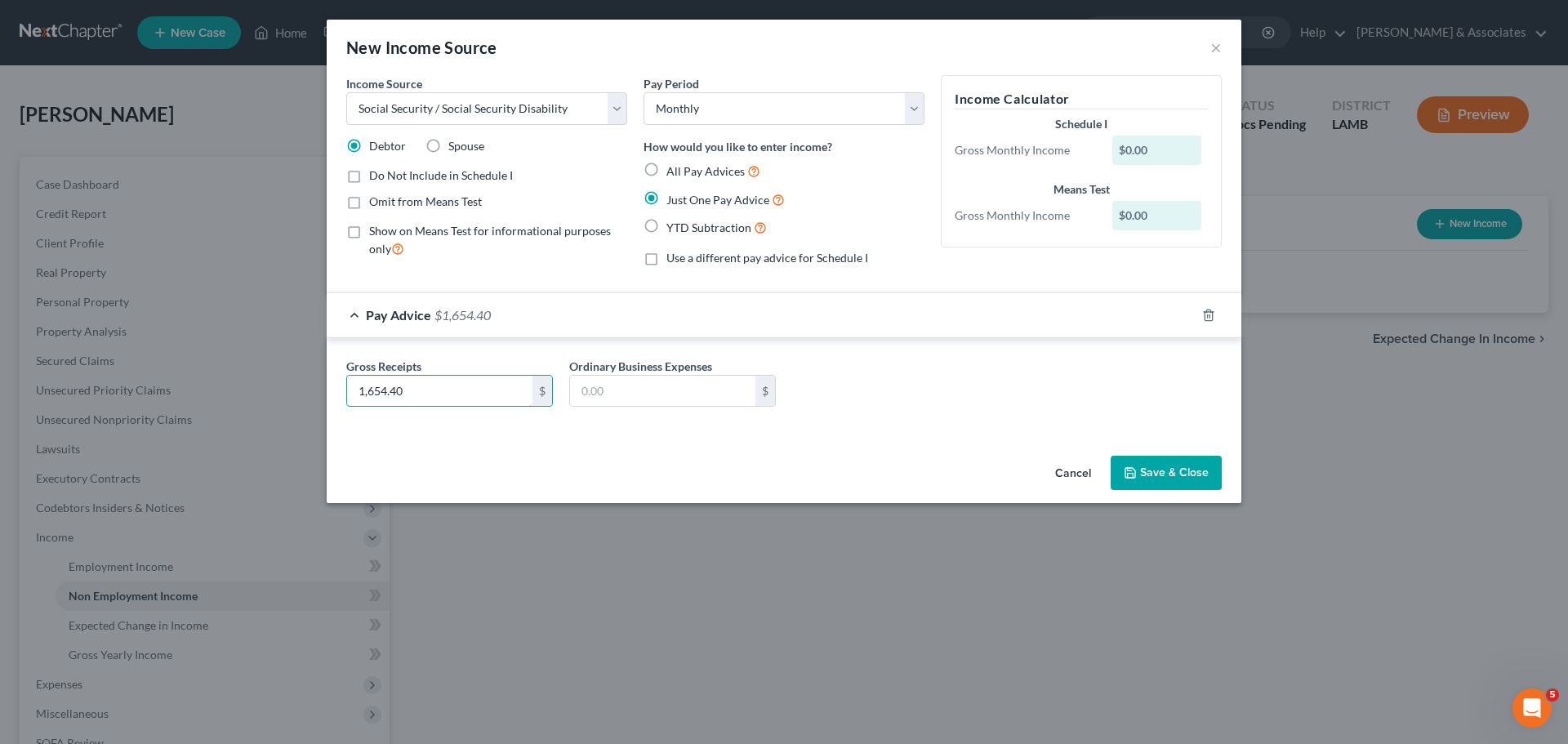
type input "1,654.40"
click at [1142, 478] on button "Save & Close" at bounding box center [1166, 473] width 111 height 34
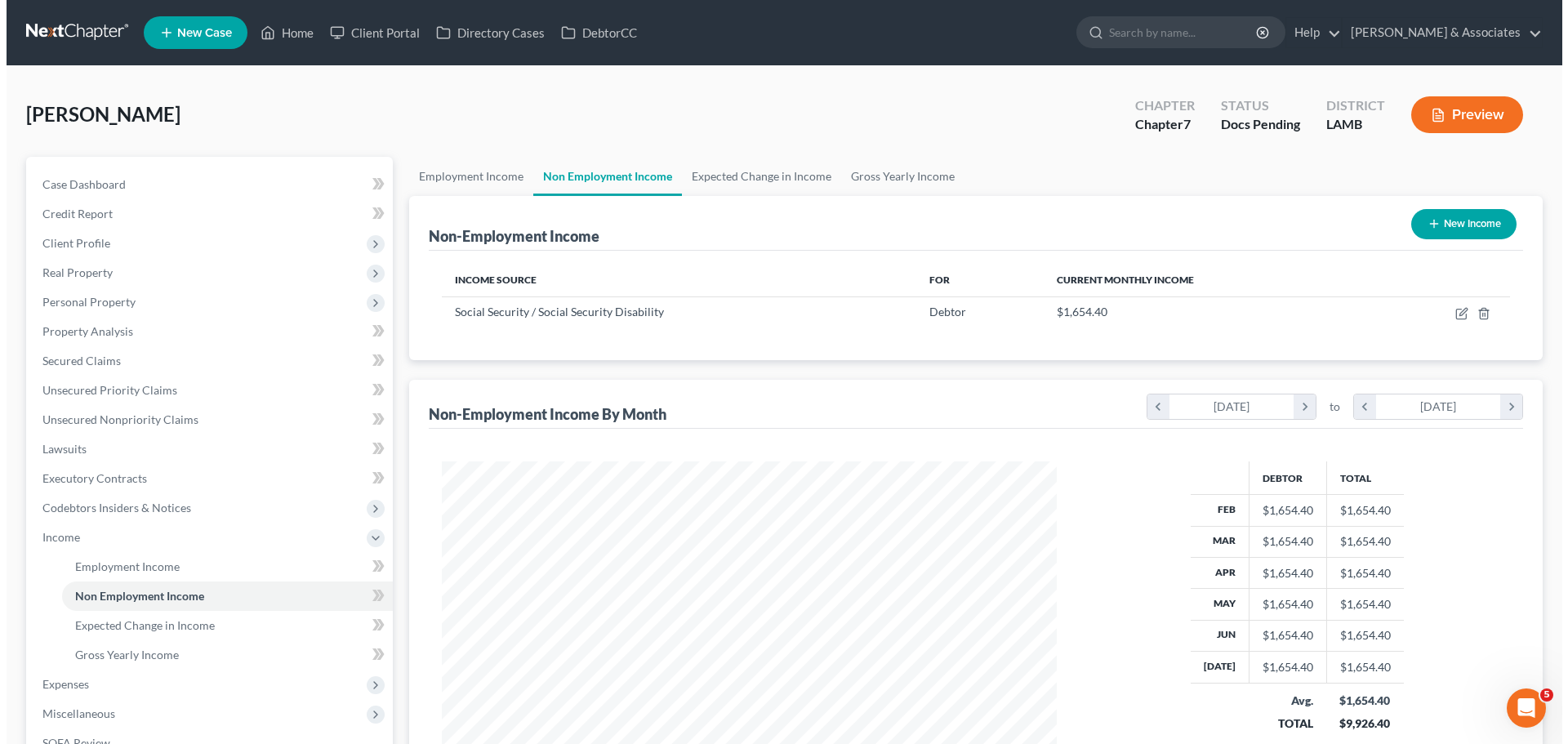
scroll to position [816741, 816155]
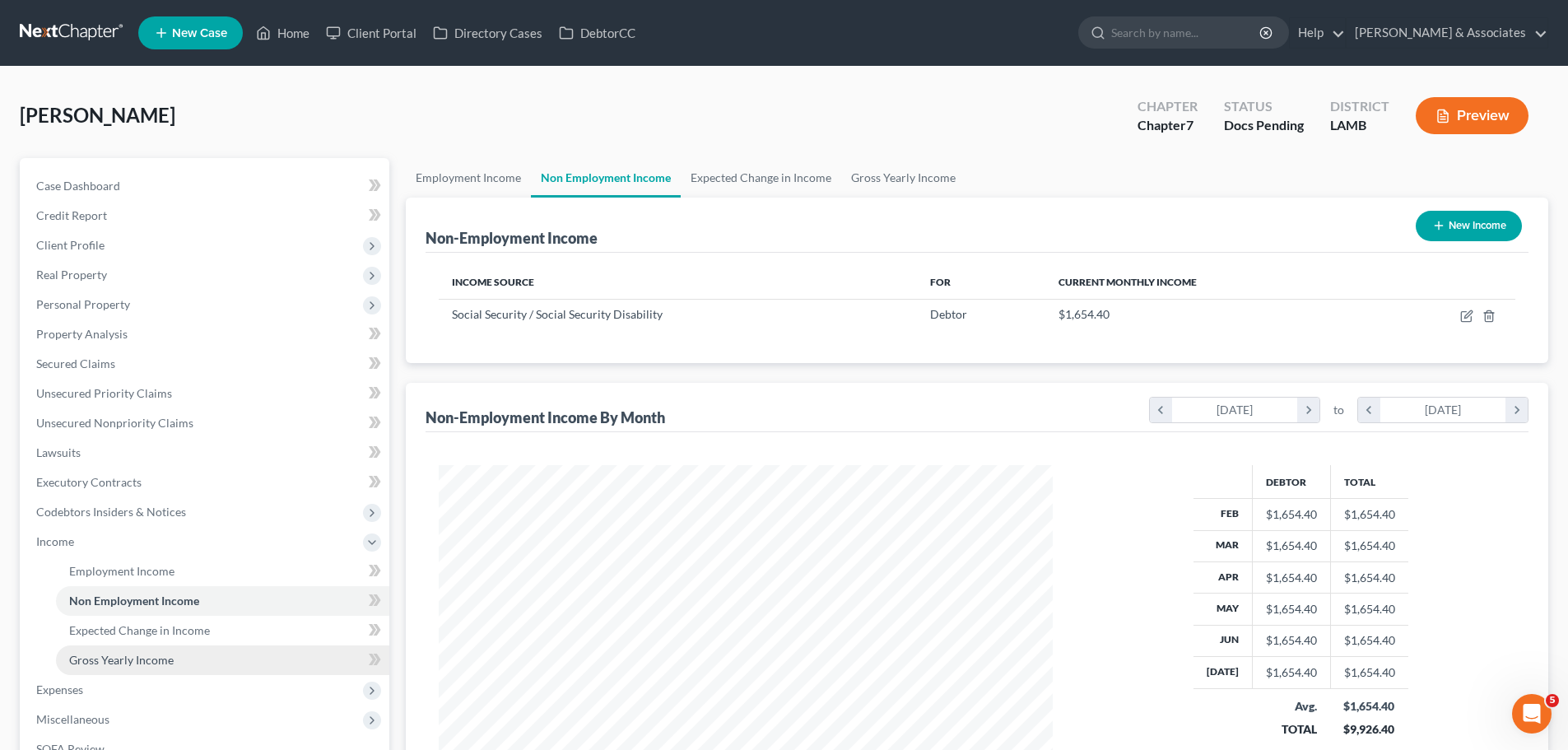
click at [58, 664] on link "Gross Yearly Income" at bounding box center [223, 661] width 333 height 30
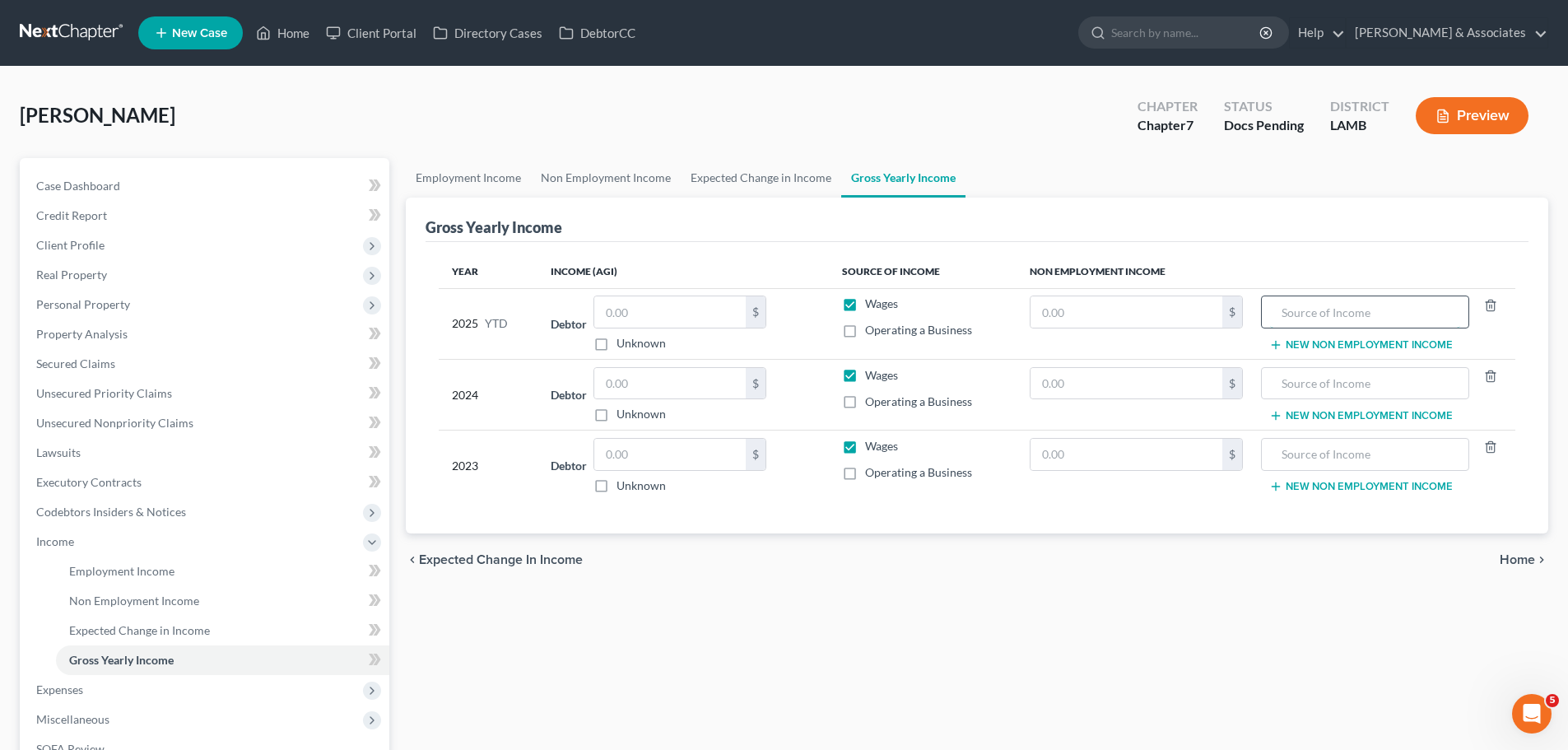
click at [1331, 322] on input "text" at bounding box center [1364, 312] width 189 height 31
paste input "13,235.2"
click at [1316, 570] on div "chevron_left Expected Change in Income Home chevron_right" at bounding box center [977, 560] width 1143 height 53
click at [1350, 308] on input "13,235.2" at bounding box center [1364, 312] width 189 height 31
type input "13,235.20"
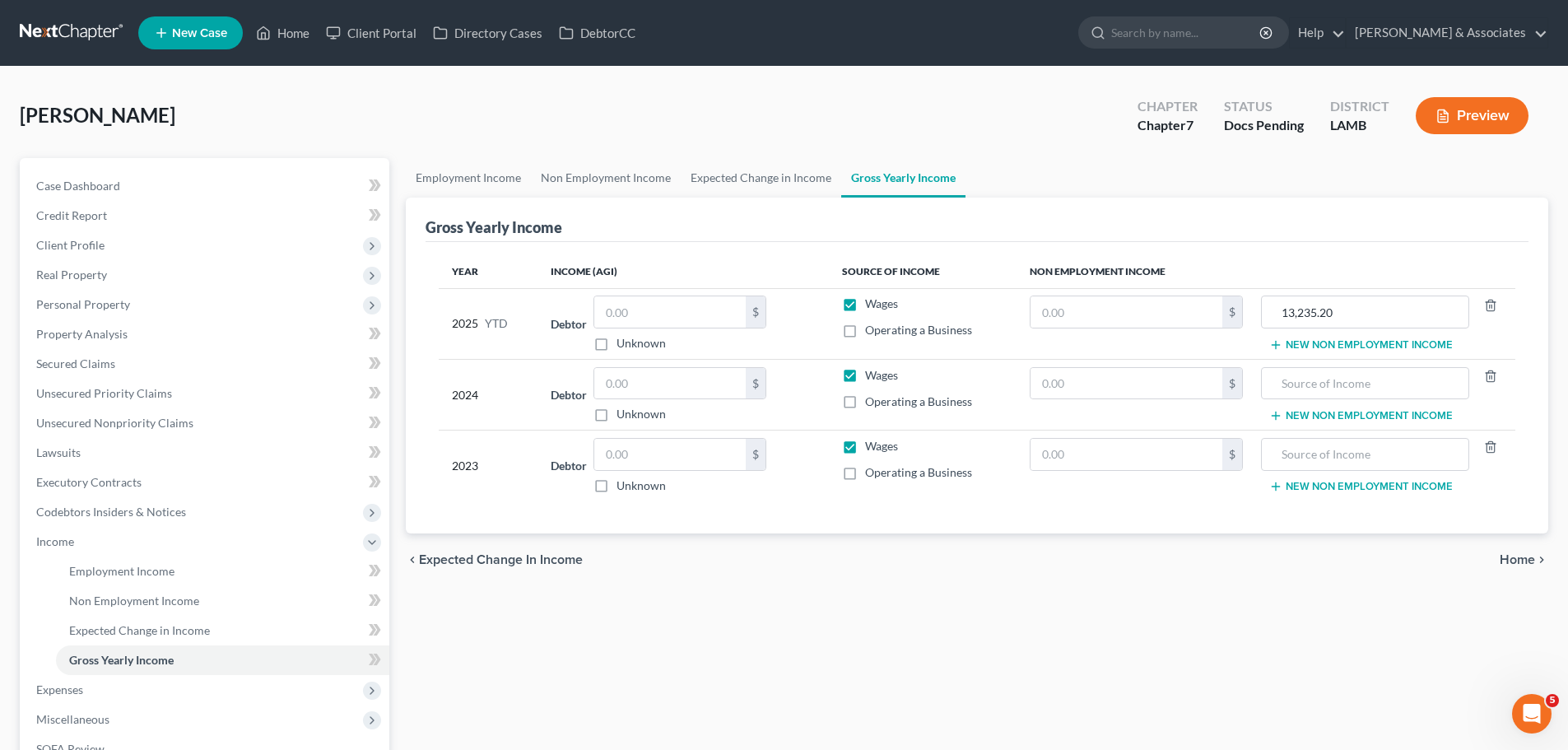
drag, startPoint x: 1393, startPoint y: 621, endPoint x: 1393, endPoint y: 501, distance: 120.0
click at [1393, 610] on div "Employment Income Non Employment Income Expected Change in Income Gross Yearly …" at bounding box center [977, 523] width 1159 height 731
click at [1346, 382] on input "text" at bounding box center [1364, 384] width 189 height 31
paste input "19,369.2"
type input "19,369.20"
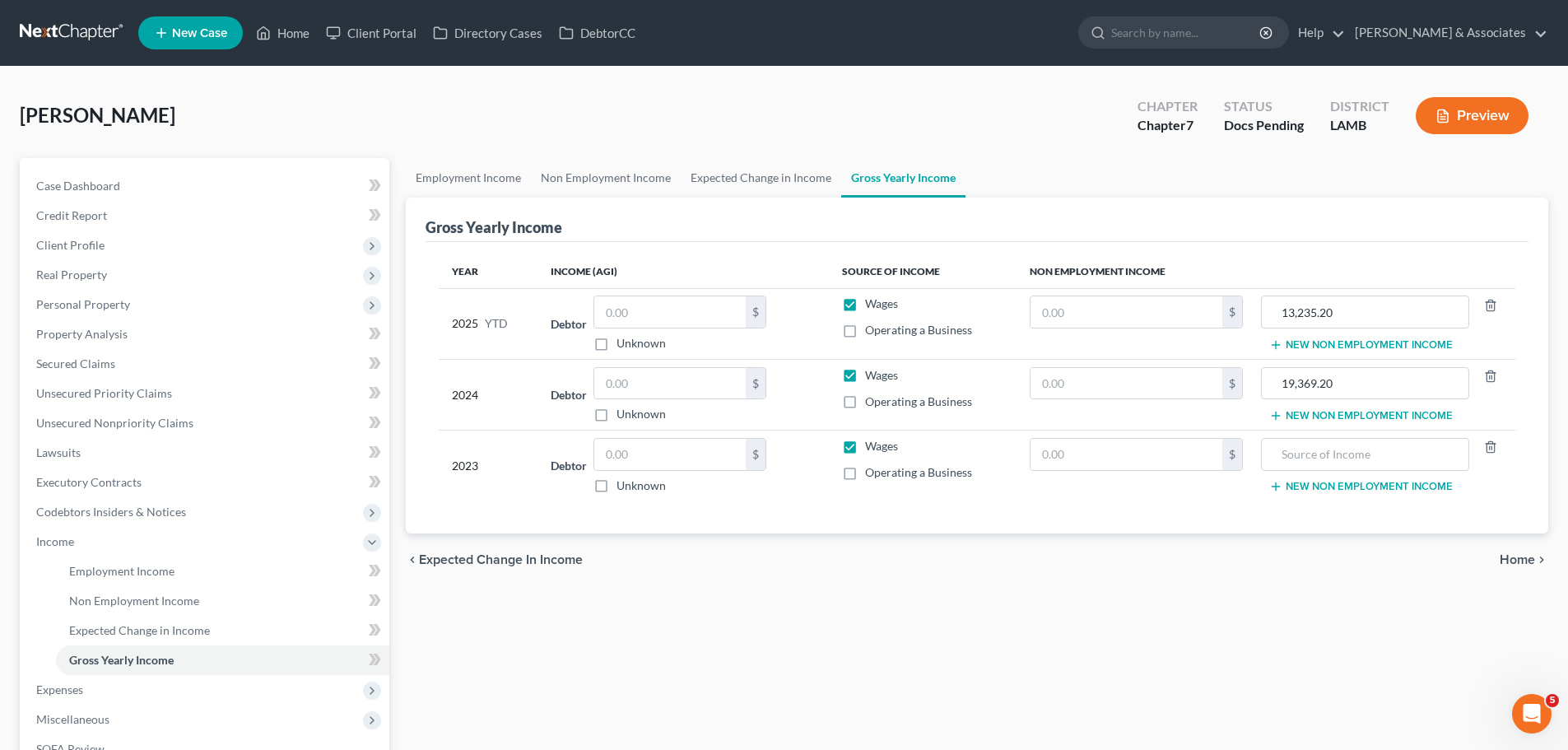
drag, startPoint x: 1379, startPoint y: 594, endPoint x: 1380, endPoint y: 575, distance: 19.0
click at [1383, 590] on div "Employment Income Non Employment Income Expected Change in Income Gross Yearly …" at bounding box center [977, 523] width 1159 height 731
drag, startPoint x: 1353, startPoint y: 391, endPoint x: 1263, endPoint y: 387, distance: 90.1
click at [1263, 387] on div "19,369.20" at bounding box center [1364, 384] width 208 height 33
click at [1320, 457] on input "text" at bounding box center [1364, 454] width 189 height 31
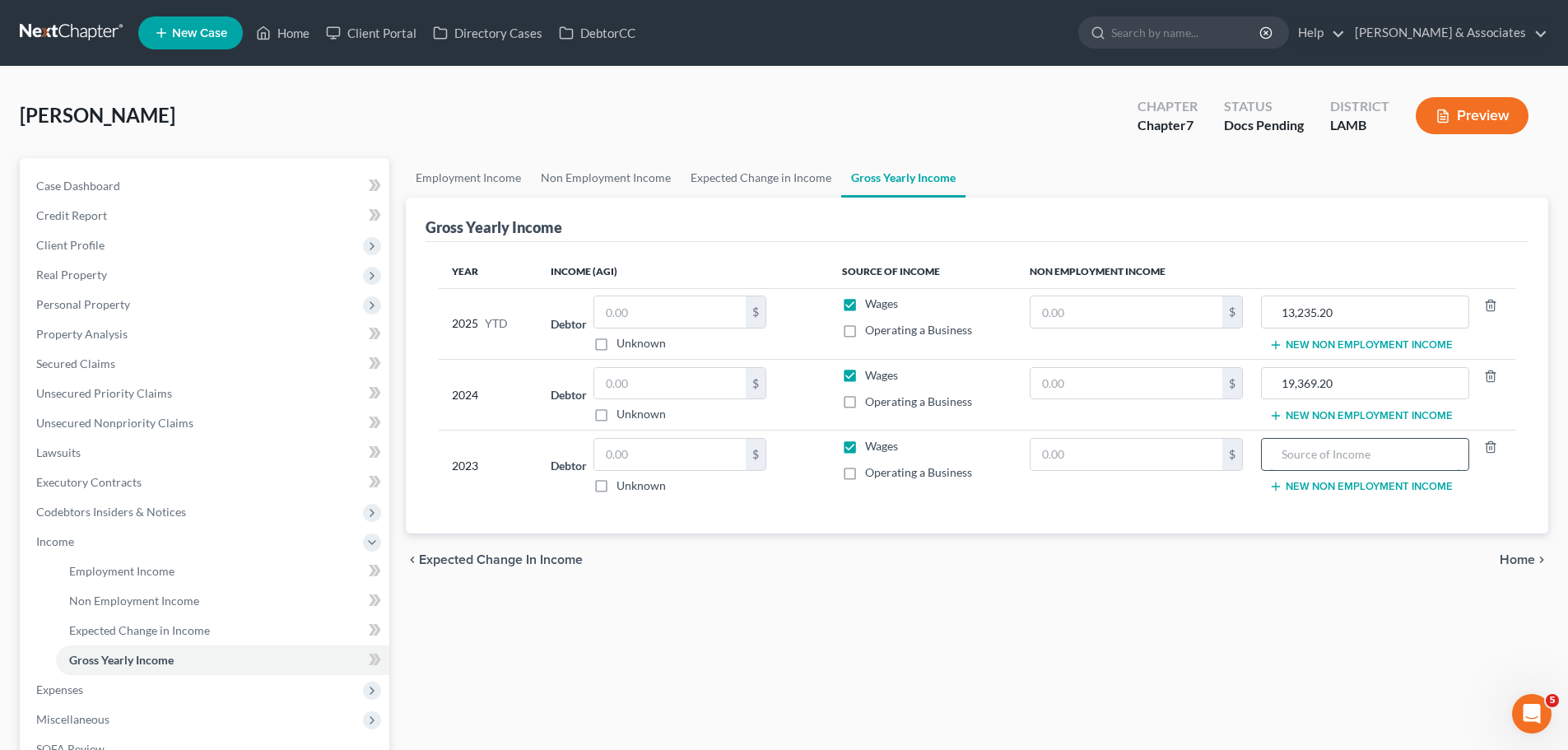
paste input "19,369.20"
type input "19,369.20"
drag, startPoint x: 1345, startPoint y: 308, endPoint x: 1227, endPoint y: 305, distance: 118.0
click at [1227, 305] on tr "2025 YTD Debtor $ Unknown Balance Undetermined $ Unknown Wages Operating a Busi…" at bounding box center [976, 324] width 1077 height 71
click at [1178, 309] on input "text" at bounding box center [1127, 312] width 192 height 31
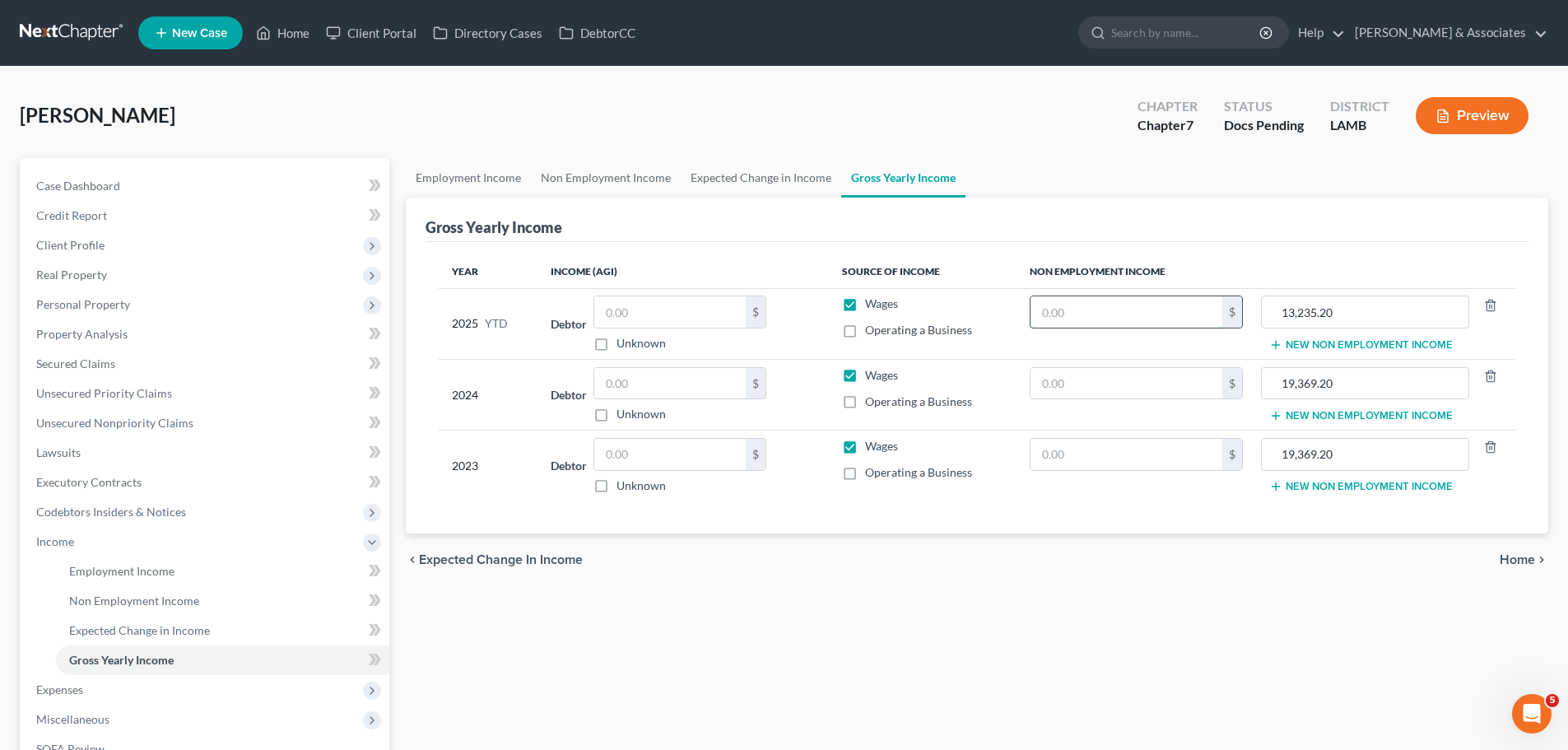
paste input "13,235.20"
type input "13,235.20"
drag, startPoint x: 1354, startPoint y: 388, endPoint x: 1220, endPoint y: 386, distance: 134.0
click at [1220, 386] on tr "2024 Debtor $ Unknown Balance Undetermined $ Unknown Wages Operating a Business…" at bounding box center [976, 395] width 1077 height 71
click at [1168, 383] on input "text" at bounding box center [1127, 384] width 192 height 31
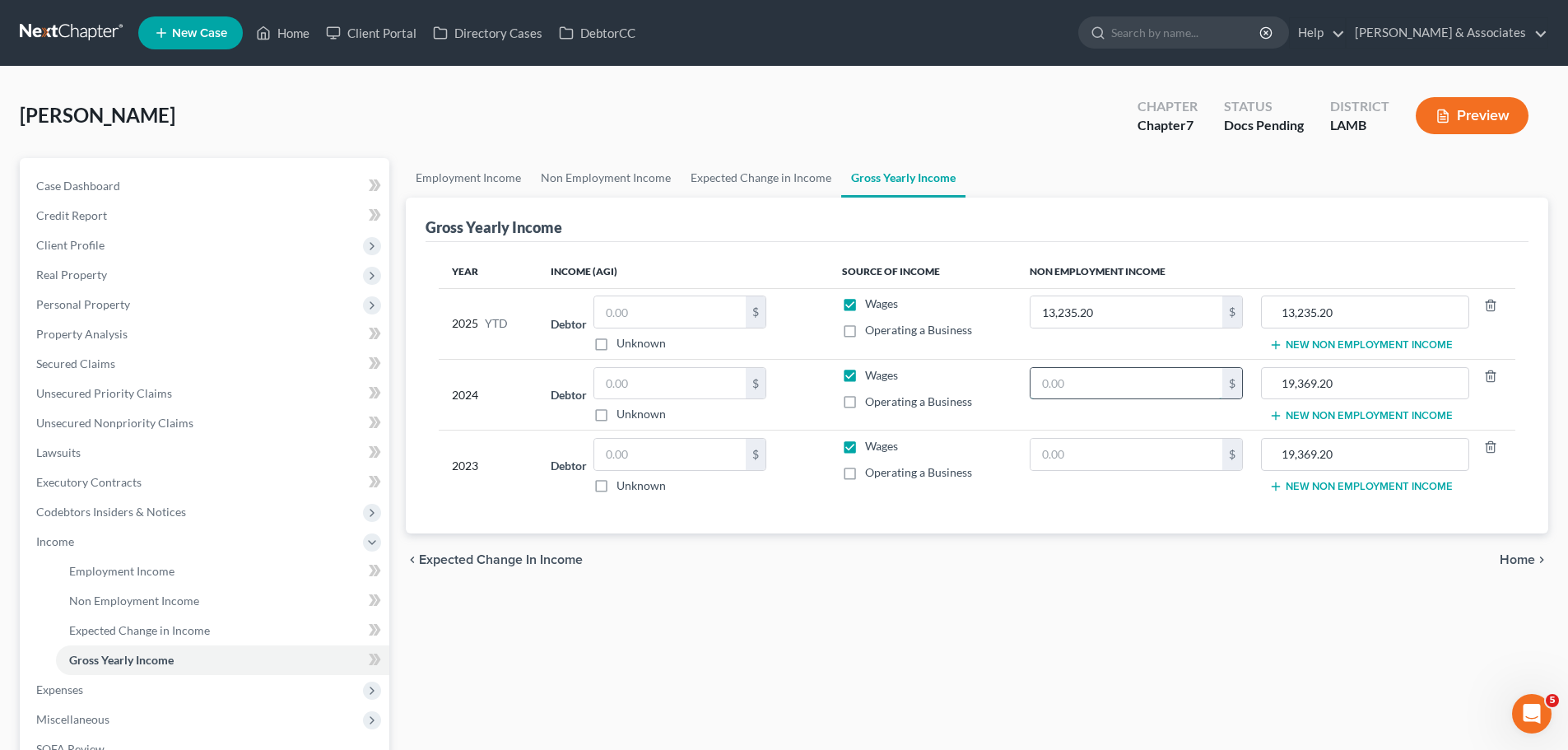
paste input "19,369.20"
type input "19,369.20"
click at [1129, 458] on input "text" at bounding box center [1127, 454] width 192 height 31
paste input "19,369.20"
type input "19,369.20"
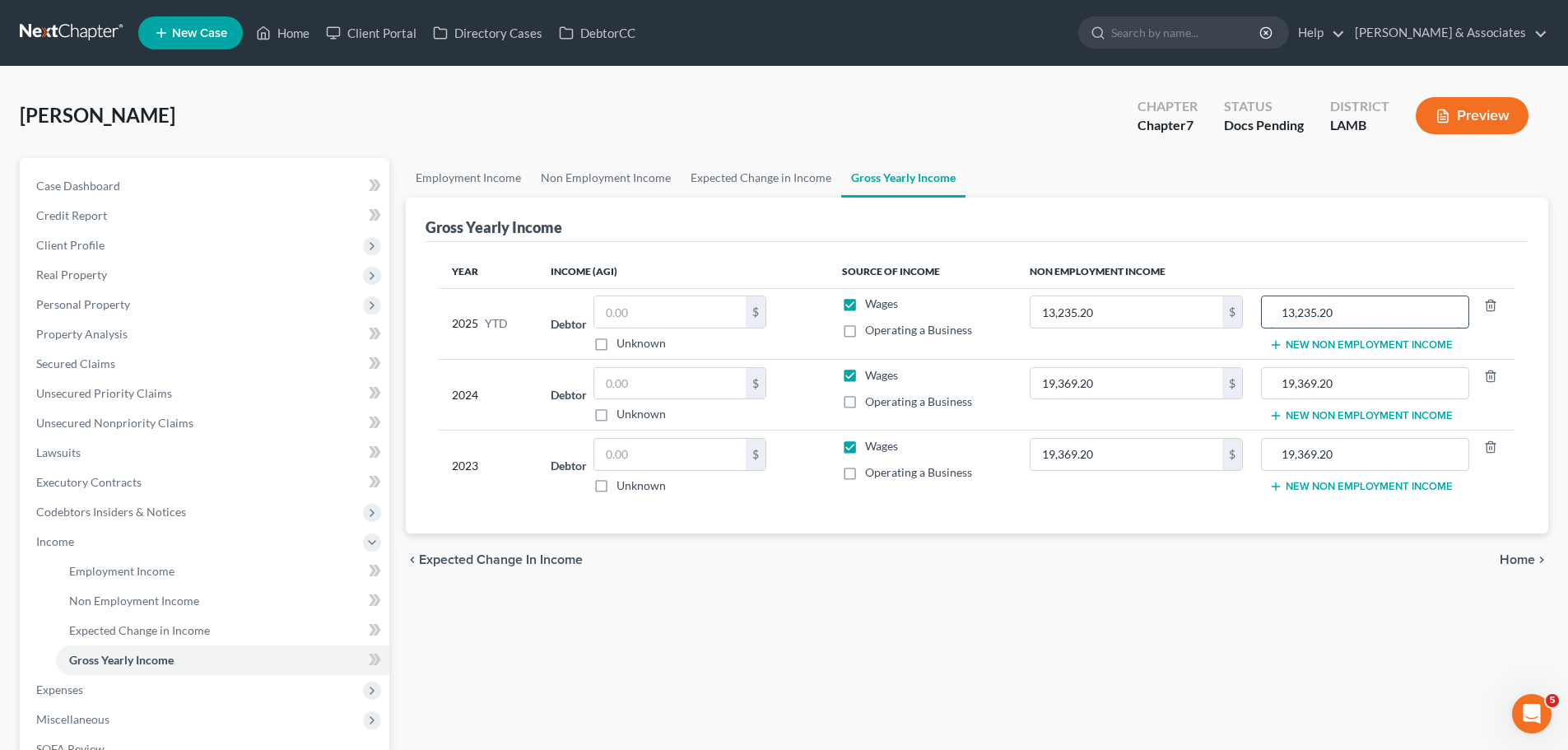
click at [1344, 320] on input "13,235.20" at bounding box center [1364, 312] width 189 height 31
click at [1344, 320] on input "Social Security Income" at bounding box center [1364, 312] width 189 height 31
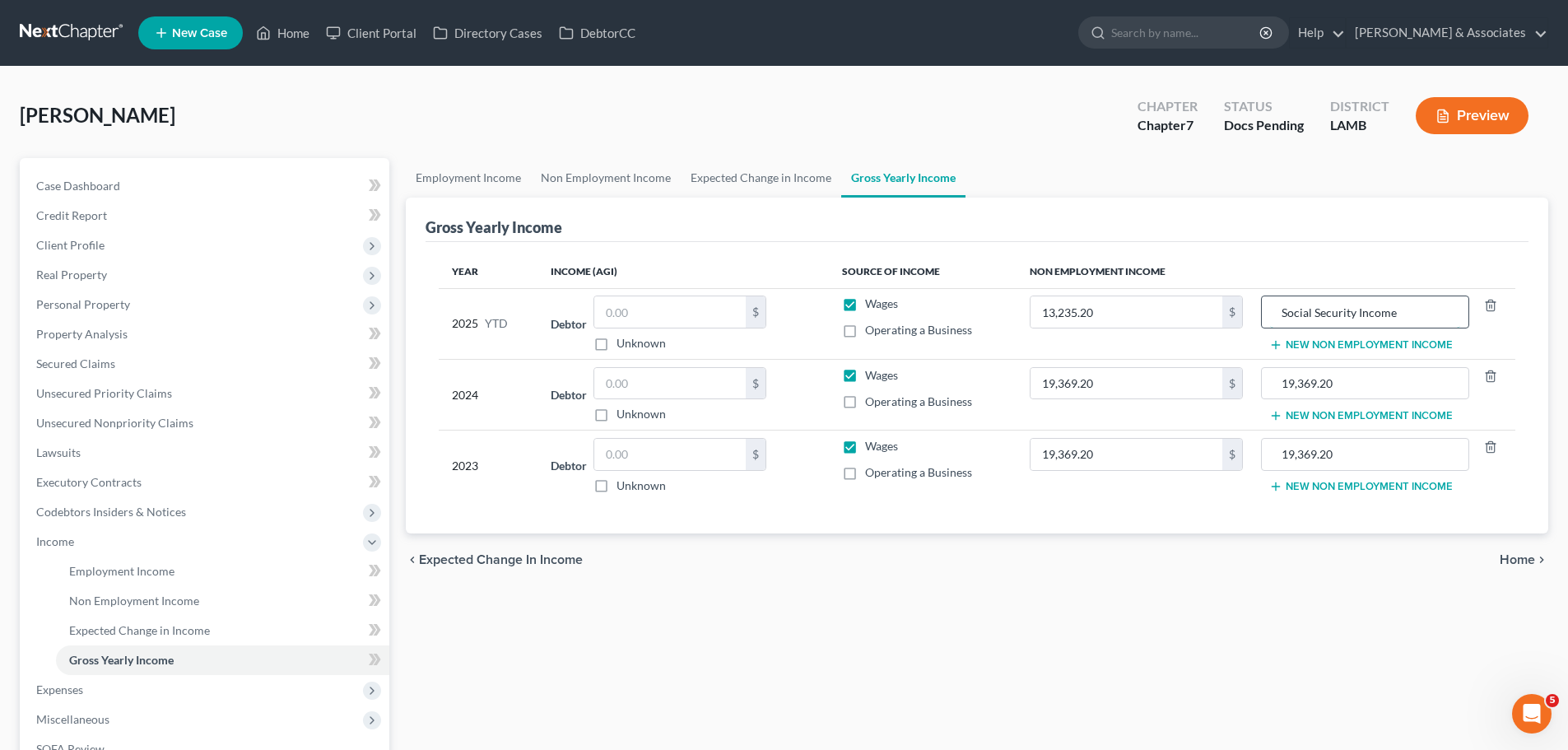
click at [1344, 320] on input "Social Security Income" at bounding box center [1364, 312] width 189 height 31
type input "Social Security Income"
click at [1330, 380] on input "19,369.20" at bounding box center [1364, 384] width 189 height 31
paste input "Social Security Income"
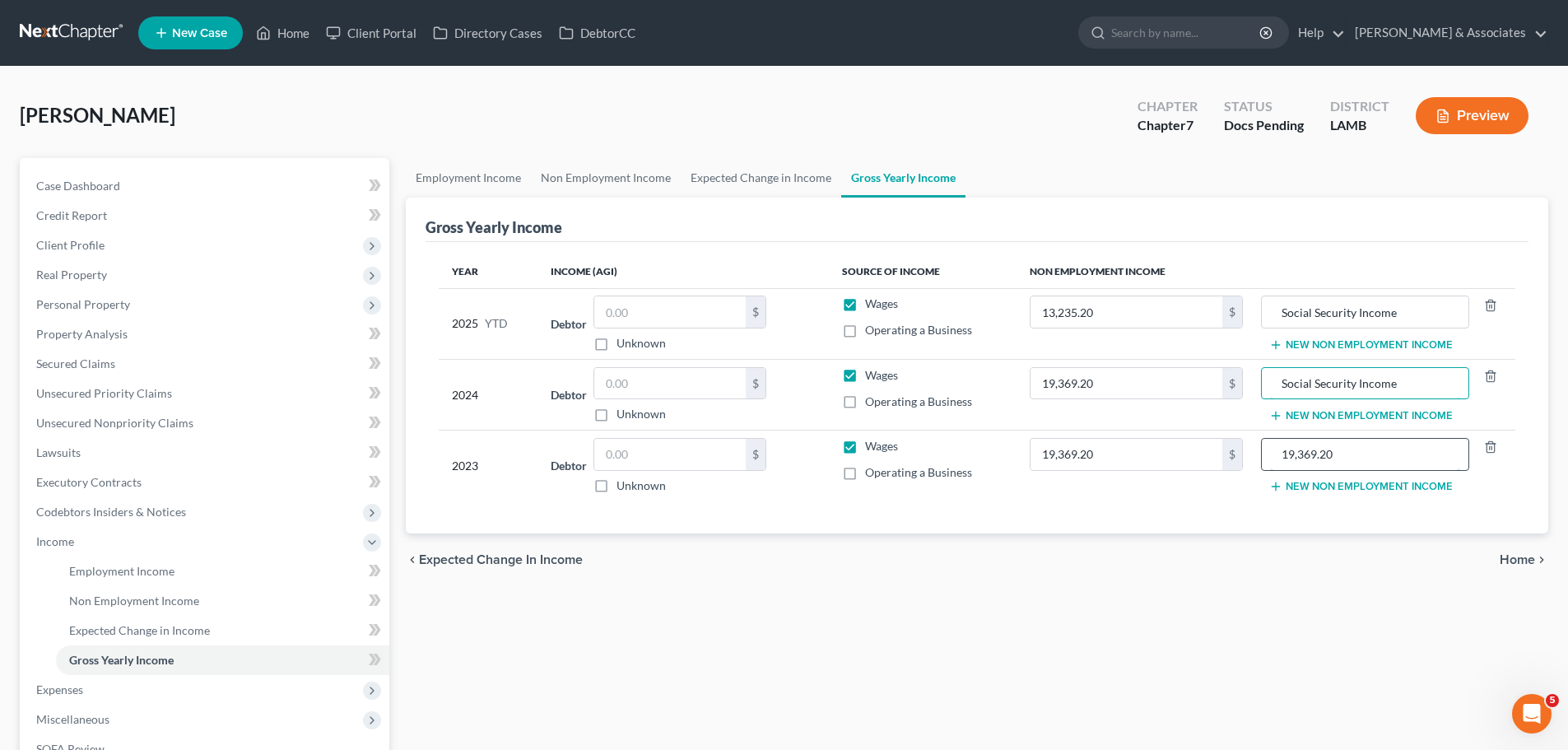
type input "Social Security Income"
click at [1313, 454] on input "19,369.20" at bounding box center [1364, 454] width 189 height 31
click at [1313, 454] on input "19,369.20" at bounding box center [1364, 454] width 189 height 31
paste input "Social Security Income"
type input "Social Security Income"
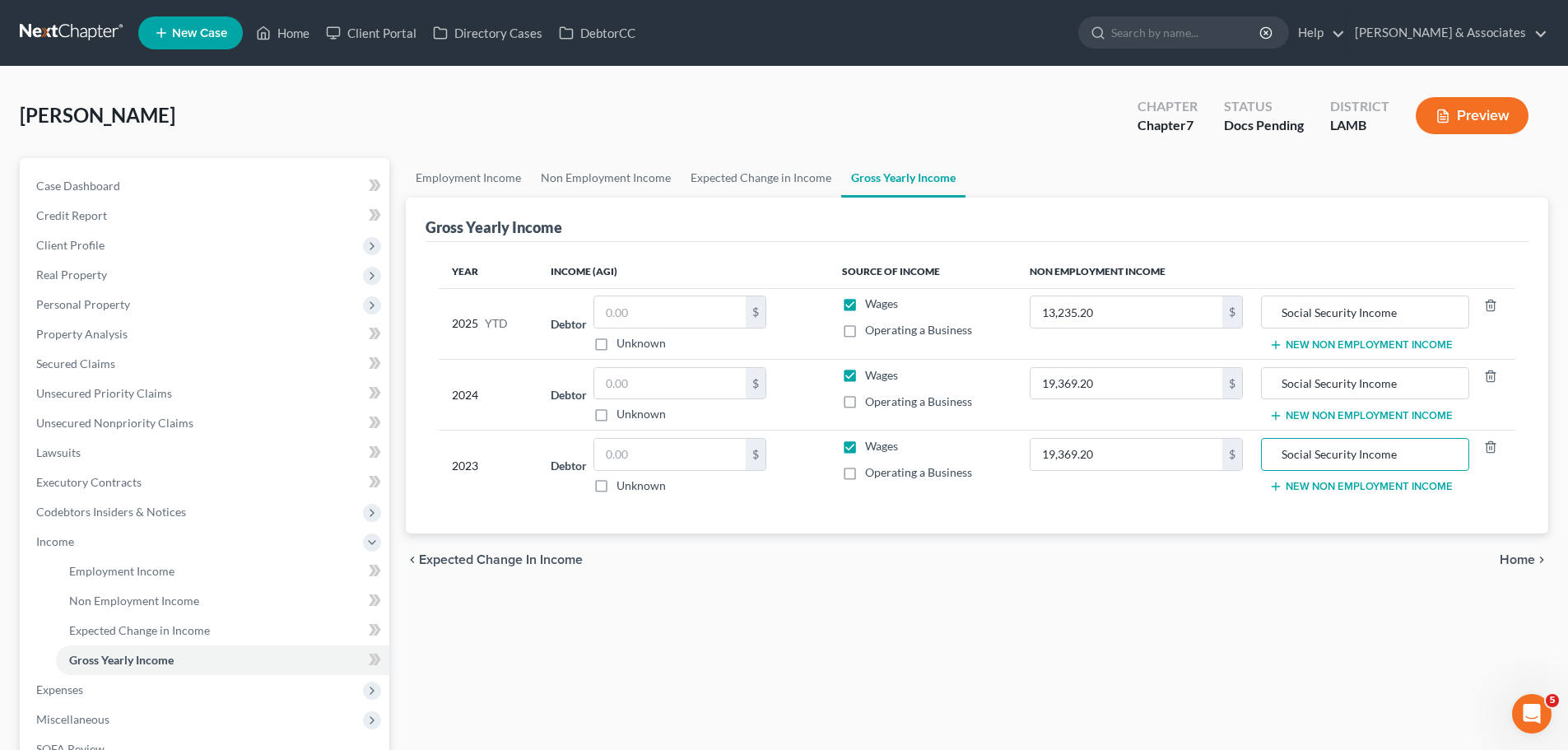
click at [1285, 592] on div "Employment Income Non Employment Income Expected Change in Income Gross Yearly …" at bounding box center [977, 523] width 1159 height 731
drag, startPoint x: 68, startPoint y: 476, endPoint x: 117, endPoint y: 471, distance: 49.3
click at [68, 476] on span "Executory Contracts" at bounding box center [89, 482] width 105 height 14
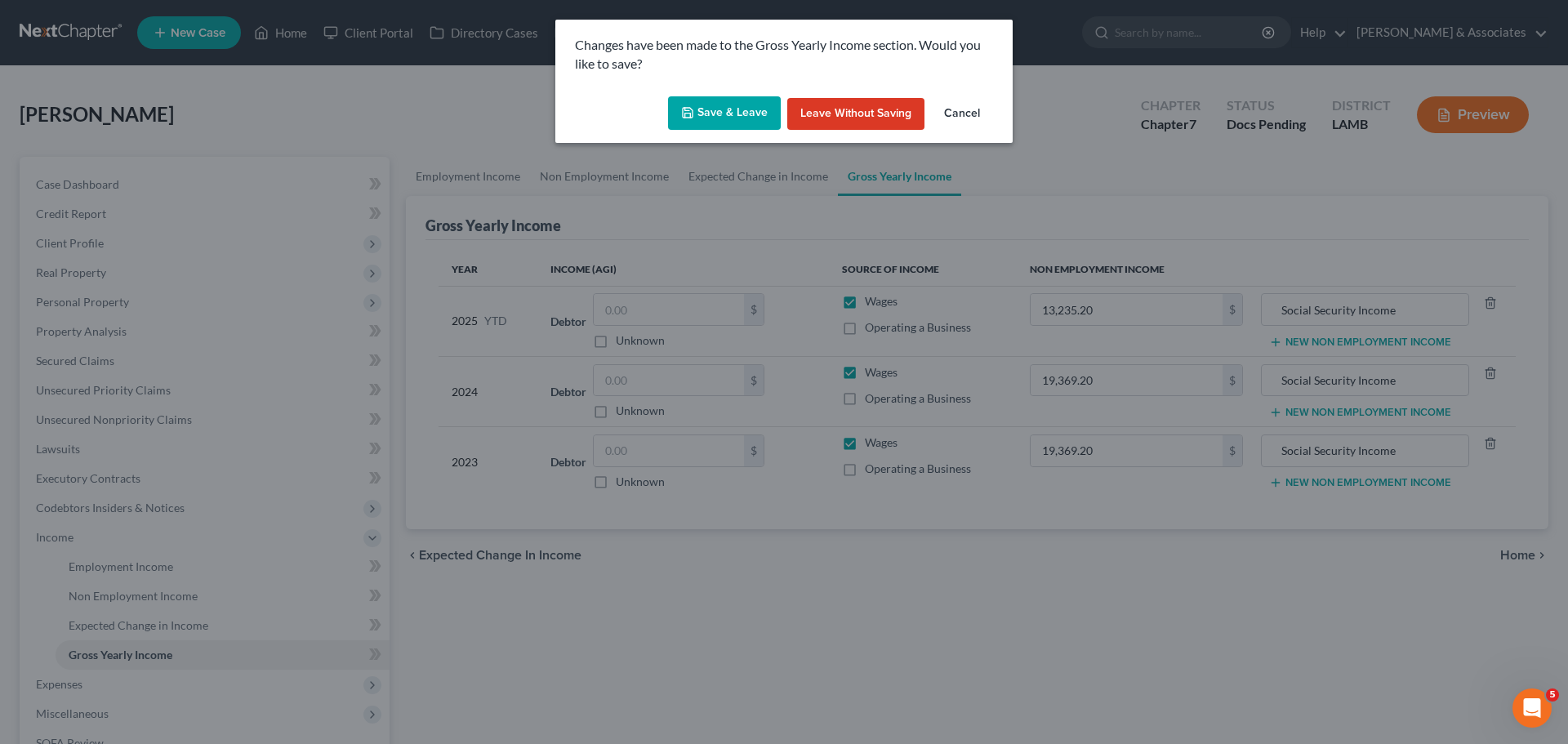
click at [738, 112] on button "Save & Leave" at bounding box center [724, 113] width 112 height 34
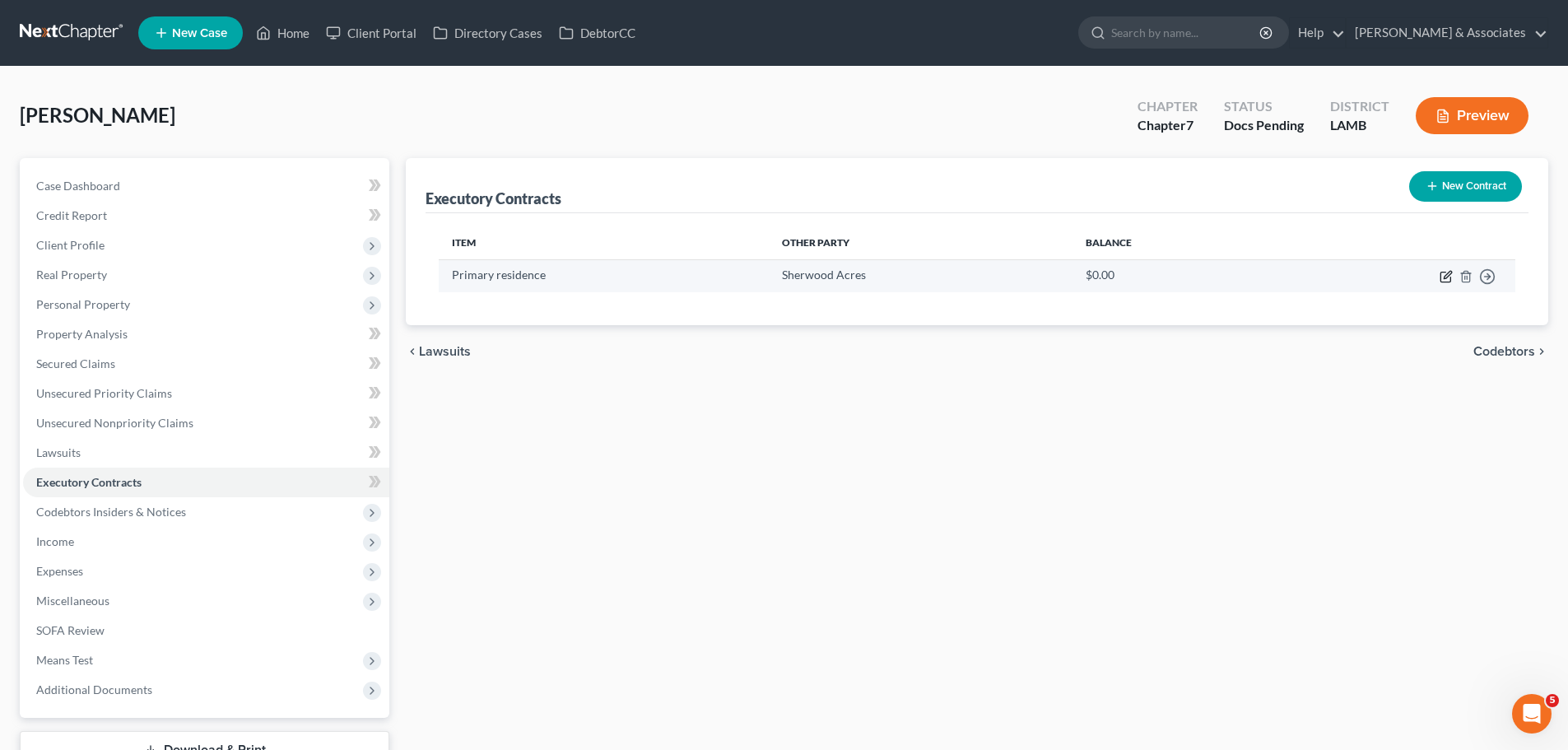
click at [1451, 277] on icon "button" at bounding box center [1446, 277] width 10 height 10
select select "3"
select select "19"
select select "0"
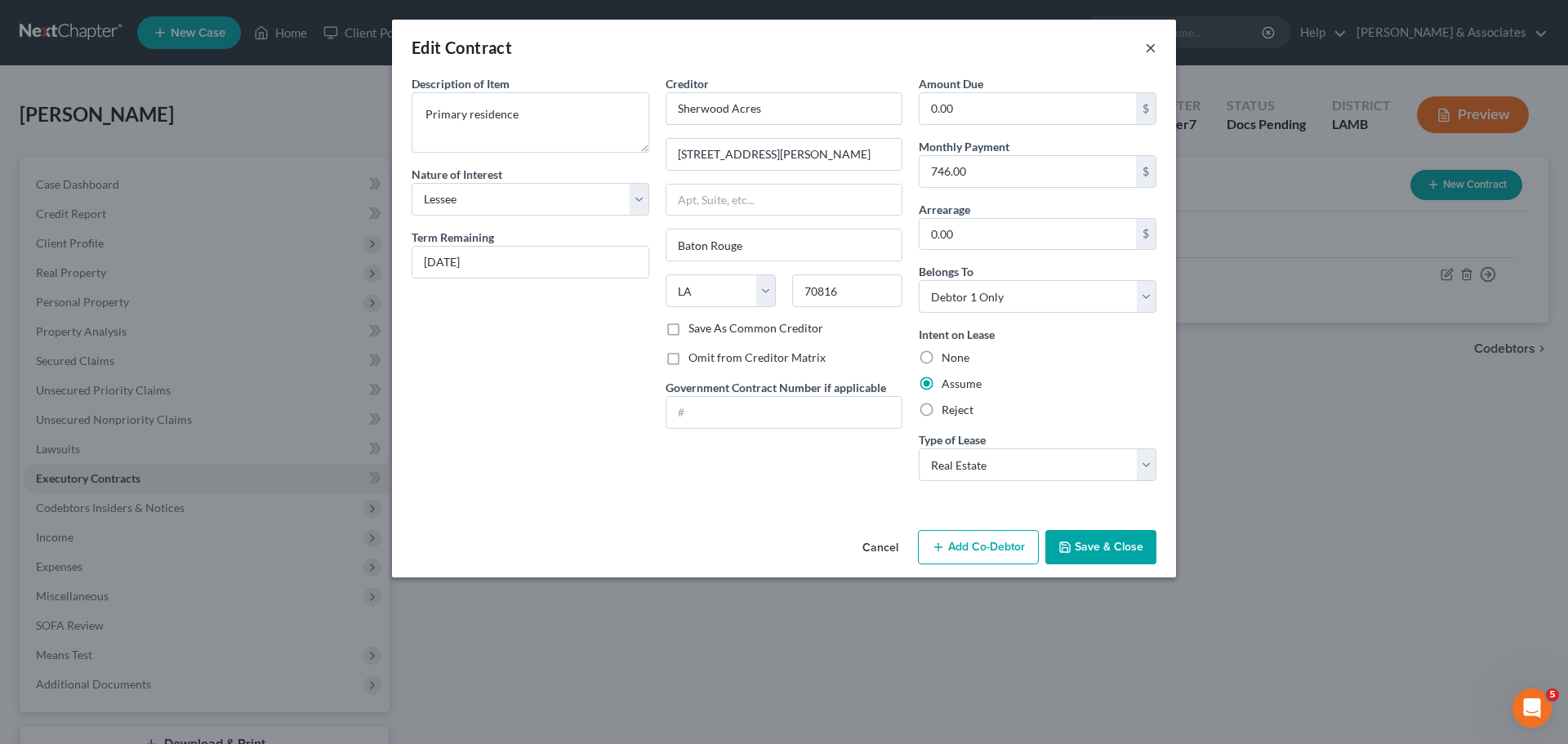
click at [1148, 39] on button "×" at bounding box center [1151, 48] width 11 height 20
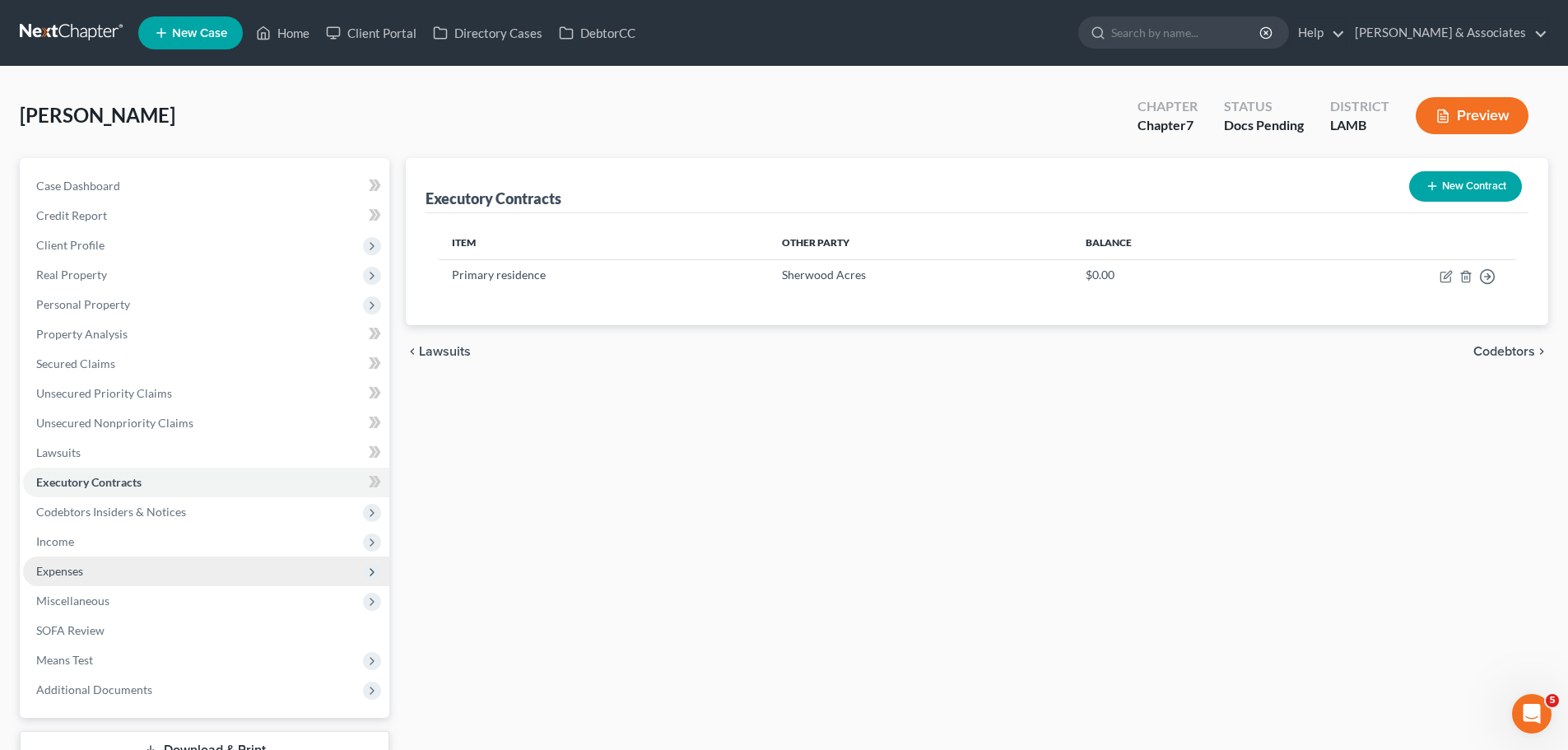
click at [74, 560] on span "Expenses" at bounding box center [206, 572] width 367 height 30
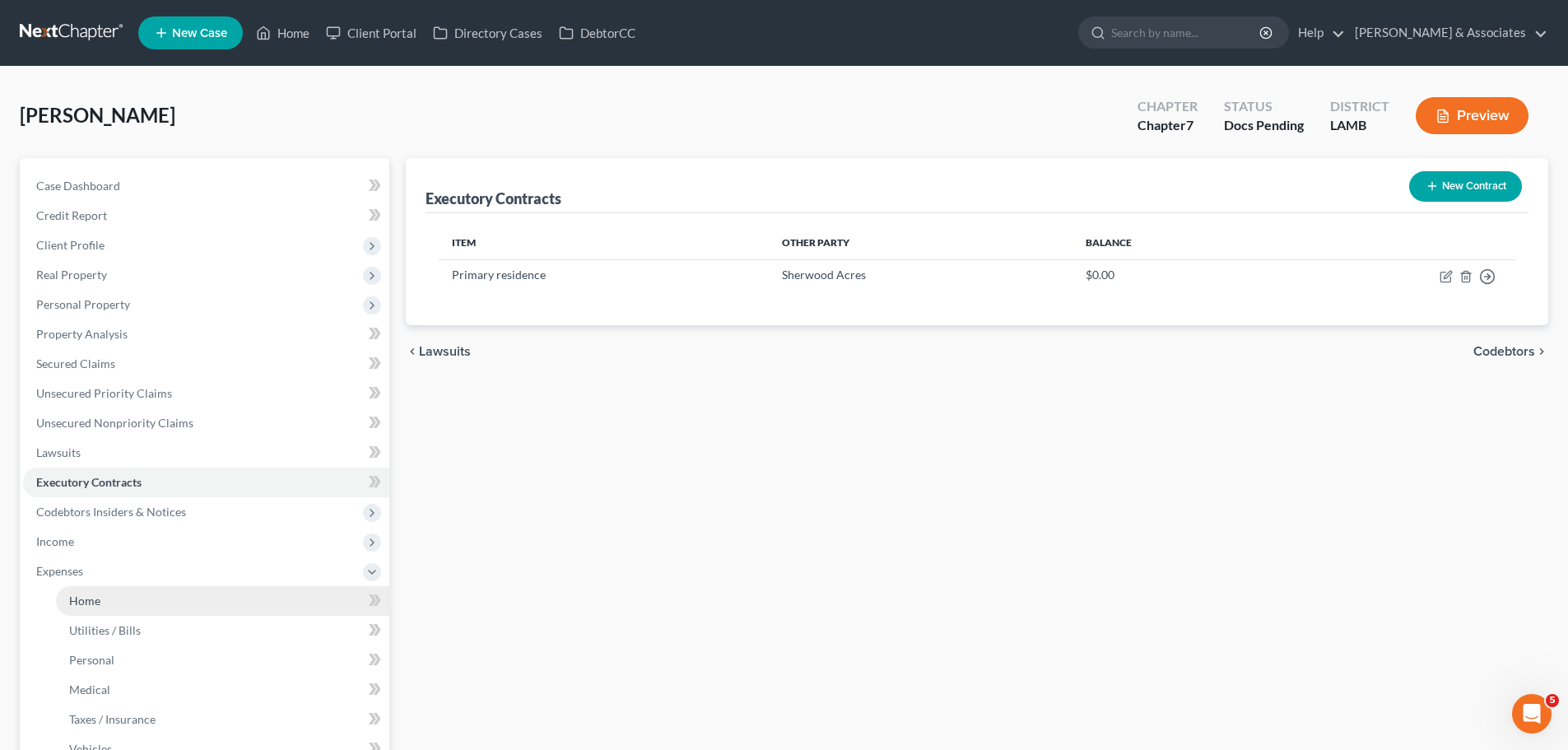
click at [85, 599] on span "Home" at bounding box center [85, 600] width 31 height 14
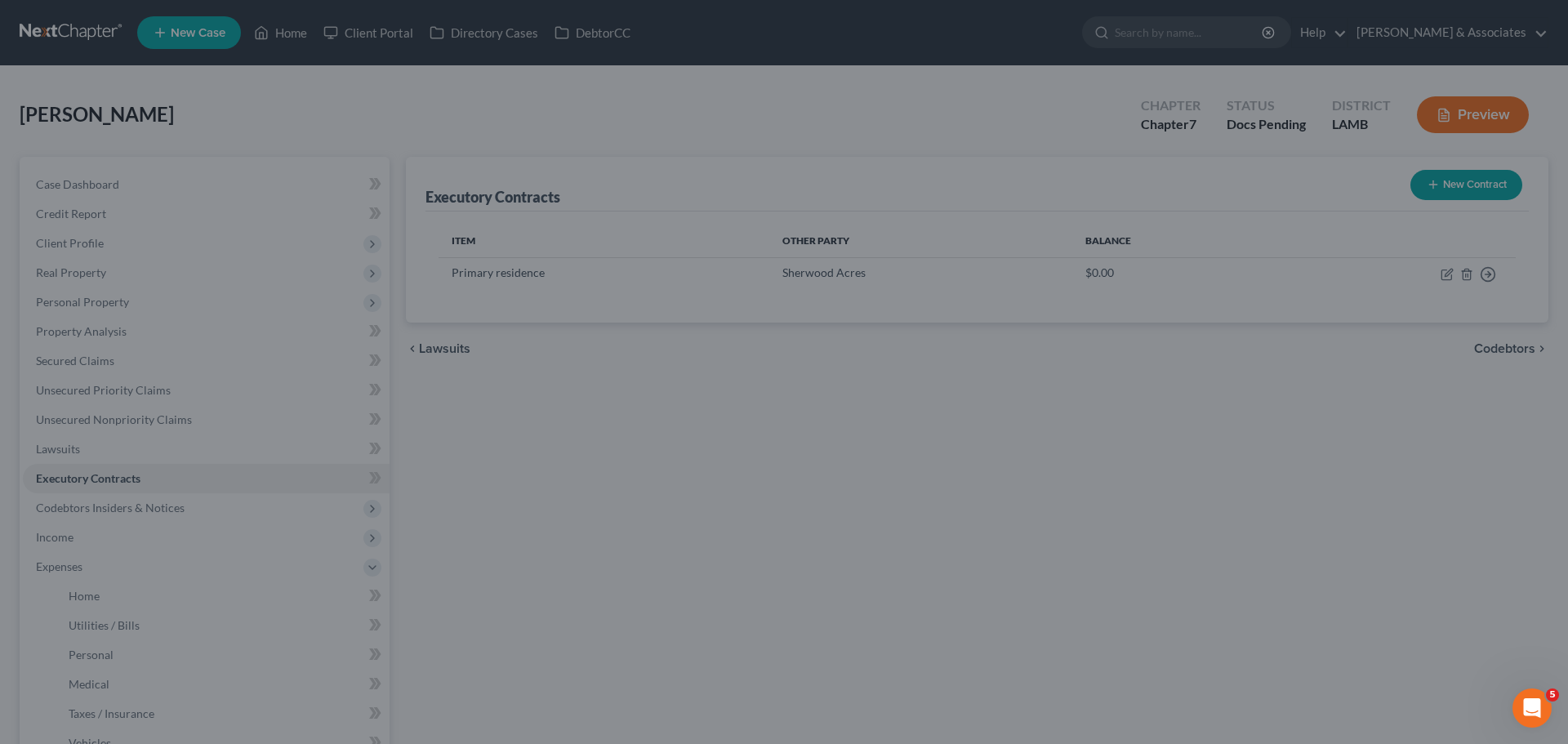
drag, startPoint x: 598, startPoint y: 482, endPoint x: 168, endPoint y: 126, distance: 558.2
click at [591, 476] on div at bounding box center [784, 372] width 1568 height 744
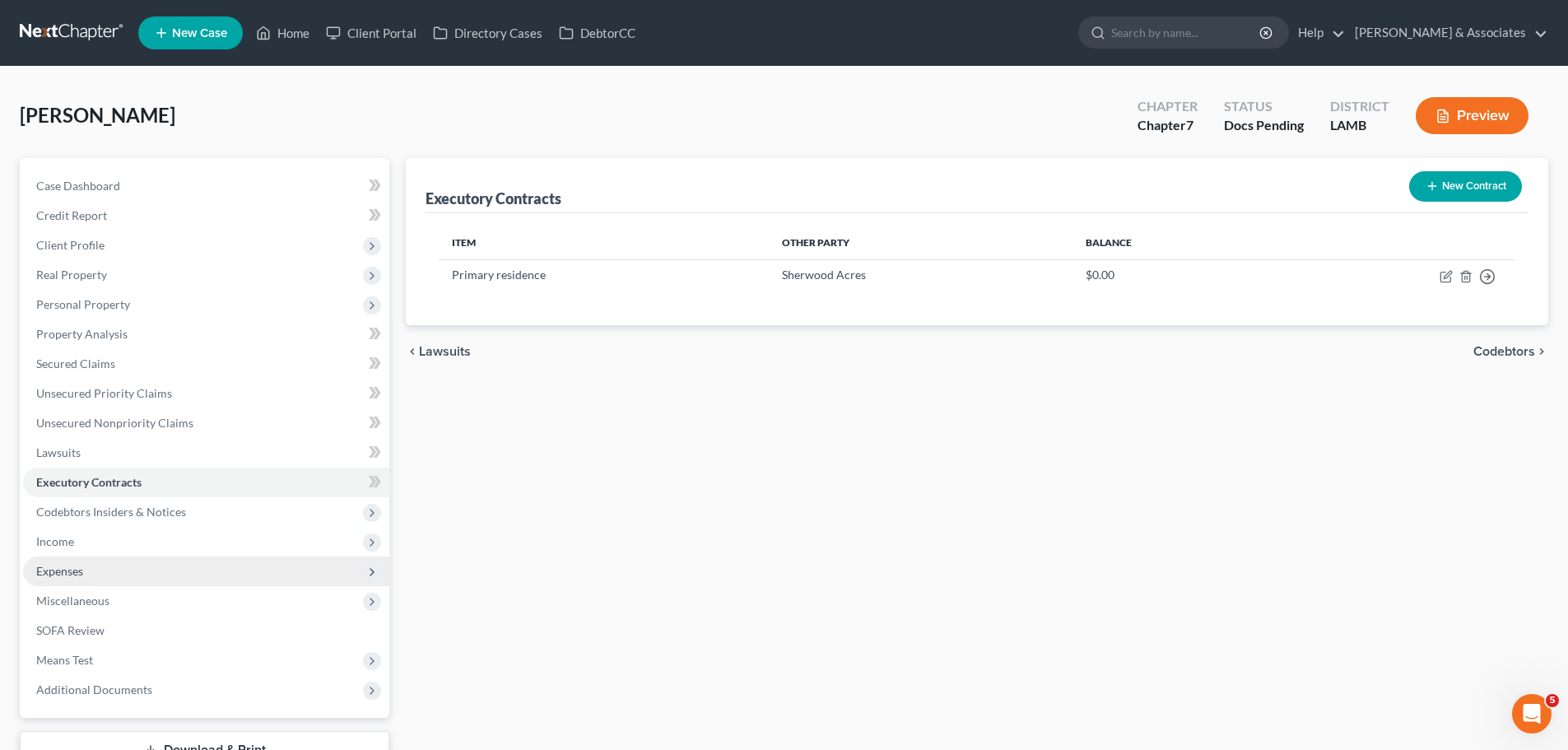
click at [86, 560] on span "Expenses" at bounding box center [206, 572] width 367 height 30
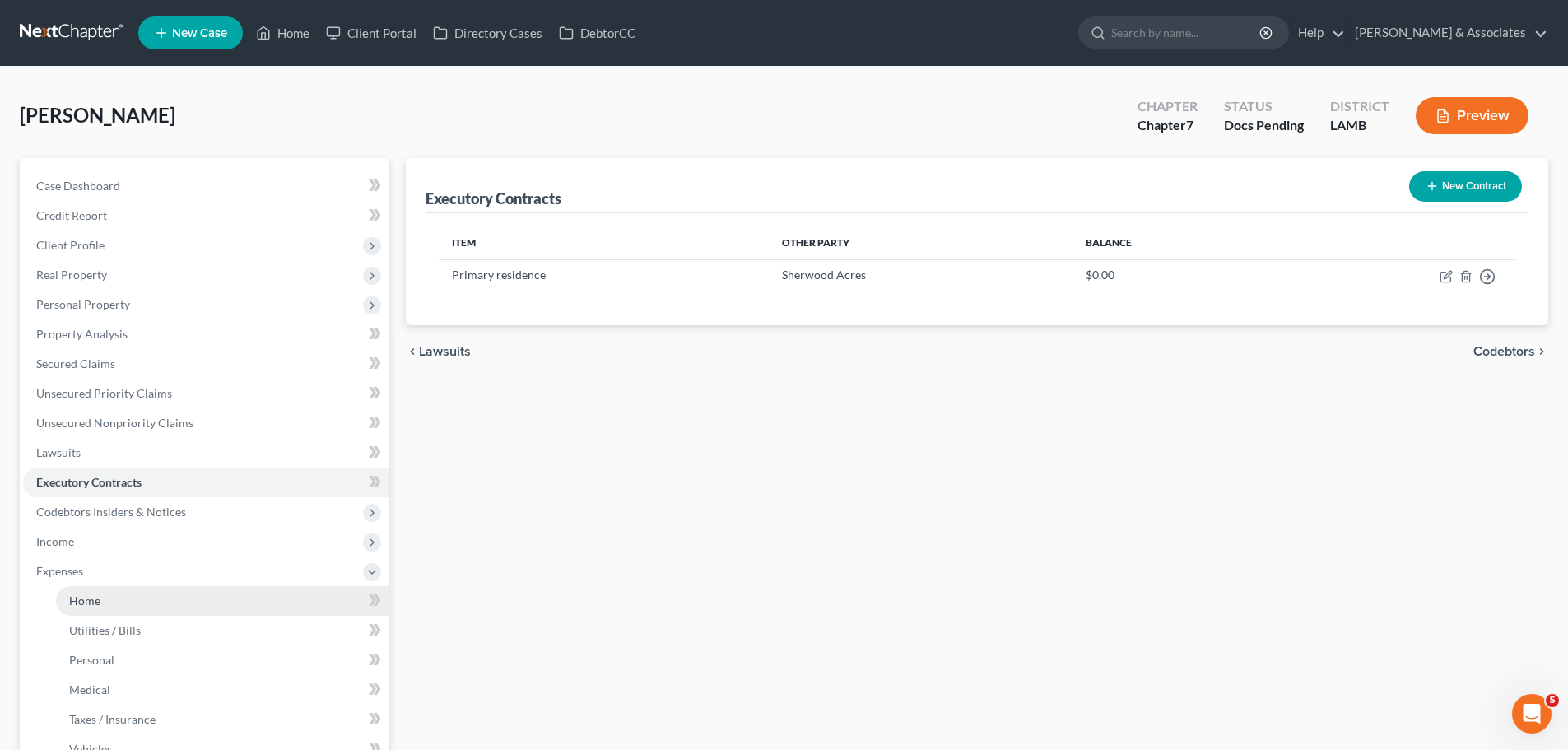
click at [185, 596] on link "Home" at bounding box center [223, 601] width 333 height 30
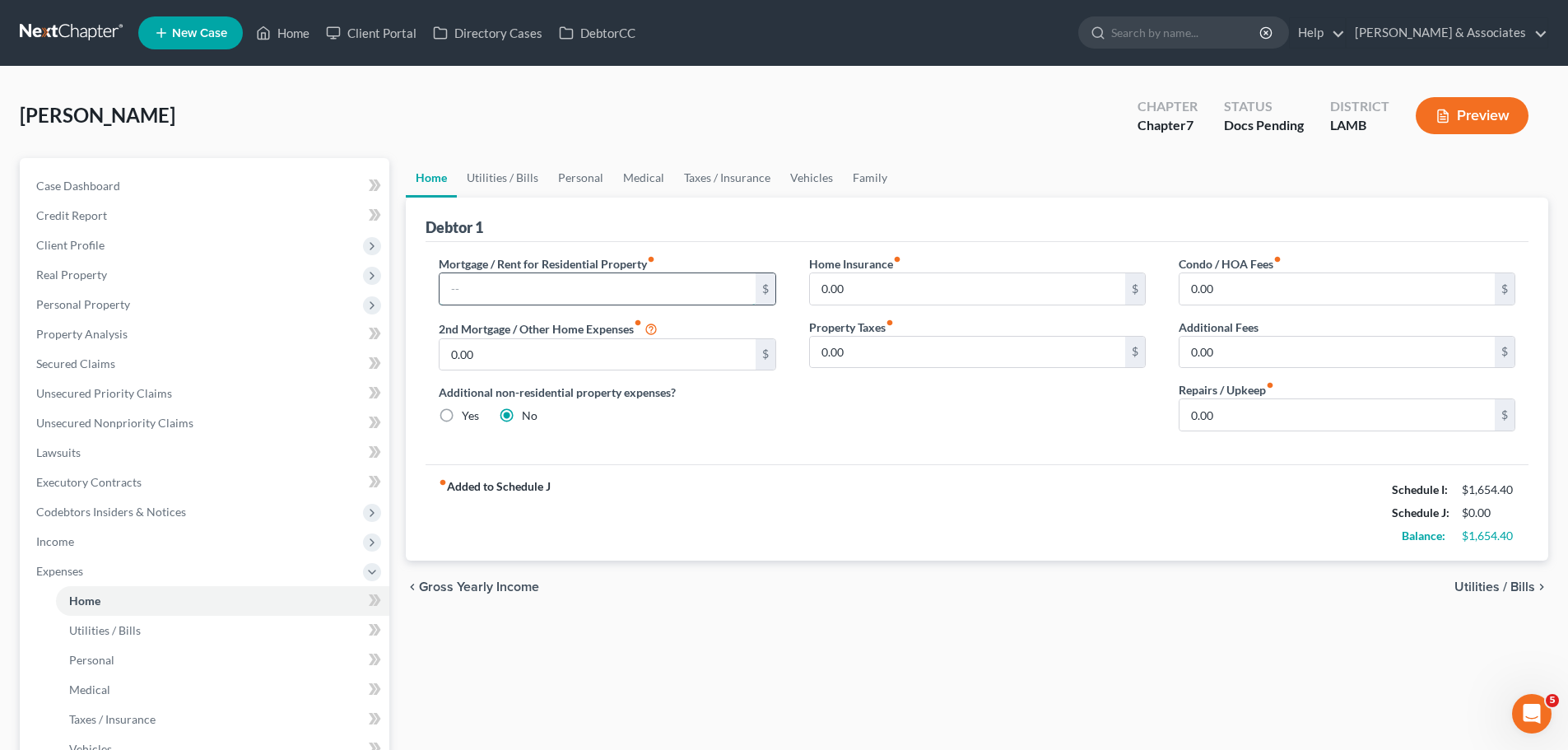
click at [525, 286] on input "text" at bounding box center [597, 289] width 315 height 31
type input "746"
click at [1056, 290] on input "0.00" at bounding box center [967, 289] width 315 height 31
drag, startPoint x: 141, startPoint y: 669, endPoint x: 172, endPoint y: 665, distance: 31.3
click at [141, 669] on link "Personal" at bounding box center [223, 661] width 333 height 30
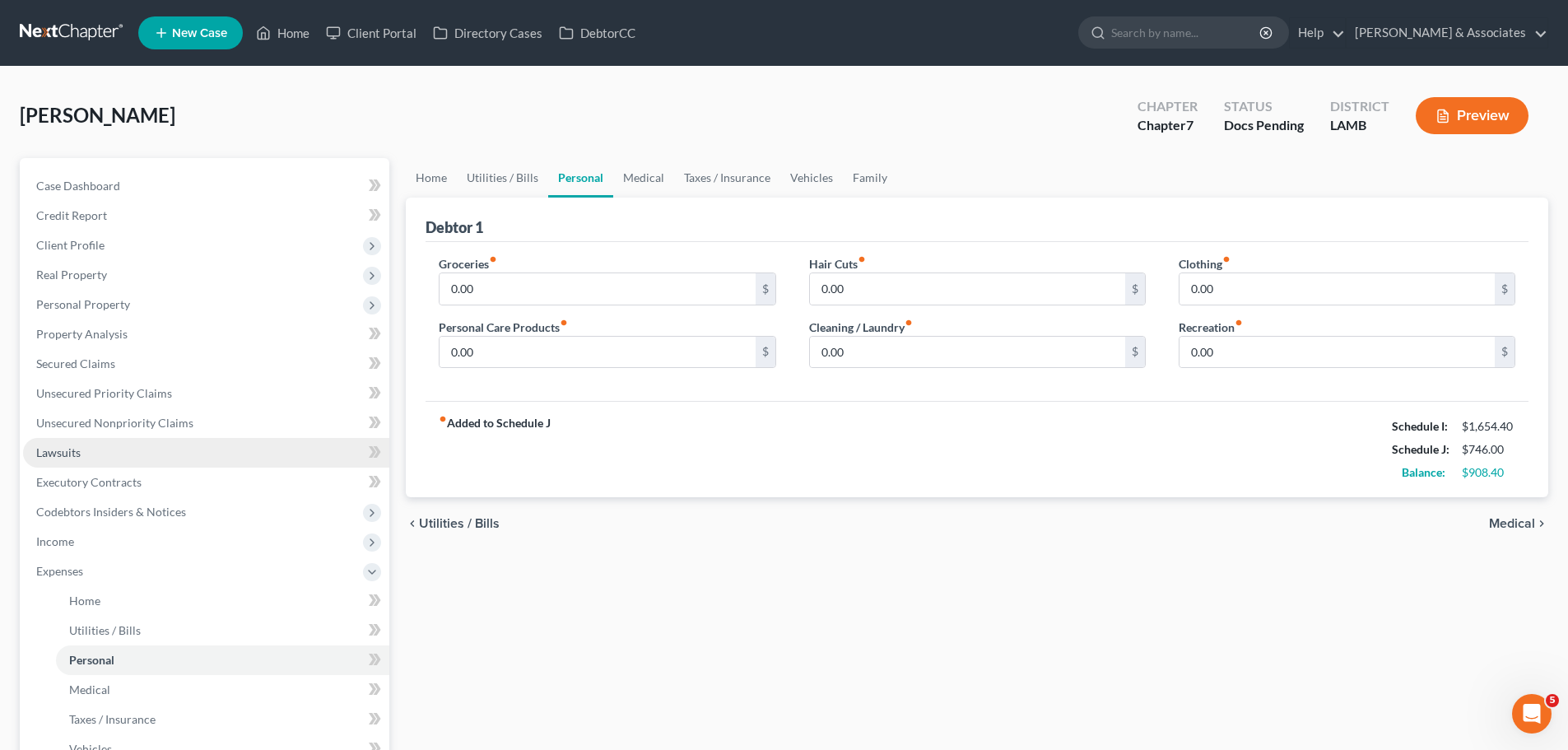
click at [79, 453] on span "Lawsuits" at bounding box center [59, 452] width 45 height 14
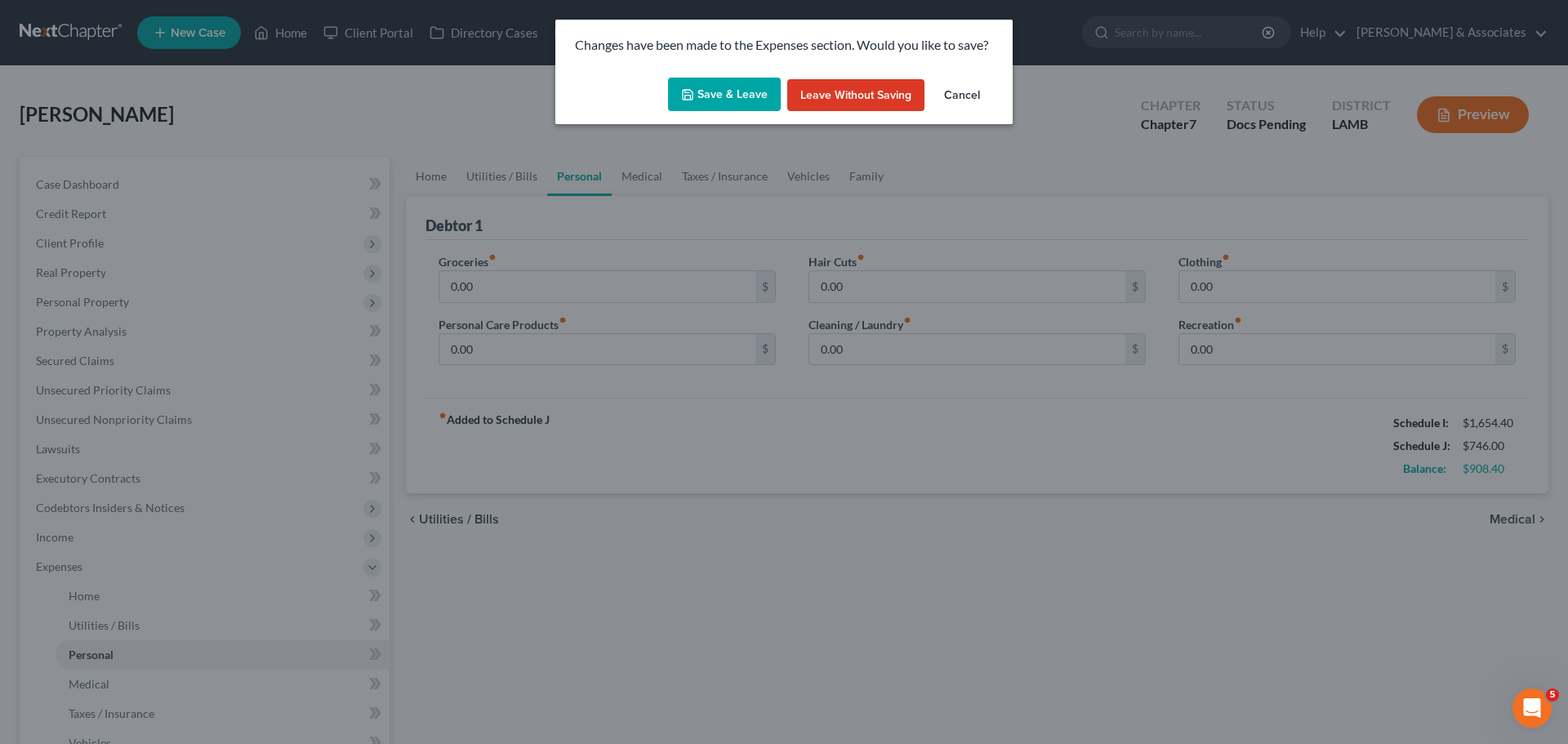
click at [684, 96] on icon "button" at bounding box center [688, 94] width 13 height 13
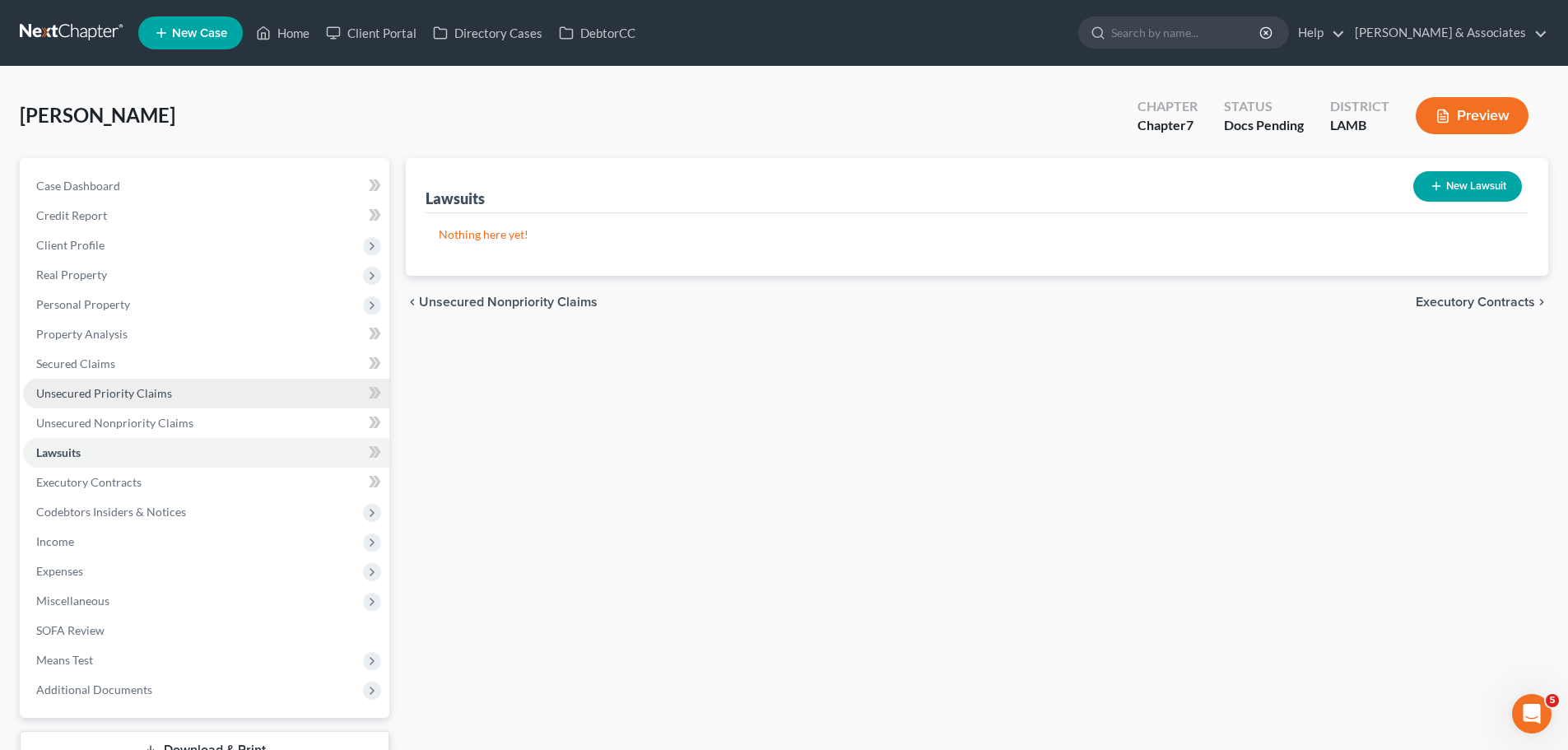
click at [168, 387] on span "Unsecured Priority Claims" at bounding box center [104, 393] width 136 height 14
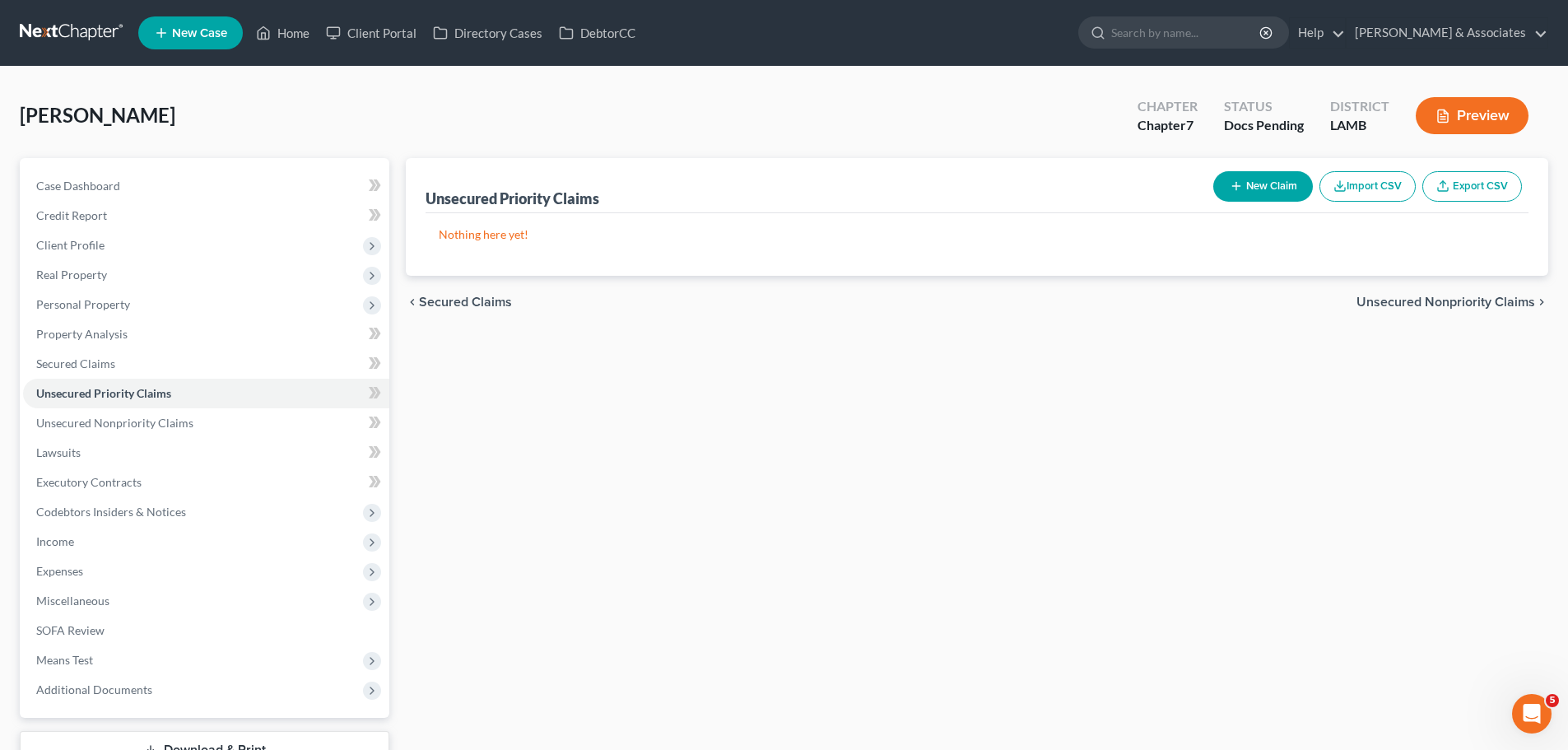
click at [1268, 178] on button "New Claim" at bounding box center [1264, 186] width 99 height 31
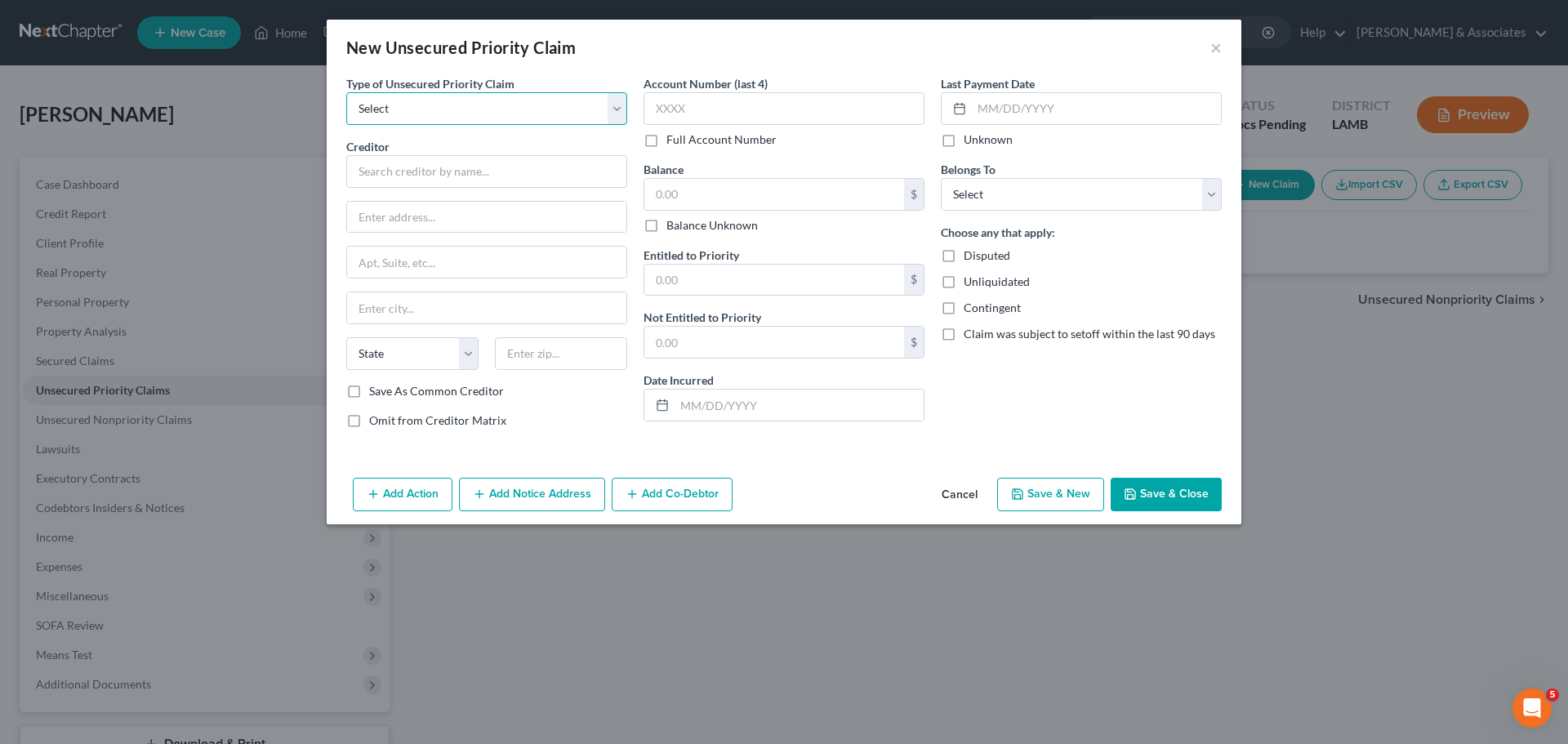
click at [455, 113] on select "Select Taxes & Other Government Units Domestic Support Obligations Extensions o…" at bounding box center [487, 108] width 281 height 33
select select "0"
click at [346, 92] on select "Select Taxes & Other Government Units Domestic Support Obligations Extensions o…" at bounding box center [487, 108] width 281 height 33
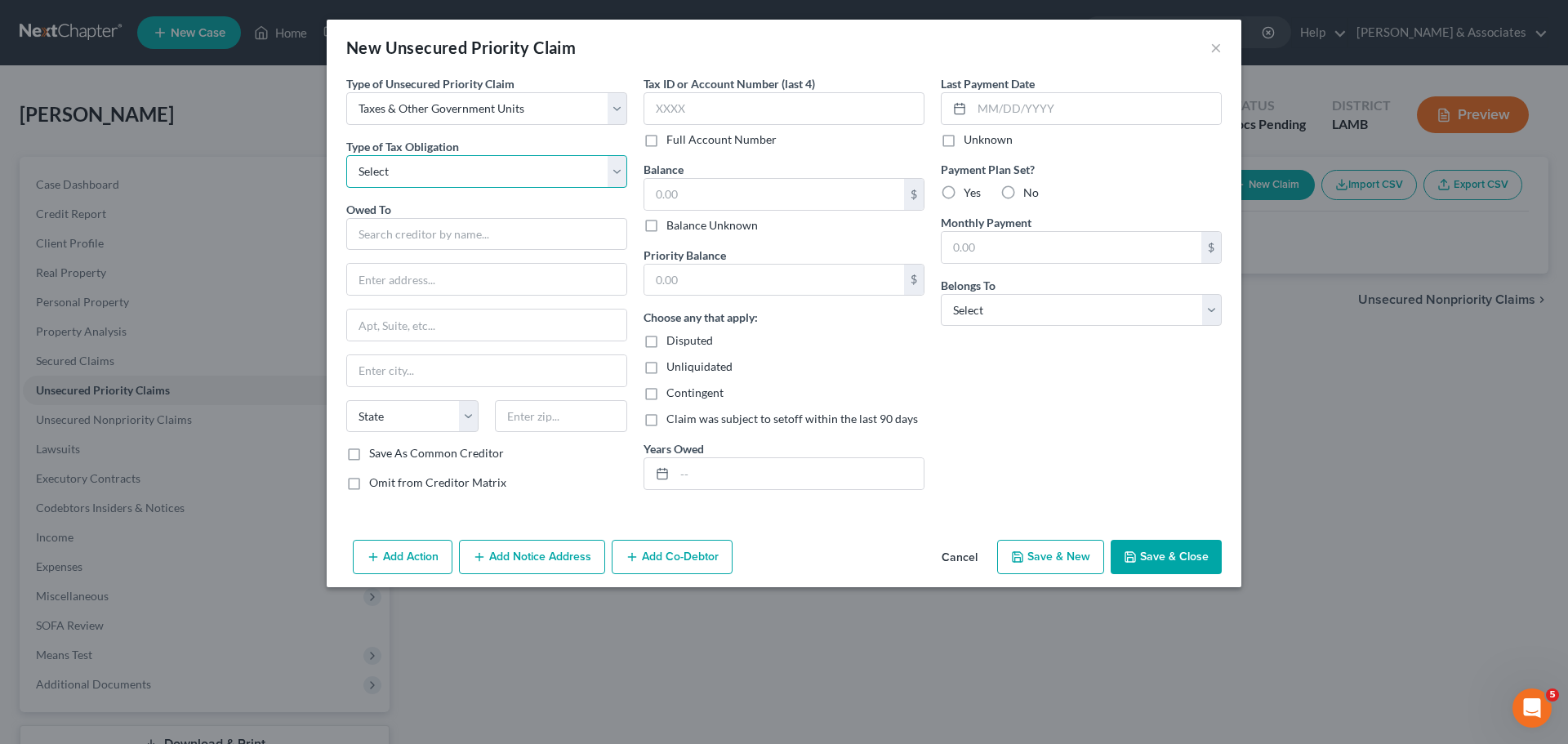
click at [446, 172] on select "Select Federal City State Franchise Tax Board Other" at bounding box center [487, 172] width 281 height 33
select select "0"
click at [346, 155] on select "Select Federal City State Franchise Tax Board Other" at bounding box center [487, 172] width 281 height 33
click at [441, 238] on input "text" at bounding box center [487, 235] width 281 height 33
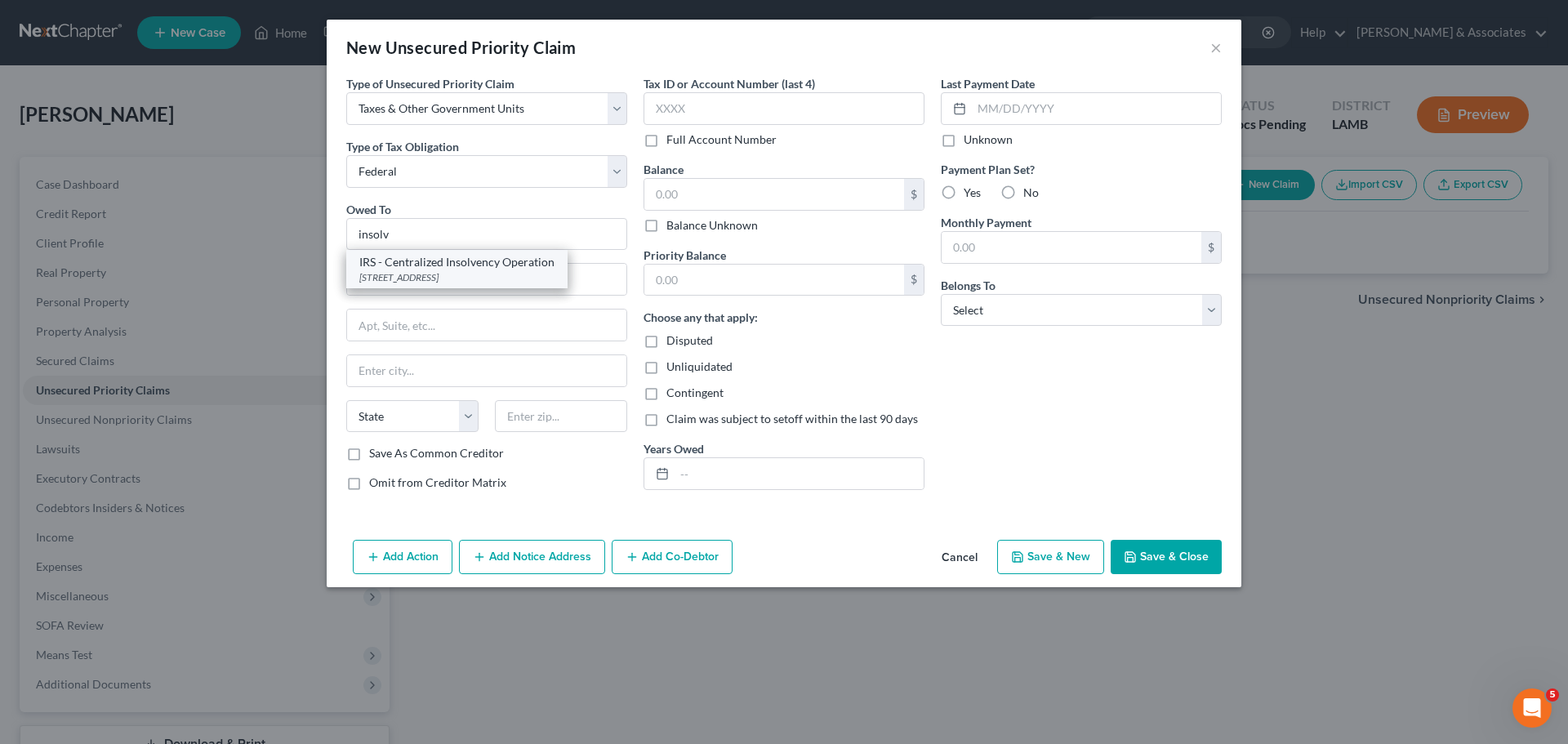
click at [434, 266] on div "IRS - Centralized Insolvency Operation" at bounding box center [457, 262] width 195 height 16
type input "IRS - Centralized Insolvency Operation"
type input "PO BOX 7346"
type input "Philadelphia"
select select "39"
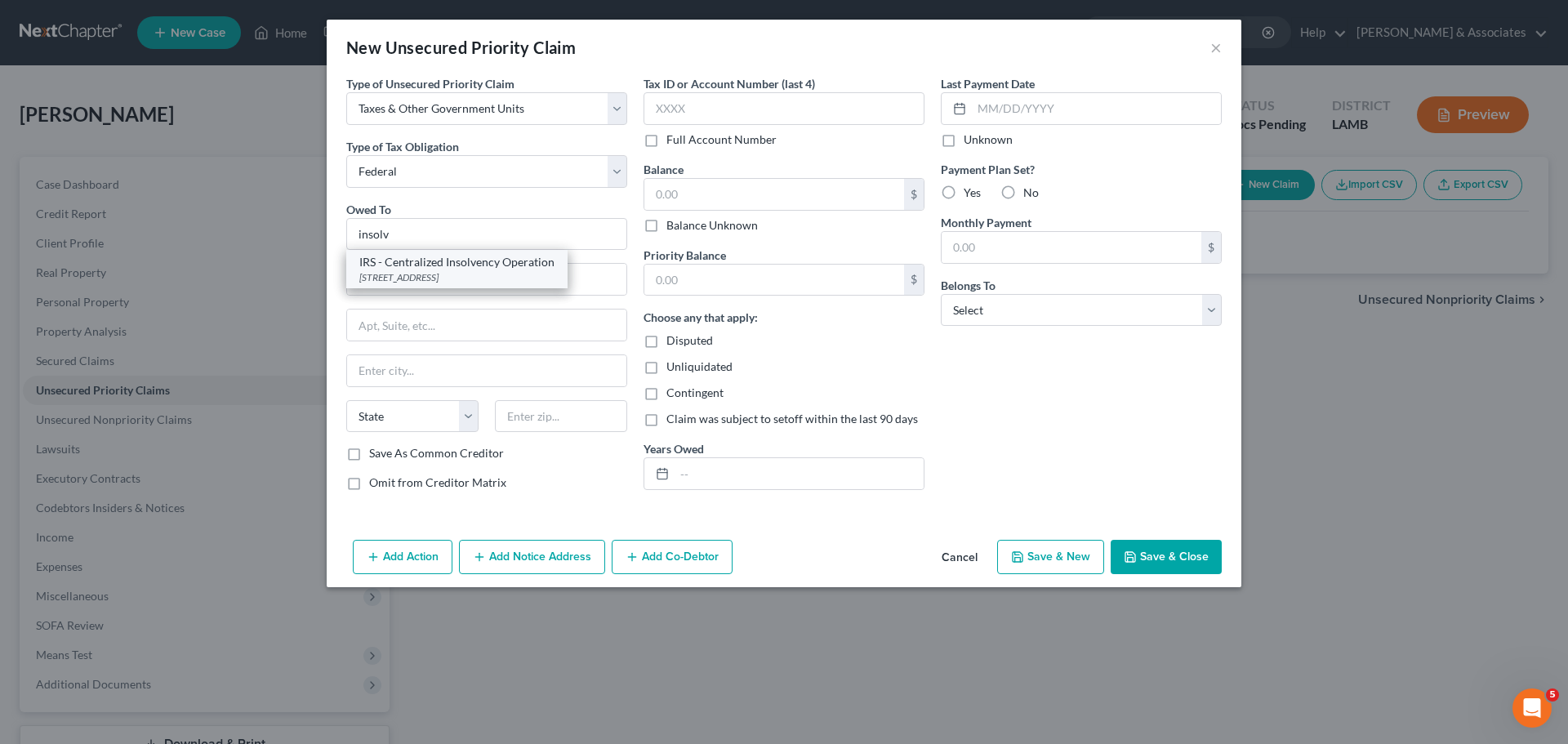
type input "19101"
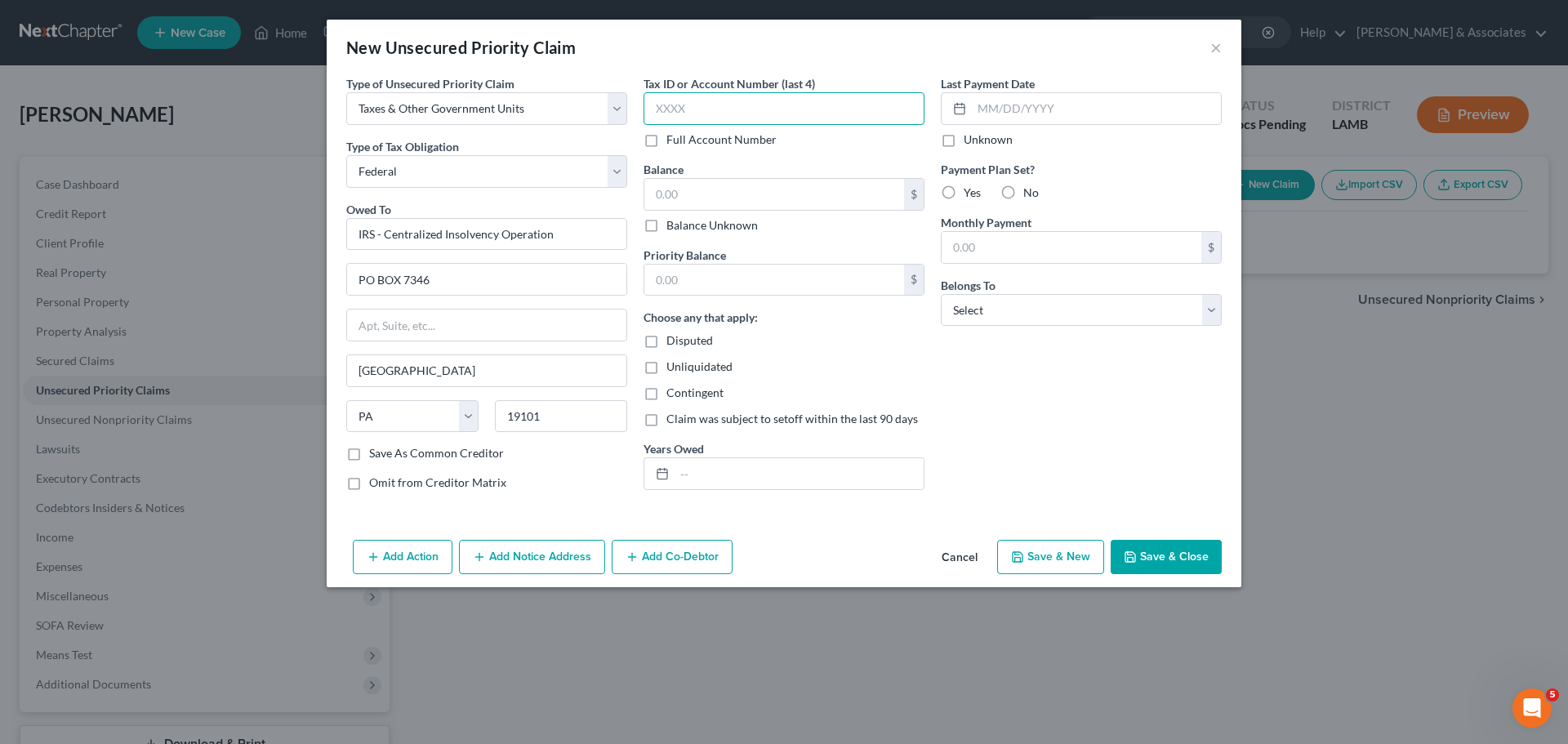
click at [720, 95] on input "text" at bounding box center [784, 108] width 281 height 33
click at [695, 109] on input "text" at bounding box center [784, 108] width 281 height 33
type input "5790"
click at [699, 201] on input "text" at bounding box center [774, 195] width 259 height 31
type input "390"
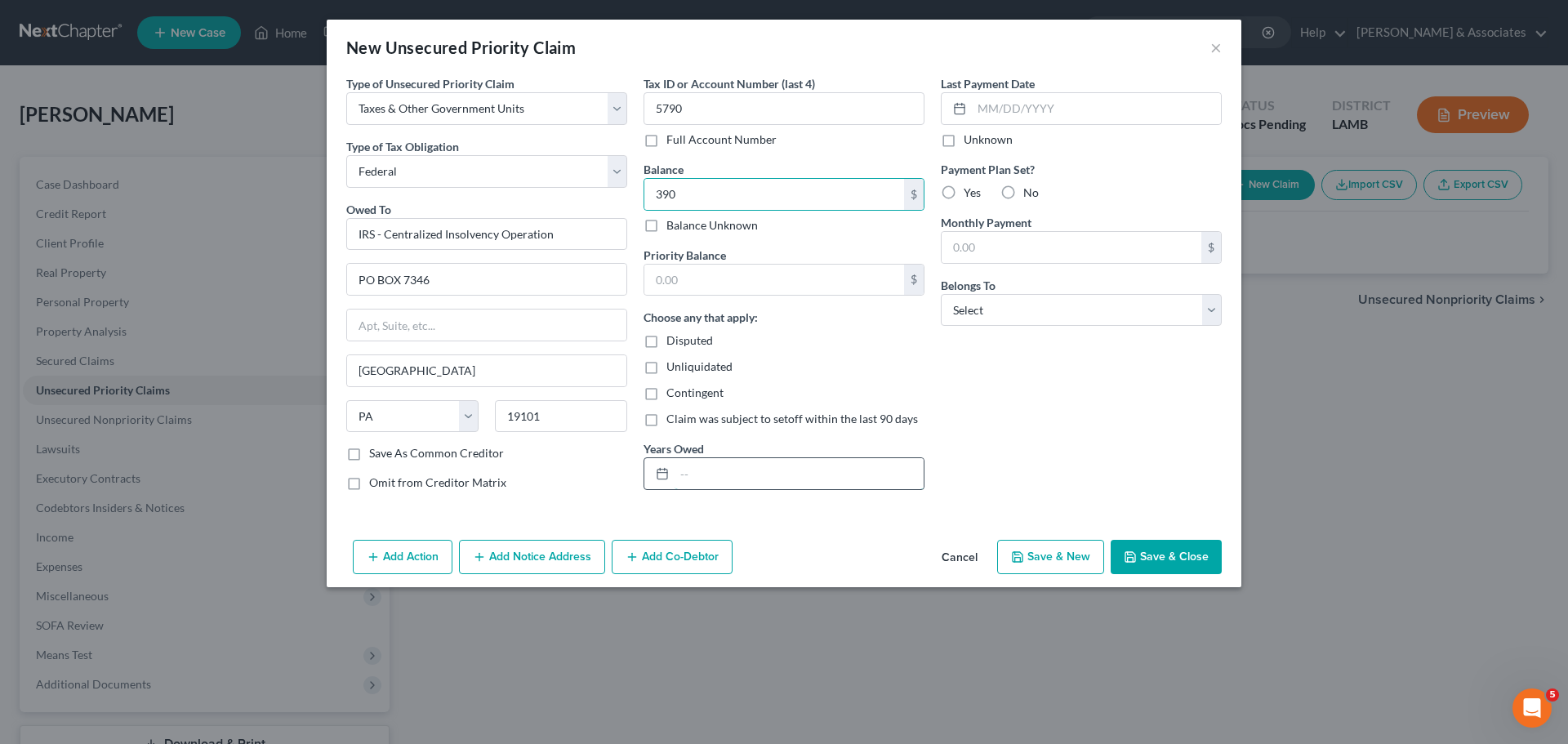
click at [743, 488] on input "text" at bounding box center [799, 474] width 249 height 31
type input "2015"
click at [1024, 187] on label "No" at bounding box center [1031, 193] width 16 height 16
click at [1030, 187] on input "No" at bounding box center [1035, 190] width 11 height 11
radio input "true"
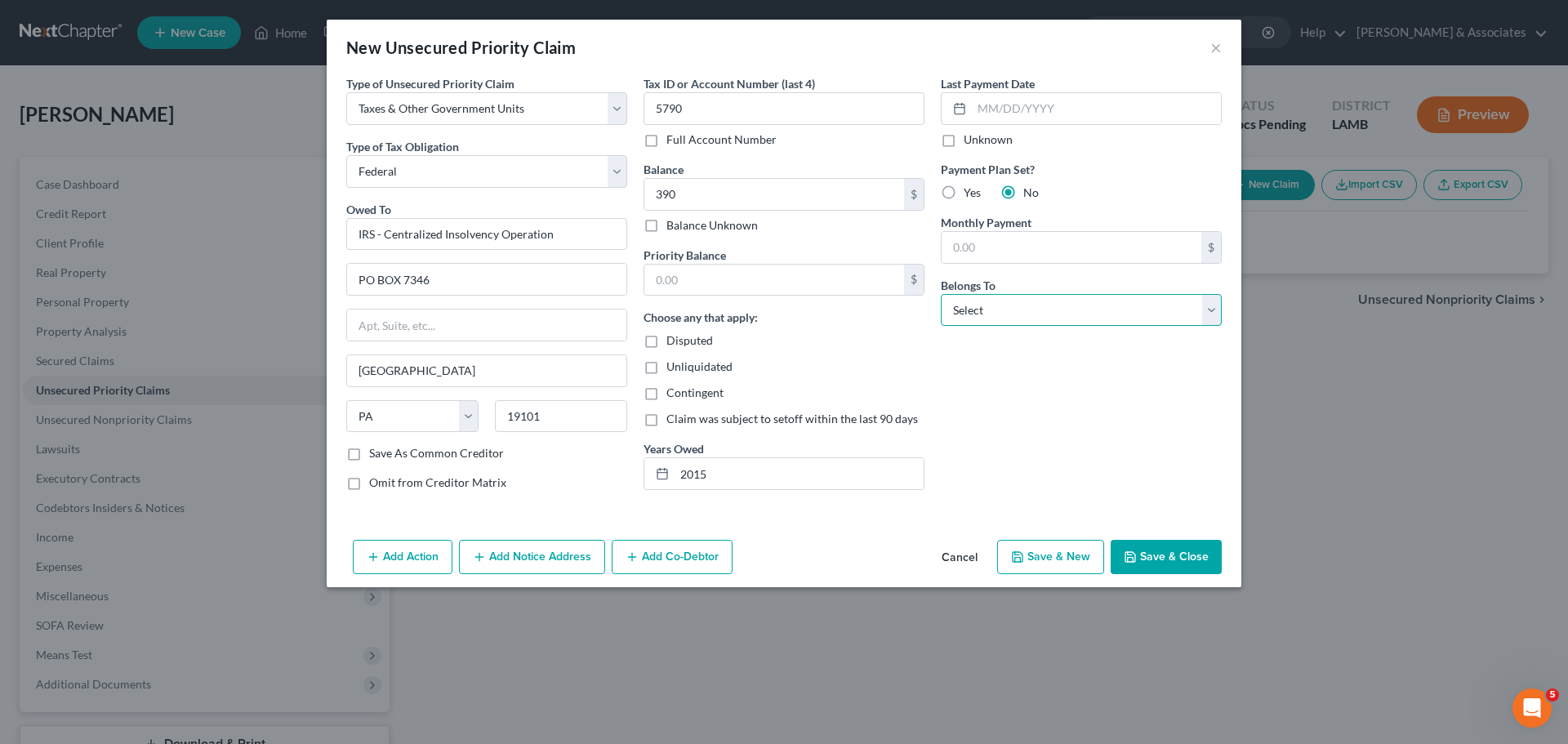
click at [1005, 301] on select "Select Debtor 1 Only Debtor 2 Only Debtor 1 And Debtor 2 Only At Least One Of T…" at bounding box center [1081, 310] width 281 height 33
select select "0"
click at [941, 294] on select "Select Debtor 1 Only Debtor 2 Only Debtor 1 And Debtor 2 Only At Least One Of T…" at bounding box center [1081, 310] width 281 height 33
click at [1170, 555] on button "Save & Close" at bounding box center [1166, 558] width 111 height 34
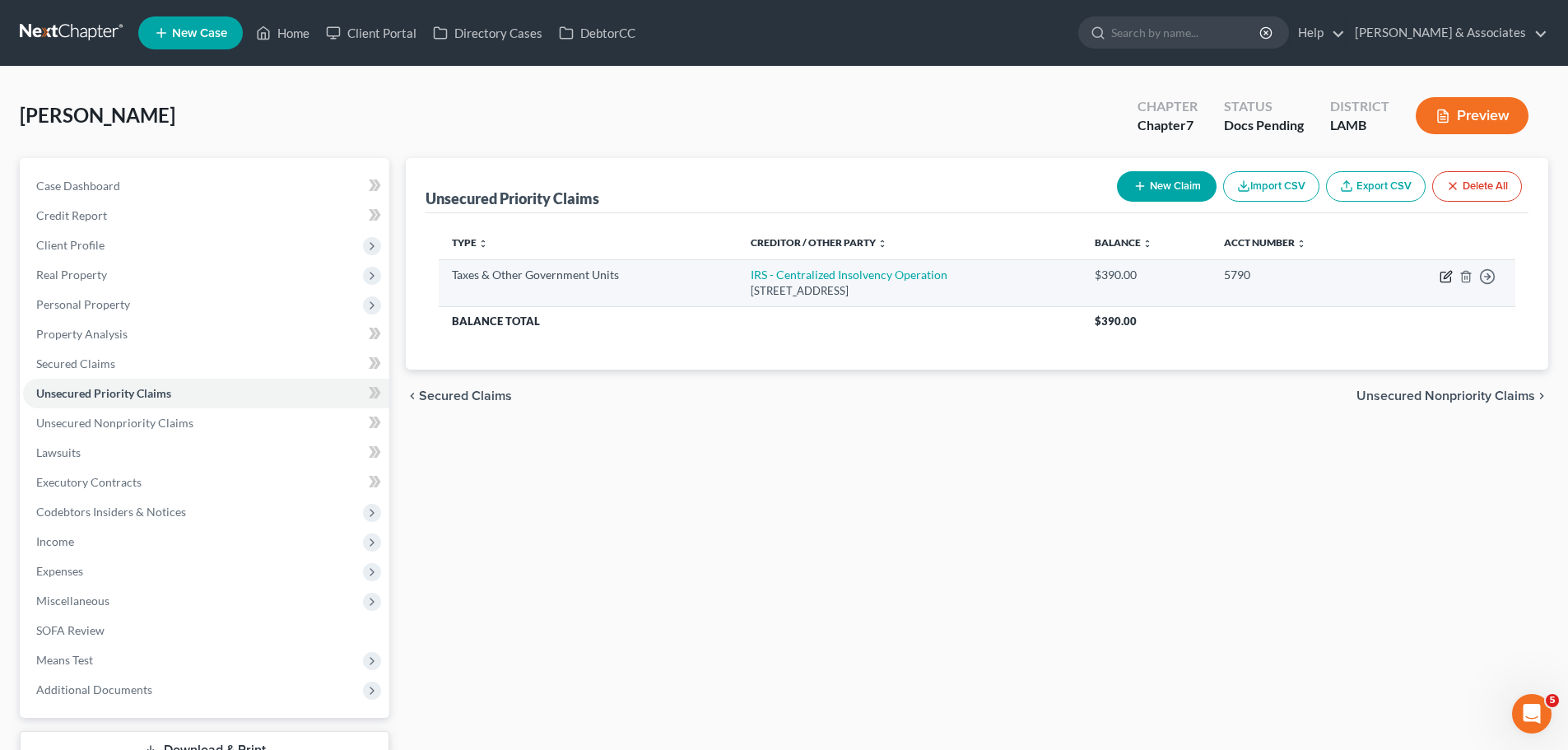
click at [1443, 281] on icon "button" at bounding box center [1446, 276] width 13 height 13
select select "0"
select select "39"
select select "0"
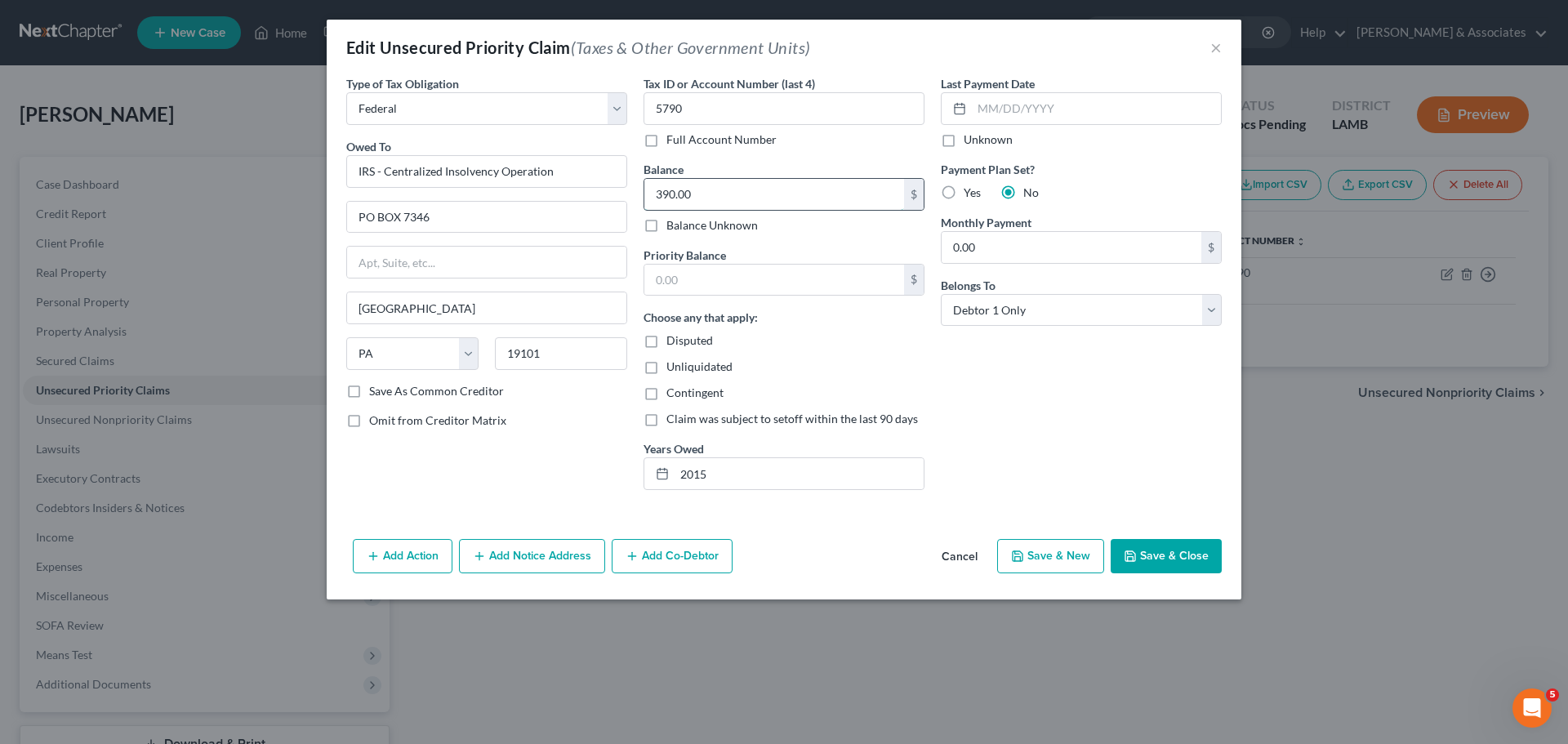
click at [704, 188] on input "390.00" at bounding box center [774, 195] width 259 height 31
type input "390.83"
click at [1165, 560] on button "Save & Close" at bounding box center [1166, 557] width 111 height 34
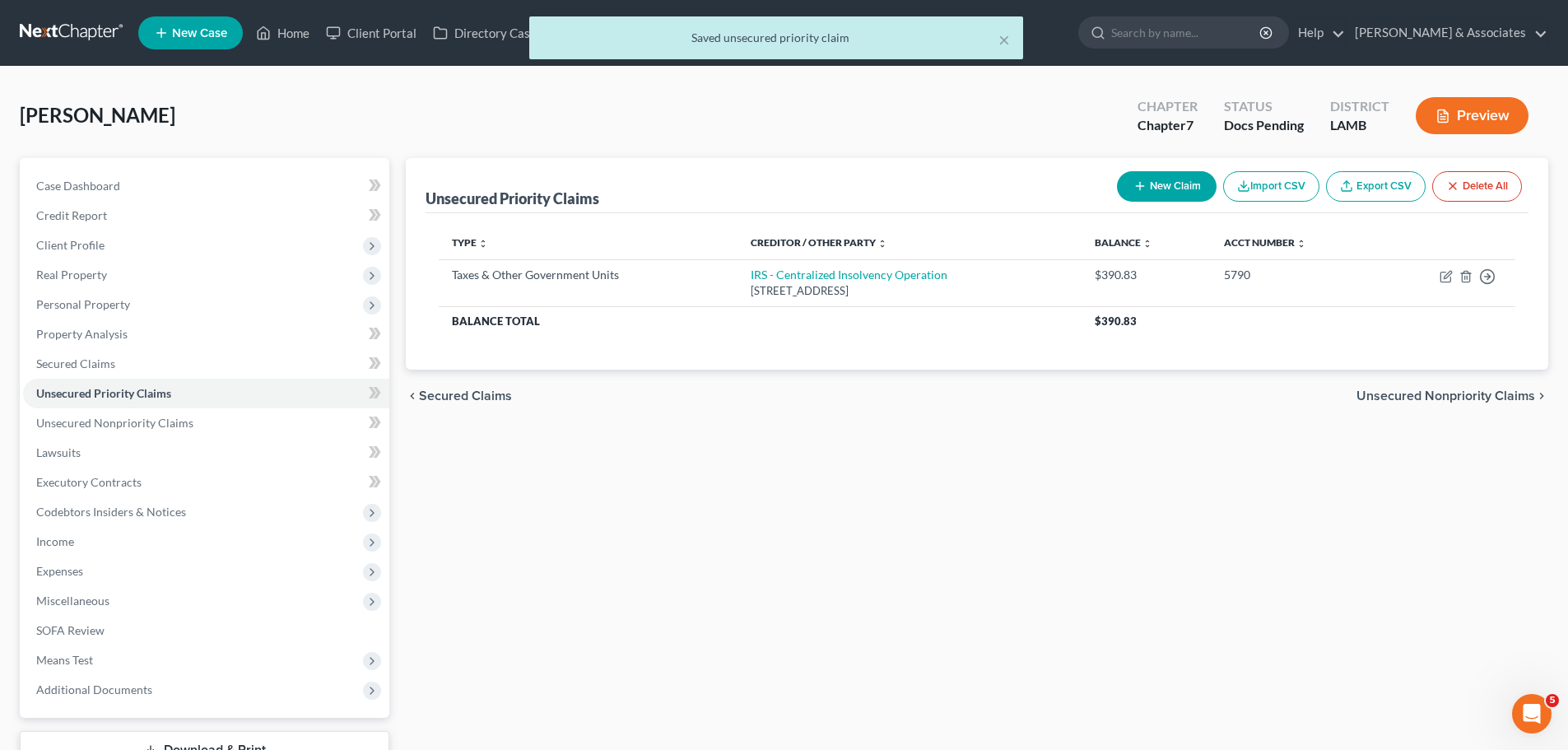
click at [1140, 193] on icon "button" at bounding box center [1140, 186] width 13 height 13
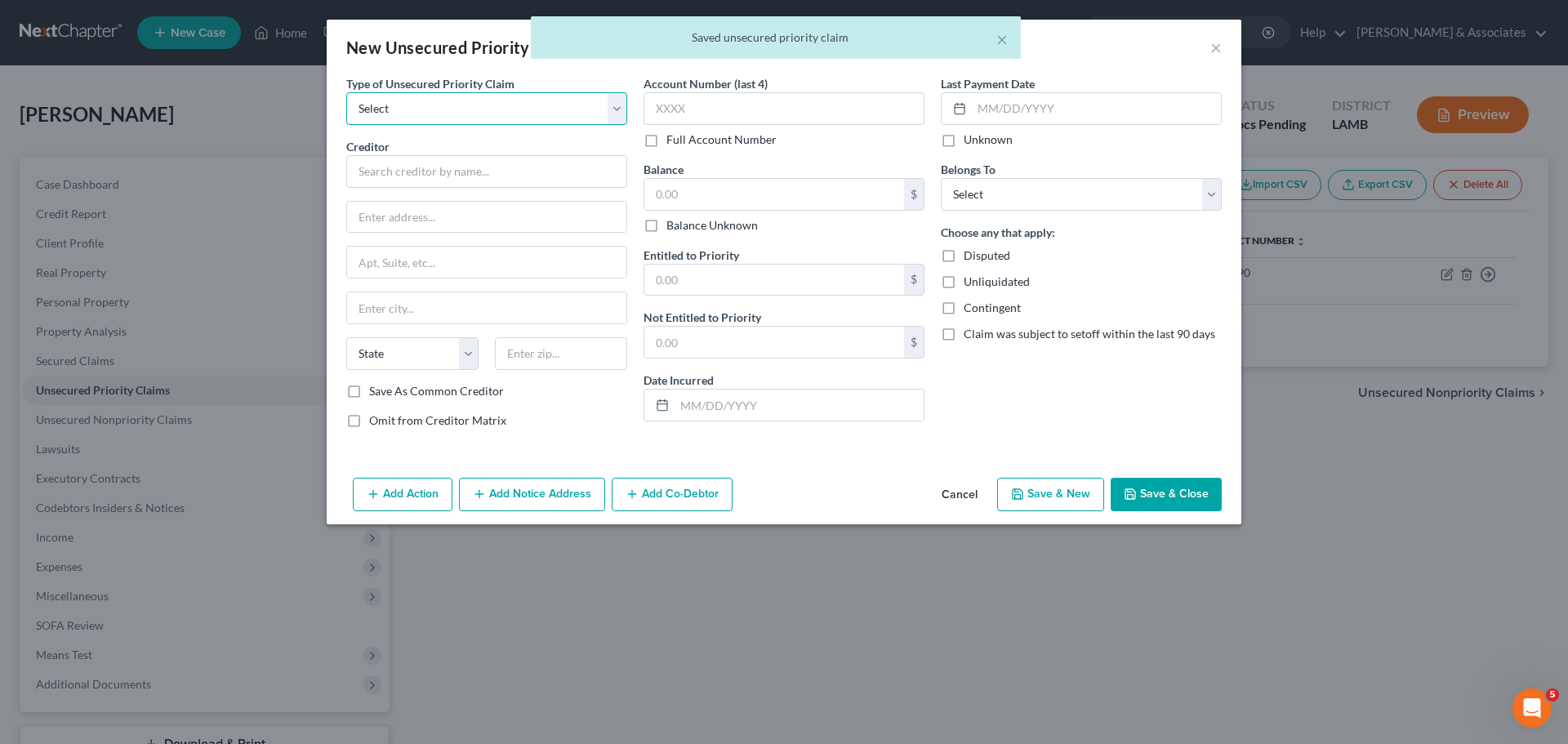
click at [482, 113] on select "Select Taxes & Other Government Units Domestic Support Obligations Extensions o…" at bounding box center [487, 108] width 281 height 33
select select "0"
click at [346, 92] on select "Select Taxes & Other Government Units Domestic Support Obligations Extensions o…" at bounding box center [487, 108] width 281 height 33
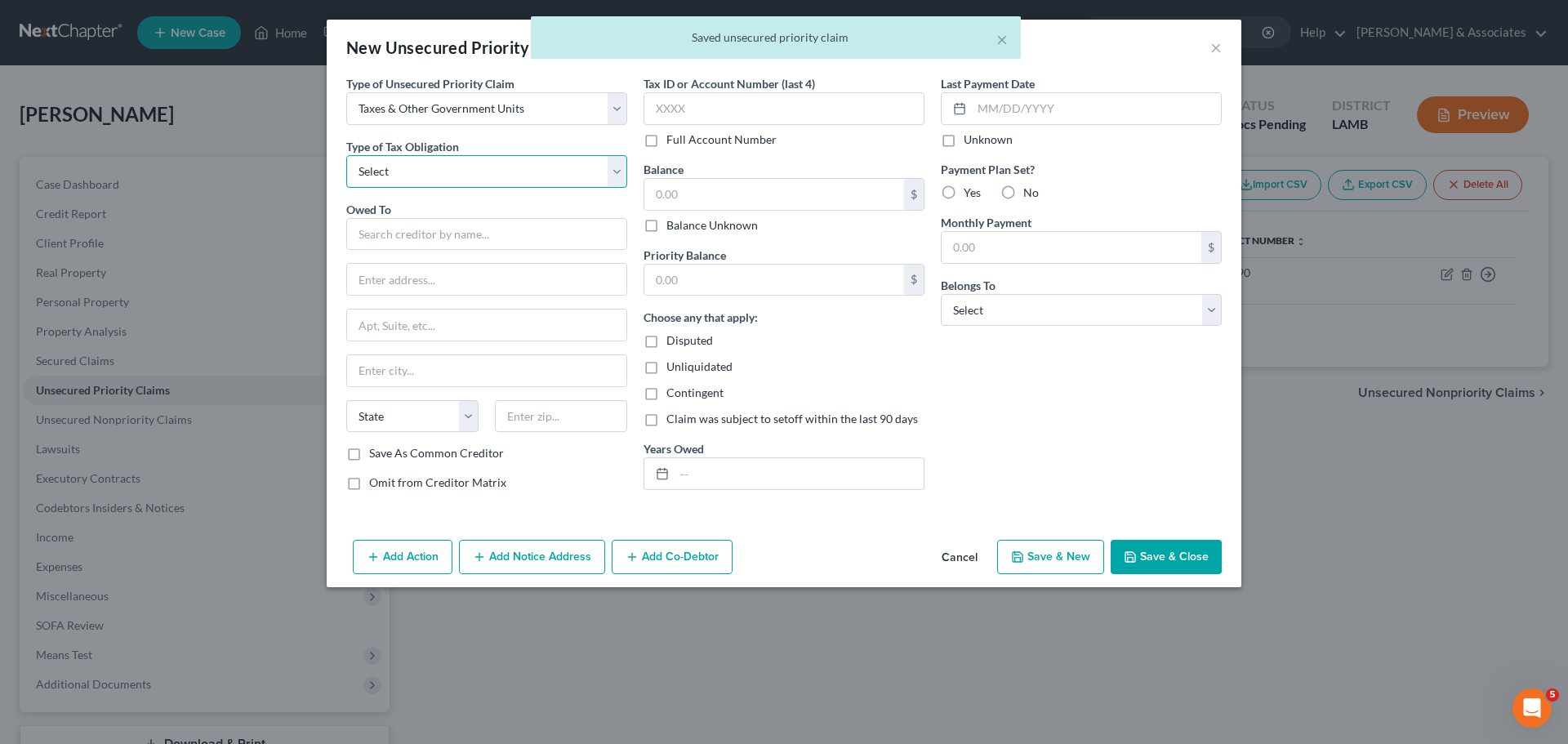
click at [442, 181] on select "Select Federal City State Franchise Tax Board Other" at bounding box center [487, 172] width 281 height 33
select select "0"
click at [346, 155] on select "Select Federal City State Franchise Tax Board Other" at bounding box center [487, 172] width 281 height 33
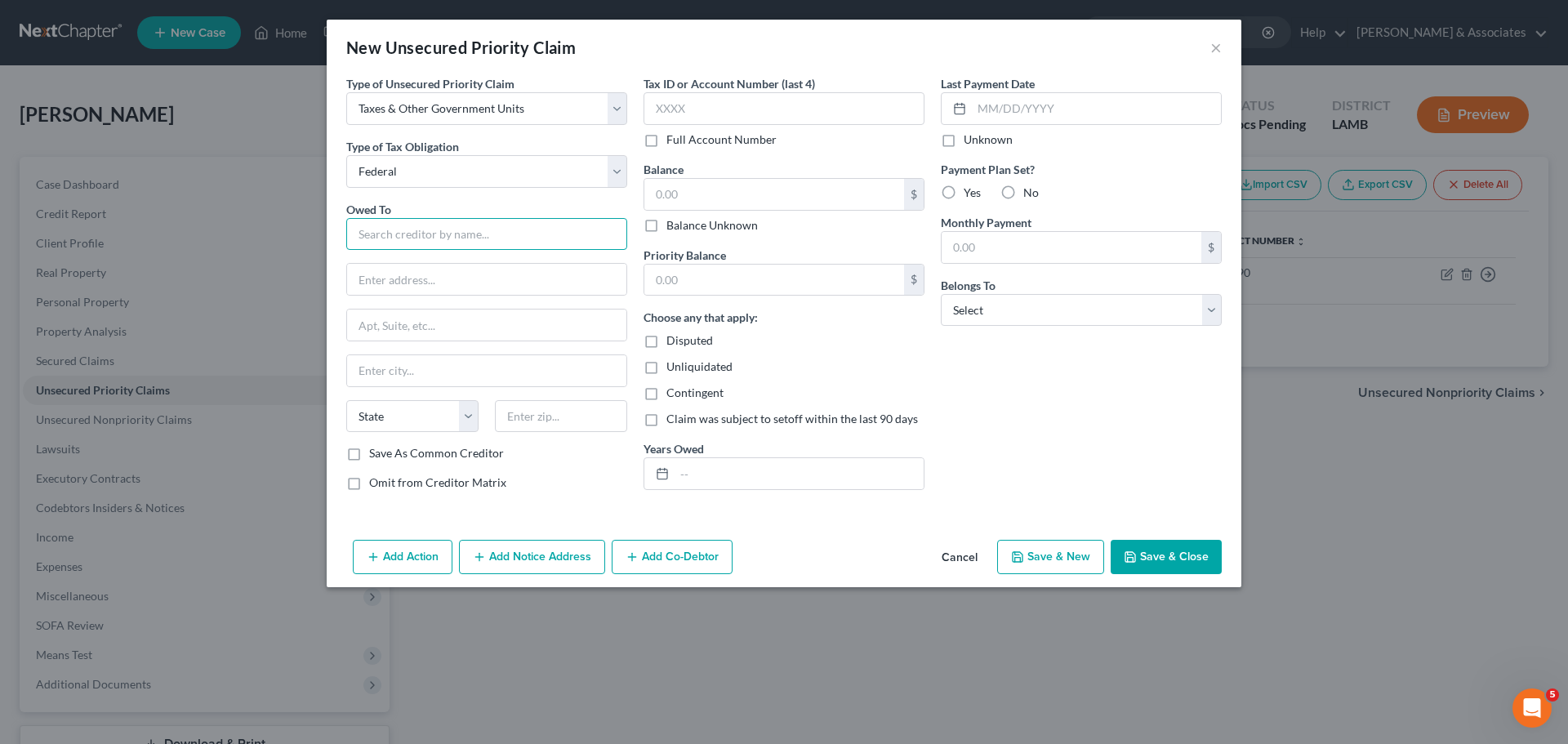
click at [428, 237] on input "text" at bounding box center [487, 235] width 281 height 33
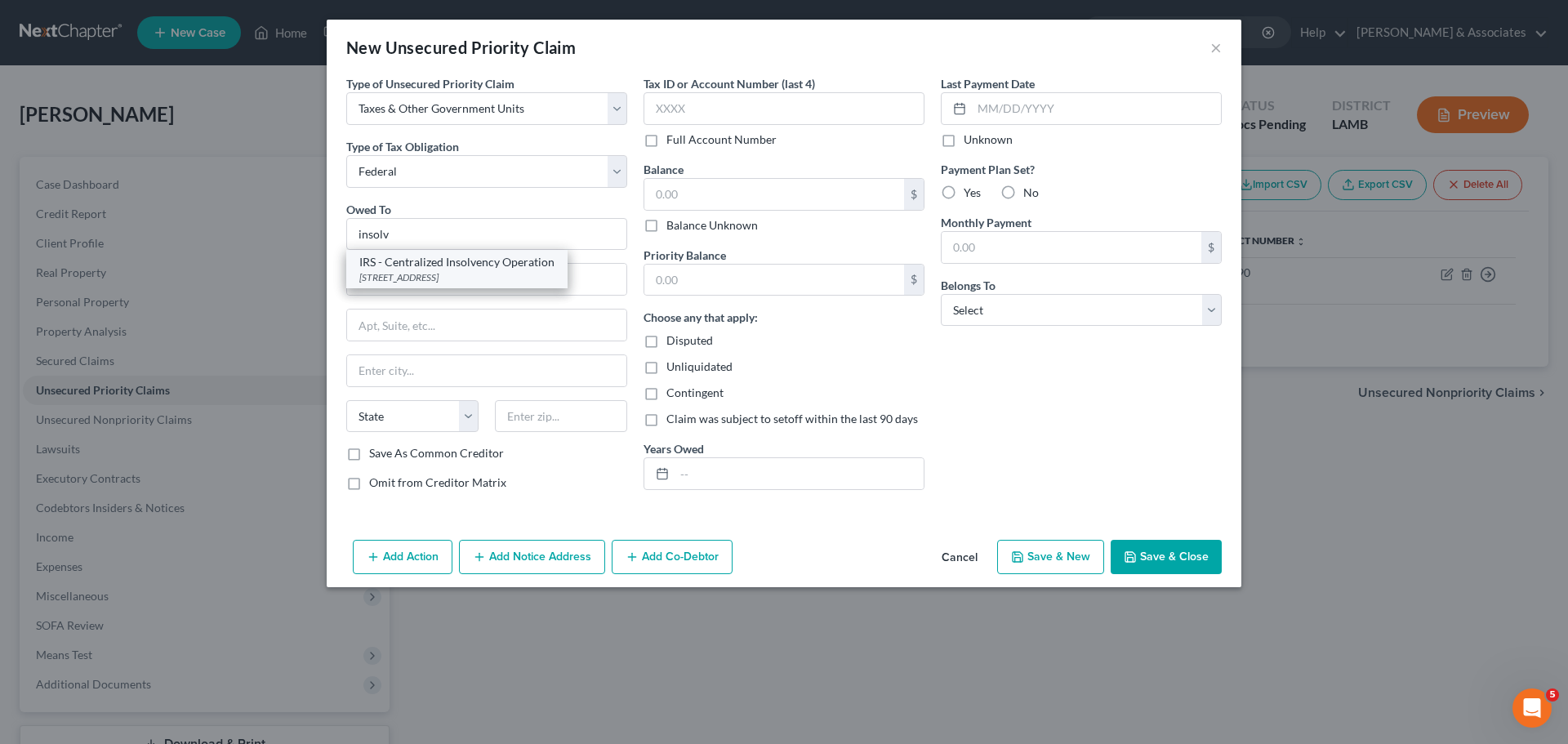
click at [447, 284] on div "PO BOX 7346, Philadelphia, PA 19101" at bounding box center [457, 277] width 195 height 14
type input "IRS - Centralized Insolvency Operation"
type input "PO BOX 7346"
type input "Philadelphia"
select select "39"
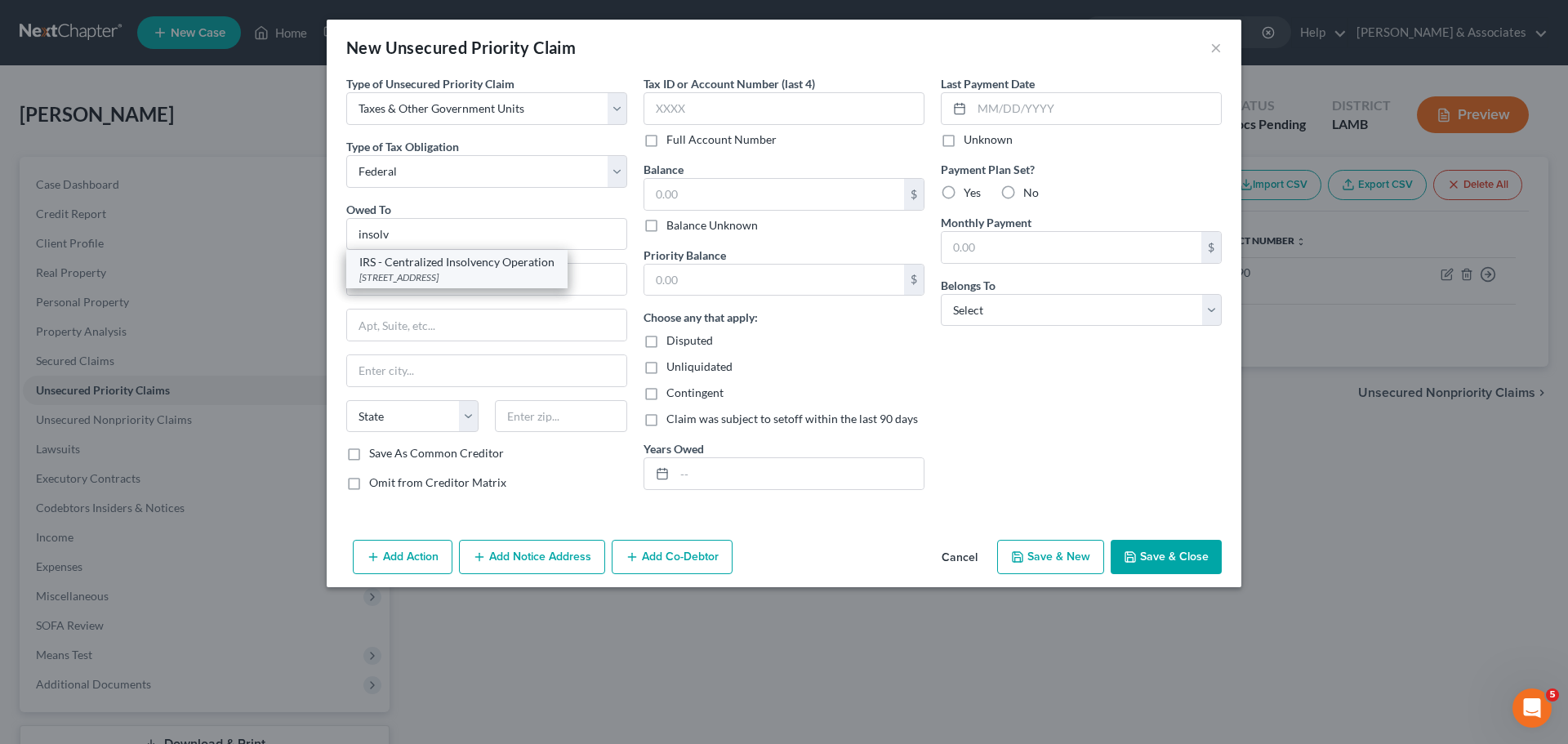
type input "19101"
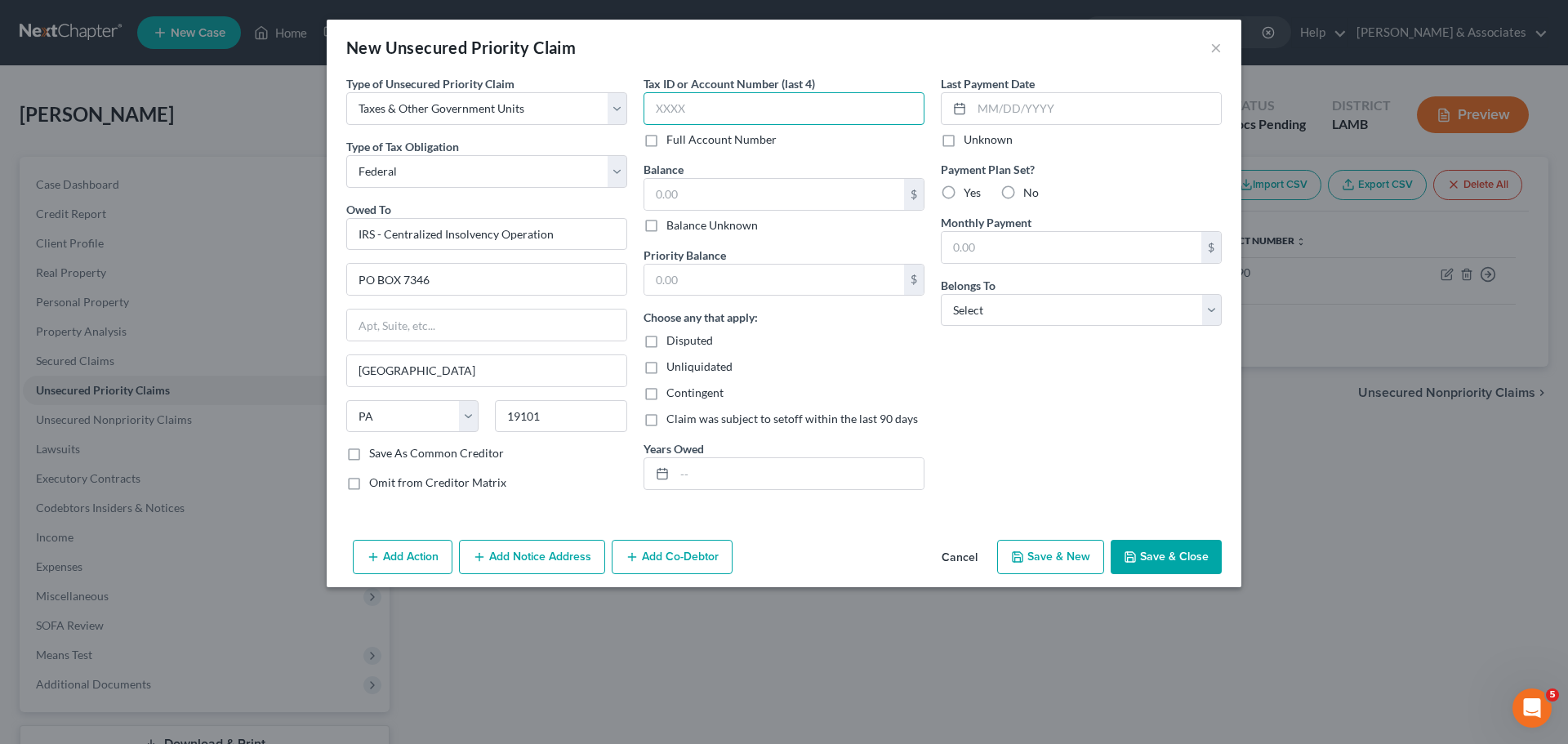
click at [726, 113] on input "text" at bounding box center [784, 108] width 281 height 33
type input "5790"
click at [708, 183] on input "text" at bounding box center [774, 195] width 259 height 31
type input "3,672.96"
click at [855, 471] on input "text" at bounding box center [799, 474] width 249 height 31
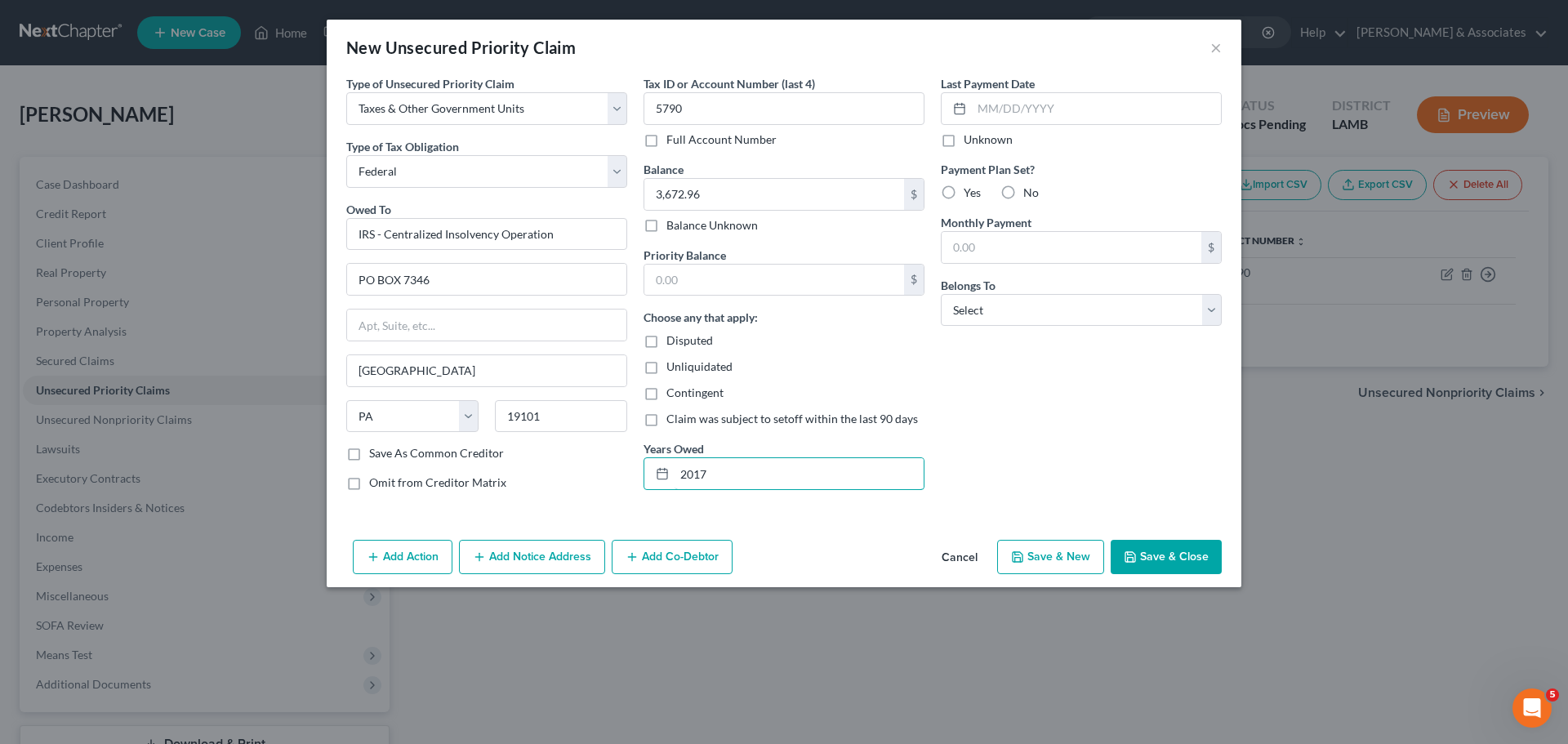
type input "2017"
click at [1024, 191] on label "No" at bounding box center [1031, 193] width 16 height 16
click at [1030, 191] on input "No" at bounding box center [1035, 190] width 11 height 11
radio input "true"
click at [1020, 332] on div "Last Payment Date Unknown Payment Plan Set? Yes No Monthly Payment $ Belongs To…" at bounding box center [1081, 290] width 297 height 429
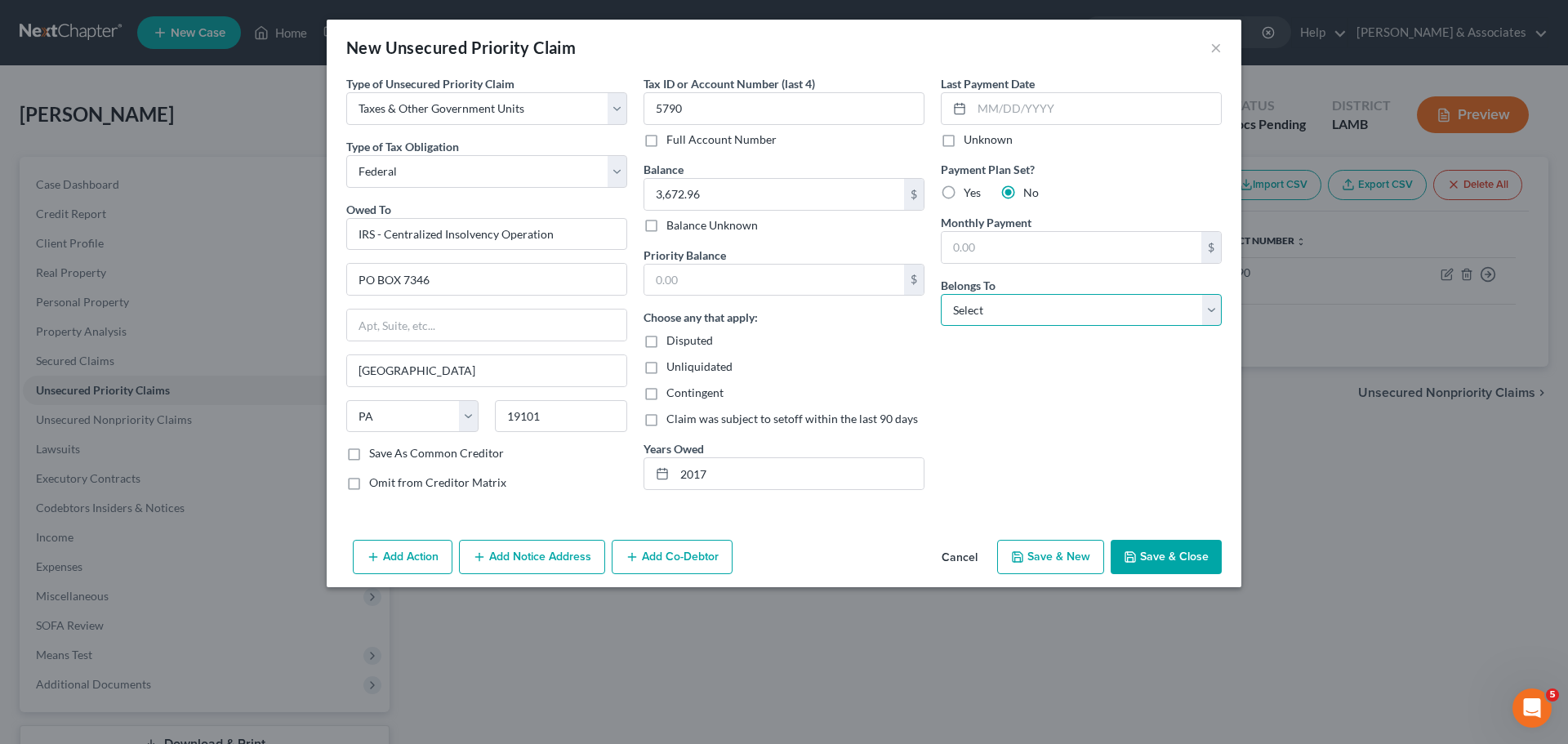
click at [1021, 324] on select "Select Debtor 1 Only Debtor 2 Only Debtor 1 And Debtor 2 Only At Least One Of T…" at bounding box center [1081, 310] width 281 height 33
select select "0"
click at [941, 294] on select "Select Debtor 1 Only Debtor 2 Only Debtor 1 And Debtor 2 Only At Least One Of T…" at bounding box center [1081, 310] width 281 height 33
drag, startPoint x: 1116, startPoint y: 507, endPoint x: 1161, endPoint y: 569, distance: 76.6
click at [1116, 510] on div "Type of Unsecured Priority Claim * Select Taxes & Other Government Units Domest…" at bounding box center [784, 305] width 915 height 458
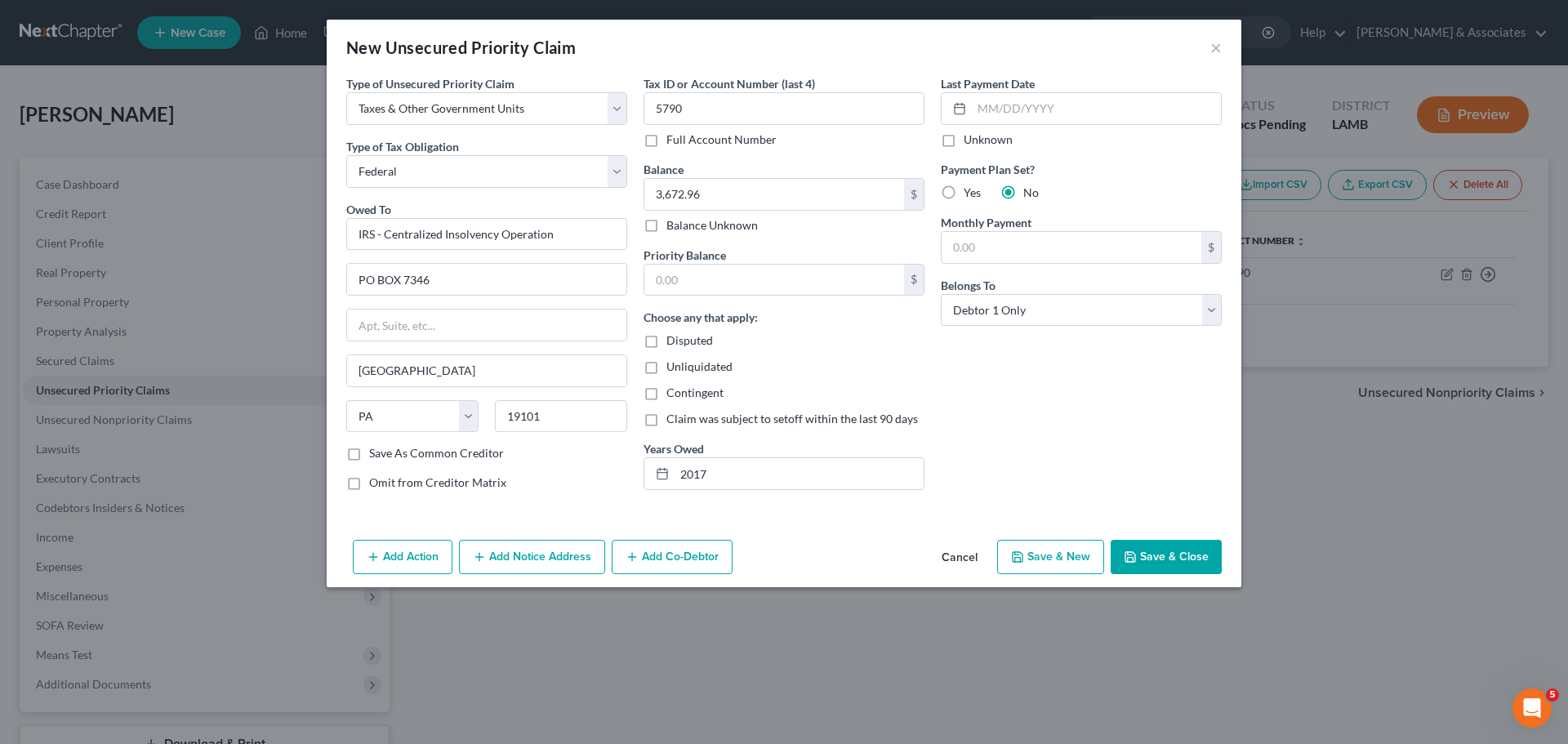
click at [1162, 569] on button "Save & Close" at bounding box center [1166, 558] width 111 height 34
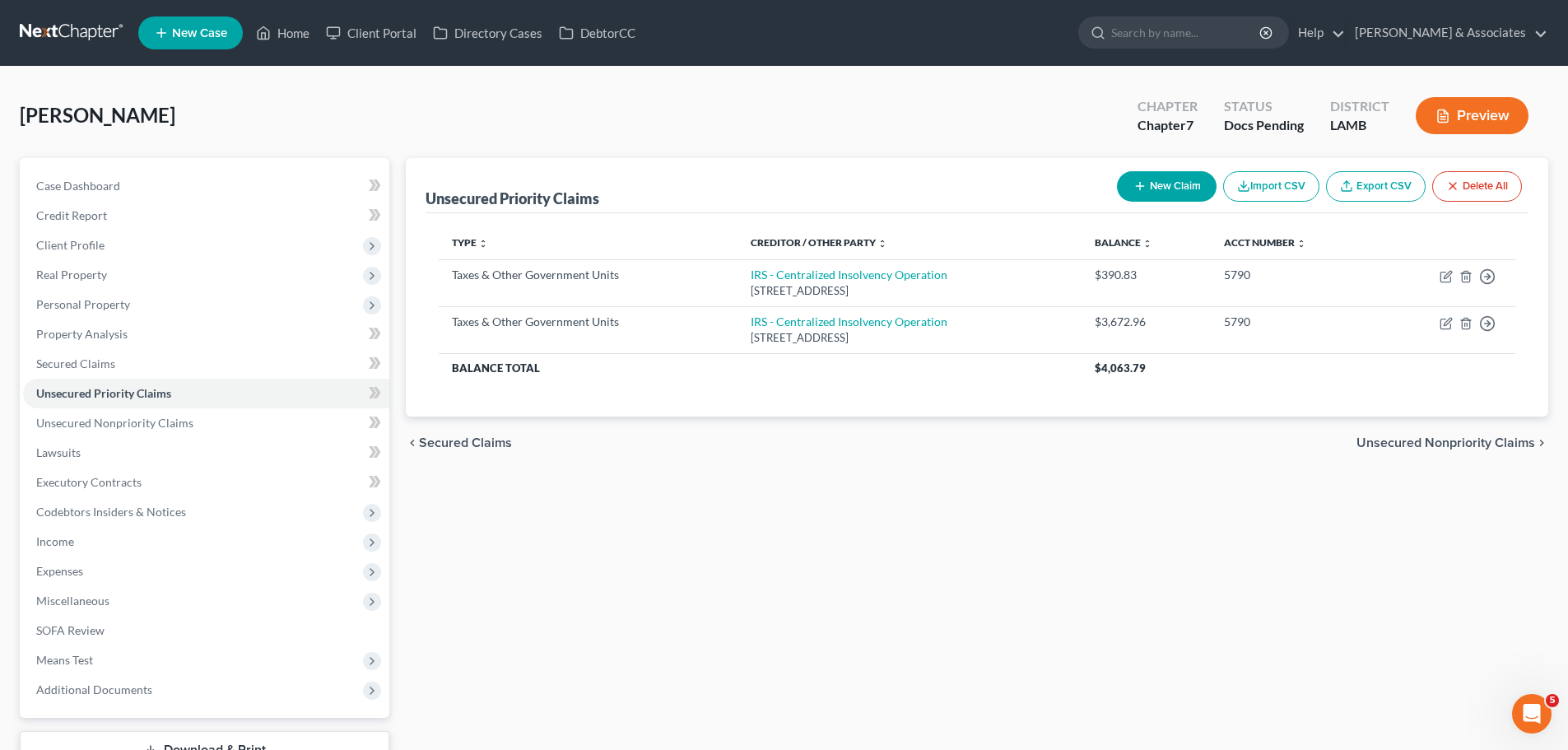
click at [605, 505] on div "Unsecured Priority Claims New Claim Import CSV Export CSV Delete All Type expan…" at bounding box center [977, 464] width 1159 height 612
click at [127, 419] on span "Unsecured Nonpriority Claims" at bounding box center [115, 422] width 157 height 14
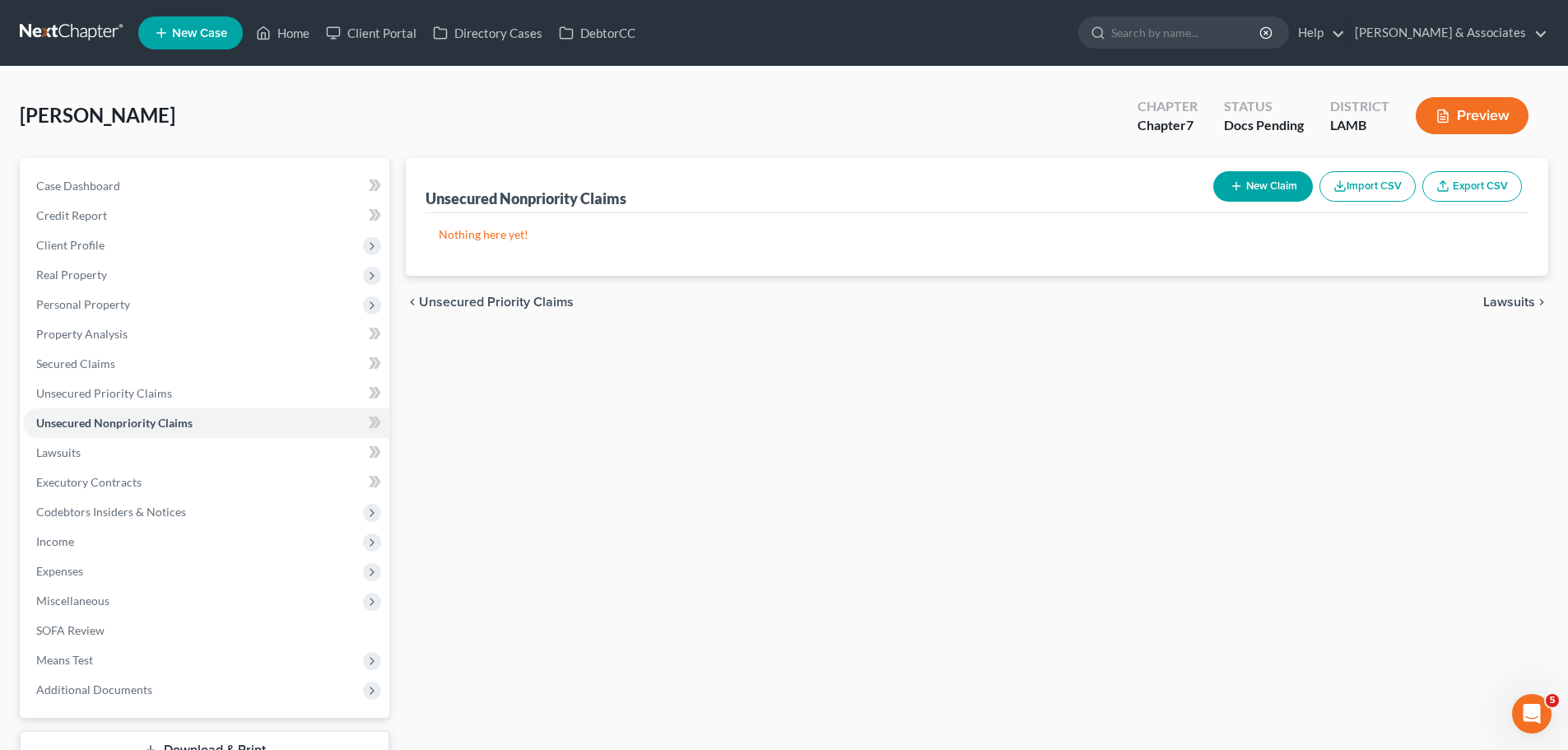
click at [1256, 194] on button "New Claim" at bounding box center [1264, 186] width 99 height 31
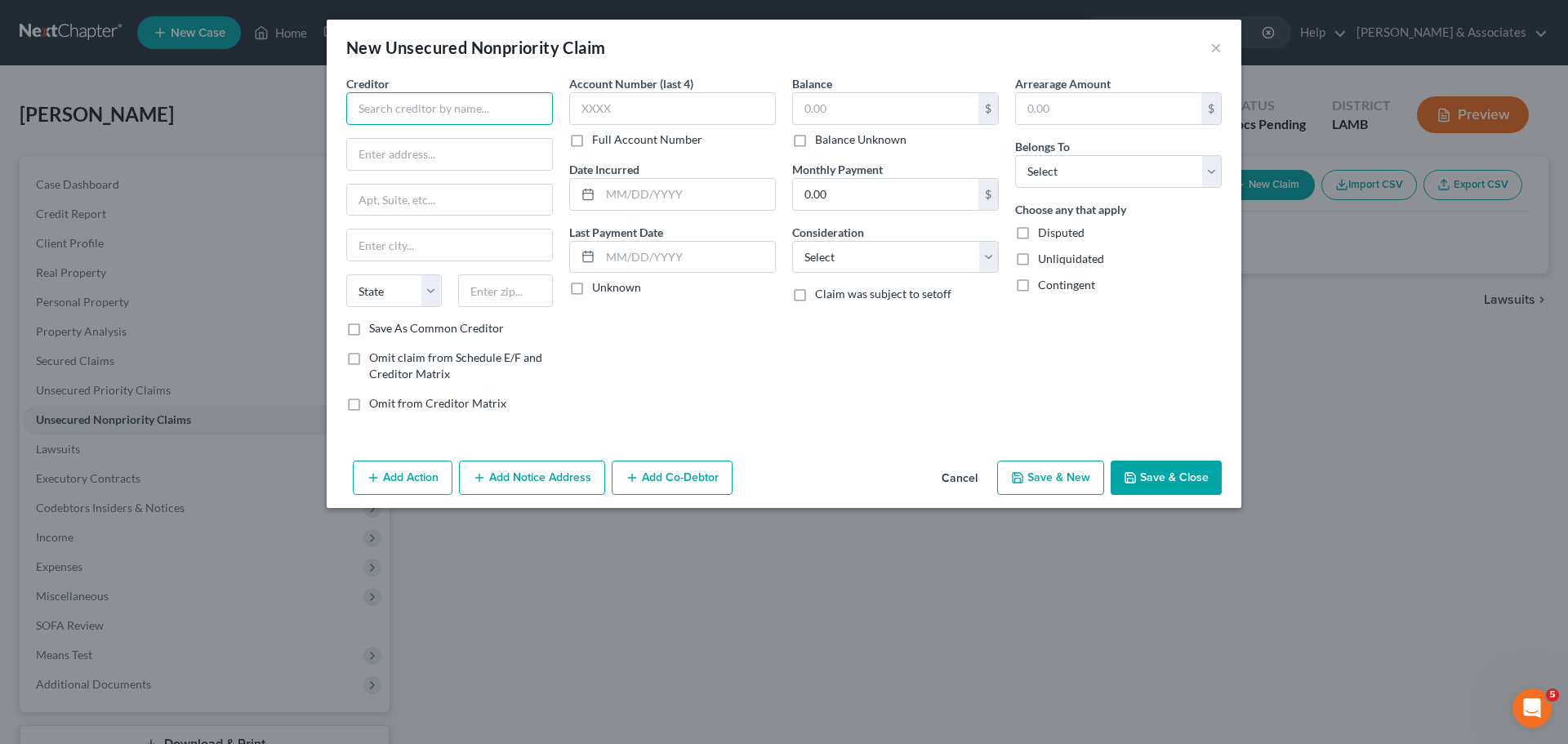
click at [472, 114] on input "text" at bounding box center [450, 108] width 207 height 33
click at [468, 146] on div "1455 Market Street Suite 600, MSC 715, San Francisco, CA 94103" at bounding box center [444, 152] width 170 height 14
type input "Square Capital, LLC"
type input "1455 Market Street"
type input "Suite 600, MSC 715"
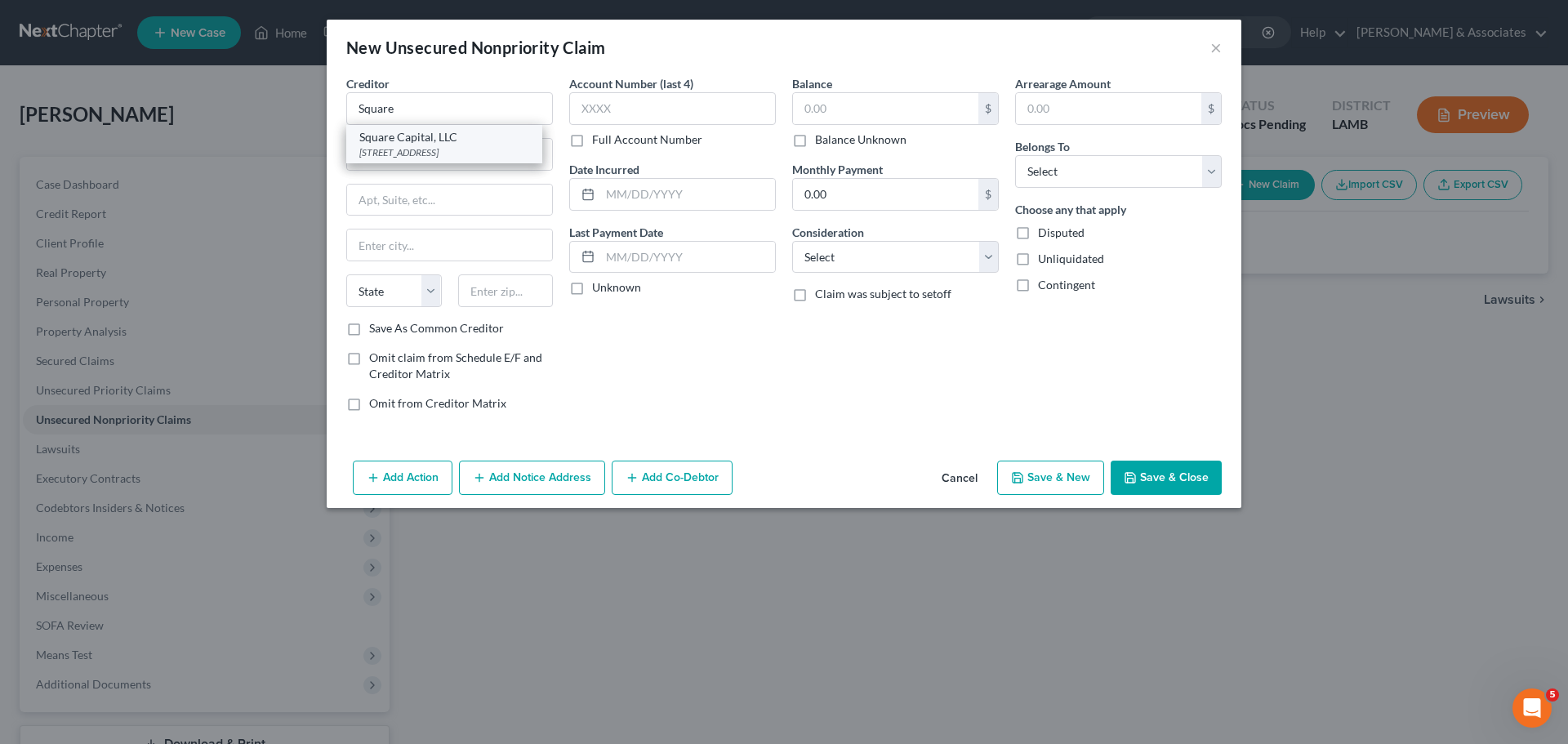
type input "San Francisco"
select select "4"
type input "94103"
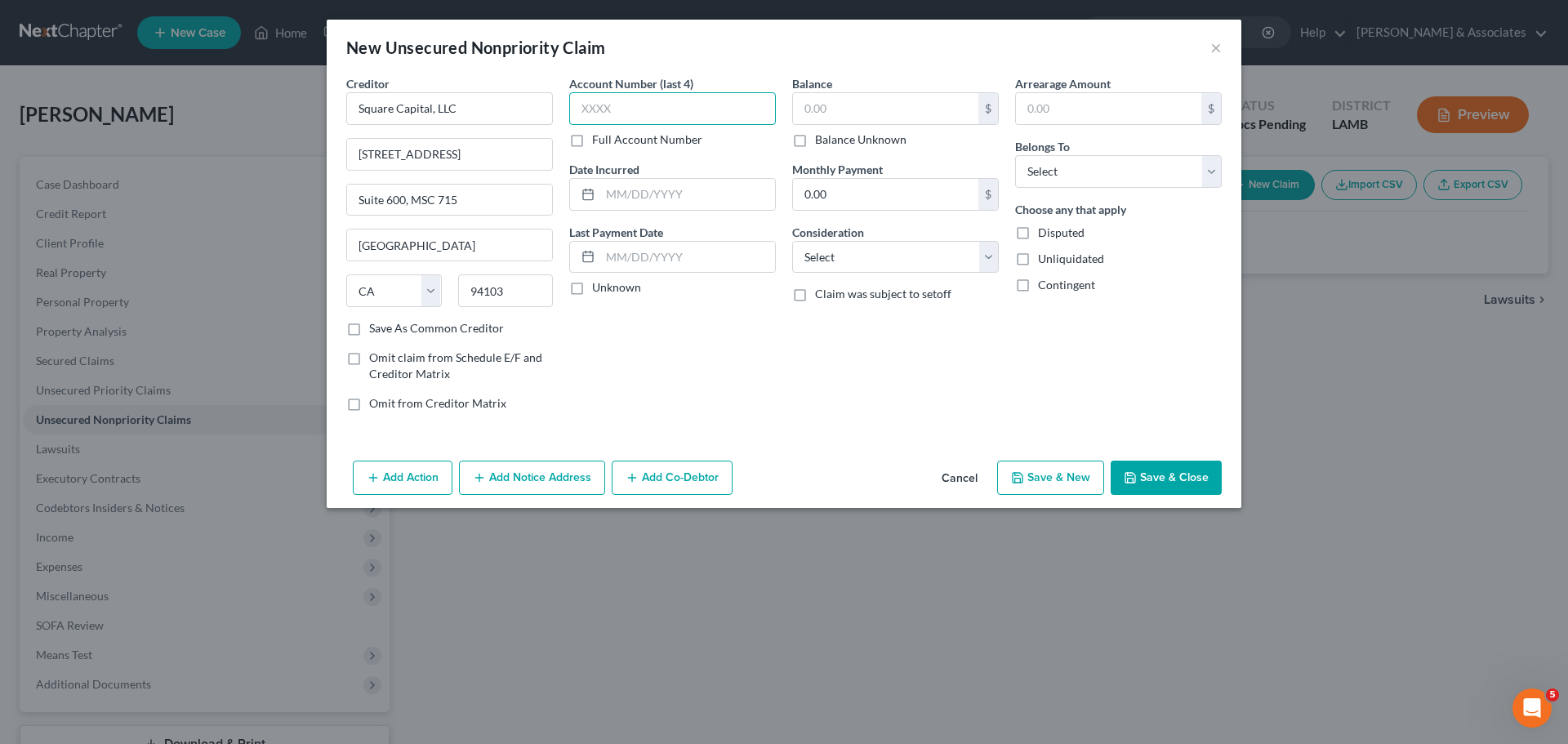
click at [697, 114] on input "text" at bounding box center [672, 108] width 207 height 33
click at [901, 114] on input "text" at bounding box center [886, 108] width 186 height 31
type input "403.12"
click at [656, 184] on input "text" at bounding box center [687, 195] width 175 height 31
type input "2025"
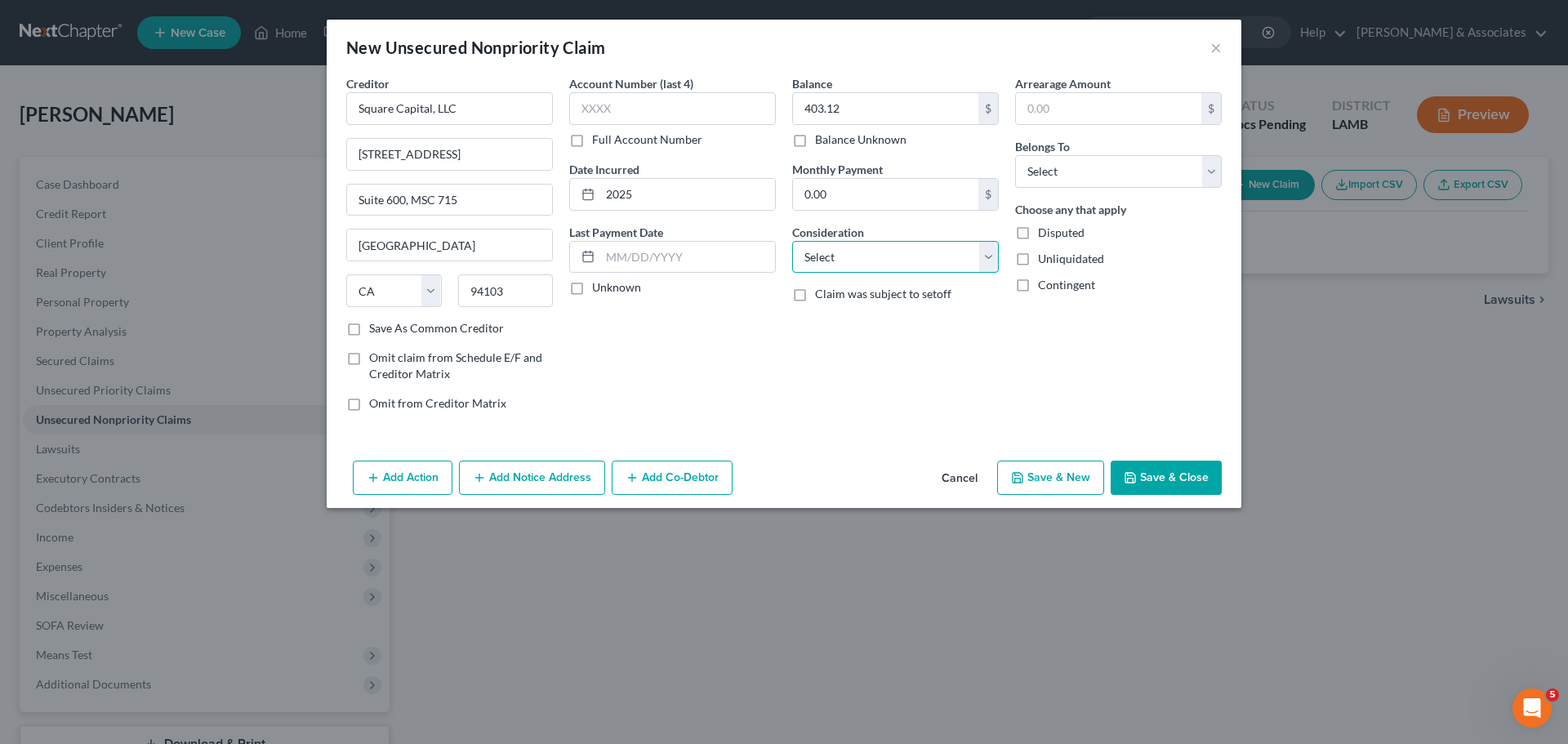
click at [839, 265] on select "Select Cable / Satellite Services Collection Agency Credit Card Debt Debt Couns…" at bounding box center [896, 258] width 207 height 33
select select "10"
click at [792, 241] on select "Select Cable / Satellite Services Collection Agency Credit Card Debt Debt Couns…" at bounding box center [896, 258] width 207 height 33
click at [1036, 172] on select "Select Debtor 1 Only Debtor 2 Only Debtor 1 And Debtor 2 Only At Least One Of T…" at bounding box center [1119, 172] width 207 height 33
click at [1016, 155] on select "Select Debtor 1 Only Debtor 2 Only Debtor 1 And Debtor 2 Only At Least One Of T…" at bounding box center [1119, 172] width 207 height 33
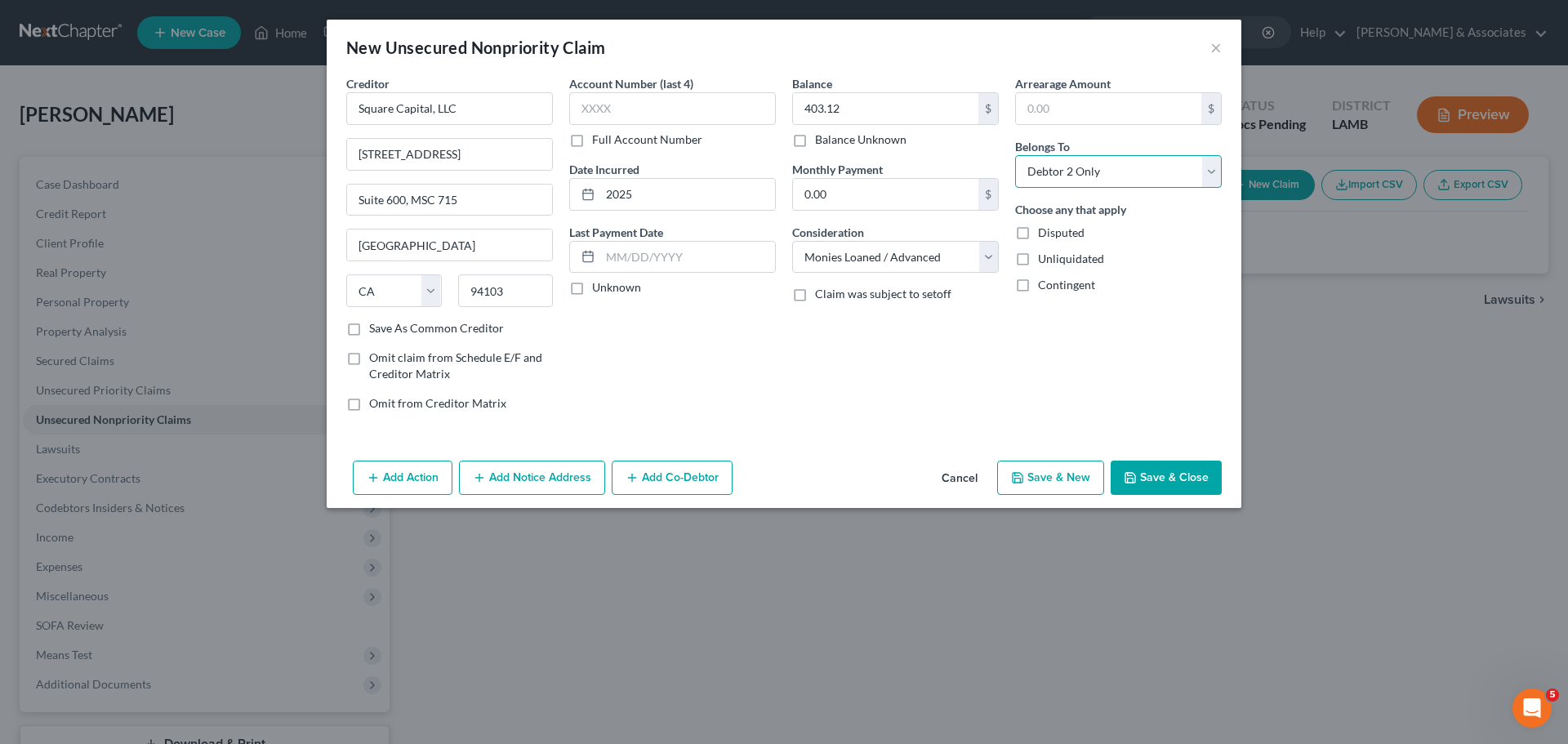
select select "0"
click at [1148, 465] on button "Save & Close" at bounding box center [1166, 478] width 111 height 34
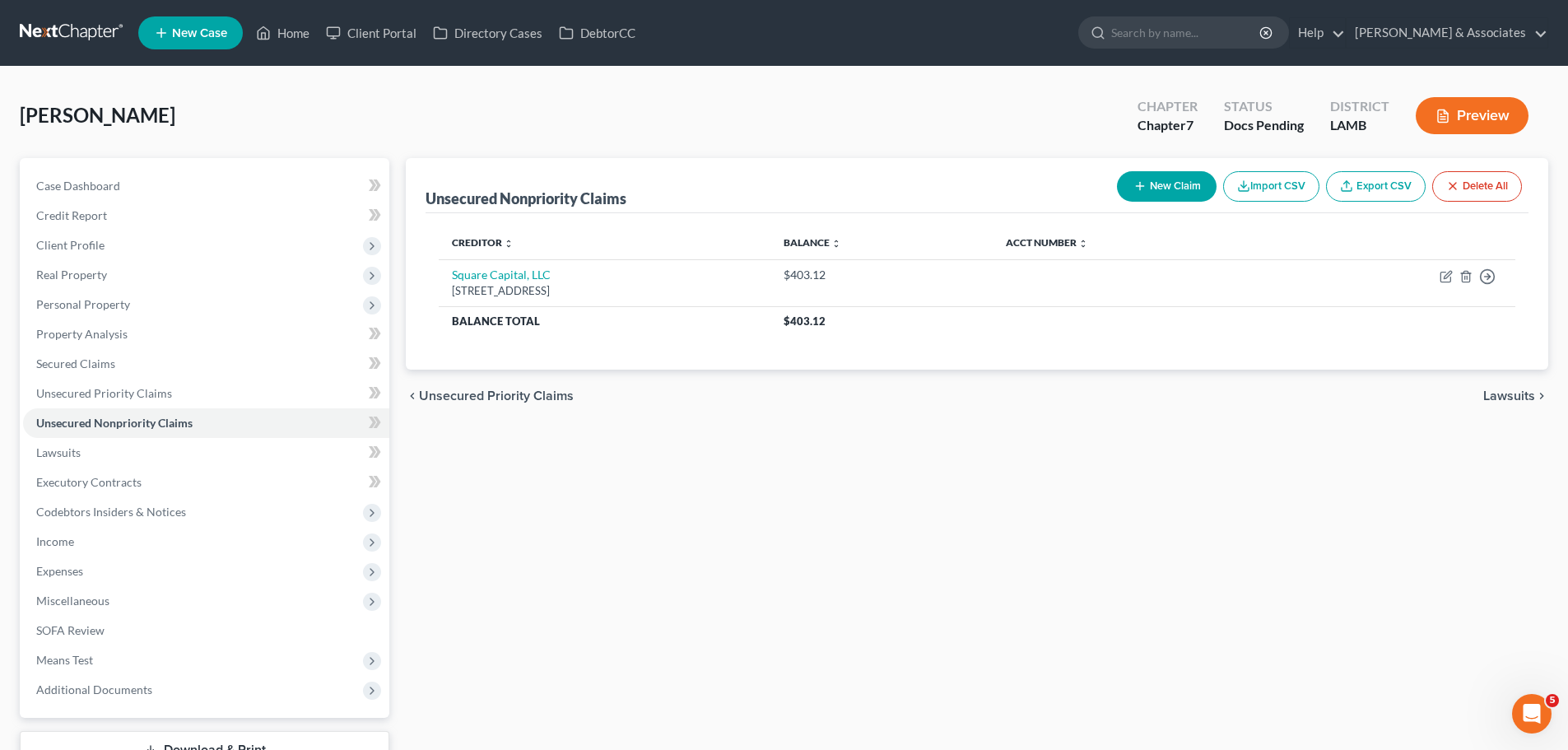
click at [917, 690] on div "Unsecured Nonpriority Claims New Claim Import CSV Export CSV Delete All Credito…" at bounding box center [977, 464] width 1159 height 612
click at [199, 460] on link "Lawsuits" at bounding box center [206, 453] width 367 height 30
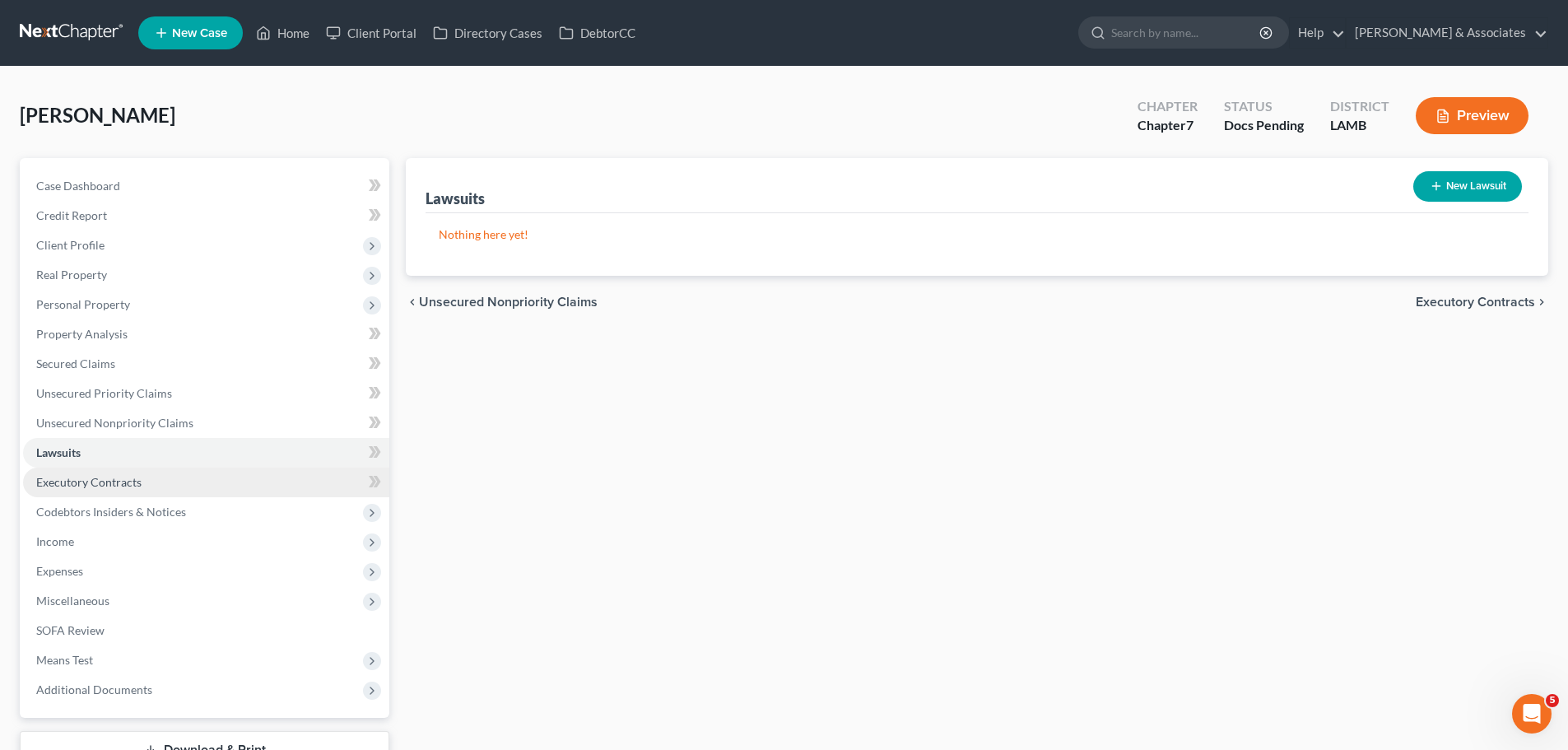
click at [199, 475] on link "Executory Contracts" at bounding box center [206, 483] width 367 height 30
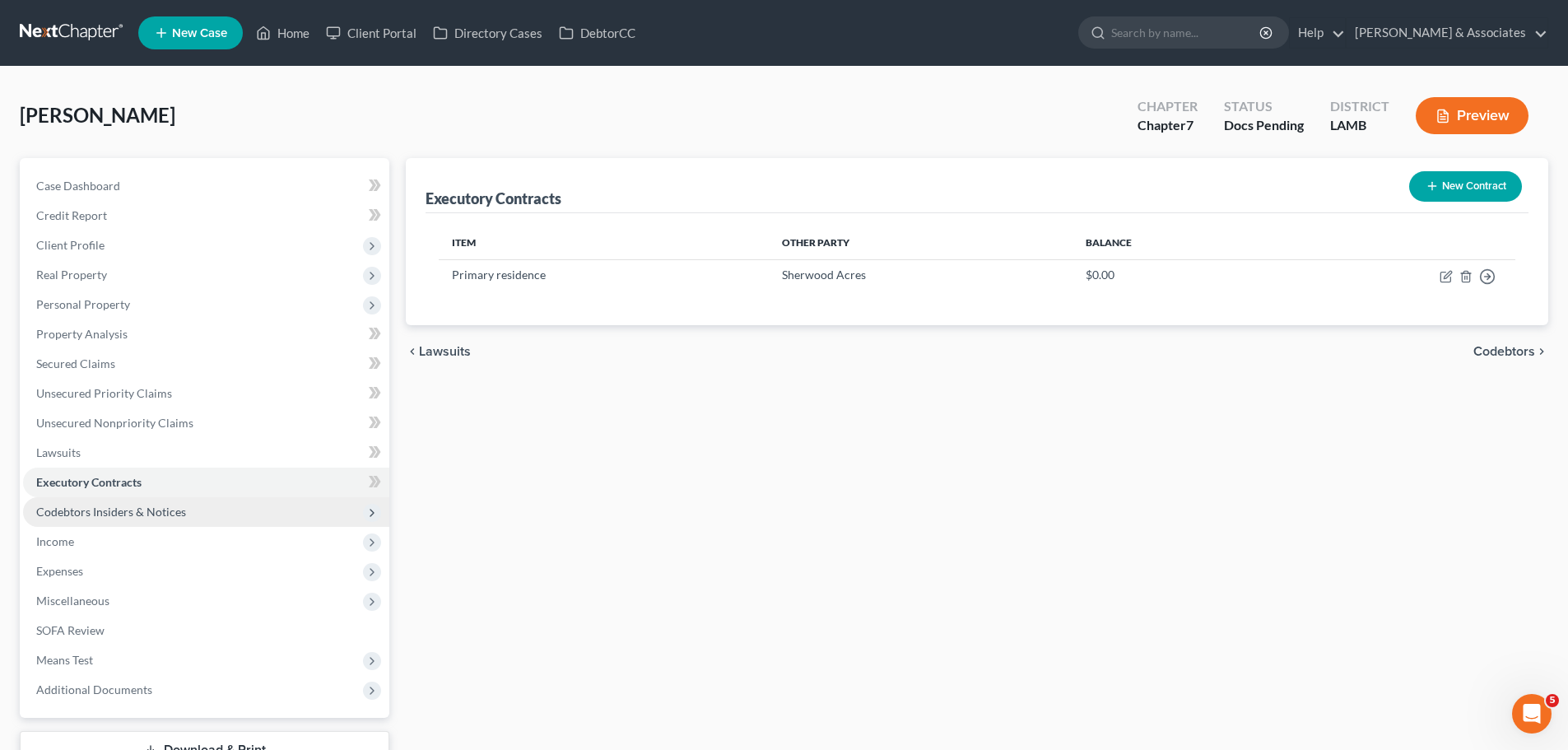
click at [200, 508] on span "Codebtors Insiders & Notices" at bounding box center [206, 512] width 367 height 30
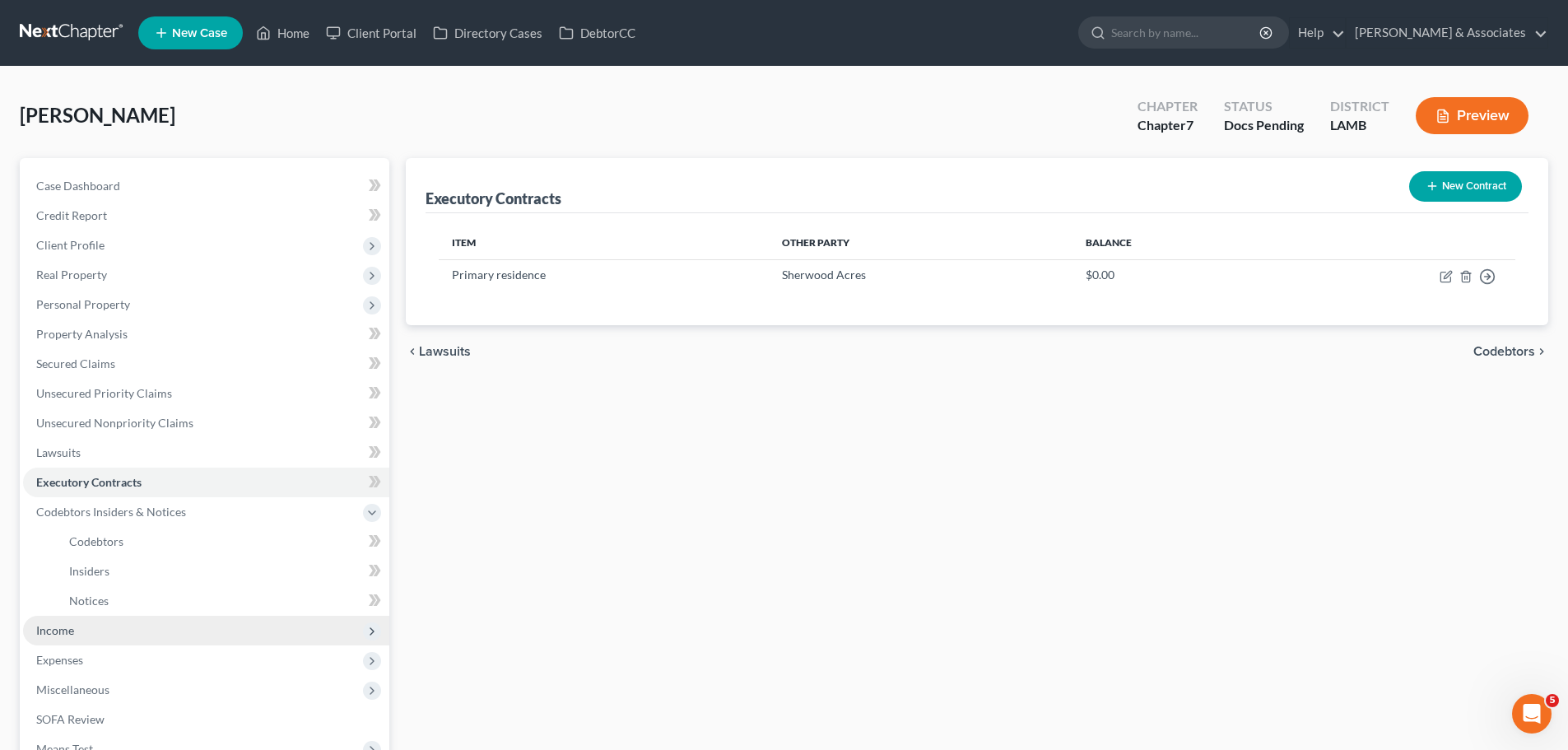
click at [161, 634] on span "Income" at bounding box center [206, 631] width 367 height 30
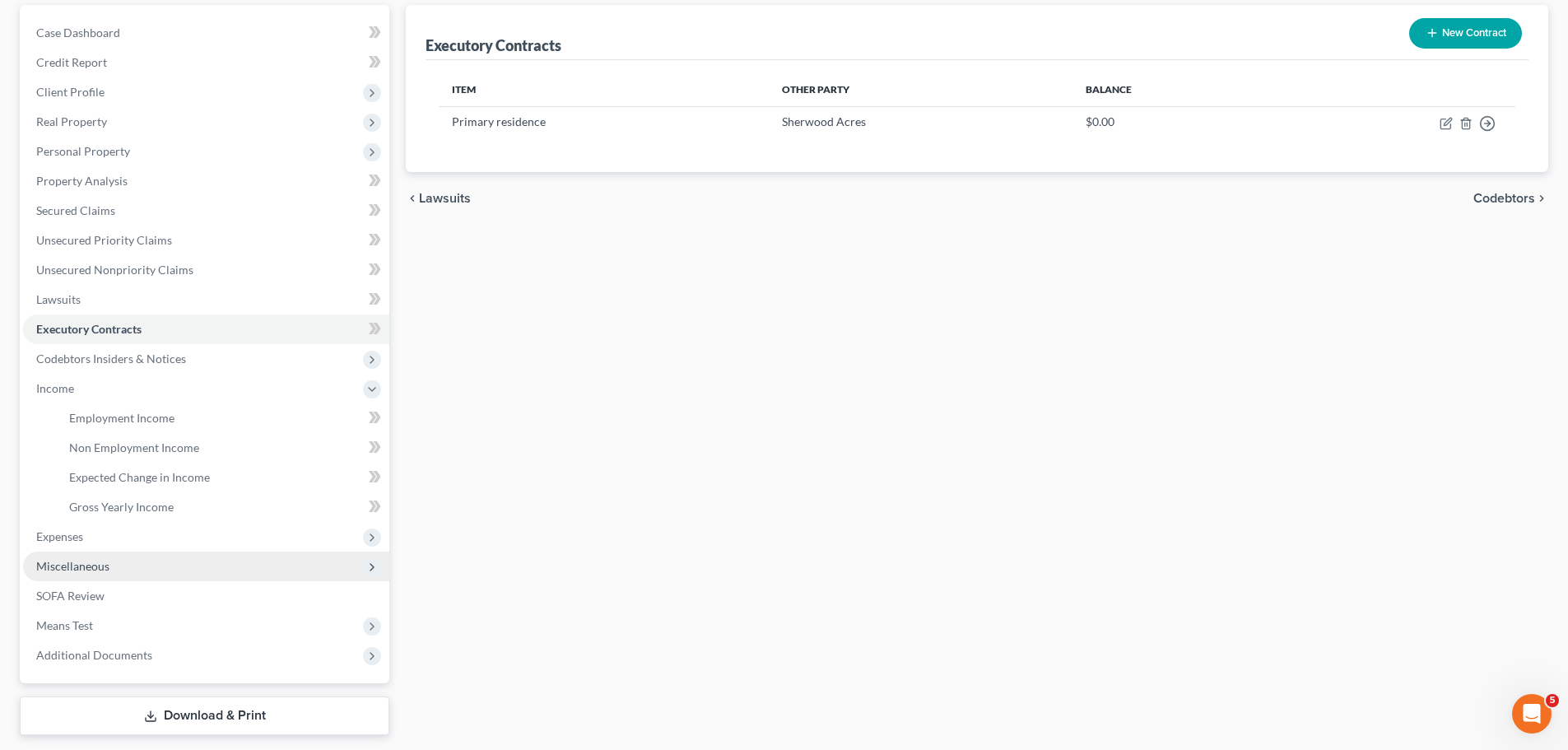
scroll to position [165, 0]
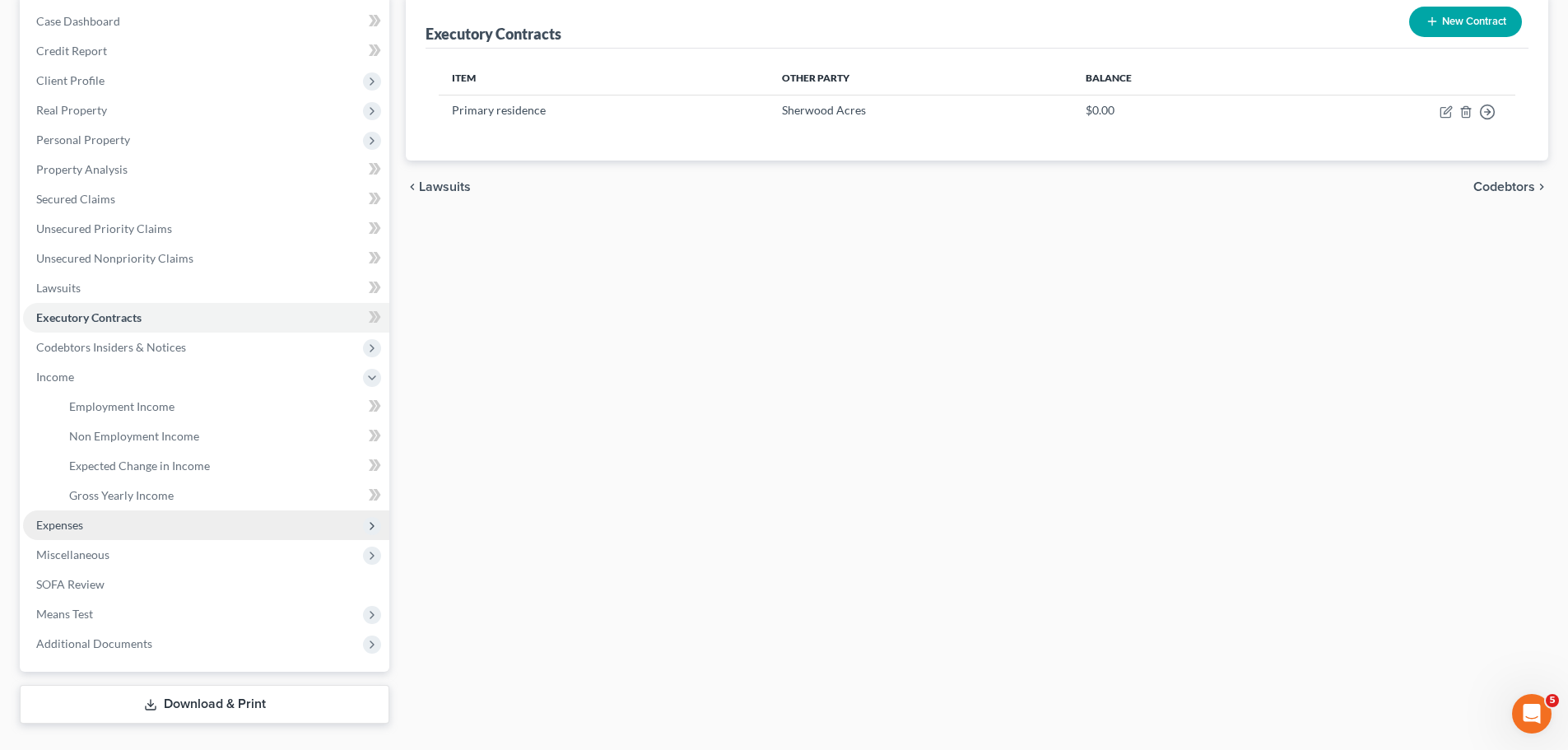
click at [84, 526] on span "Expenses" at bounding box center [206, 526] width 367 height 30
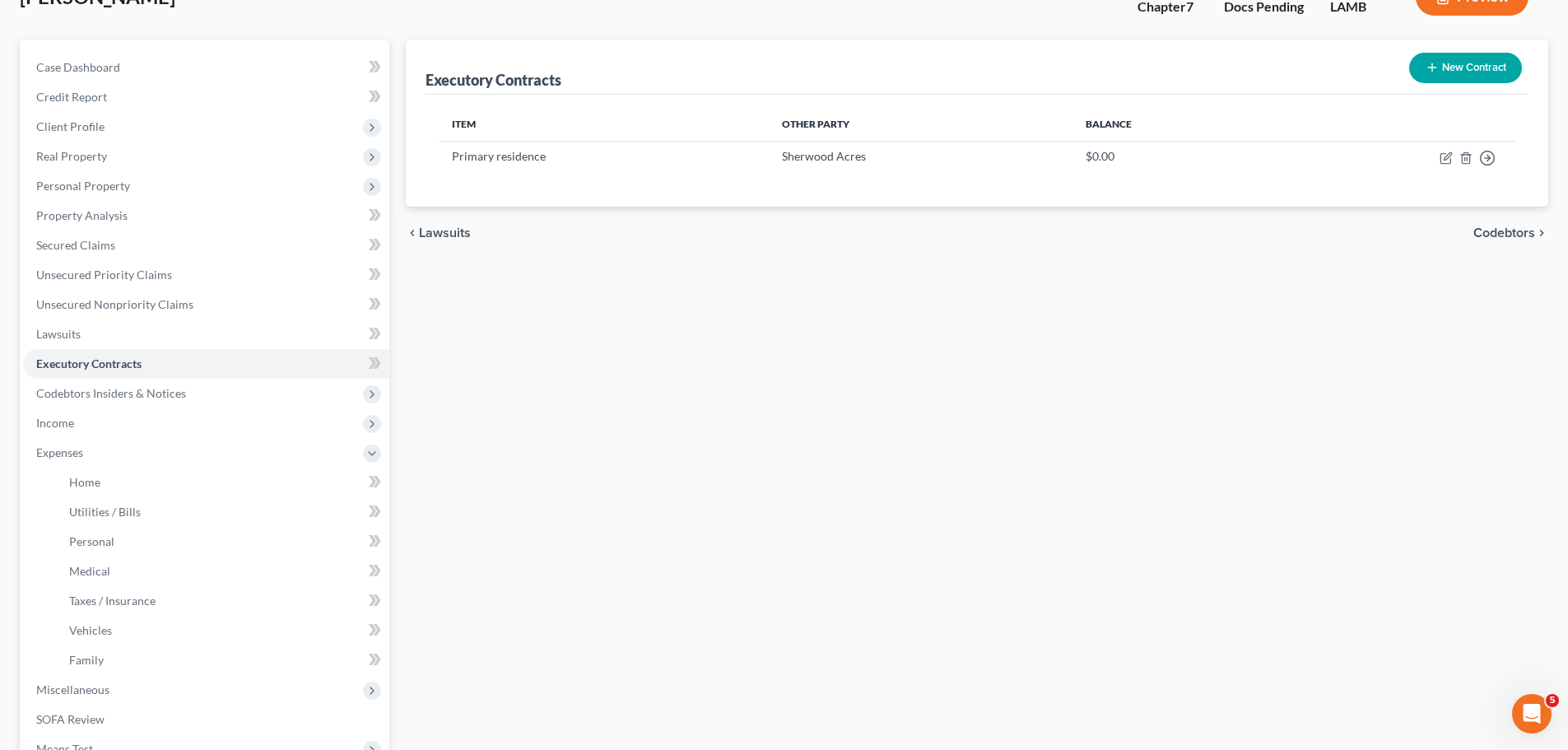
scroll to position [290, 0]
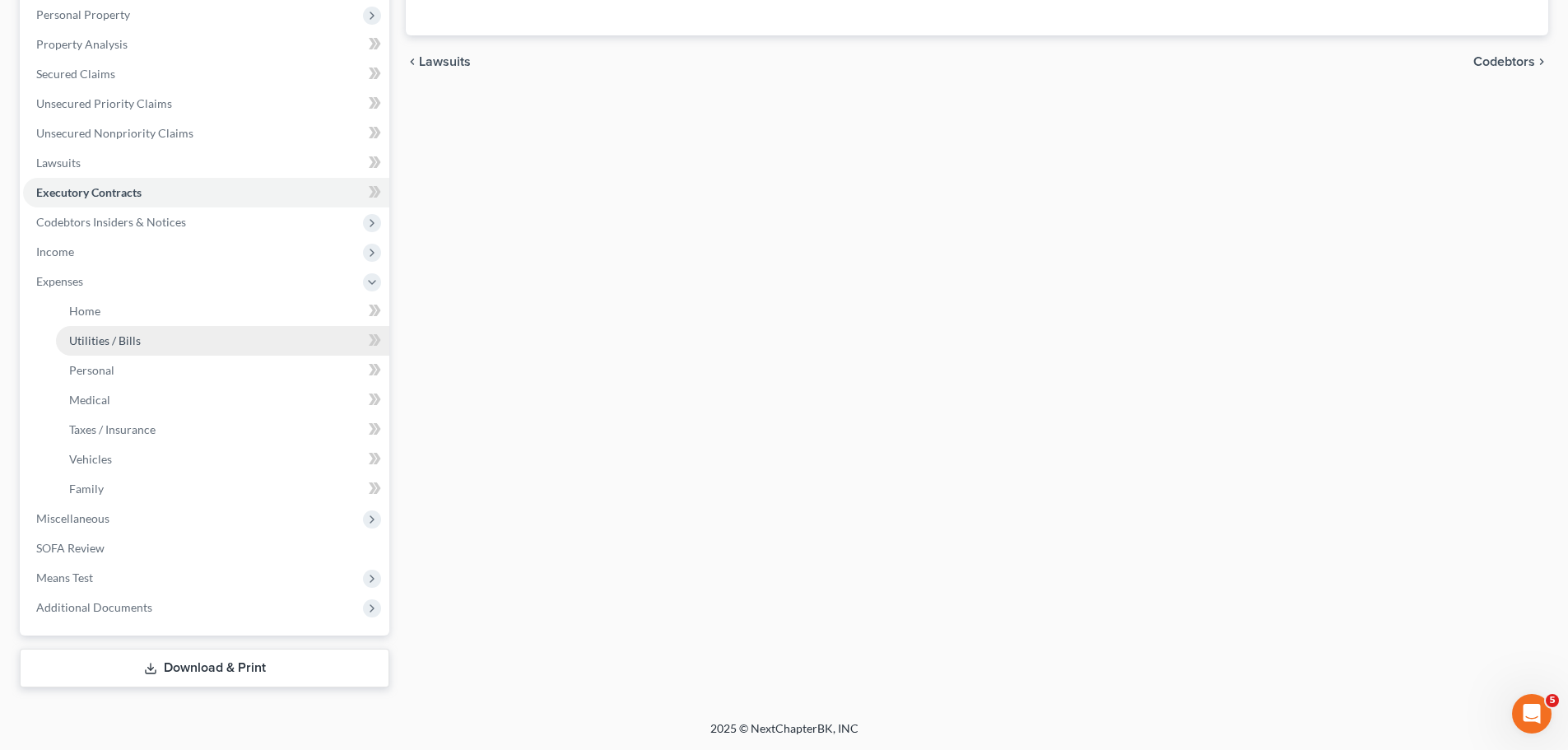
click at [98, 339] on span "Utilities / Bills" at bounding box center [105, 340] width 72 height 14
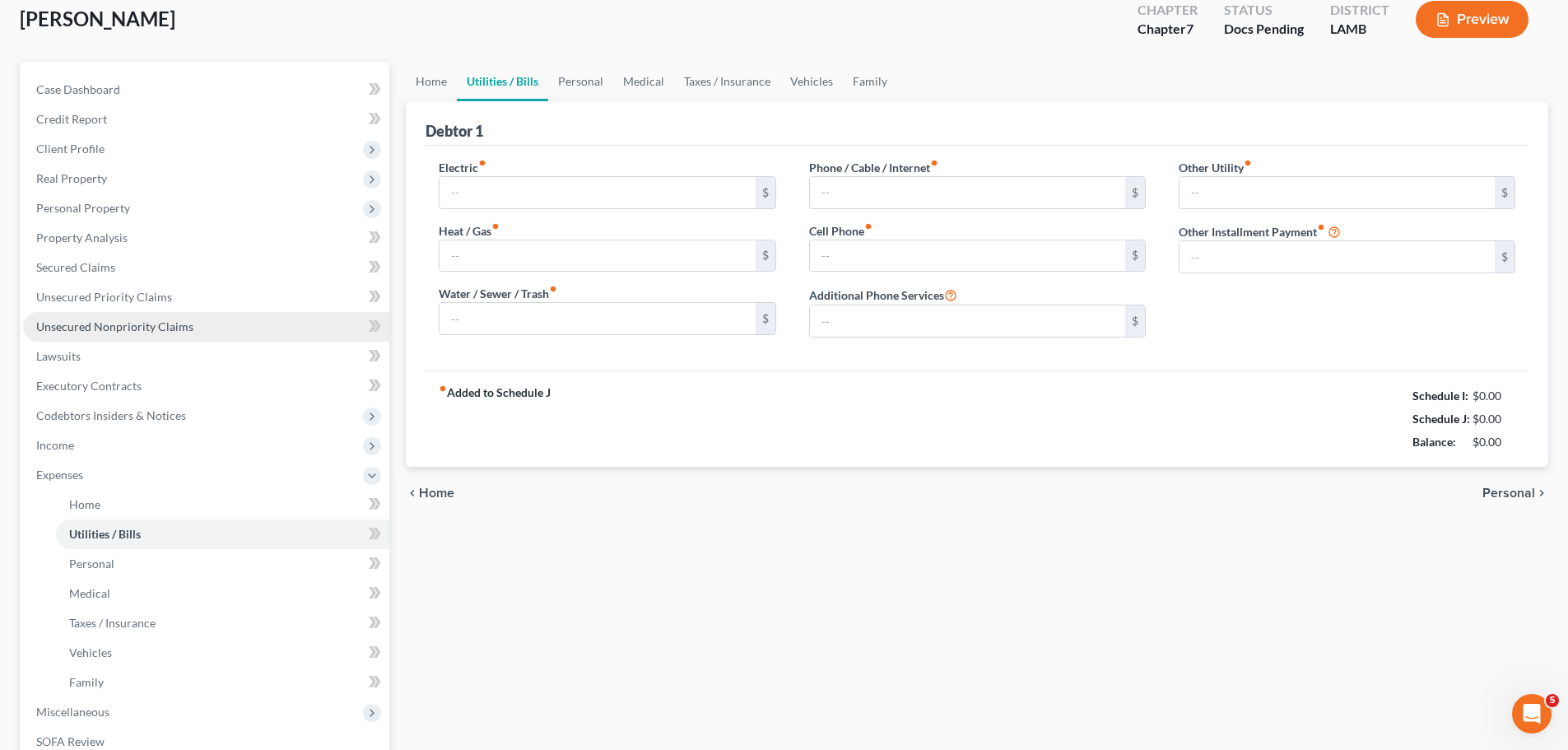
type input "0.00"
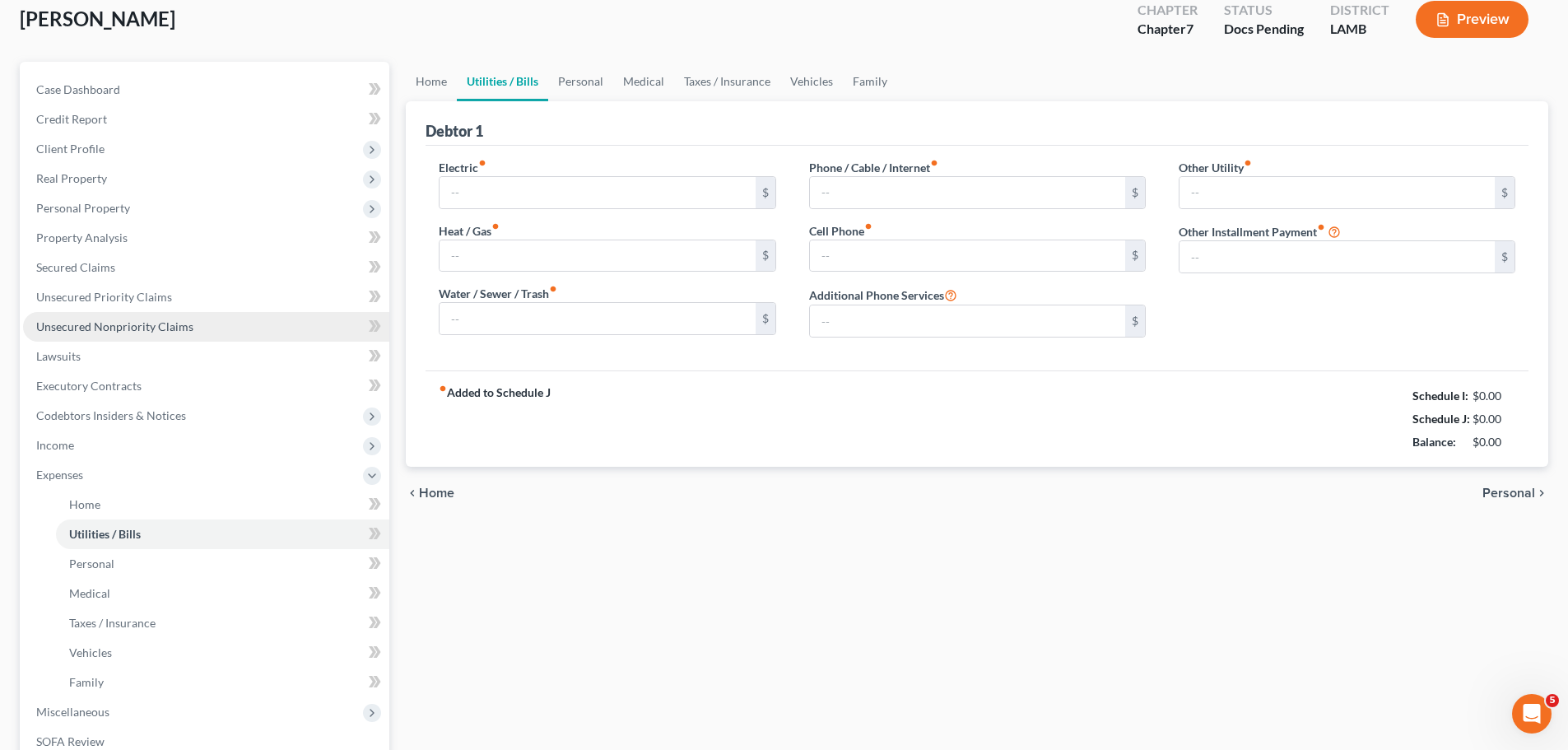
type input "0.00"
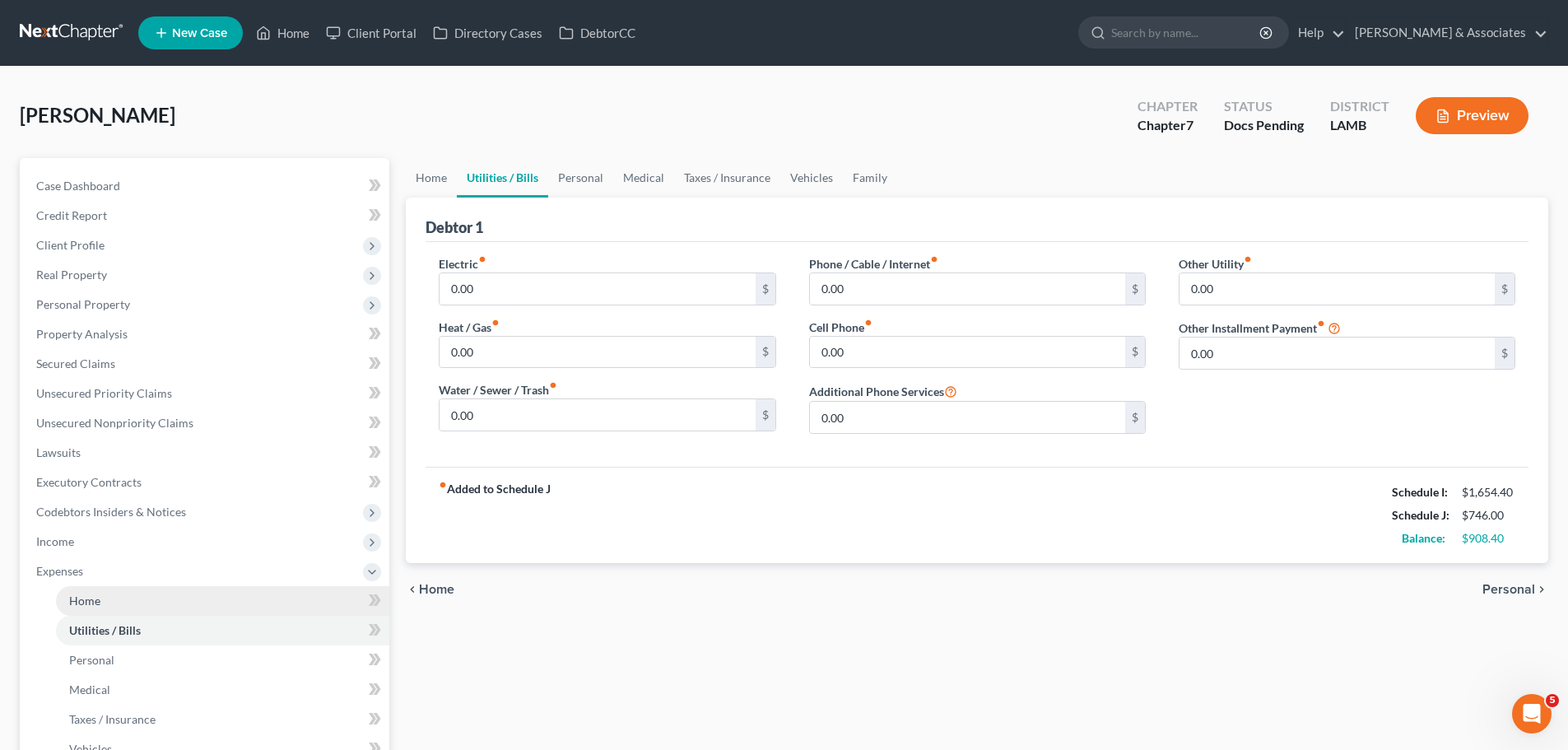
click at [125, 606] on link "Home" at bounding box center [223, 601] width 333 height 30
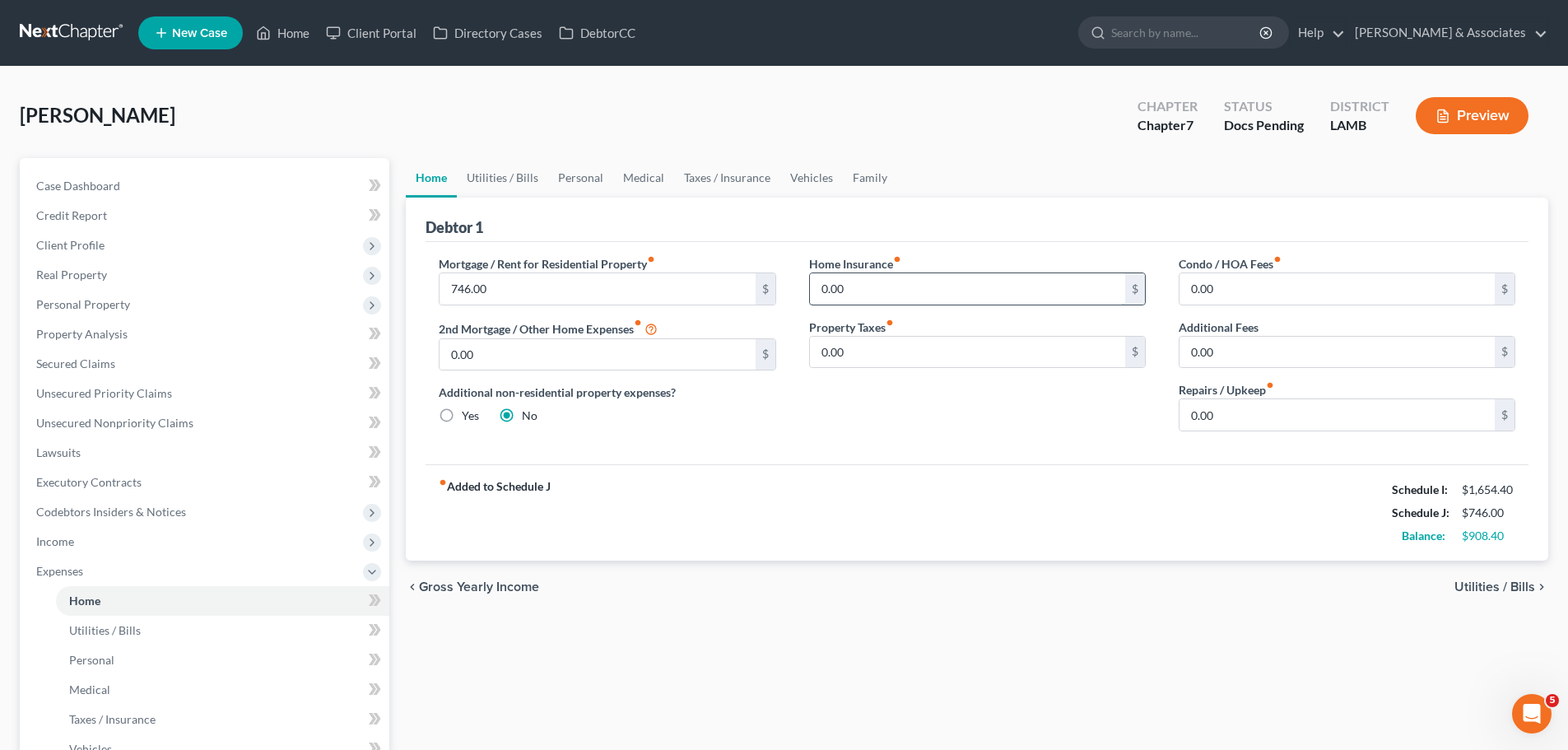
click at [846, 289] on input "0.00" at bounding box center [967, 289] width 315 height 31
type input "28.77"
click at [97, 307] on span "Personal Property" at bounding box center [83, 304] width 94 height 14
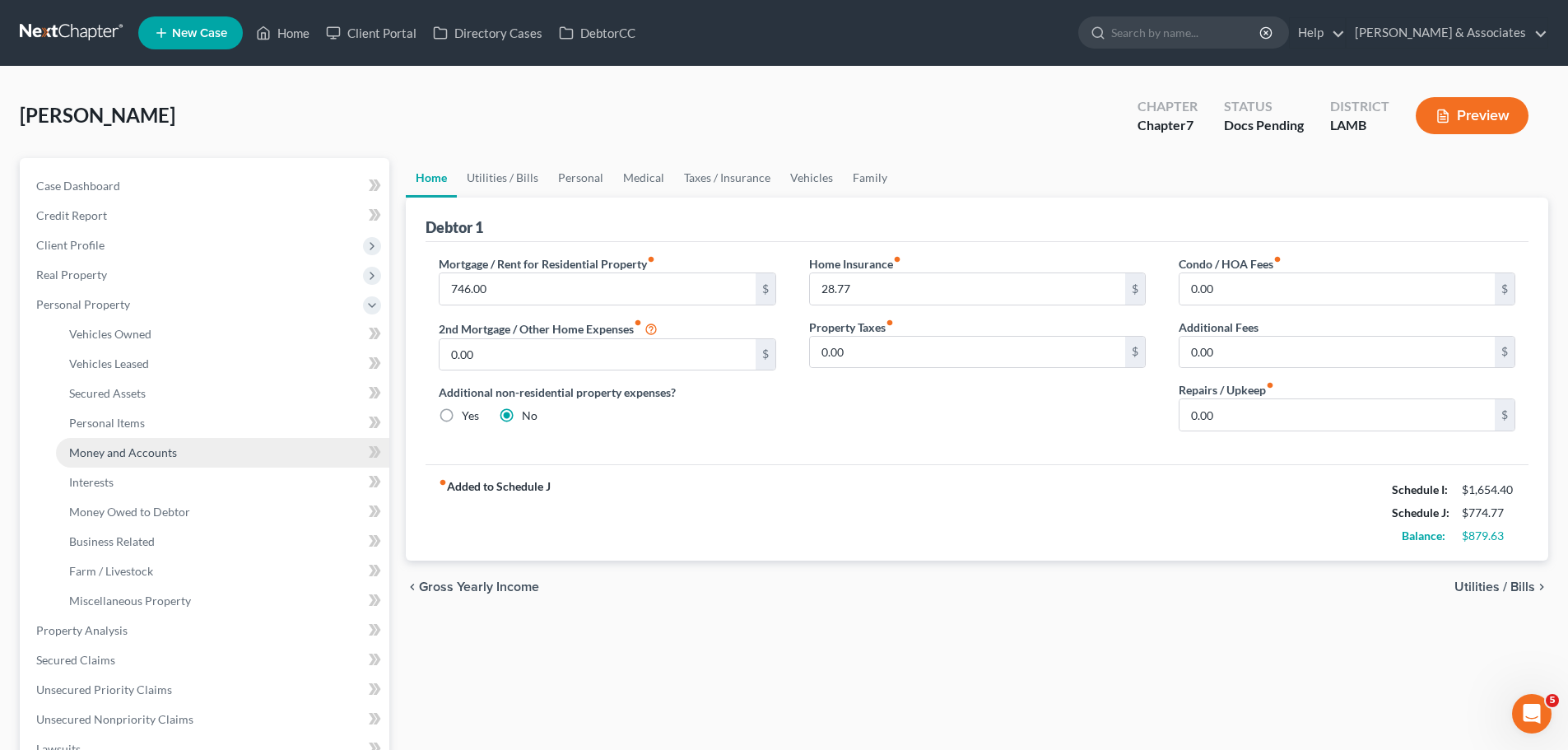
click at [132, 461] on link "Money and Accounts" at bounding box center [223, 453] width 333 height 30
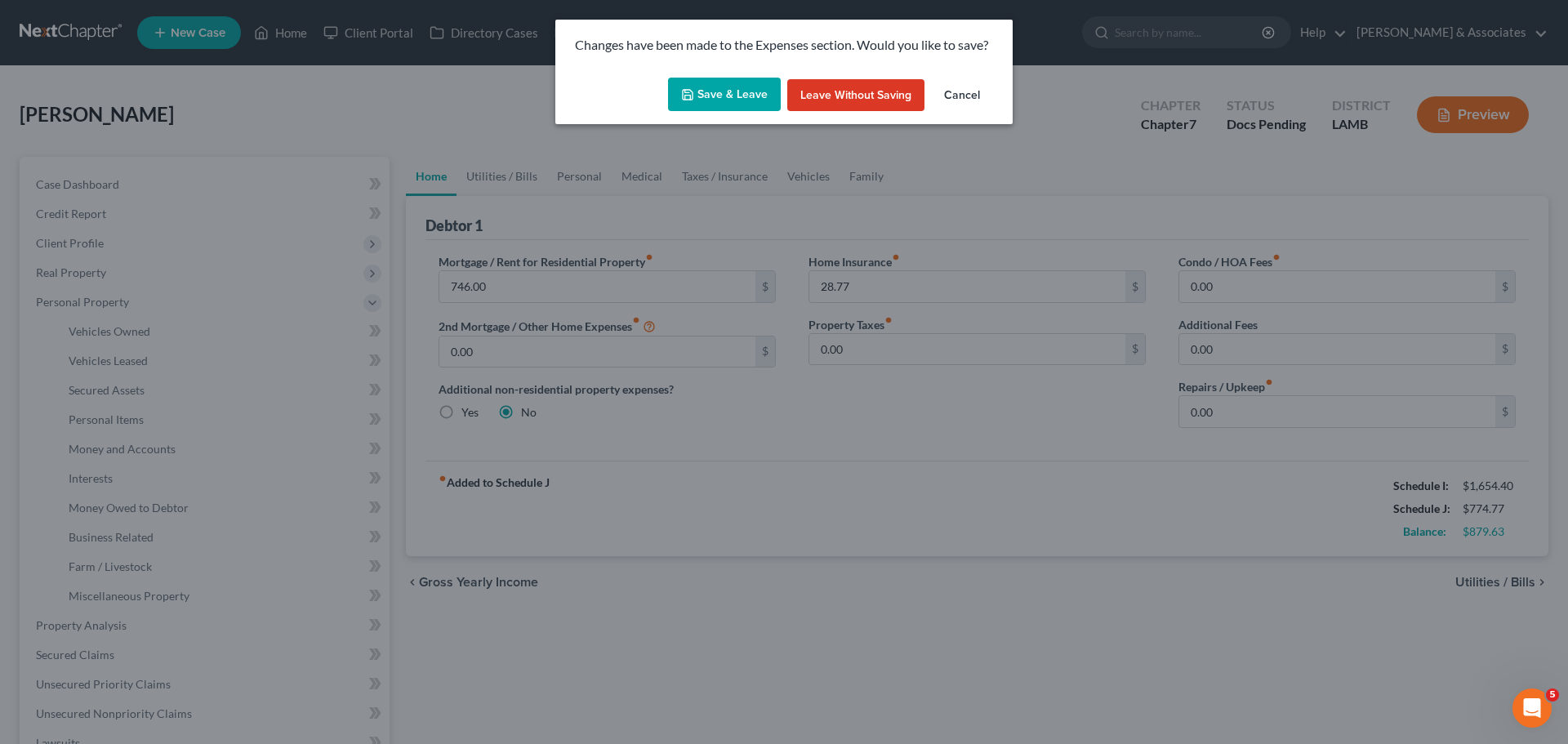
click at [734, 101] on button "Save & Leave" at bounding box center [724, 95] width 112 height 34
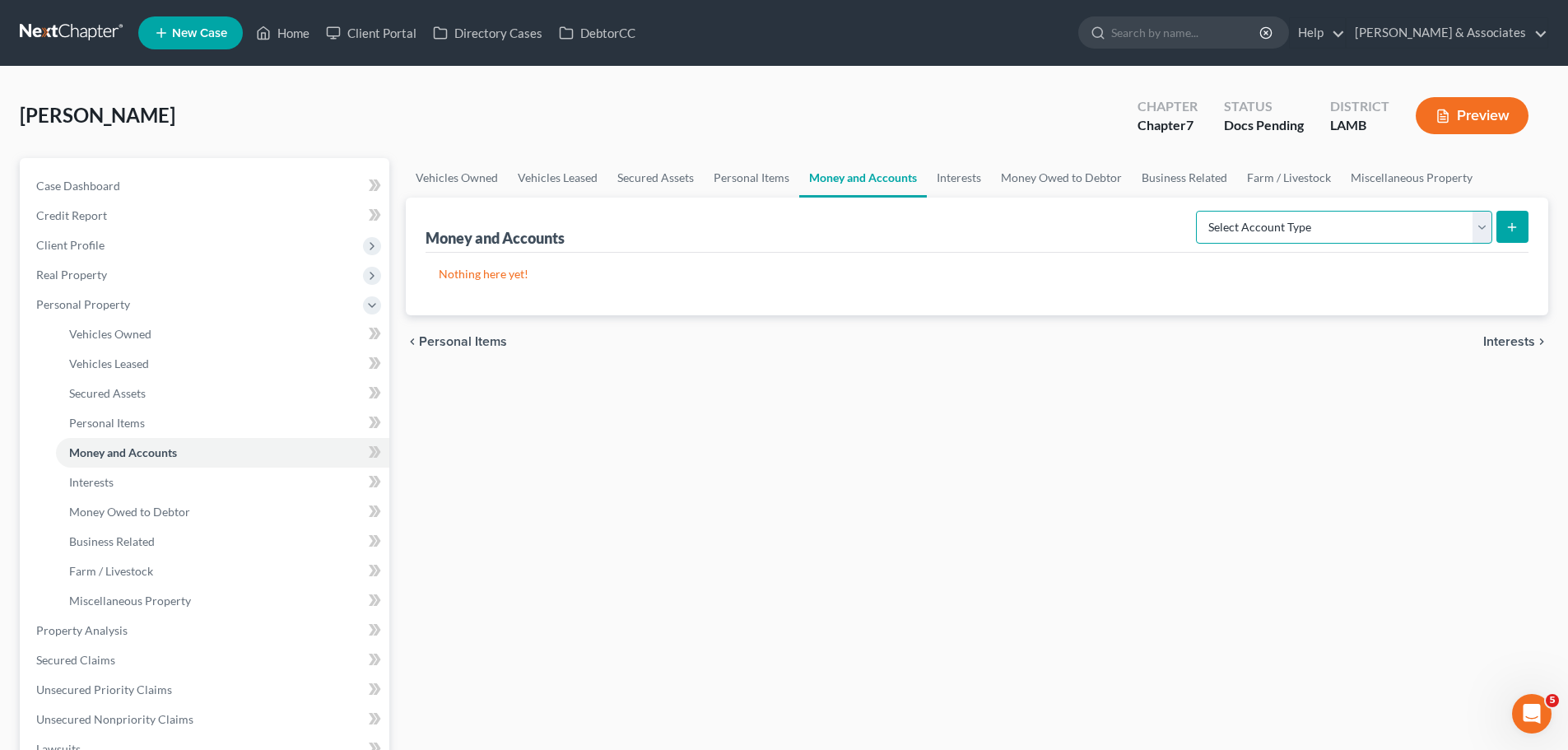
click at [1270, 230] on select "Select Account Type Brokerage Cash on Hand Certificates of Deposit Checking Acc…" at bounding box center [1345, 228] width 296 height 33
select select "other"
click at [1200, 211] on select "Select Account Type Brokerage Cash on Hand Certificates of Deposit Checking Acc…" at bounding box center [1345, 228] width 296 height 33
click at [1507, 215] on button "submit" at bounding box center [1513, 227] width 32 height 32
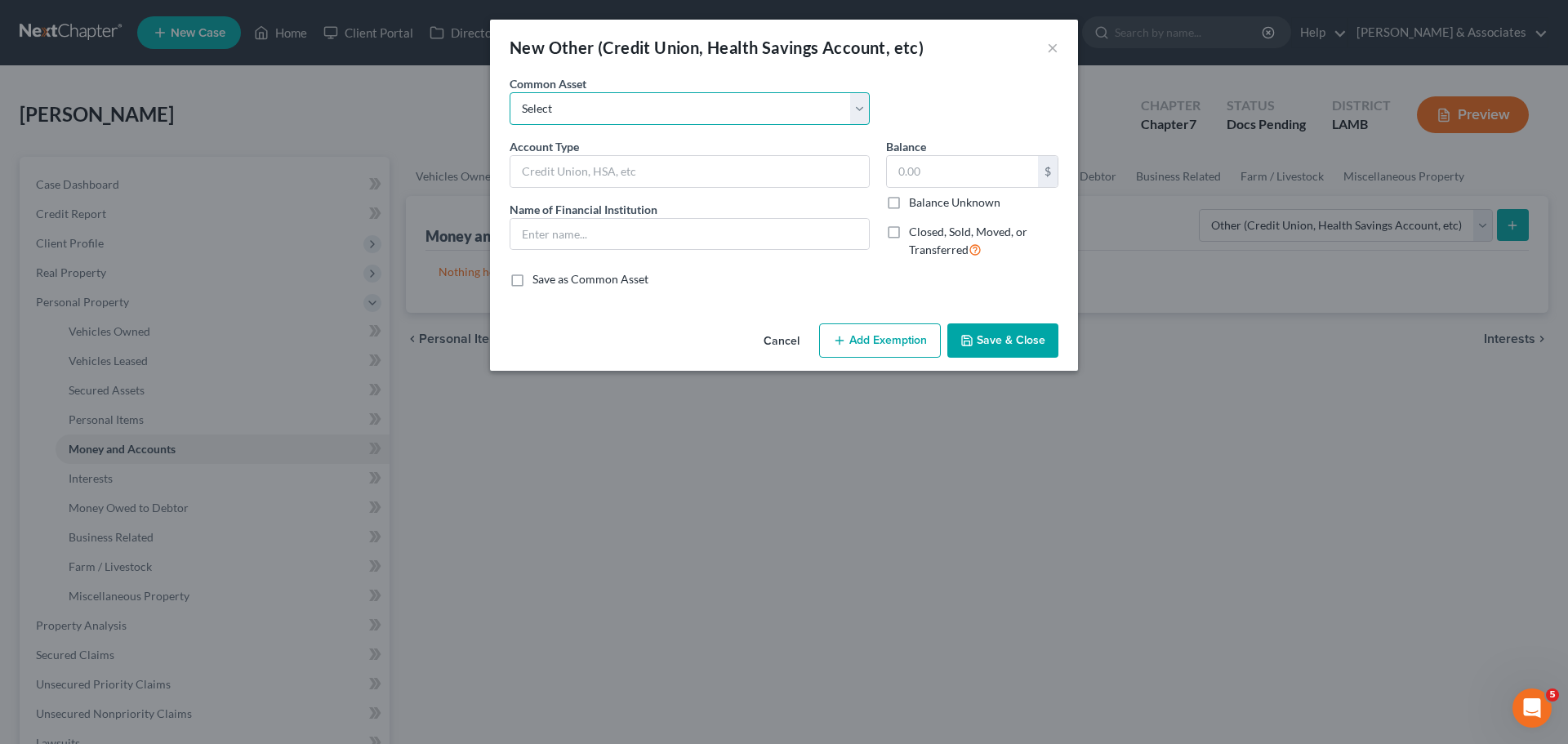
click at [624, 95] on select "Select Online Financial Platform Online Financial Platform Online Financial Pla…" at bounding box center [690, 108] width 360 height 33
select select "9"
click at [510, 92] on select "Select Online Financial Platform Online Financial Platform Online Financial Pla…" at bounding box center [690, 108] width 360 height 33
type input "Online Financial Platform - Cash App"
type input "Cash App"
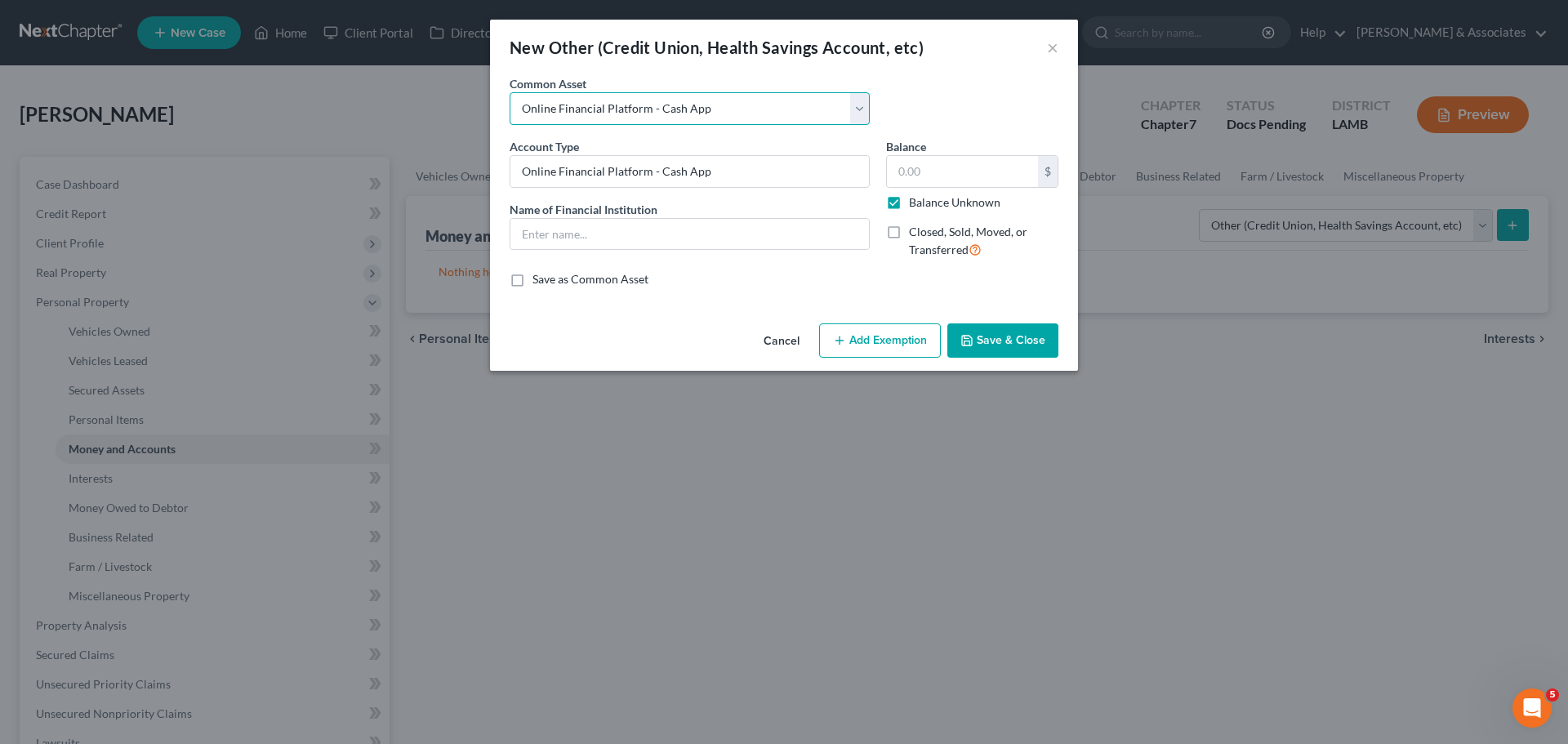
type input "0.00"
checkbox input "true"
click at [782, 243] on input "Cash App" at bounding box center [690, 235] width 359 height 31
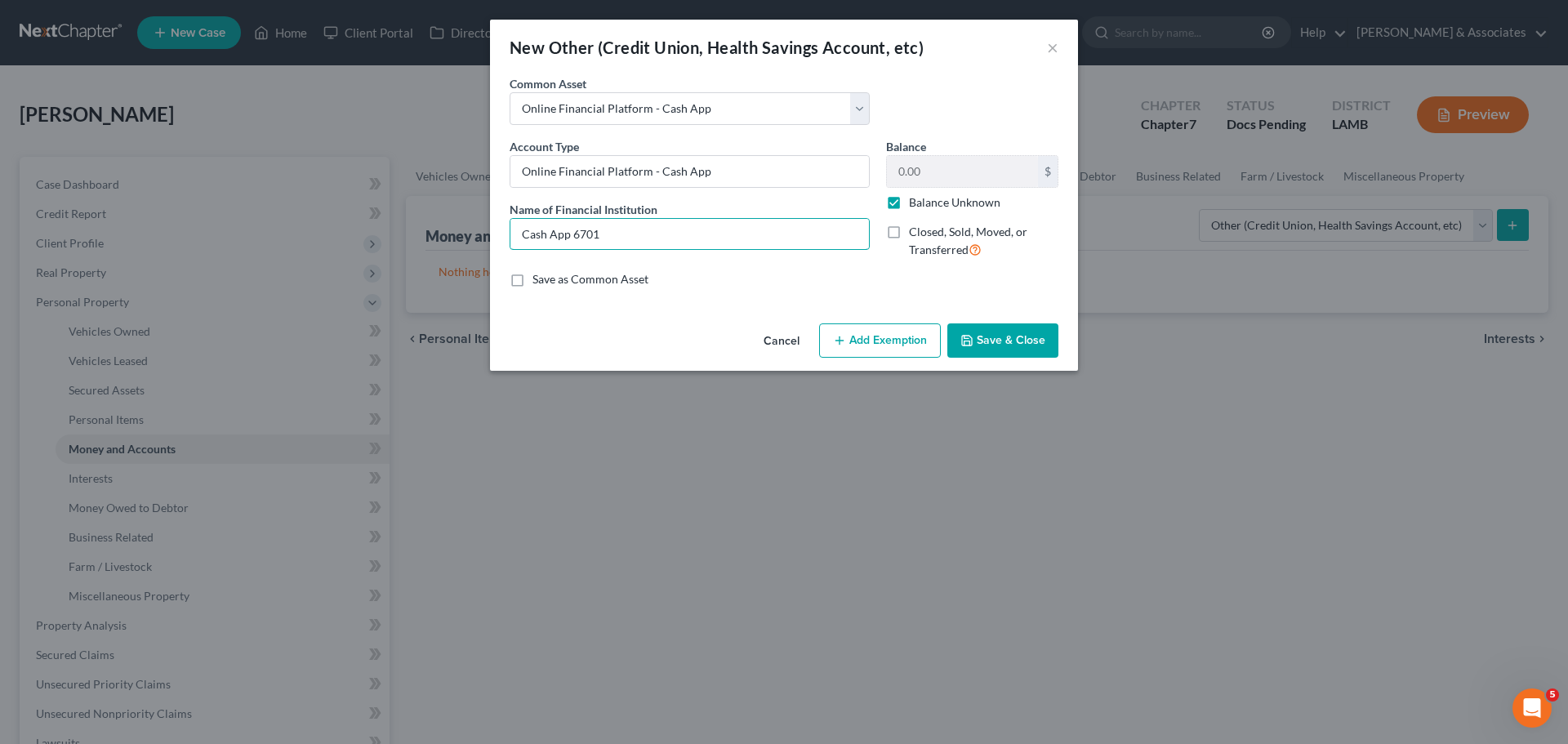
type input "Cash App 6701"
click at [1037, 347] on button "Save & Close" at bounding box center [1002, 341] width 111 height 34
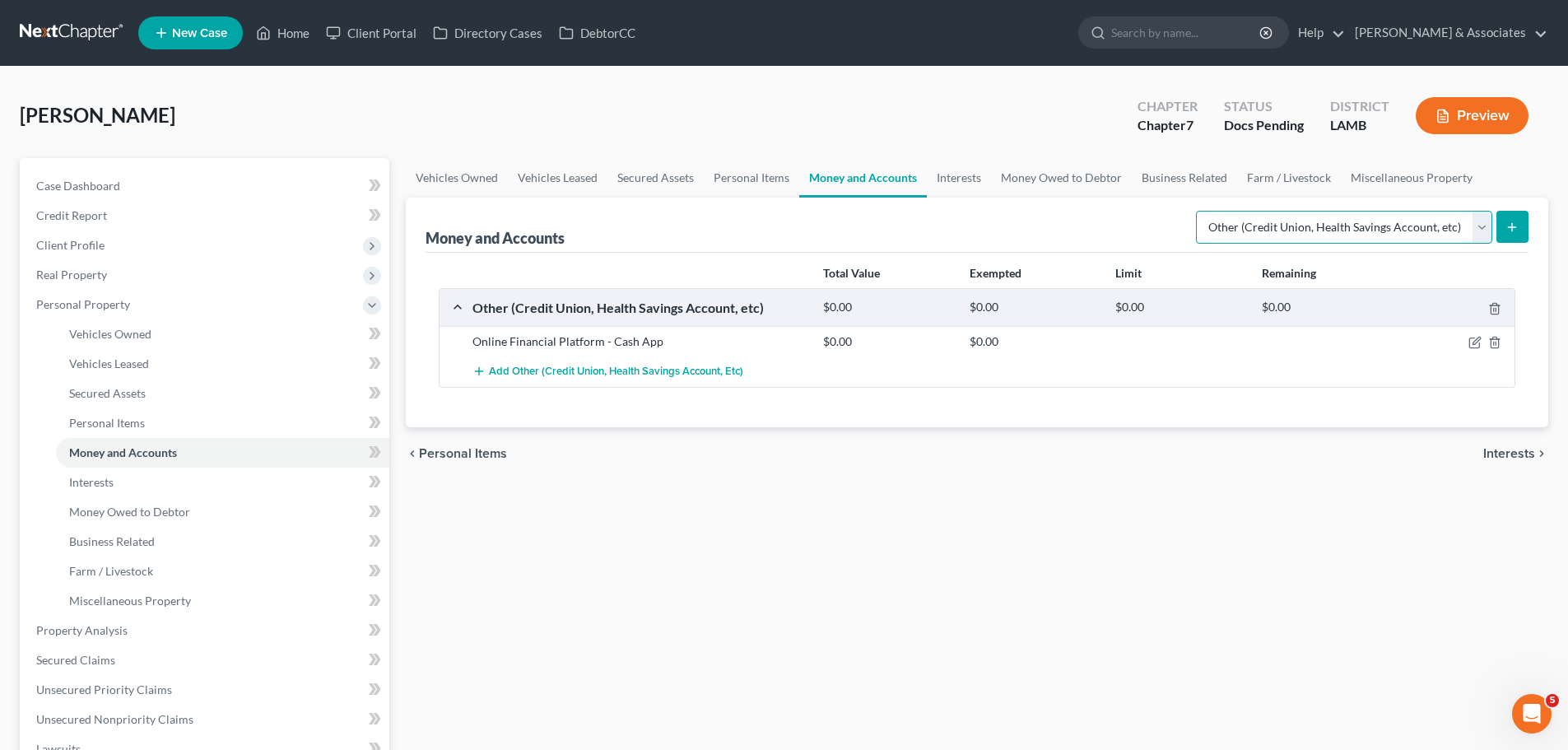
click at [1381, 233] on select "Select Account Type Brokerage Cash on Hand Certificates of Deposit Checking Acc…" at bounding box center [1345, 228] width 296 height 33
drag, startPoint x: 1463, startPoint y: 577, endPoint x: 1454, endPoint y: 469, distance: 108.4
click at [1460, 570] on div "Vehicles Owned Vehicles Leased Secured Assets Personal Items Money and Accounts…" at bounding box center [977, 612] width 1159 height 908
click at [1472, 343] on icon "button" at bounding box center [1475, 343] width 13 height 13
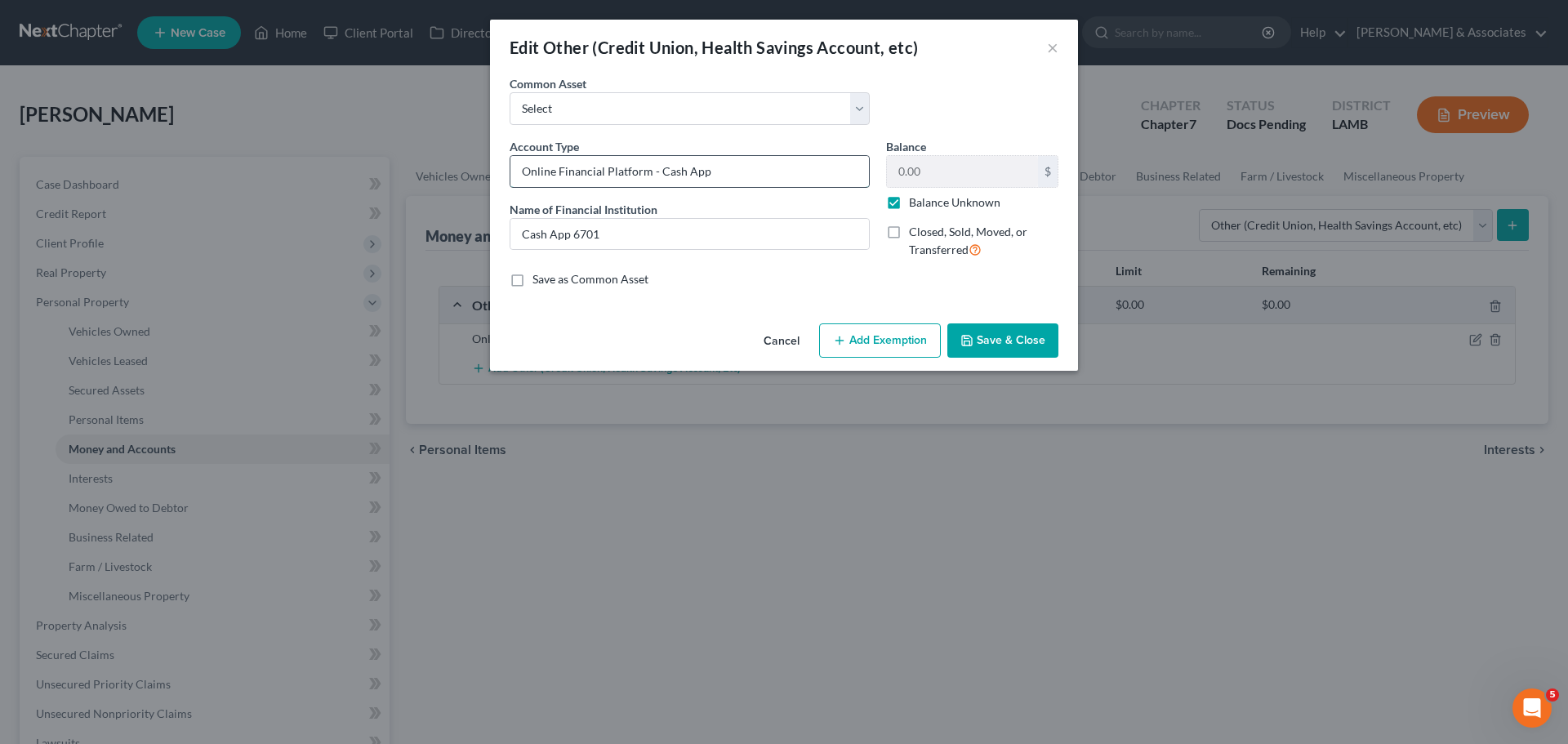
click at [745, 183] on input "Online Financial Platform - Cash App" at bounding box center [690, 172] width 359 height 31
type input "Online Financial Platform - Cash App 6701"
drag, startPoint x: 631, startPoint y: 244, endPoint x: 571, endPoint y: 241, distance: 60.1
click at [571, 241] on input "Cash App 6701" at bounding box center [690, 235] width 359 height 31
type input "Cash App"
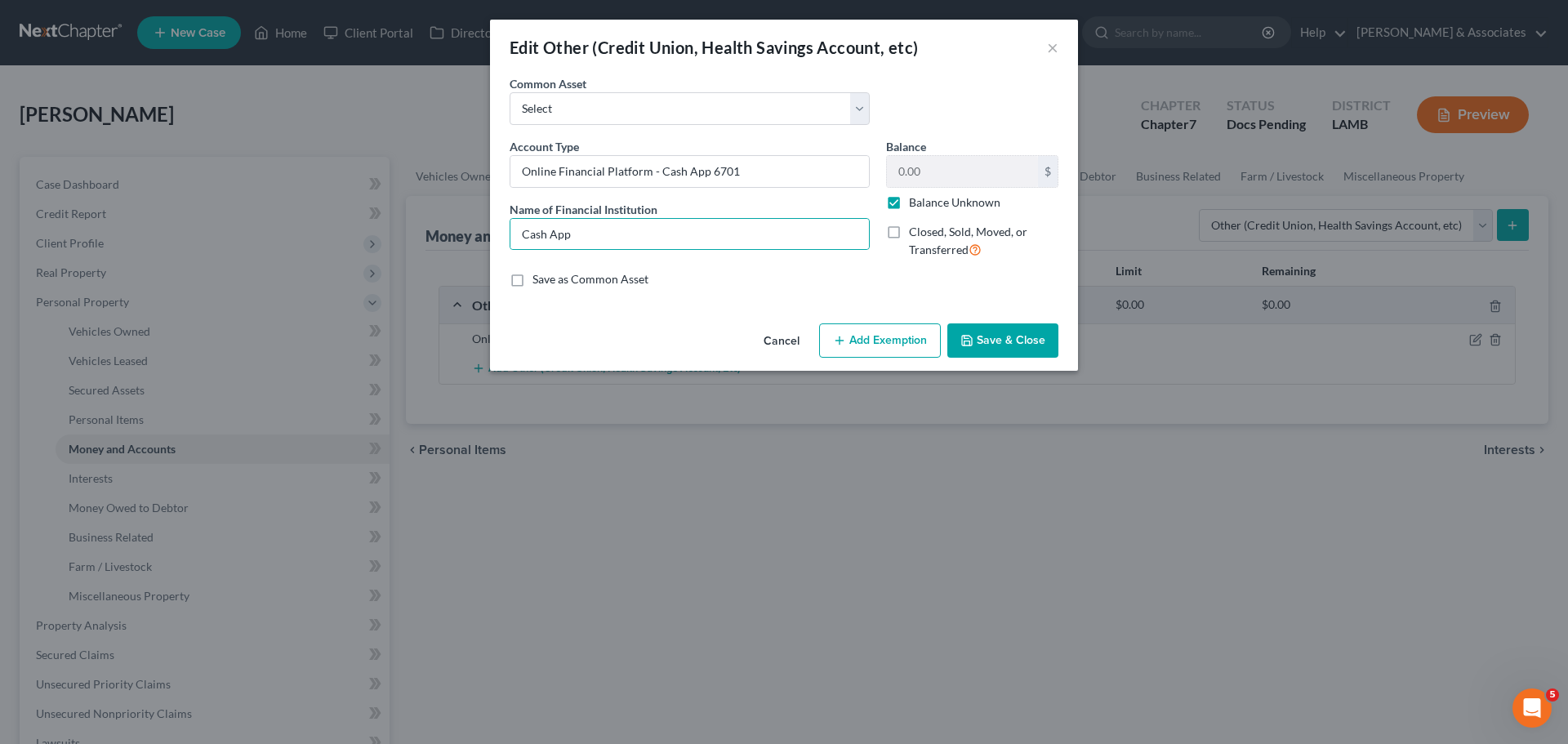
click at [983, 340] on button "Save & Close" at bounding box center [1002, 341] width 111 height 34
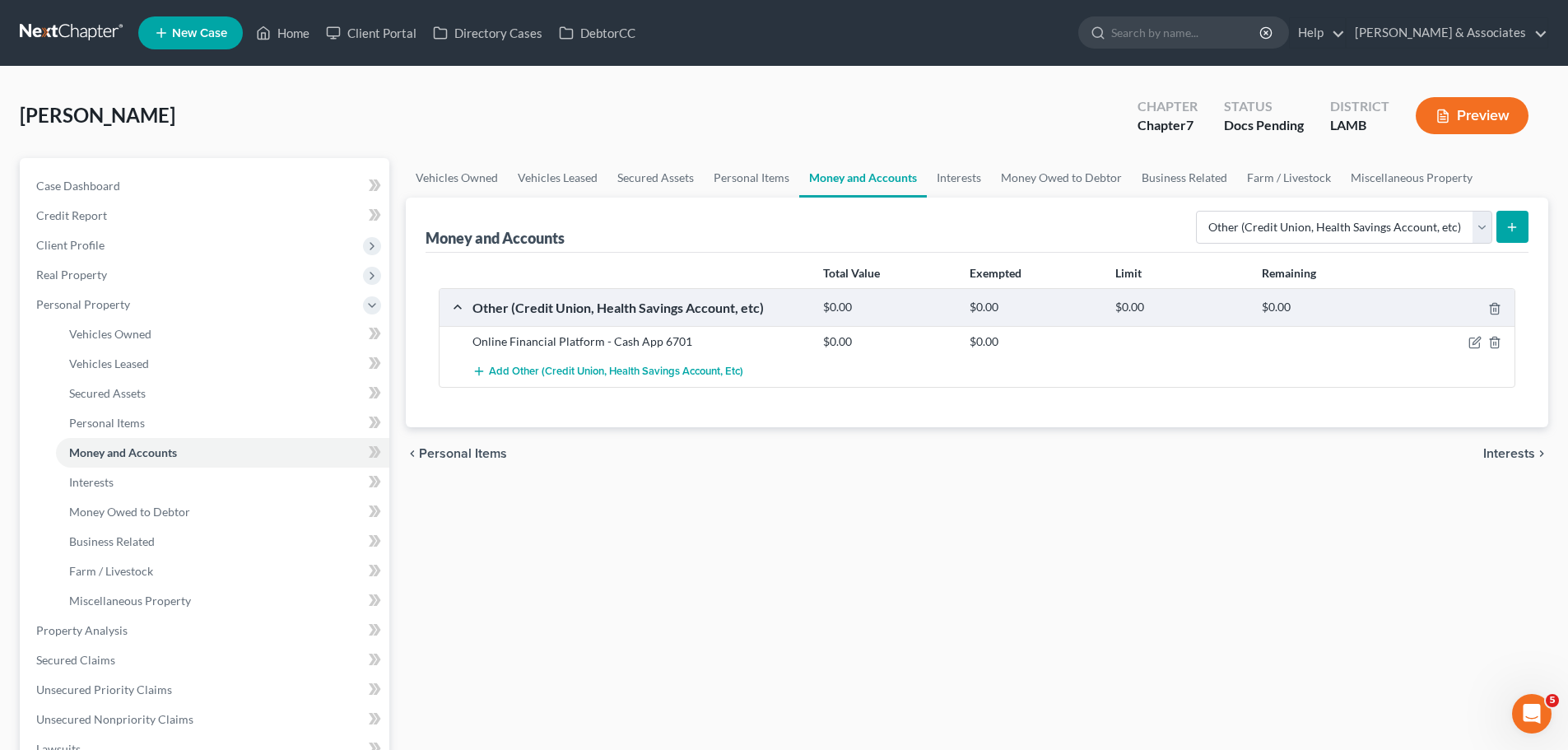
click at [1153, 506] on div "Vehicles Owned Vehicles Leased Secured Assets Personal Items Money and Accounts…" at bounding box center [977, 612] width 1159 height 908
click at [1355, 228] on select "Select Account Type Brokerage Cash on Hand Certificates of Deposit Checking Acc…" at bounding box center [1345, 228] width 296 height 33
click at [1518, 221] on icon "submit" at bounding box center [1513, 228] width 13 height 13
click at [1289, 215] on select "Select Account Type Brokerage Cash on Hand Certificates of Deposit Checking Acc…" at bounding box center [1345, 228] width 296 height 33
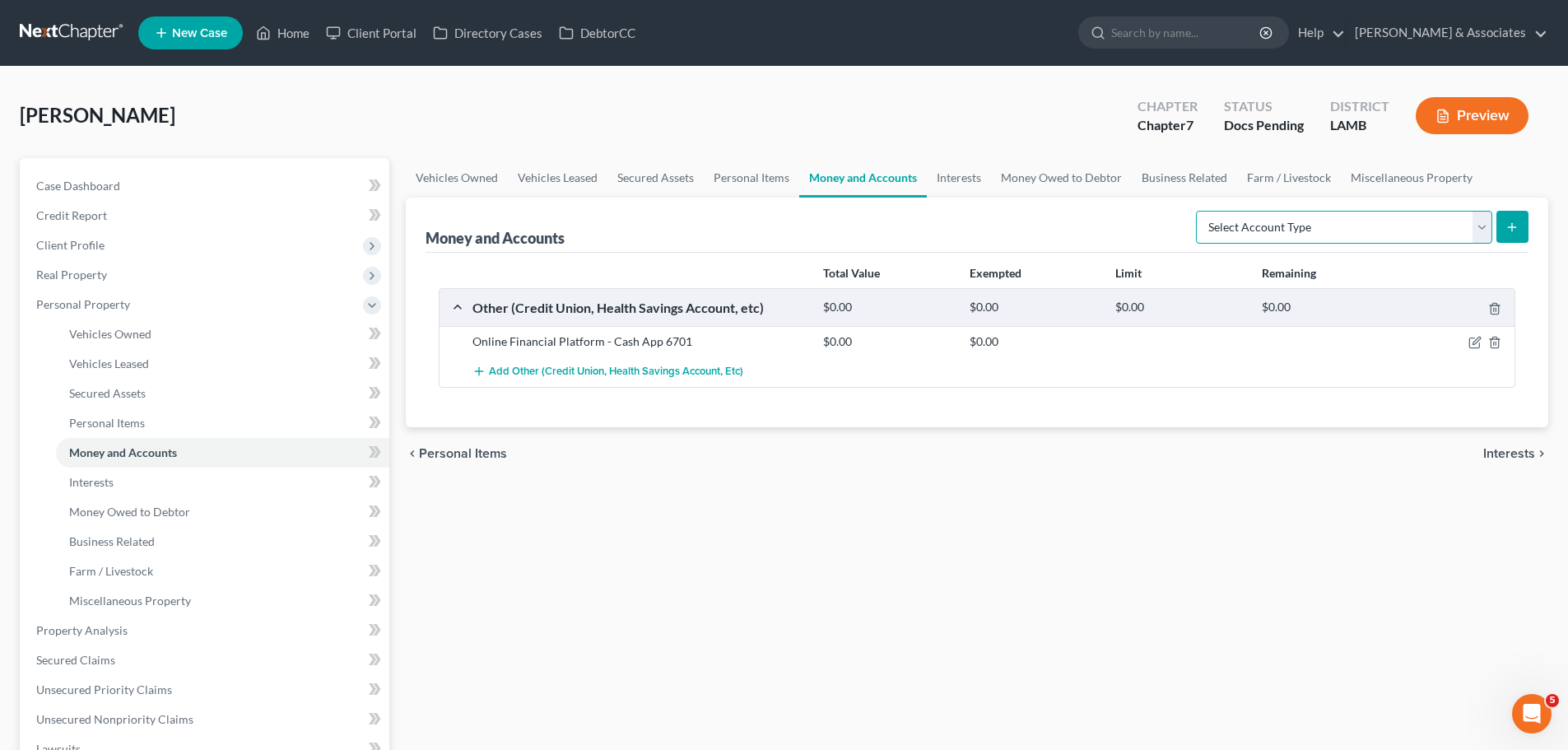
select select "other"
click at [1200, 211] on select "Select Account Type Brokerage Cash on Hand Certificates of Deposit Checking Acc…" at bounding box center [1345, 228] width 296 height 33
click at [1506, 241] on button "submit" at bounding box center [1513, 227] width 32 height 32
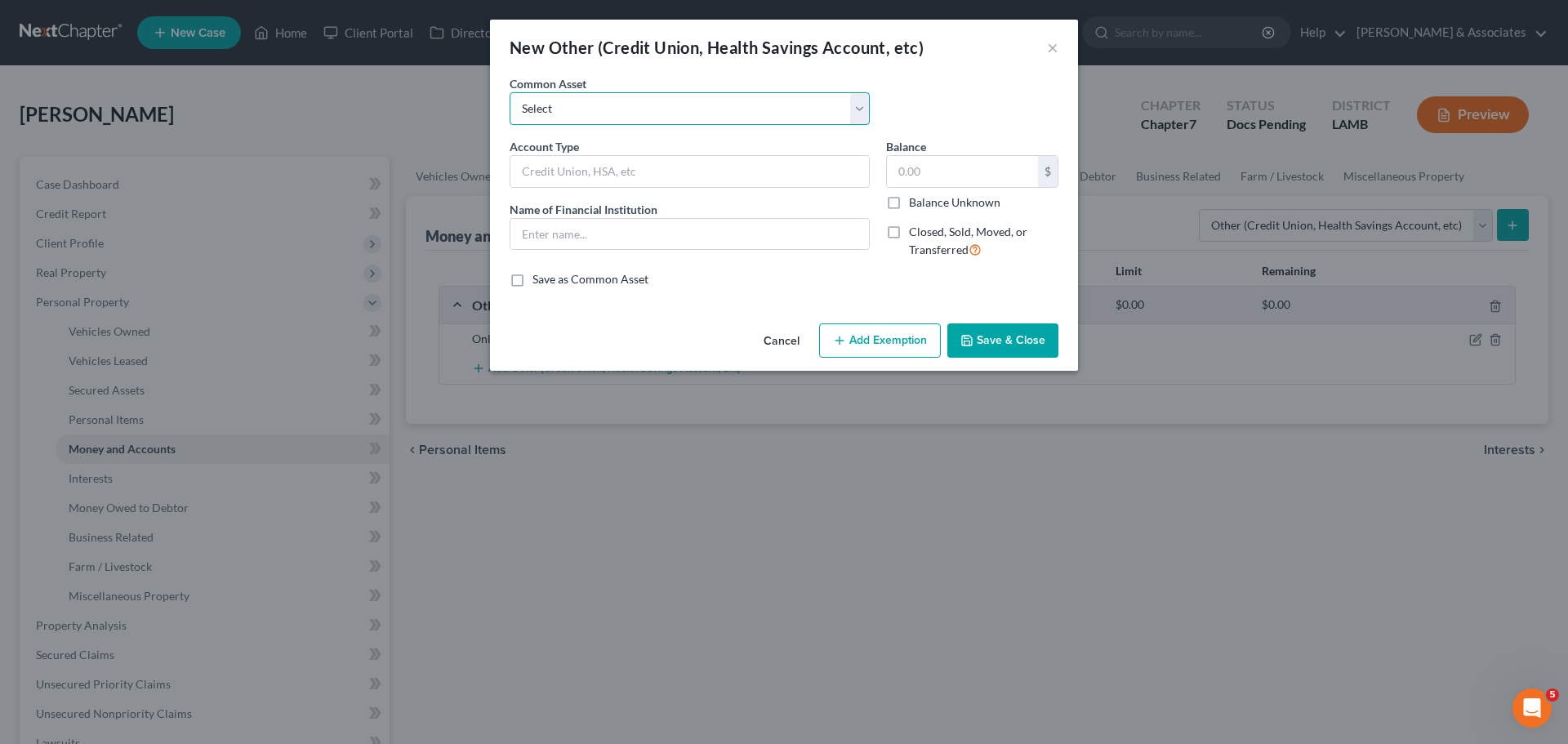
click at [581, 103] on select "Select Online Financial Platform Online Financial Platform Online Financial Pla…" at bounding box center [690, 108] width 360 height 33
select select "6"
click at [510, 92] on select "Select Online Financial Platform Online Financial Platform Online Financial Pla…" at bounding box center [690, 108] width 360 height 33
type input "Online Financial Platform - PayPal"
type input "PayPal"
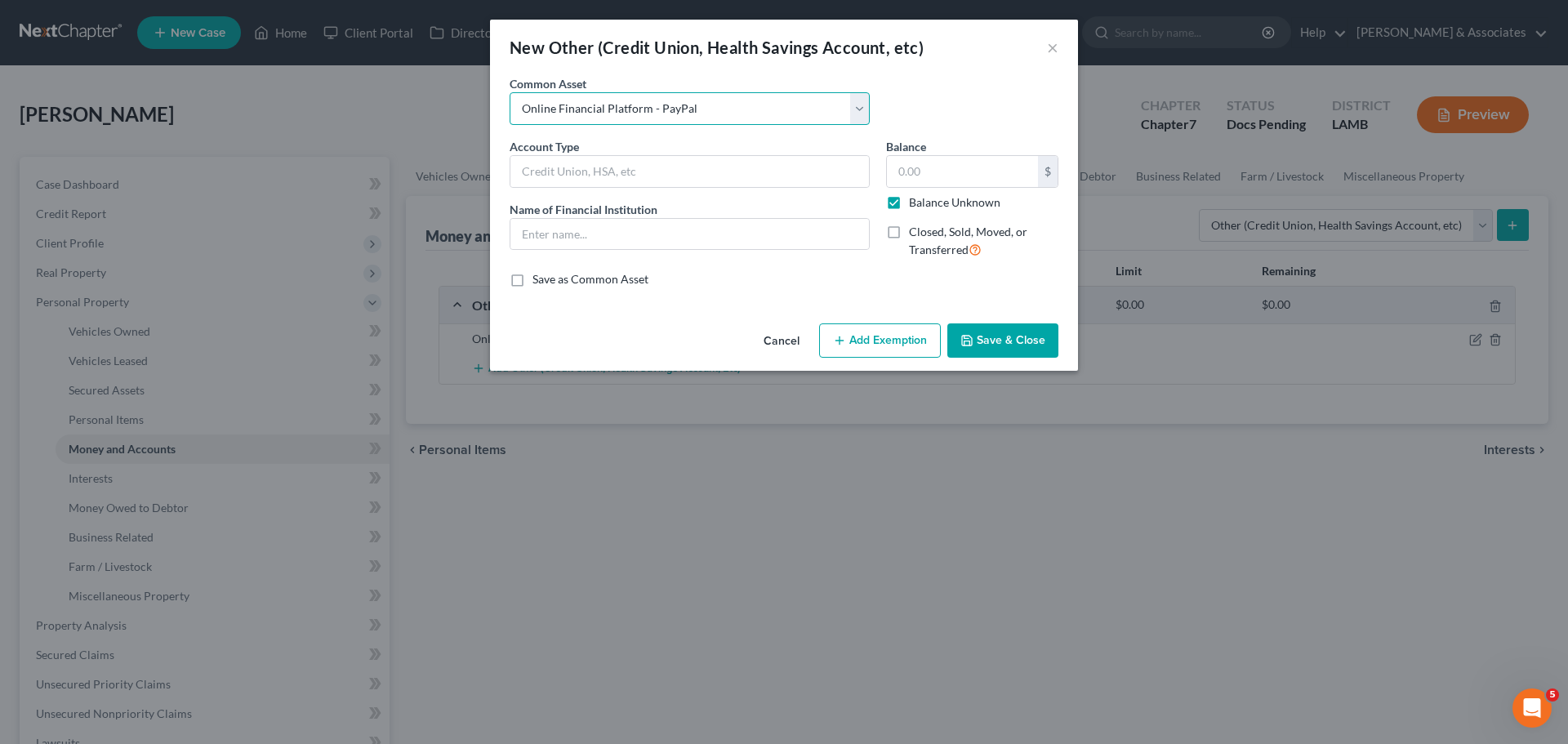
type input "0.00"
checkbox input "true"
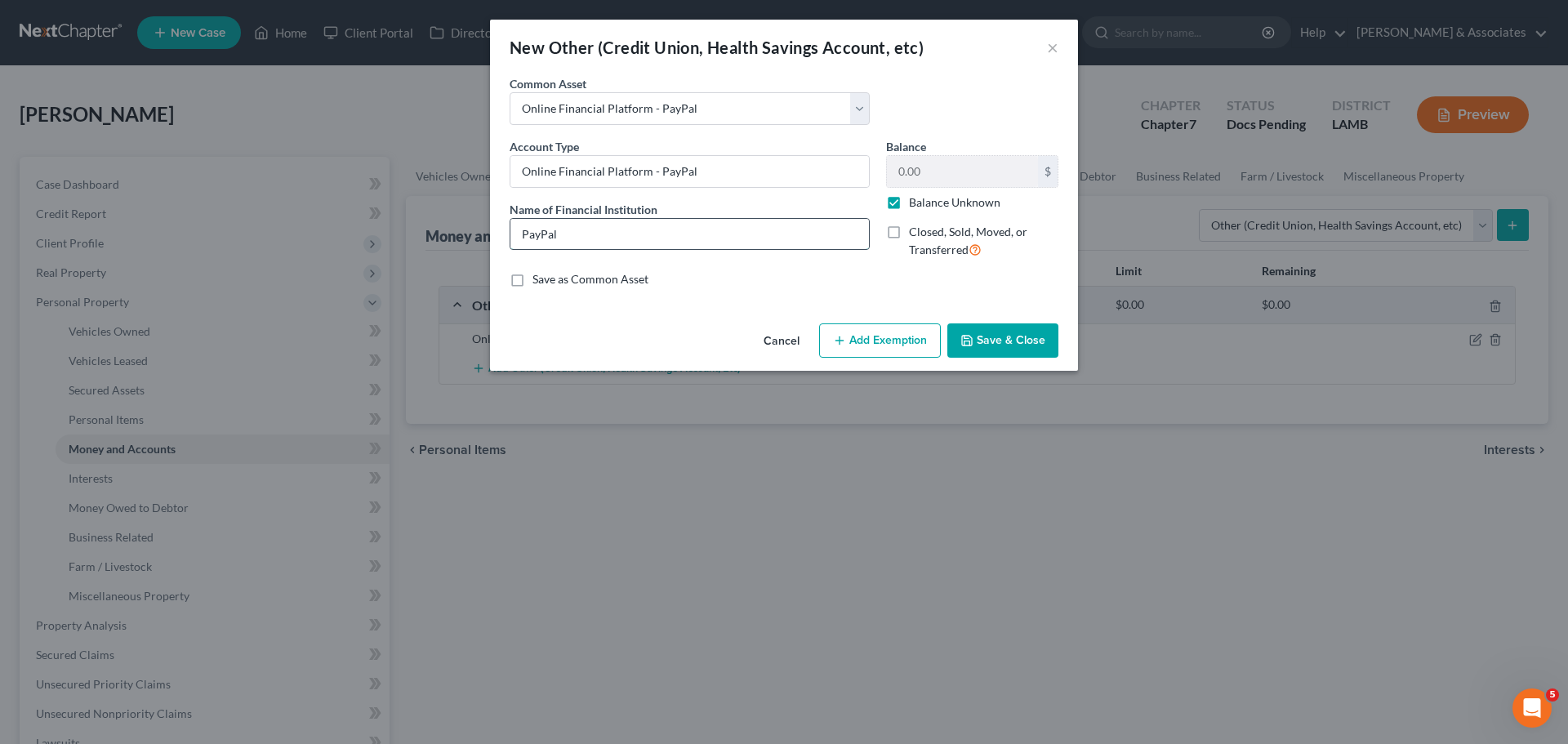
click at [658, 230] on input "PayPal" at bounding box center [690, 235] width 359 height 31
click at [724, 180] on input "Online Financial Platform - PayPal" at bounding box center [690, 172] width 359 height 31
type input "Online Financial Platform - PayPal"
click at [979, 339] on button "Save & Close" at bounding box center [1002, 341] width 111 height 34
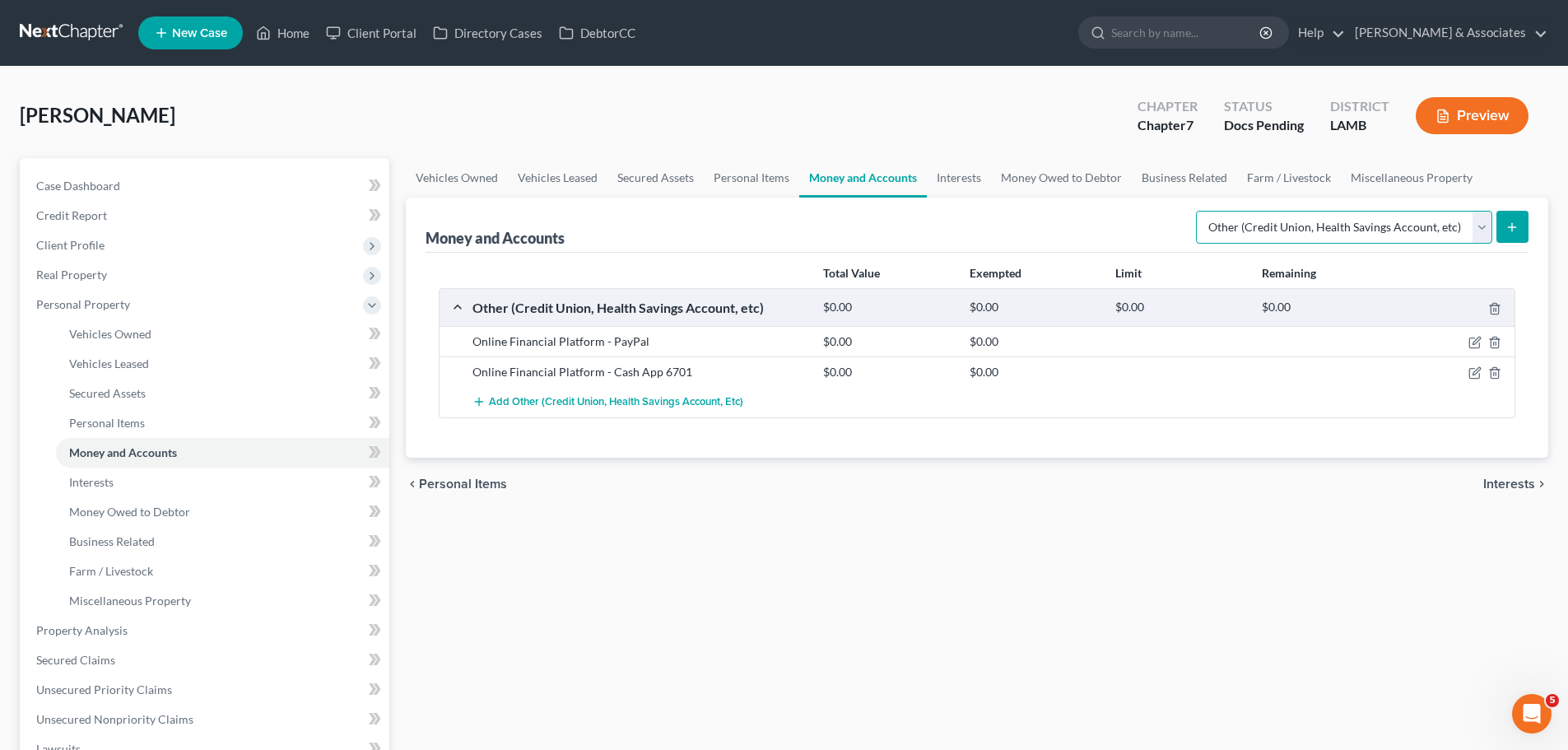
click at [1440, 224] on select "Select Account Type Brokerage Cash on Hand Certificates of Deposit Checking Acc…" at bounding box center [1345, 228] width 296 height 33
select select "checking"
click at [1200, 211] on select "Select Account Type Brokerage Cash on Hand Certificates of Deposit Checking Acc…" at bounding box center [1345, 228] width 296 height 33
click at [1523, 230] on button "submit" at bounding box center [1513, 227] width 32 height 32
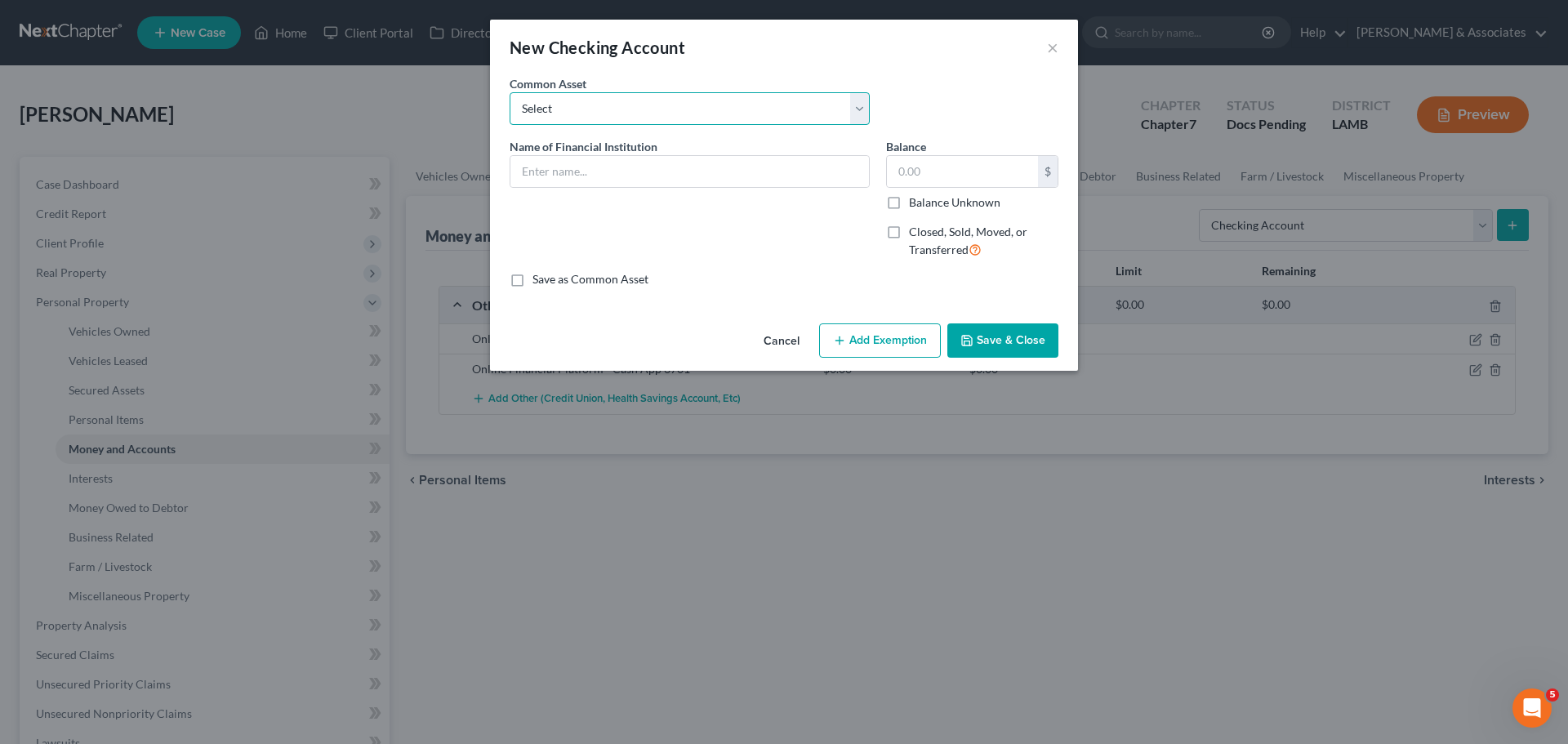
click at [594, 114] on select "Select Essential Federal Credit Union USAA Federal Savings Bank Neighbors Feder…" at bounding box center [690, 108] width 360 height 33
select select "7"
click at [510, 92] on select "Select Essential Federal Credit Union USAA Federal Savings Bank Neighbors Feder…" at bounding box center [690, 108] width 360 height 33
type input "Regions Bank"
type input "0.00"
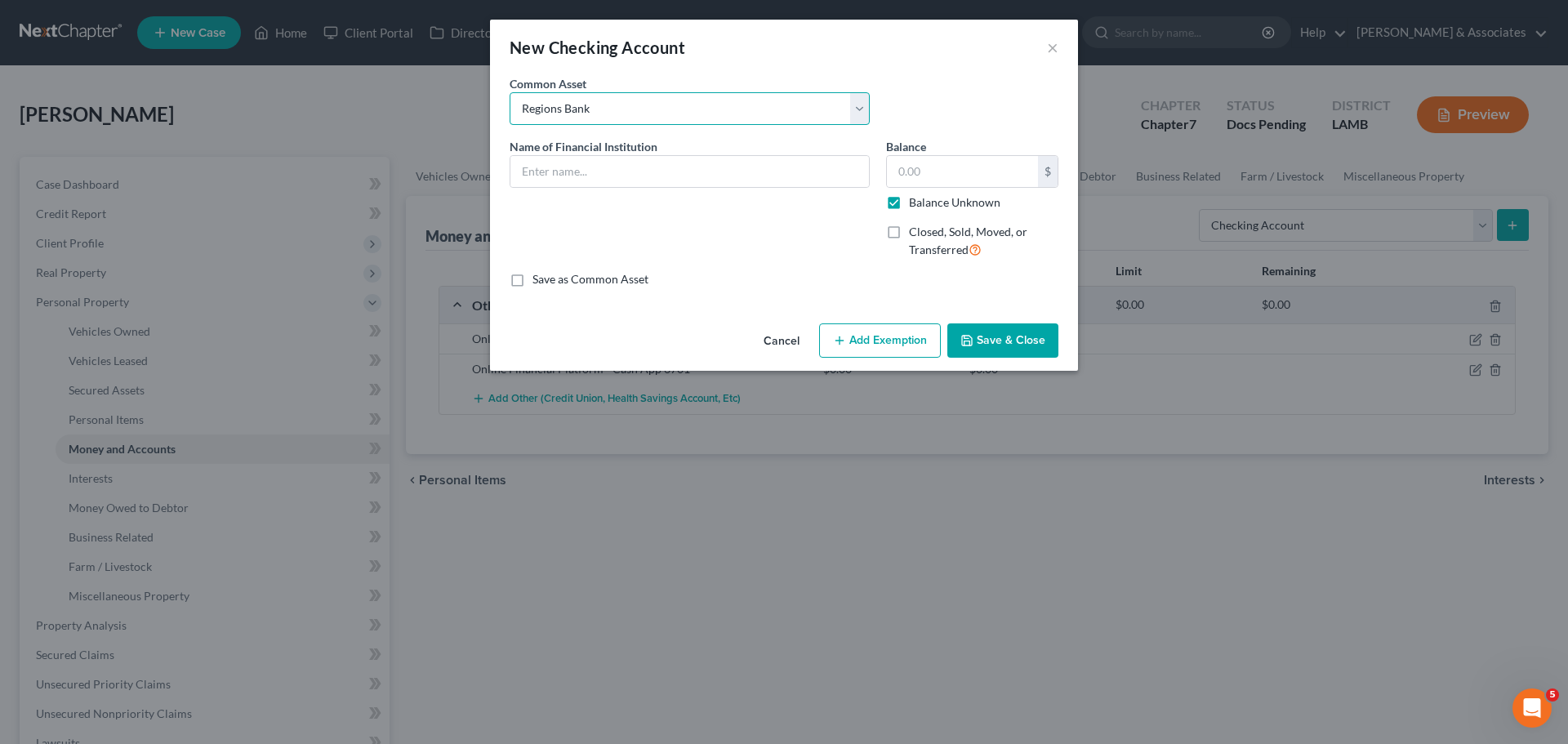
checkbox input "true"
click at [647, 175] on input "Regions Bank" at bounding box center [690, 172] width 359 height 31
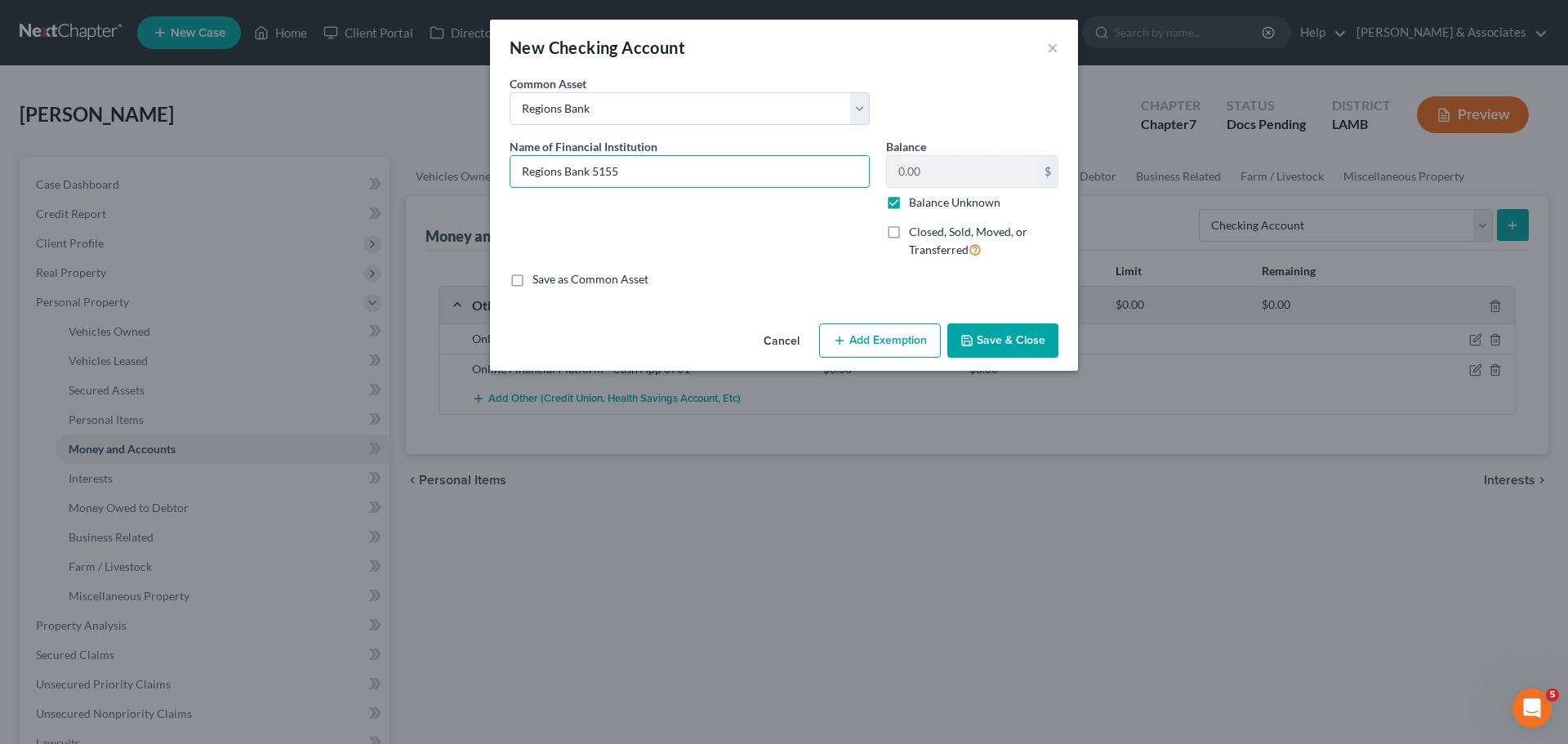
type input "Regions Bank 5155"
click at [909, 206] on label "Balance Unknown" at bounding box center [954, 203] width 91 height 16
click at [915, 205] on input "Balance Unknown" at bounding box center [920, 200] width 11 height 11
checkbox input "false"
click at [928, 181] on input "0.00" at bounding box center [963, 172] width 151 height 31
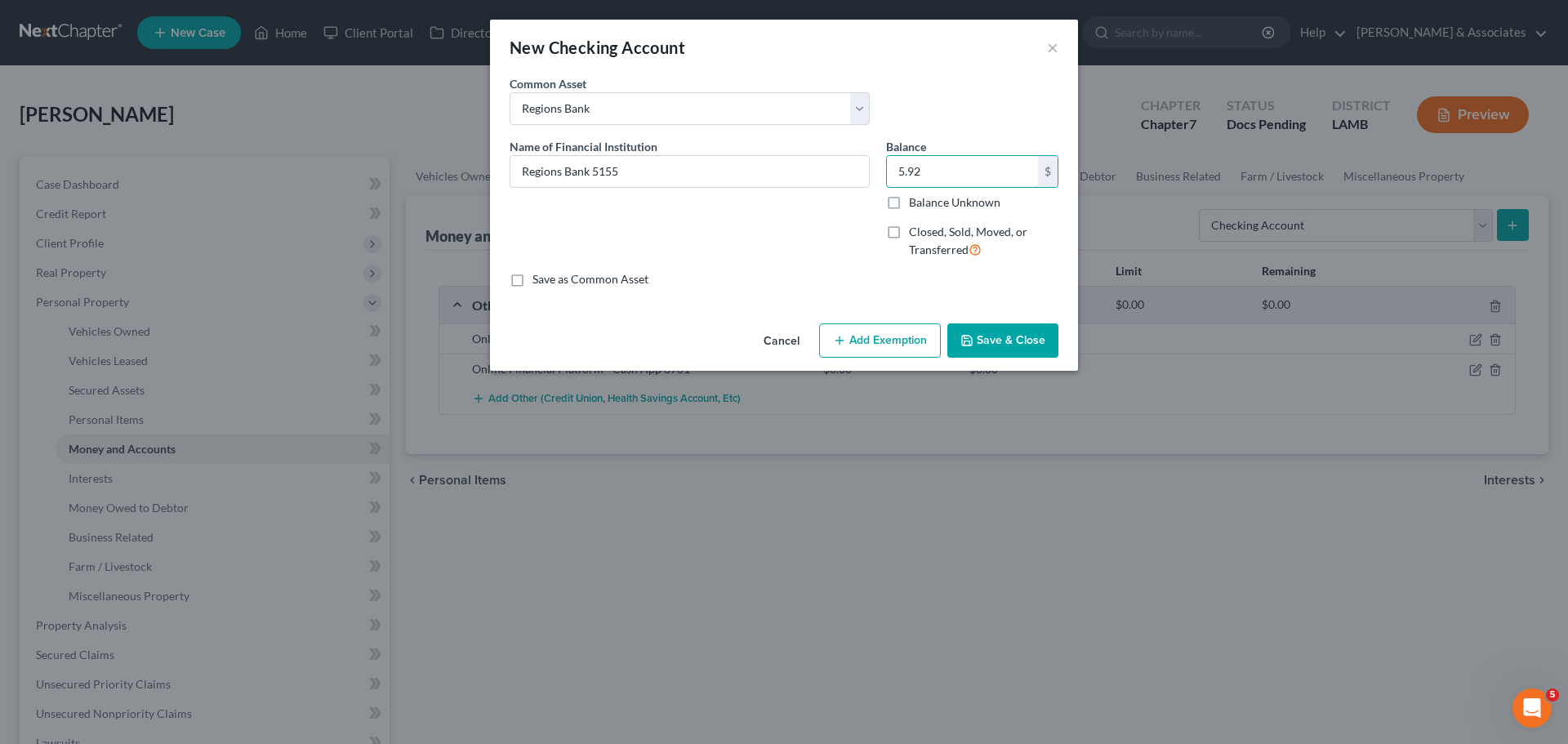
type input "5.92"
click at [976, 325] on button "Save & Close" at bounding box center [1002, 341] width 111 height 34
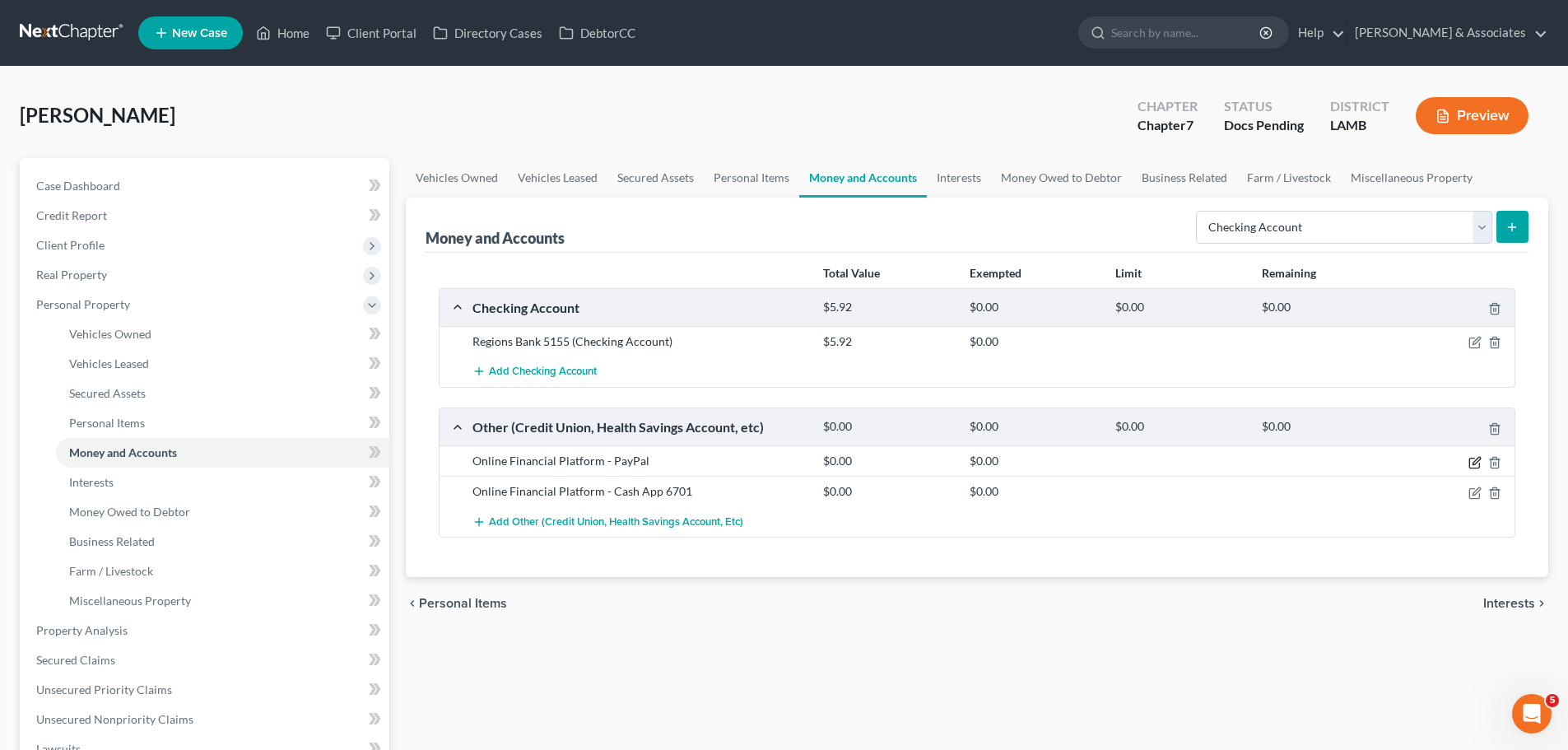
drag, startPoint x: 1471, startPoint y: 458, endPoint x: 1417, endPoint y: 440, distance: 56.9
click at [1471, 458] on icon "button" at bounding box center [1474, 463] width 10 height 10
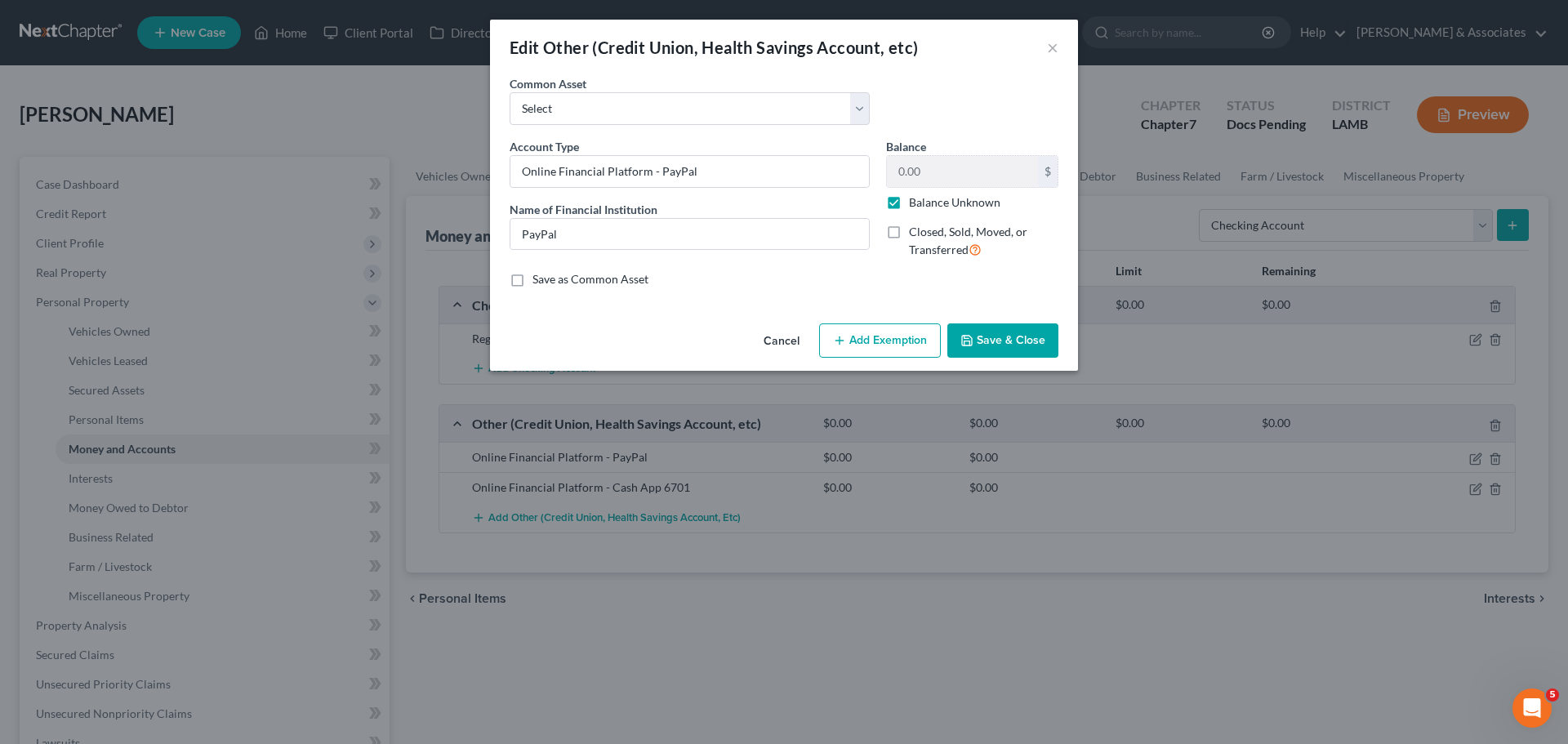
click at [922, 206] on label "Balance Unknown" at bounding box center [954, 203] width 91 height 16
click at [922, 205] on input "Balance Unknown" at bounding box center [920, 200] width 11 height 11
checkbox input "false"
click at [1019, 339] on button "Save & Close" at bounding box center [1002, 341] width 111 height 34
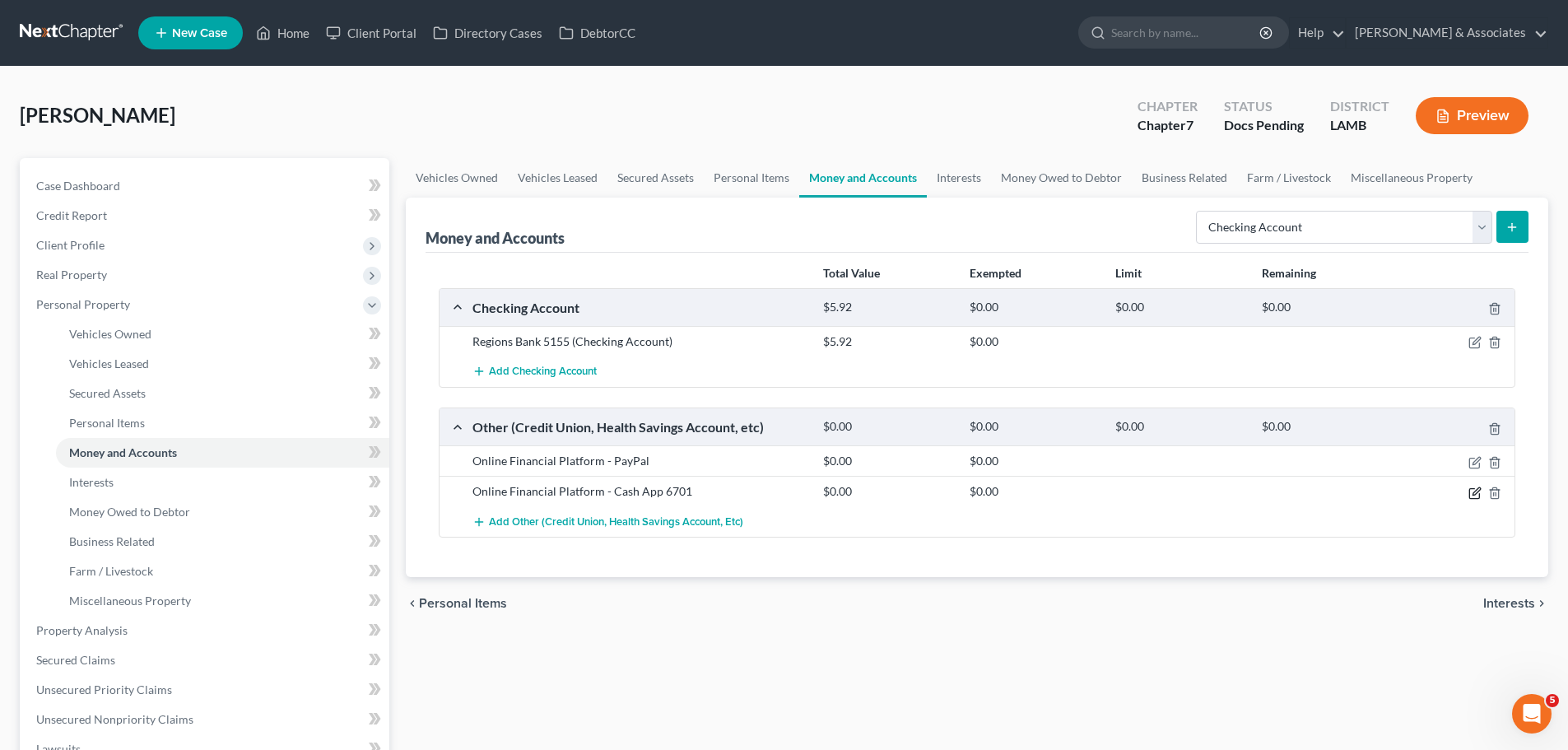
drag, startPoint x: 1473, startPoint y: 488, endPoint x: 1394, endPoint y: 480, distance: 79.4
click at [1473, 488] on icon "button" at bounding box center [1475, 493] width 13 height 13
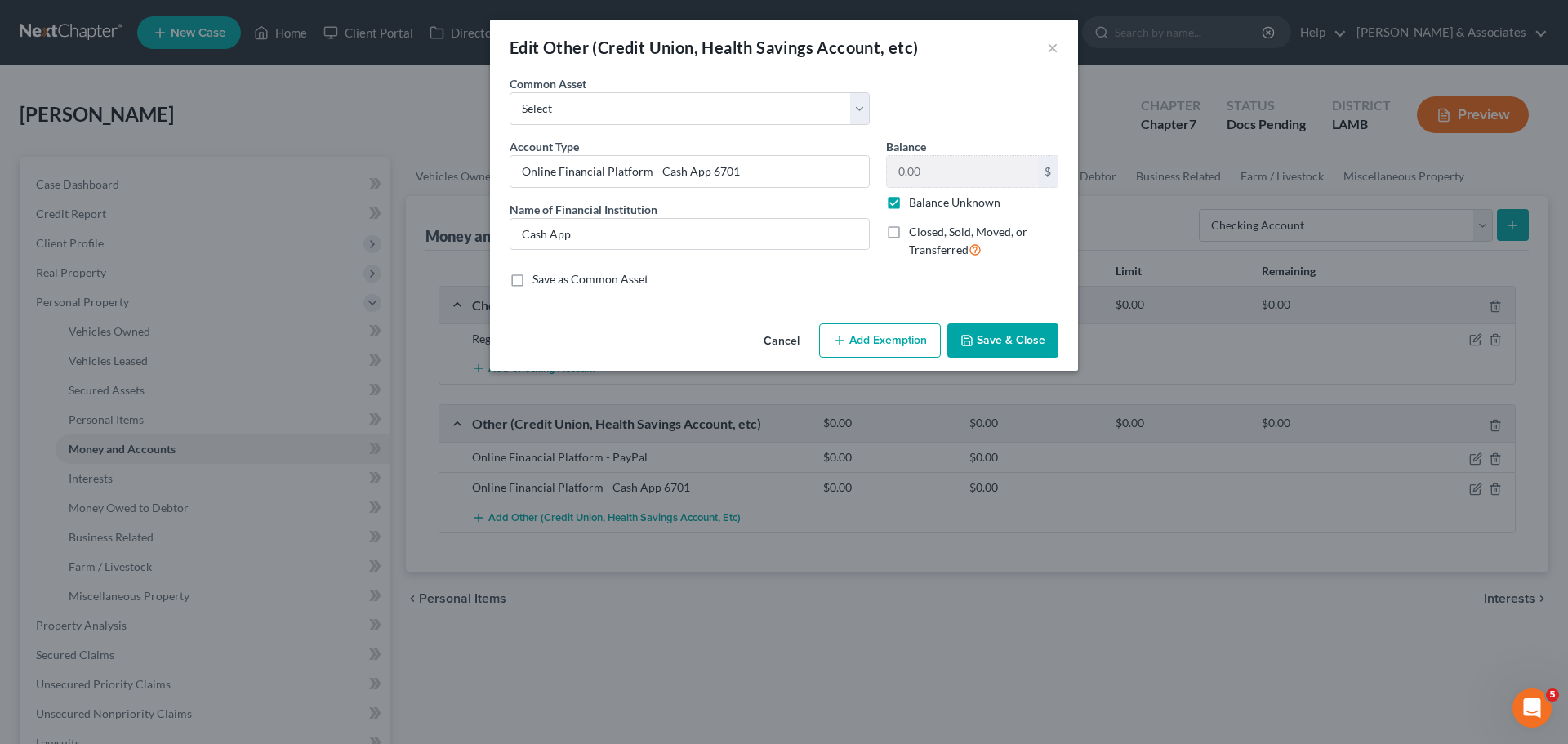
click at [929, 203] on label "Balance Unknown" at bounding box center [954, 203] width 91 height 16
click at [926, 203] on input "Balance Unknown" at bounding box center [920, 200] width 11 height 11
checkbox input "false"
click at [940, 172] on input "0.00" at bounding box center [963, 172] width 151 height 31
type input "3.33"
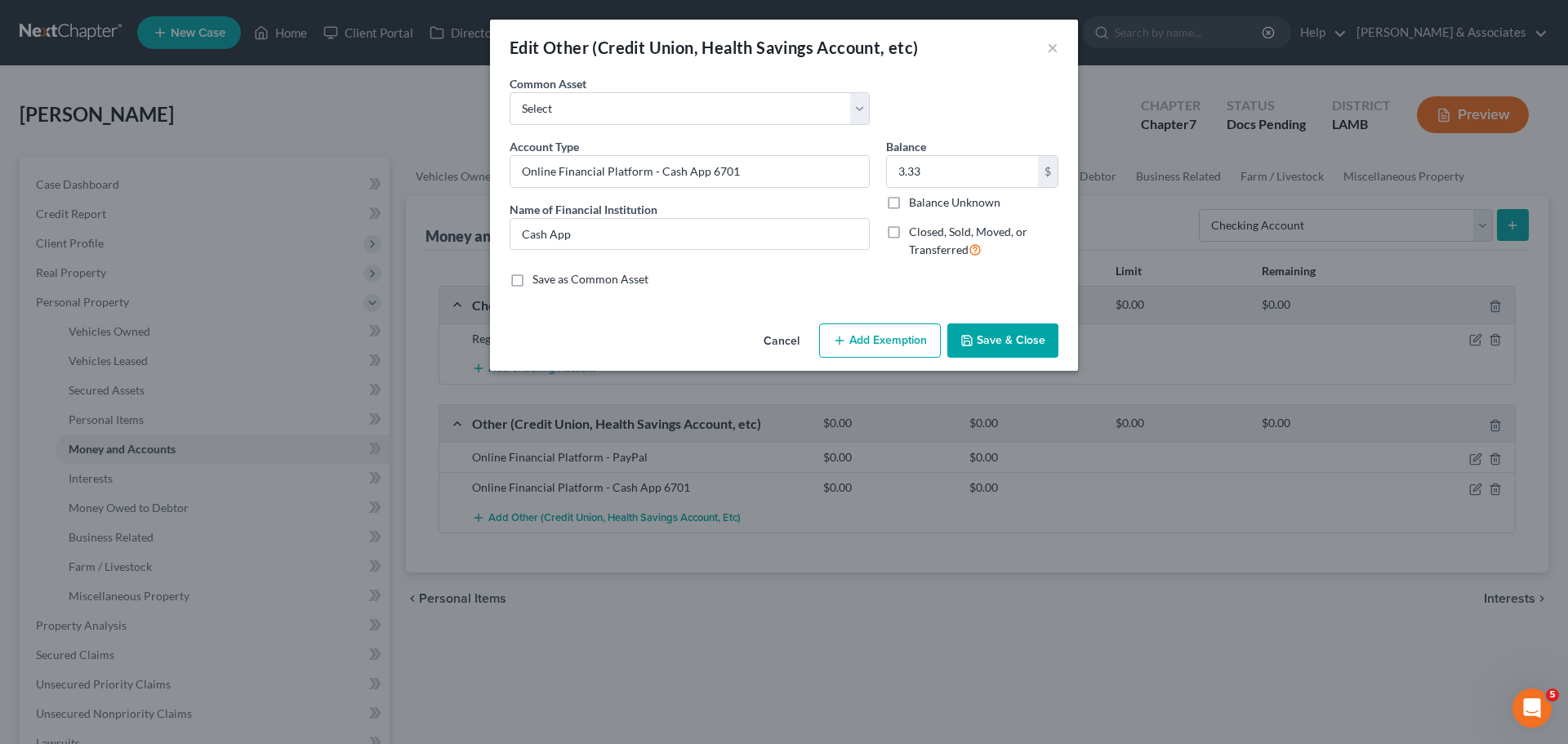
click at [982, 332] on button "Save & Close" at bounding box center [1002, 341] width 111 height 34
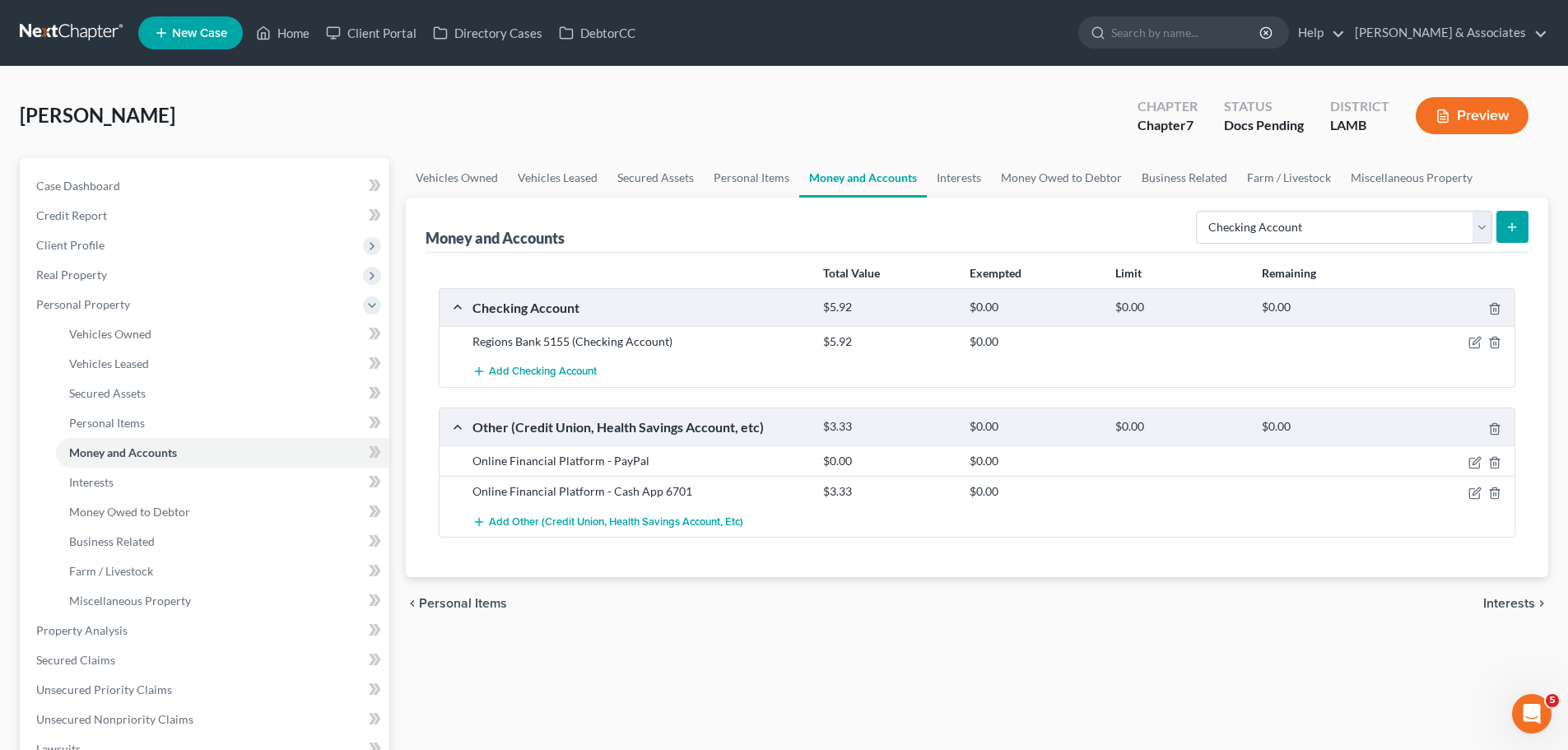
click at [1024, 683] on div "Vehicles Owned Vehicles Leased Secured Assets Personal Items Money and Accounts…" at bounding box center [977, 612] width 1159 height 908
click at [190, 485] on link "Interests" at bounding box center [223, 483] width 333 height 30
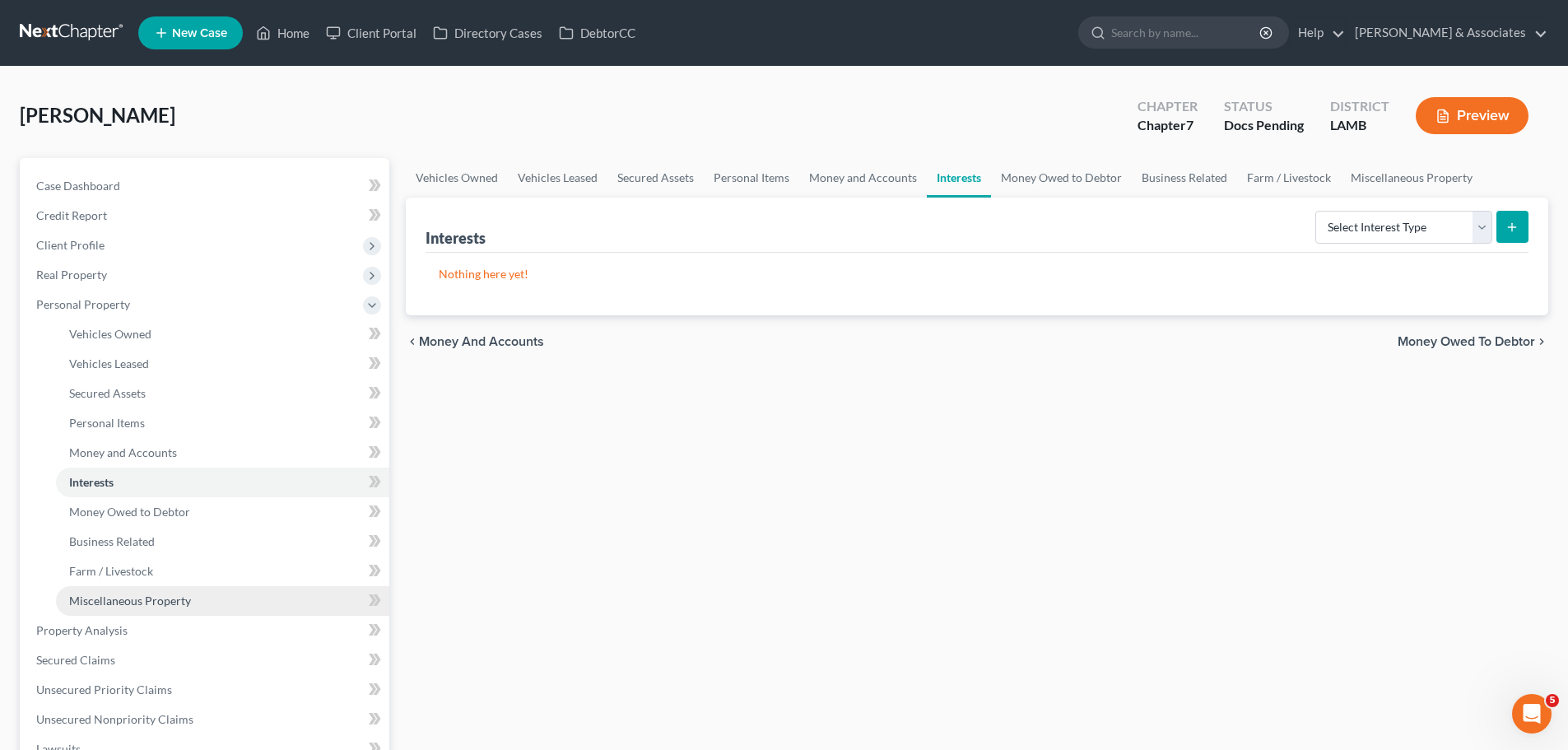
click at [151, 598] on span "Miscellaneous Property" at bounding box center [130, 600] width 122 height 14
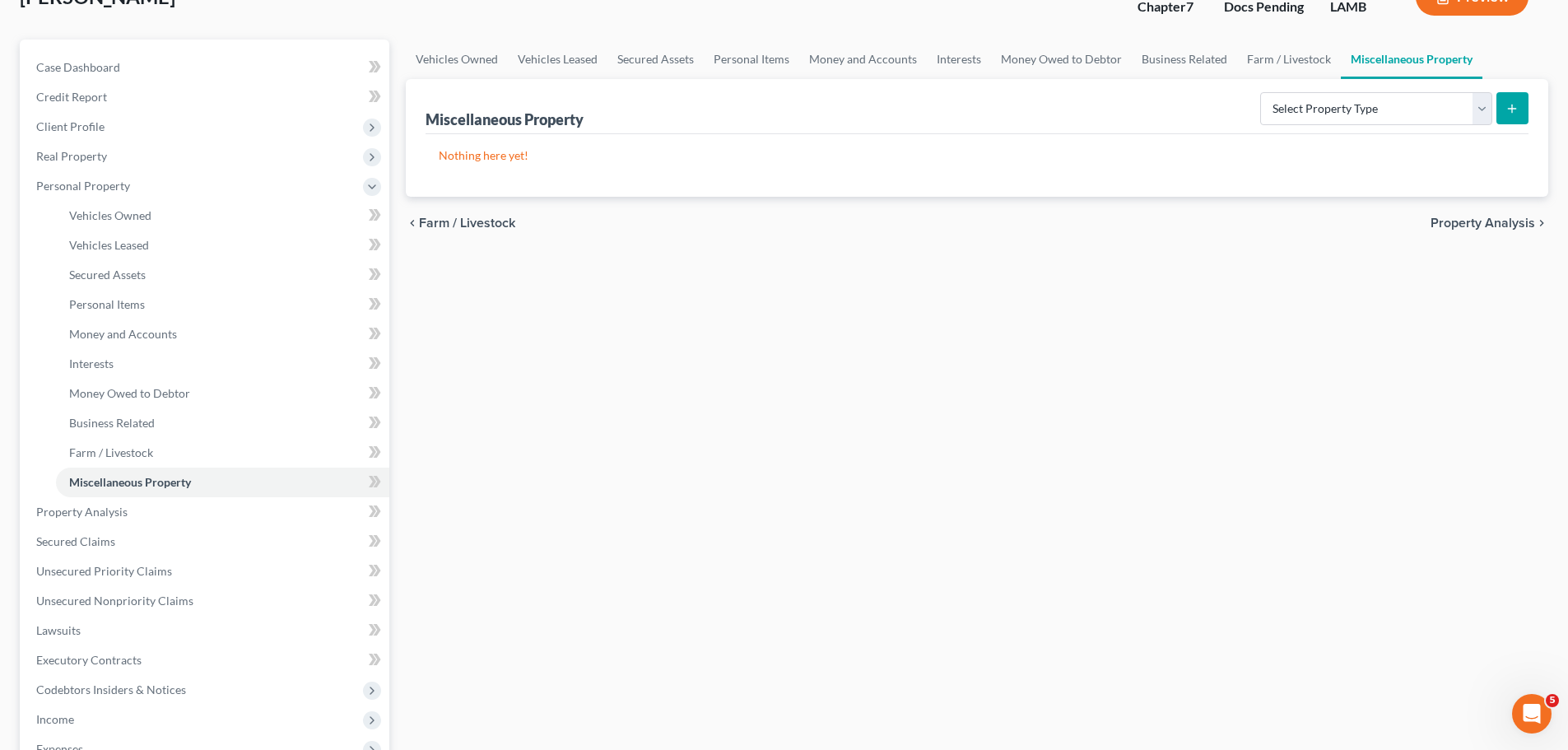
scroll to position [379, 0]
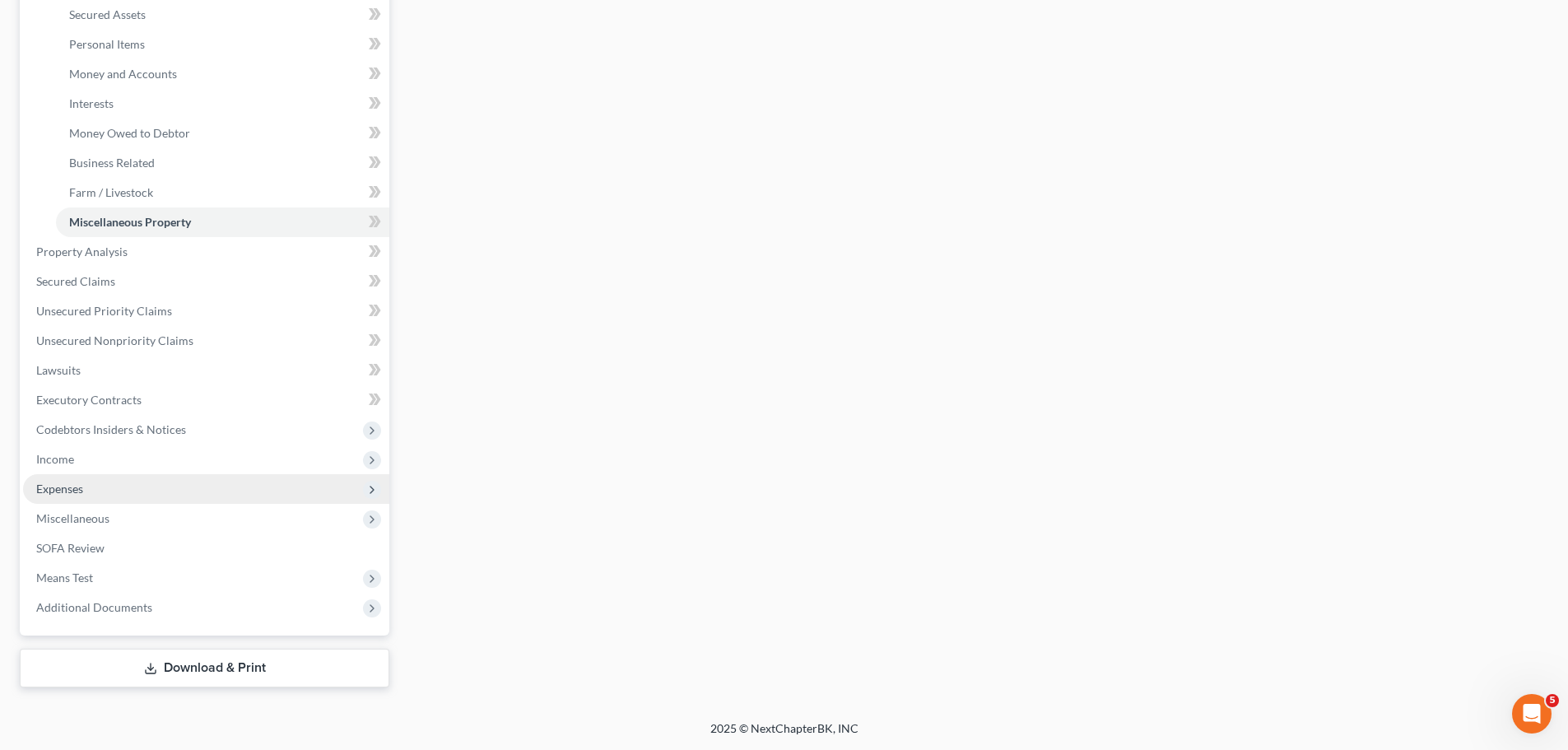
click at [112, 499] on span "Expenses" at bounding box center [206, 489] width 367 height 30
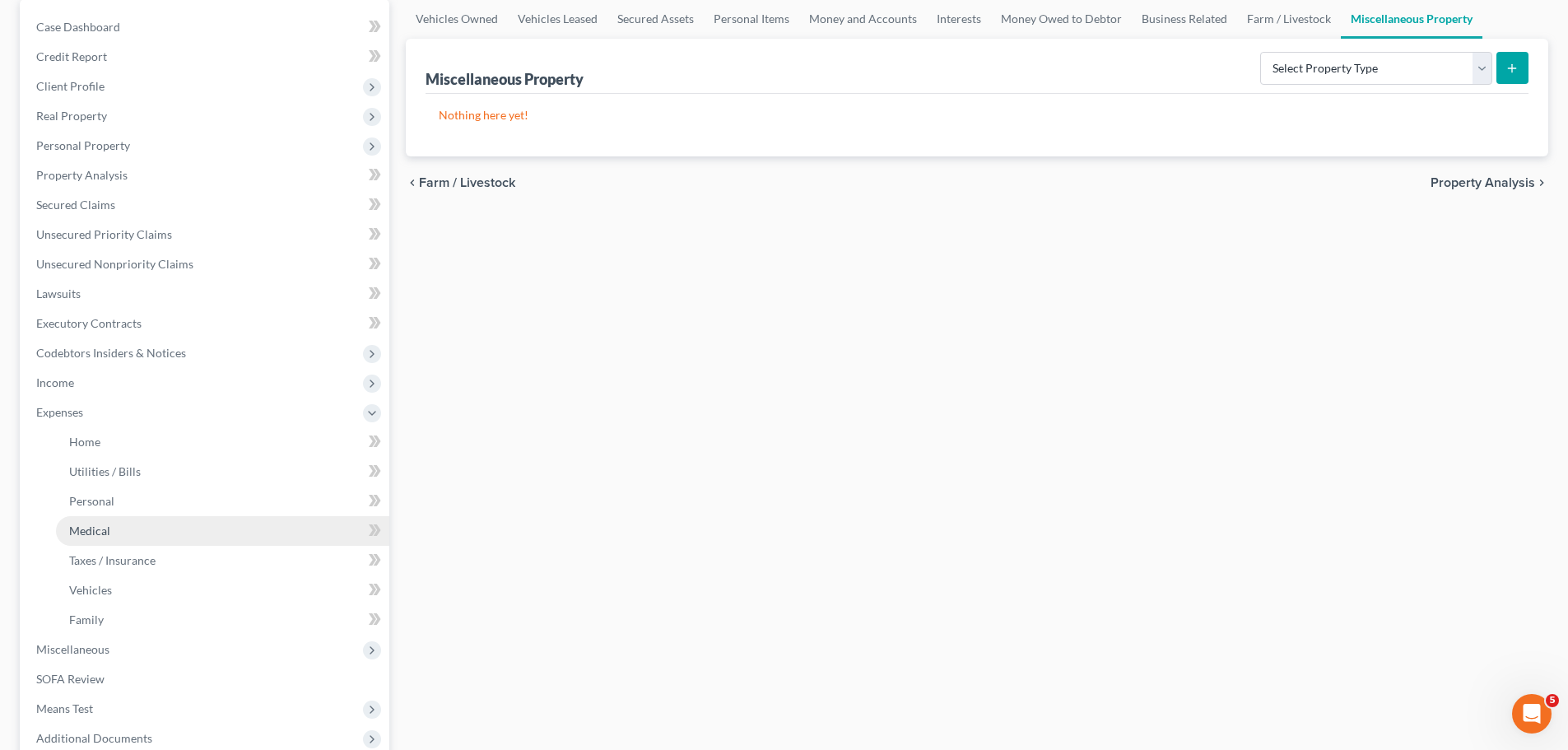
scroll to position [290, 0]
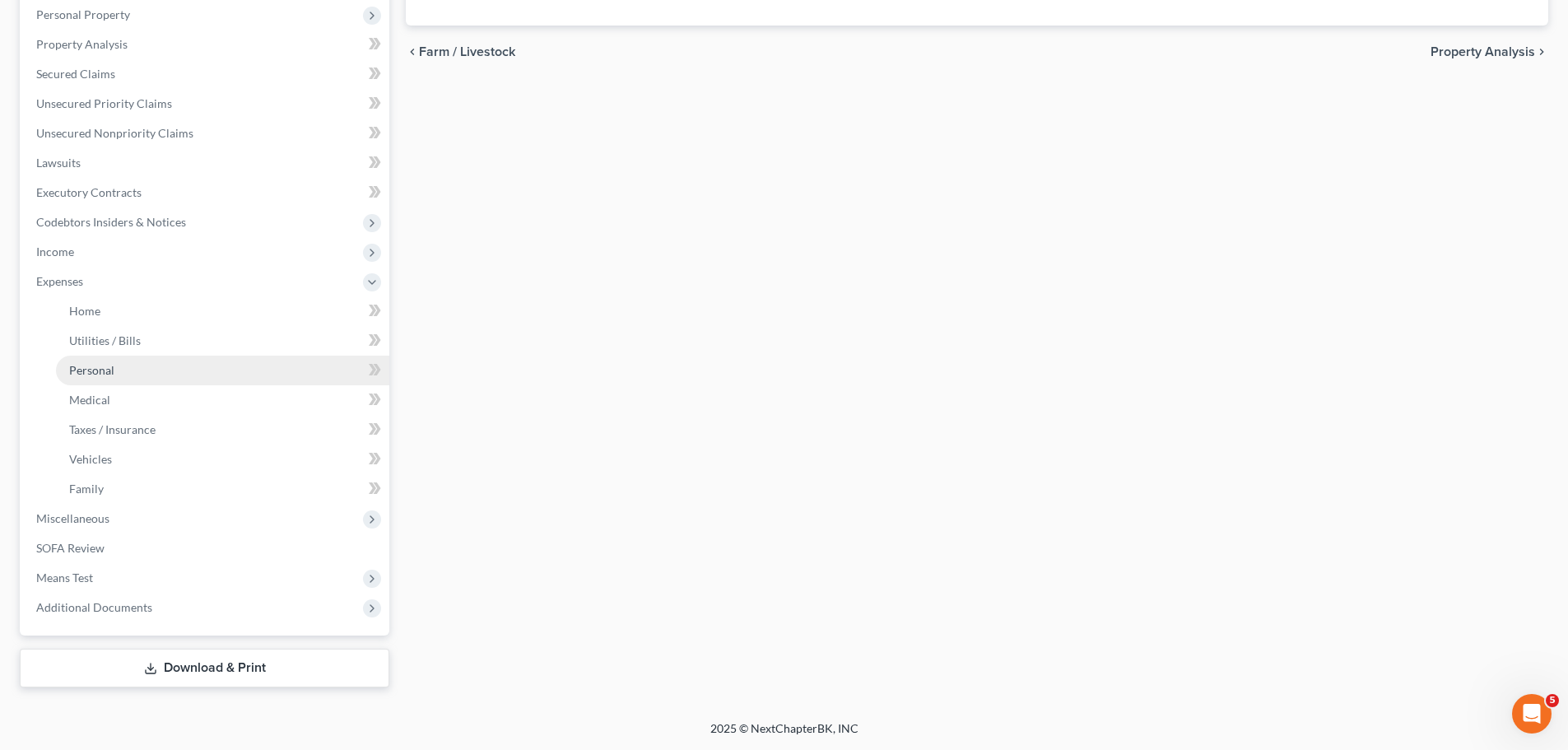
click at [112, 363] on span "Personal" at bounding box center [92, 370] width 46 height 14
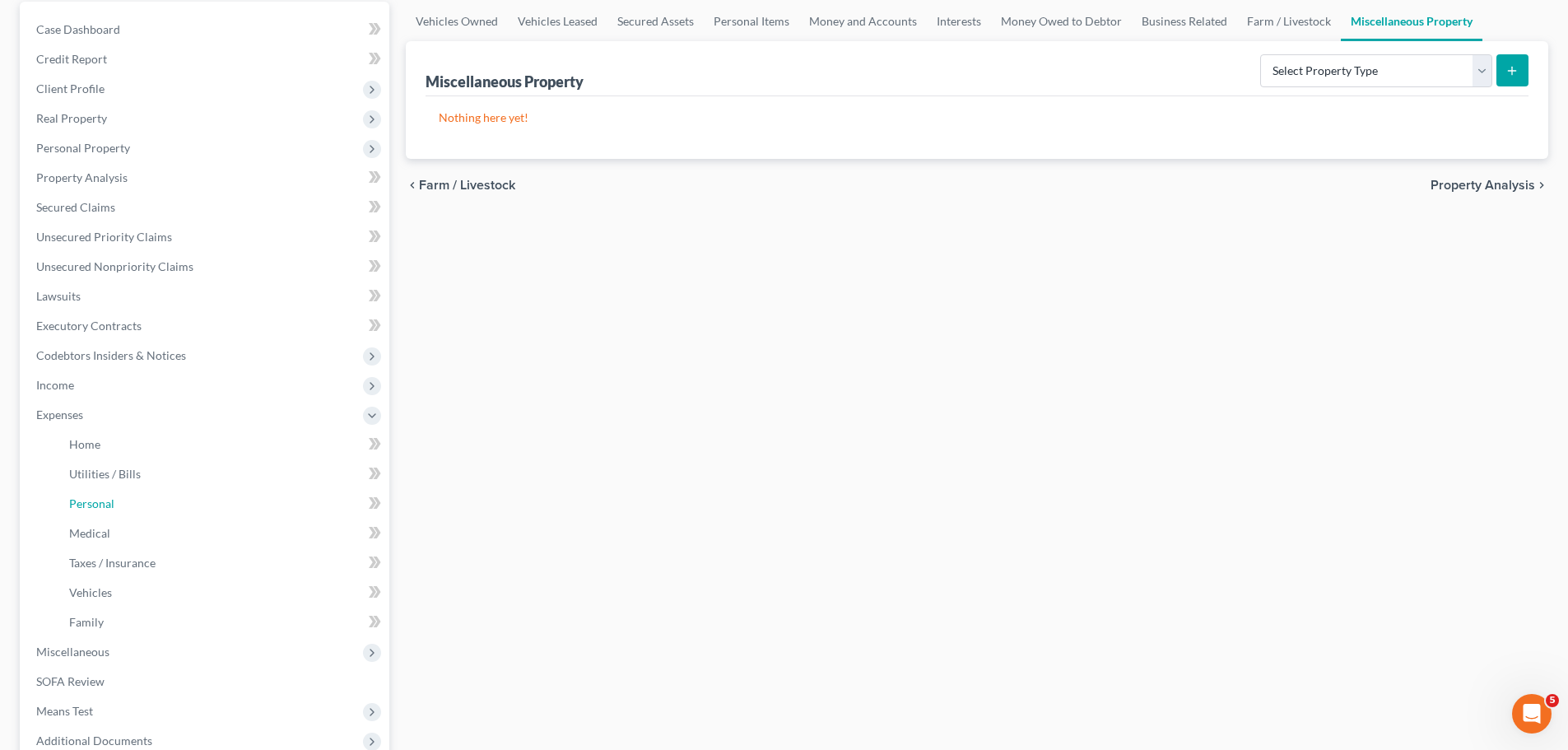
scroll to position [0, 0]
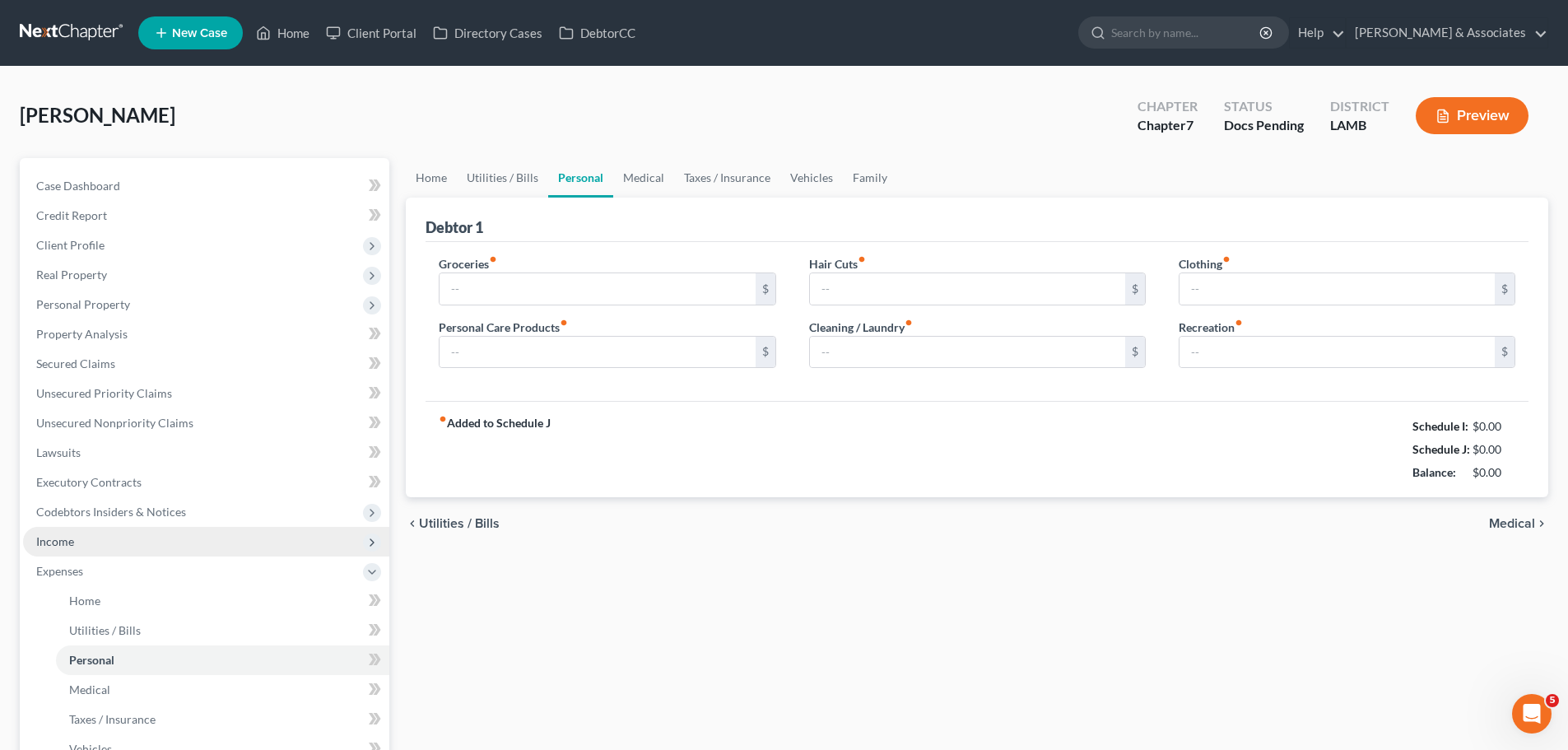
type input "0.00"
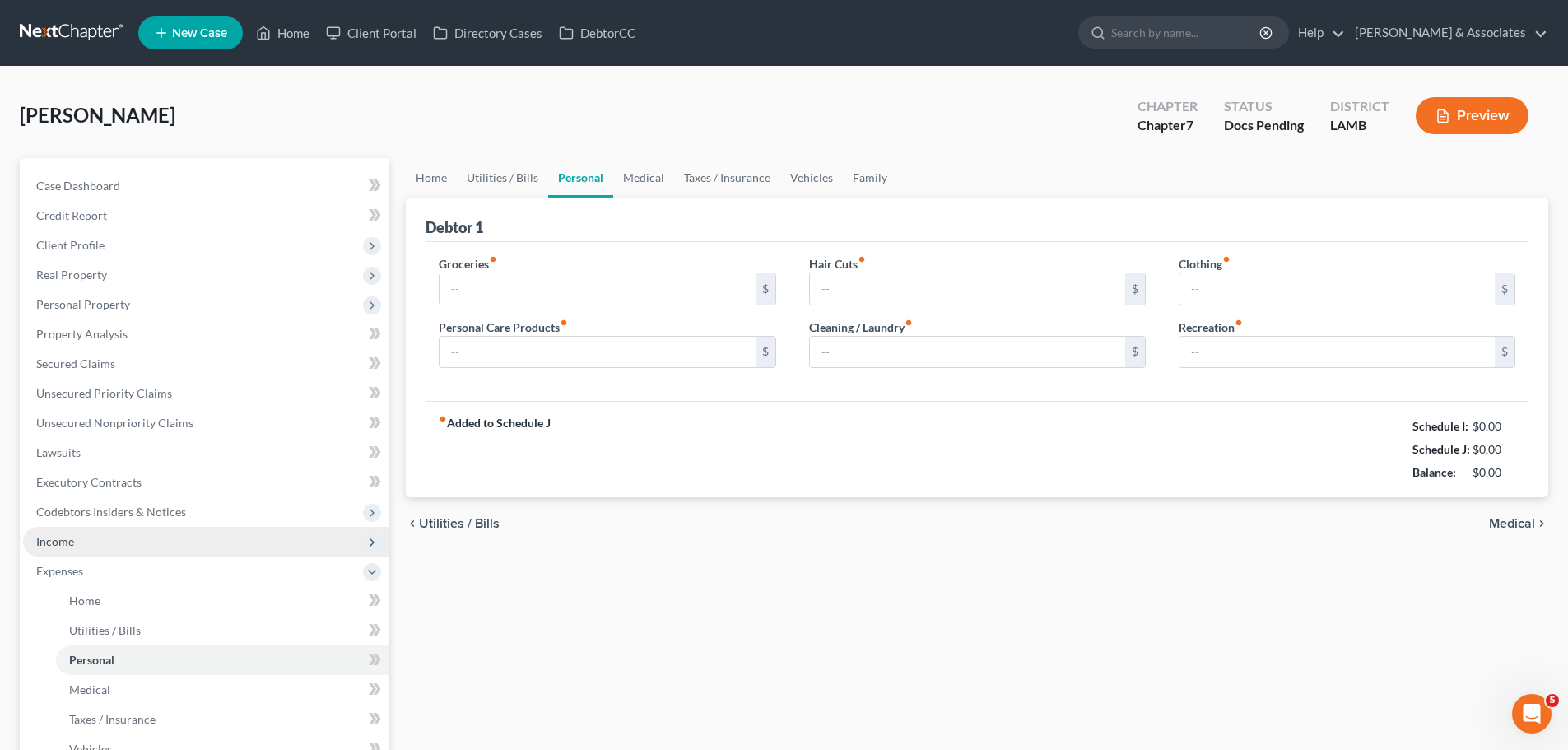
type input "0.00"
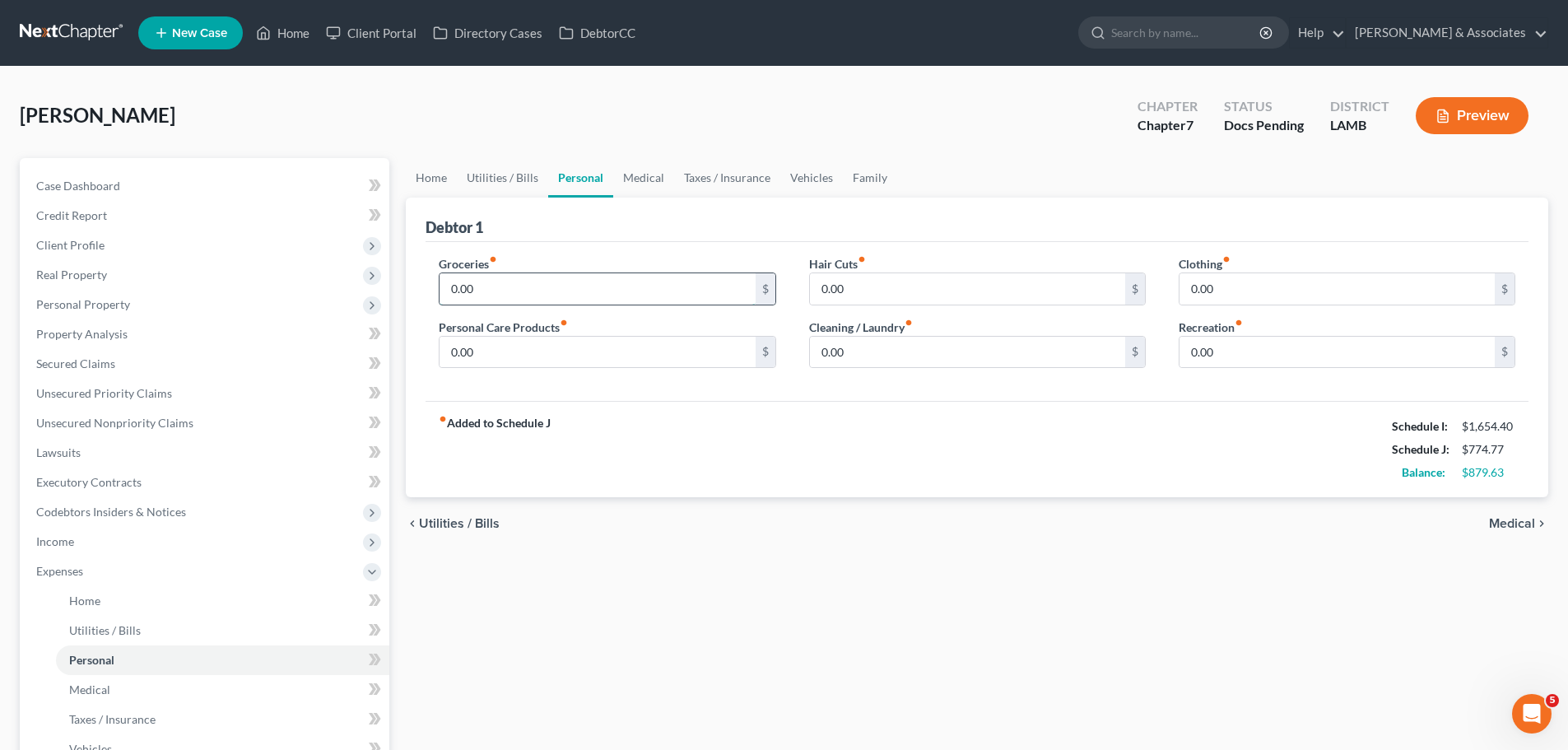
click at [537, 287] on input "0.00" at bounding box center [597, 289] width 315 height 31
type input "542"
click at [654, 358] on input "0.00" at bounding box center [597, 353] width 315 height 31
type input "93"
click at [1014, 347] on input "0.00" at bounding box center [967, 353] width 315 height 31
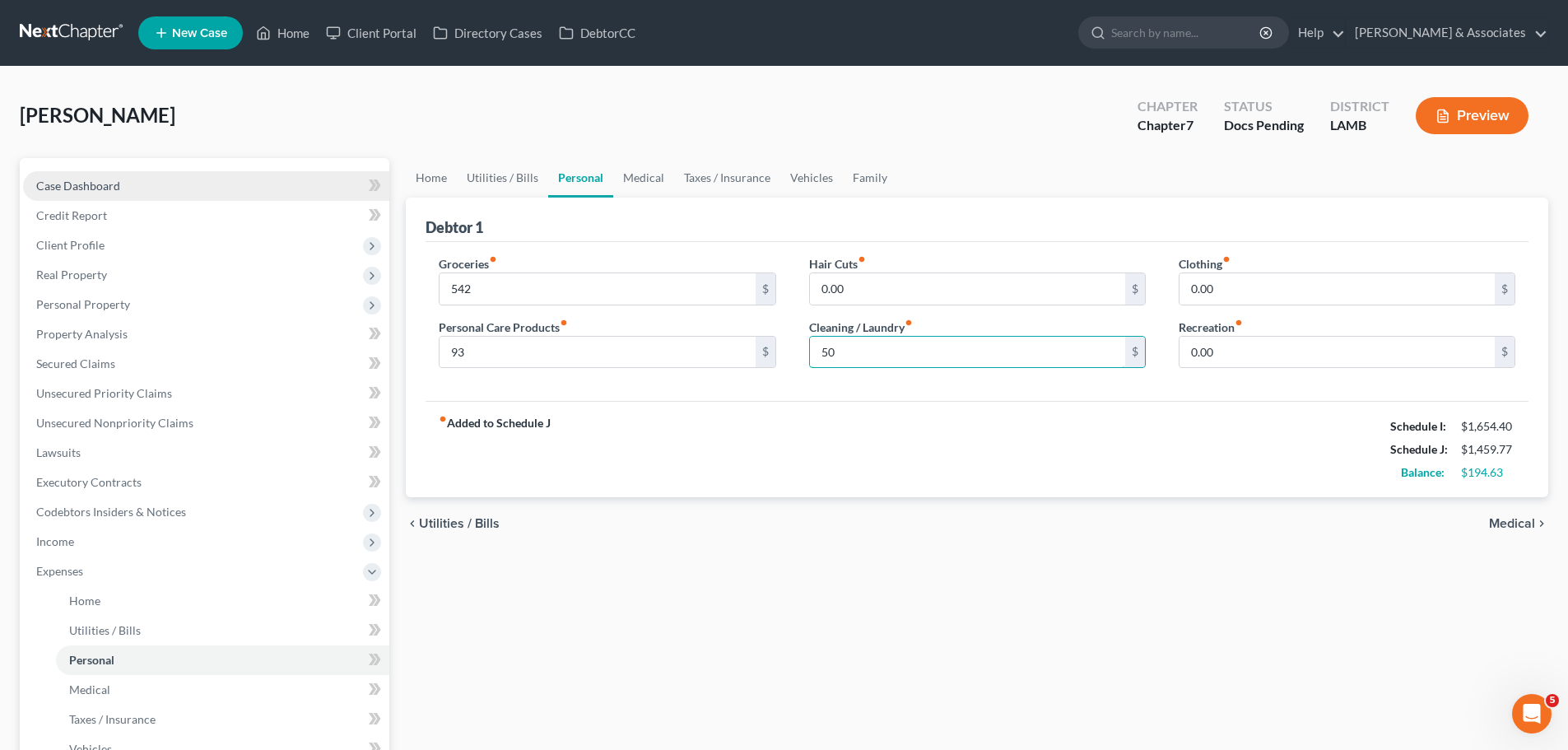
type input "50"
click at [247, 194] on link "Case Dashboard" at bounding box center [206, 186] width 367 height 30
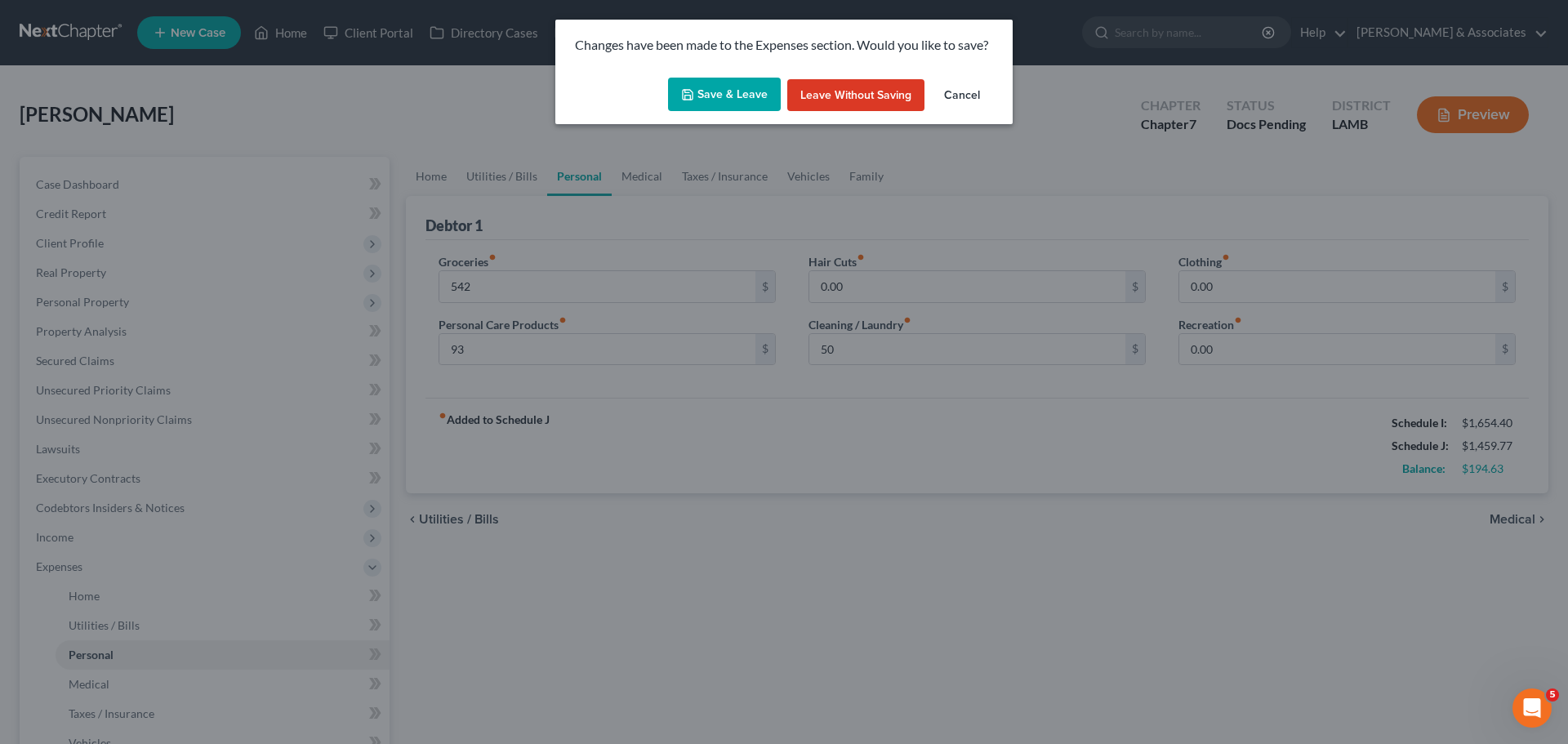
click at [722, 90] on button "Save & Leave" at bounding box center [724, 95] width 112 height 34
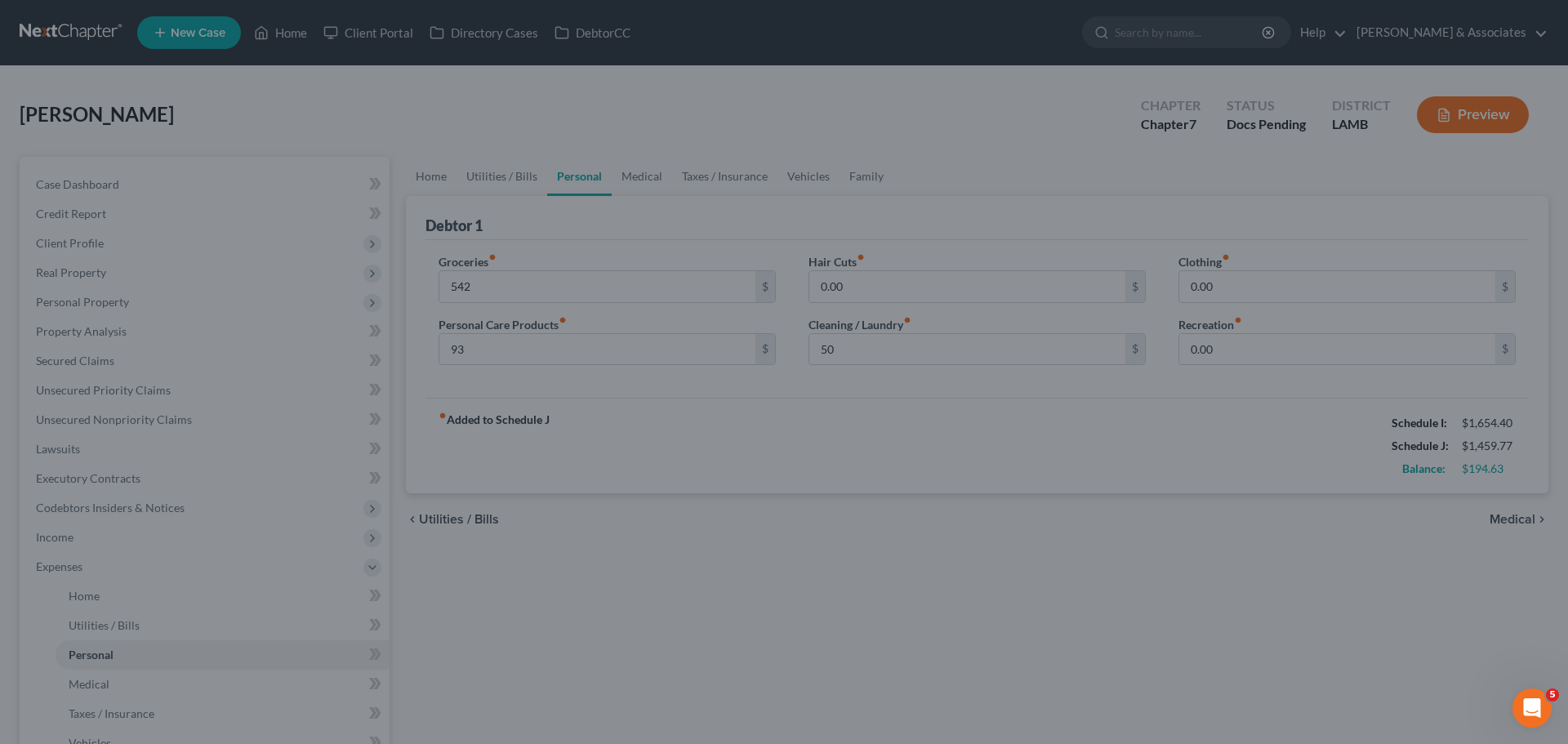
type input "542.00"
type input "93.00"
type input "50.00"
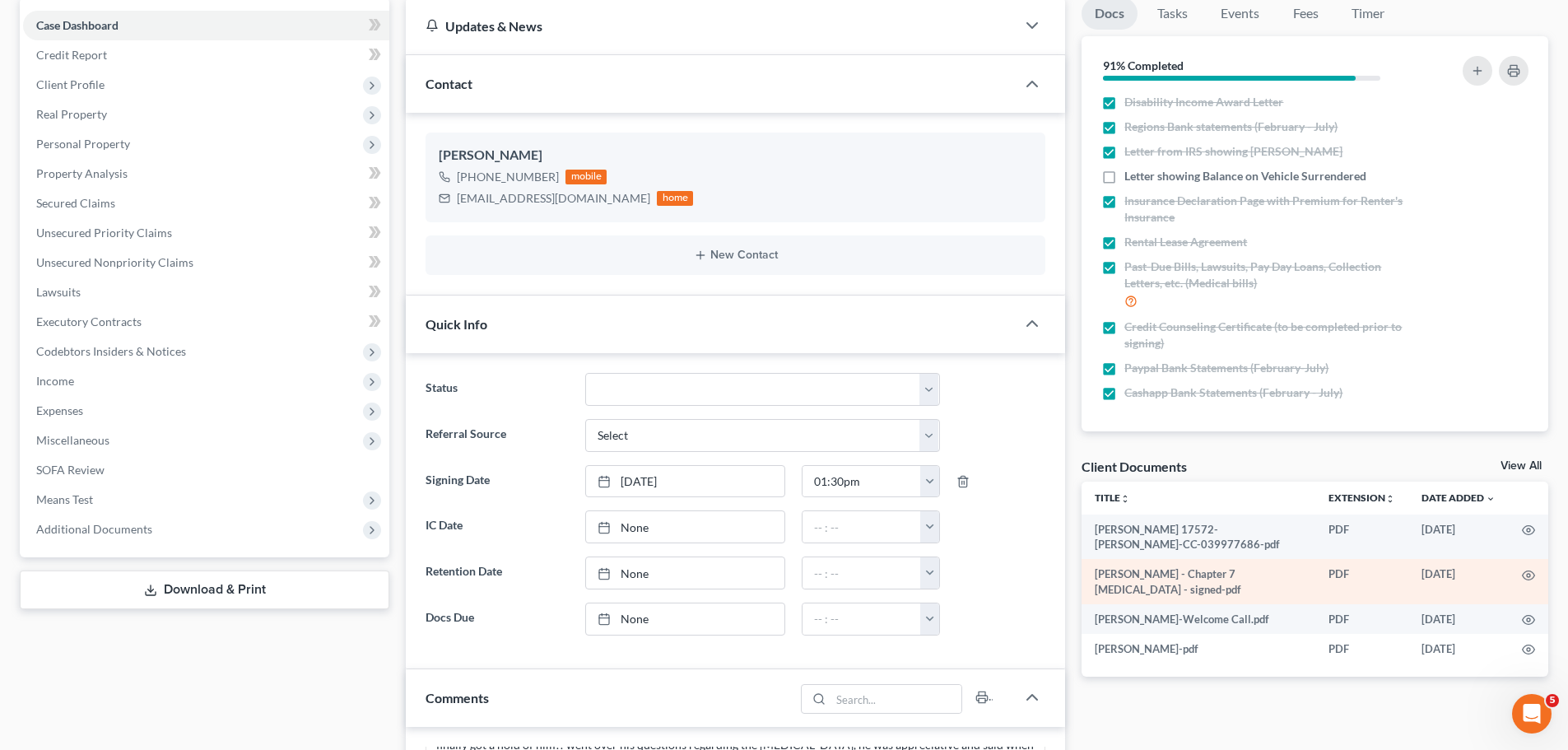
scroll to position [165, 0]
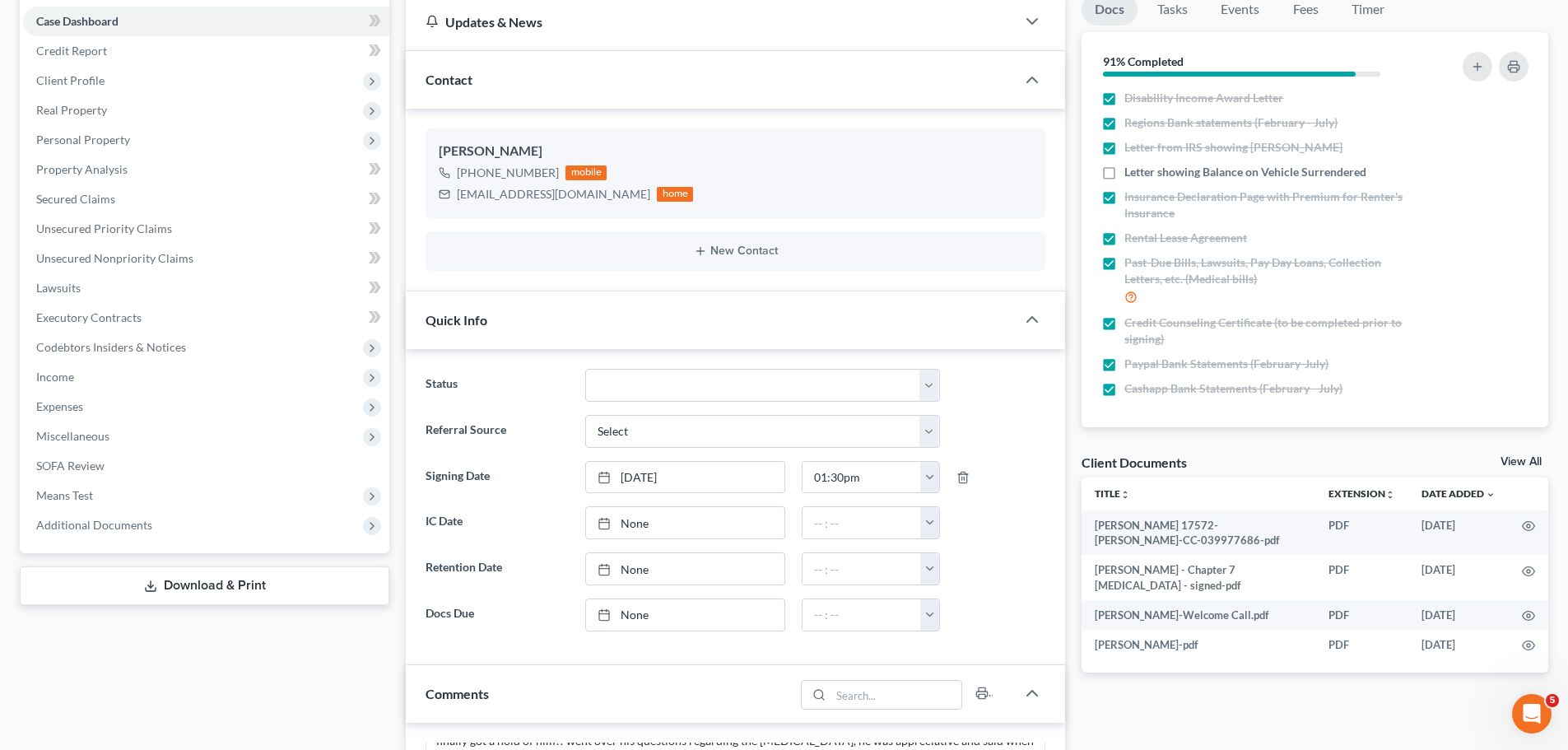
click at [220, 632] on div "Case Dashboard Payments Invoices Payments Payments Credit Report Client Profile" at bounding box center [204, 686] width 386 height 1387
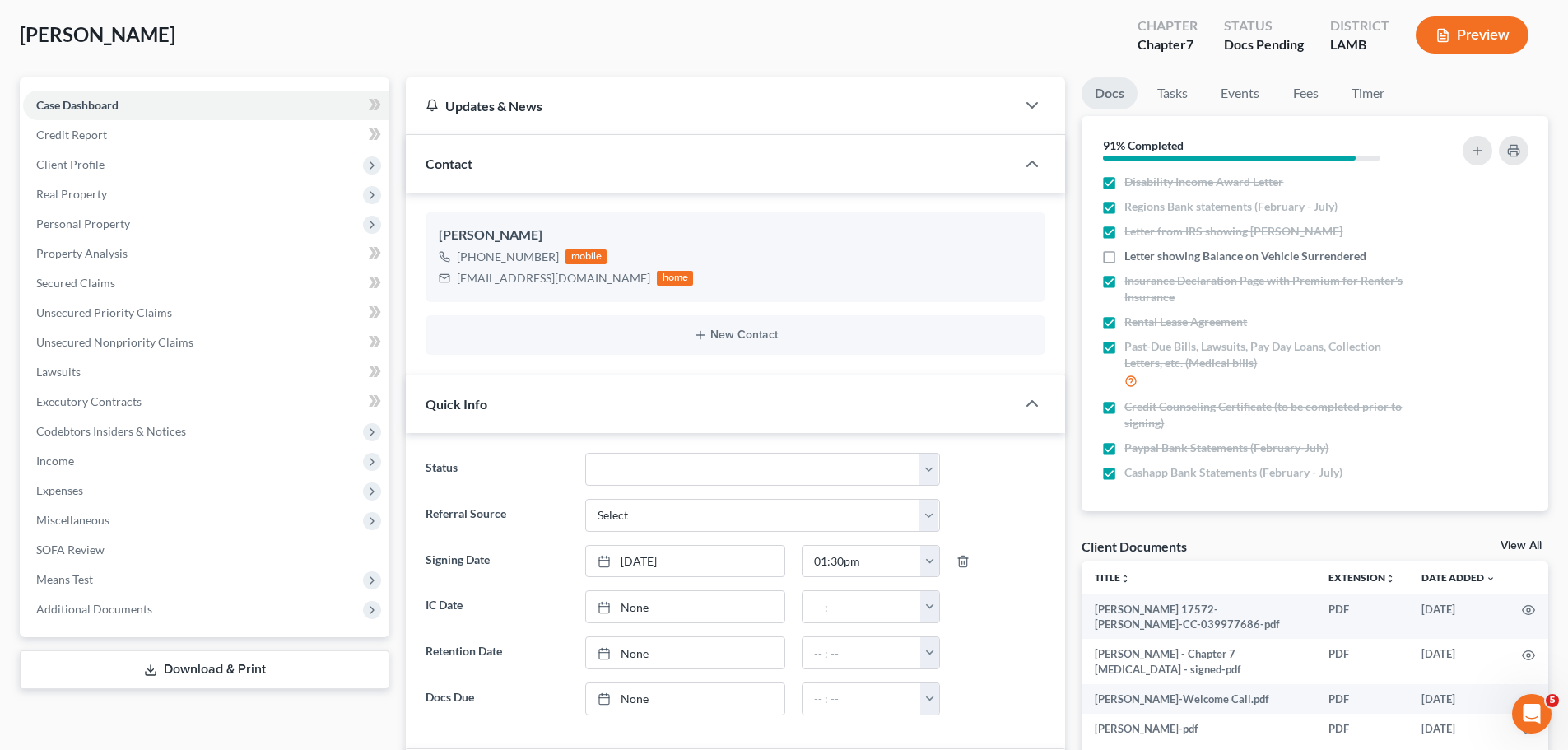
scroll to position [0, 0]
